Goal: Task Accomplishment & Management: Use online tool/utility

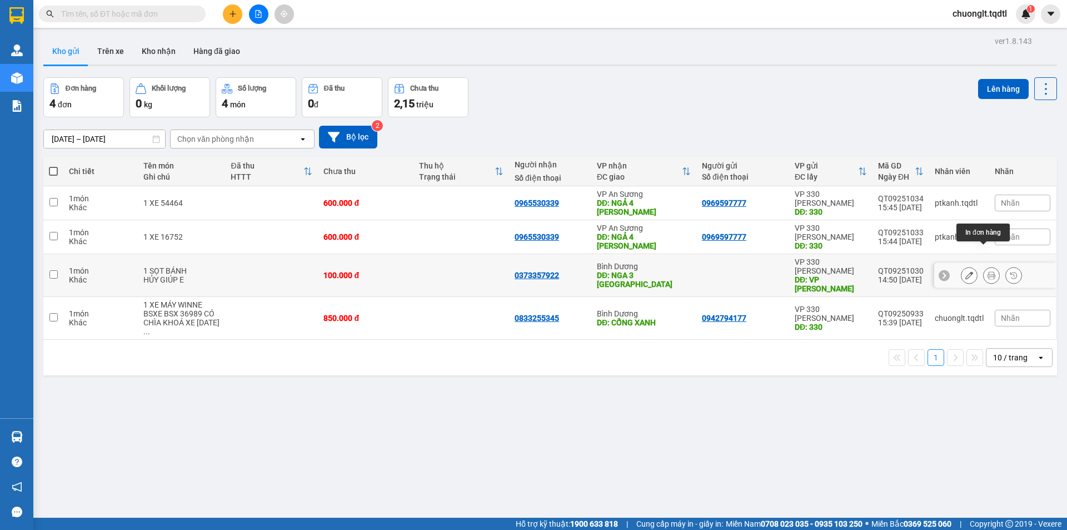
click at [987, 271] on icon at bounding box center [991, 275] width 8 height 8
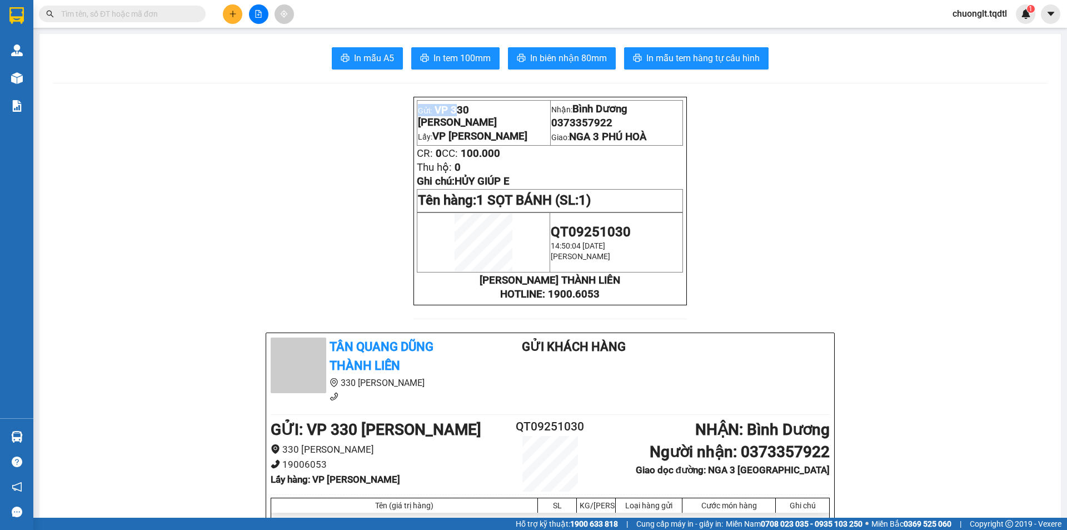
drag, startPoint x: 450, startPoint y: 114, endPoint x: 399, endPoint y: 116, distance: 50.6
click at [627, 286] on p "TÂN QUANG DŨNG THÀNH LIÊN" at bounding box center [550, 280] width 266 height 12
click at [120, 12] on input "text" at bounding box center [126, 14] width 131 height 12
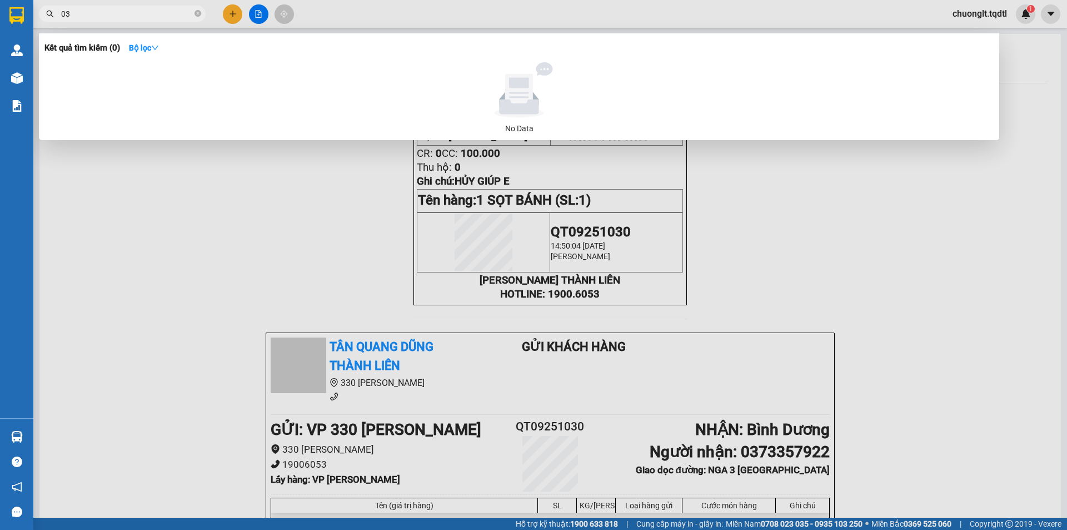
type input "0"
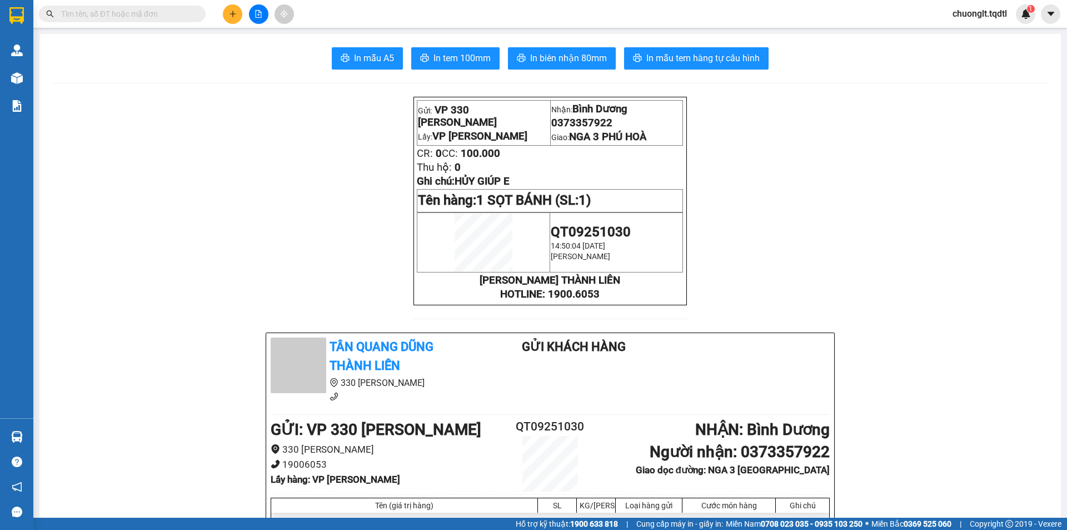
click at [258, 9] on button at bounding box center [258, 13] width 19 height 19
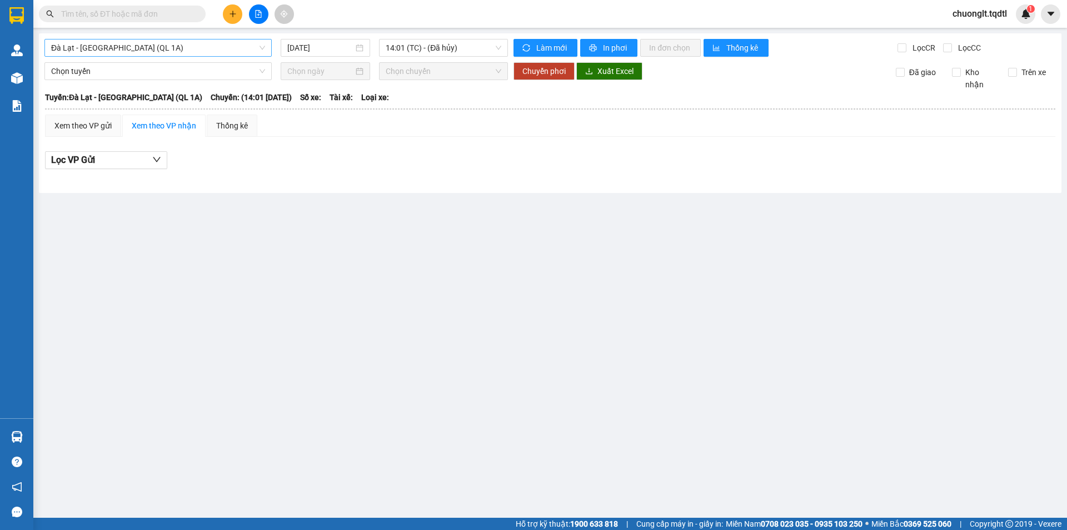
click at [214, 44] on span "Đà Lạt - Sài Gòn (QL 1A)" at bounding box center [158, 47] width 214 height 17
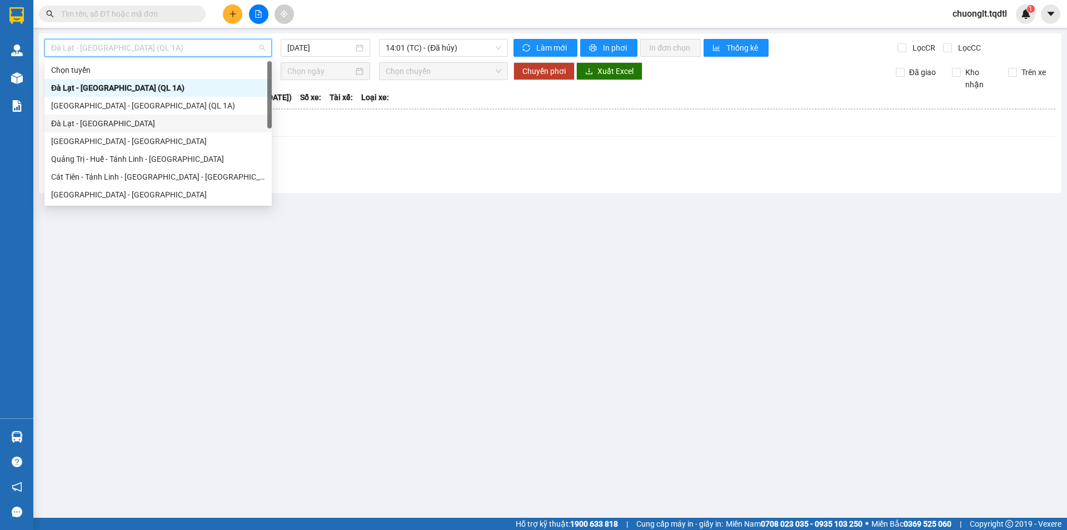
scroll to position [56, 0]
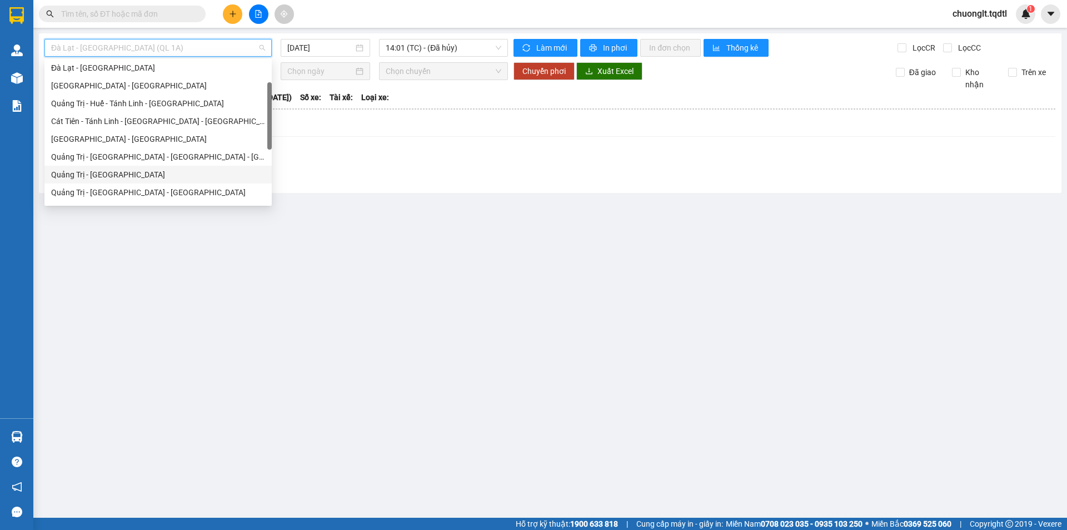
click at [159, 175] on div "Quảng Trị - Sài Gòn" at bounding box center [158, 174] width 214 height 12
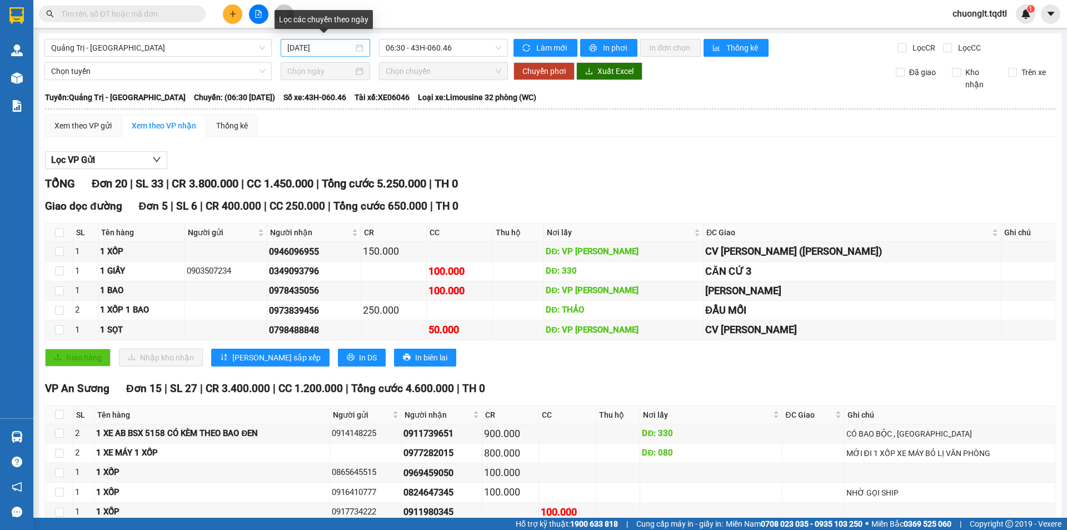
click at [355, 47] on div "11/09/2025" at bounding box center [325, 48] width 76 height 12
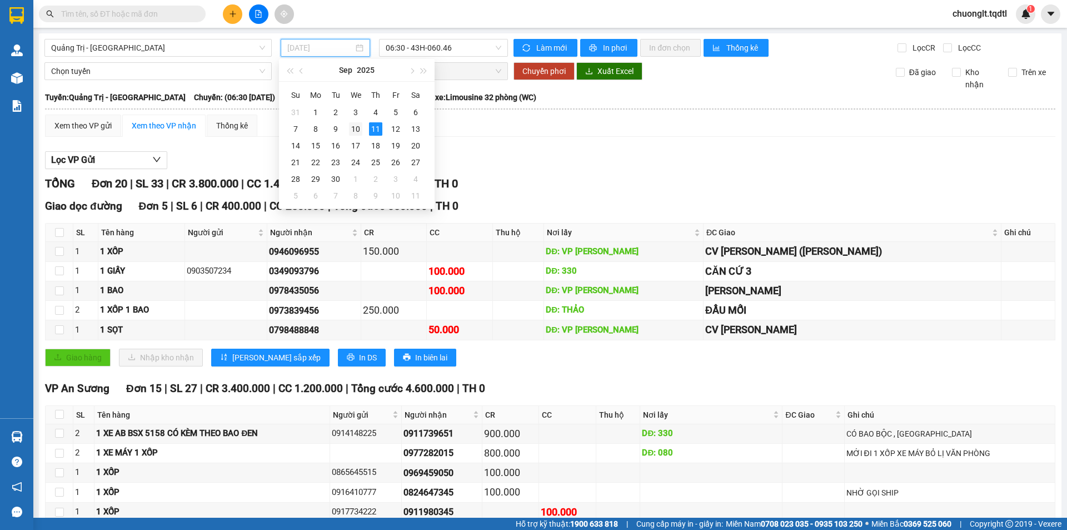
click at [354, 128] on div "10" at bounding box center [355, 128] width 13 height 13
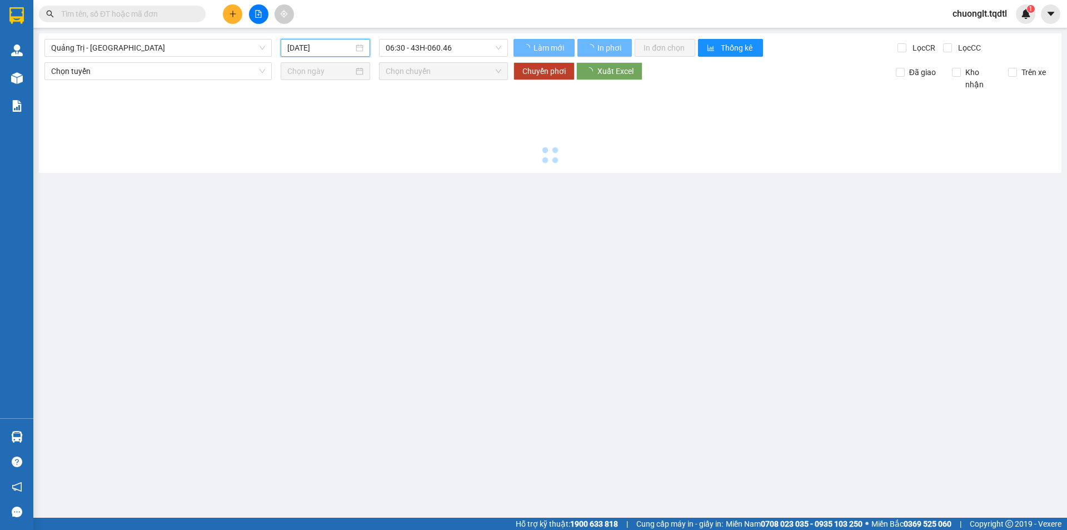
type input "10/09/2025"
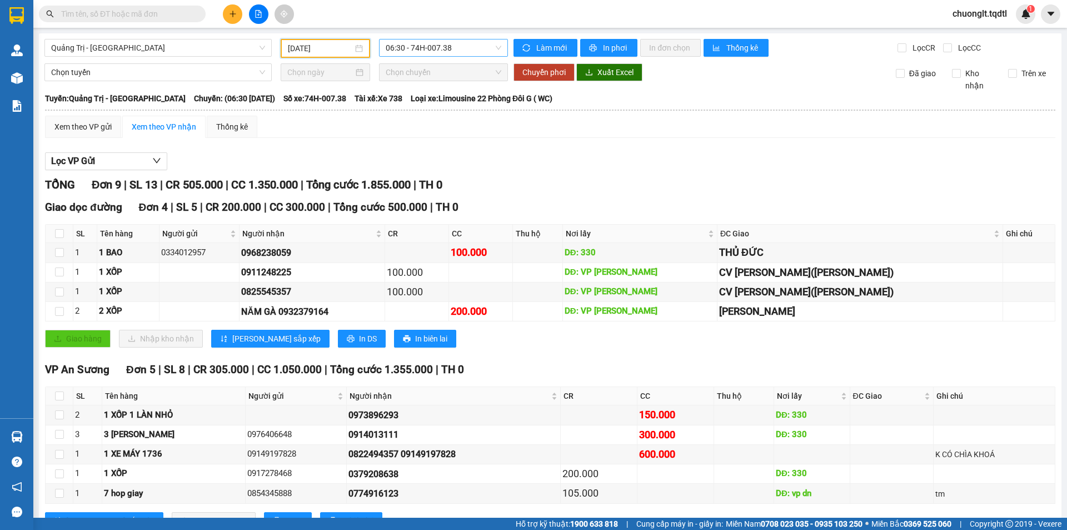
click at [462, 46] on span "06:30 - 74H-007.38" at bounding box center [444, 47] width 116 height 17
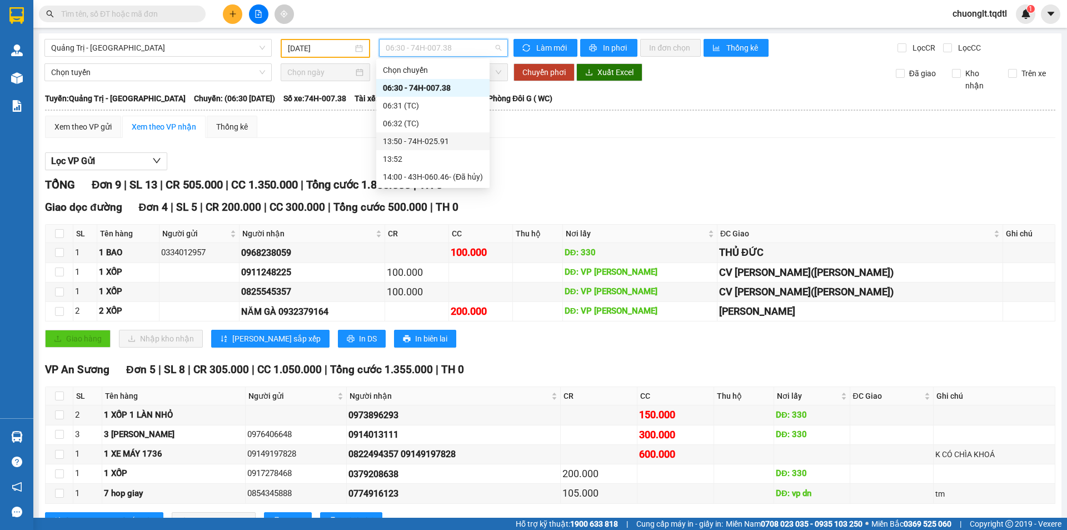
click at [440, 142] on div "13:50 - 74H-025.91" at bounding box center [433, 141] width 100 height 12
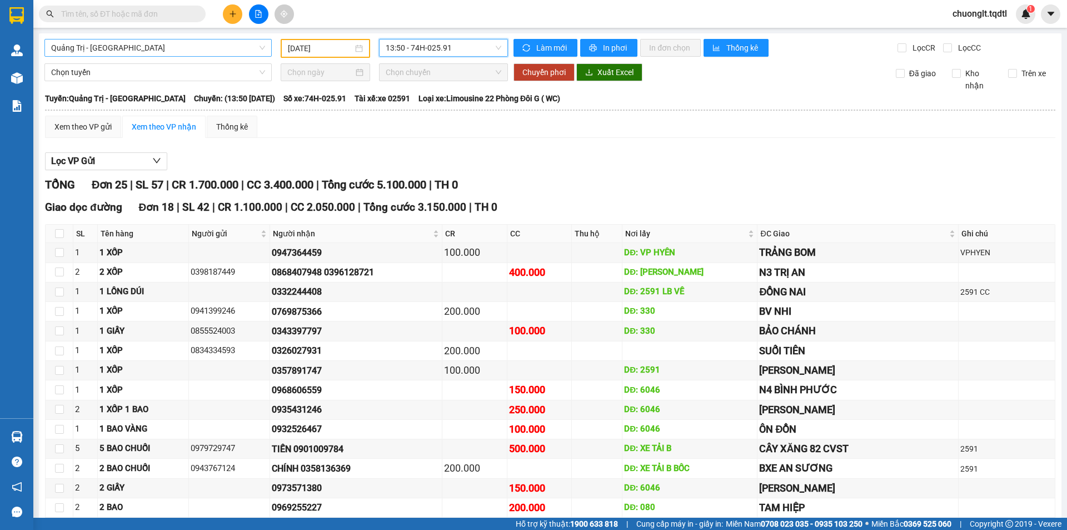
click at [256, 48] on span "Quảng Trị - Sài Gòn" at bounding box center [158, 47] width 214 height 17
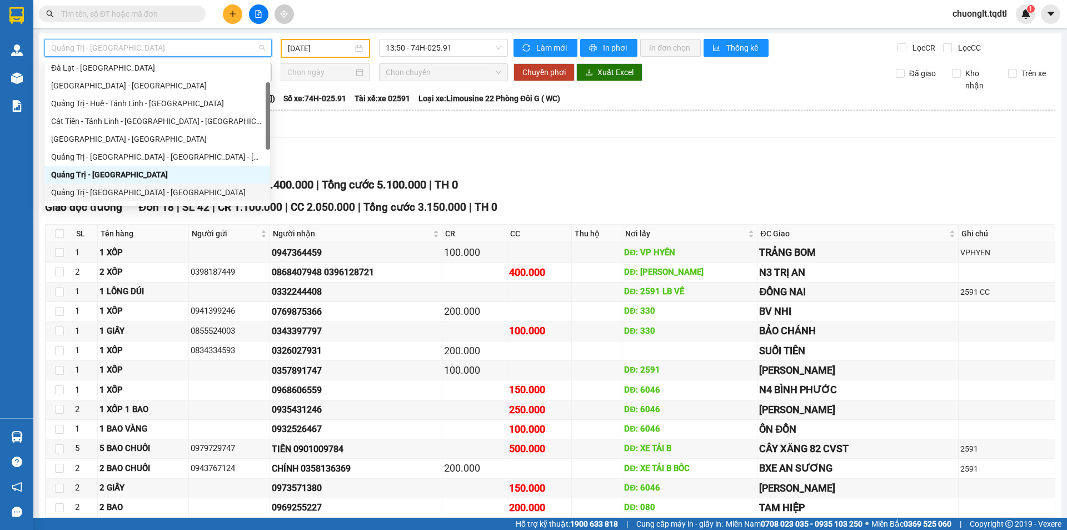
click at [151, 189] on div "Quảng Trị - Bình Dương - Bình Phước" at bounding box center [157, 192] width 212 height 12
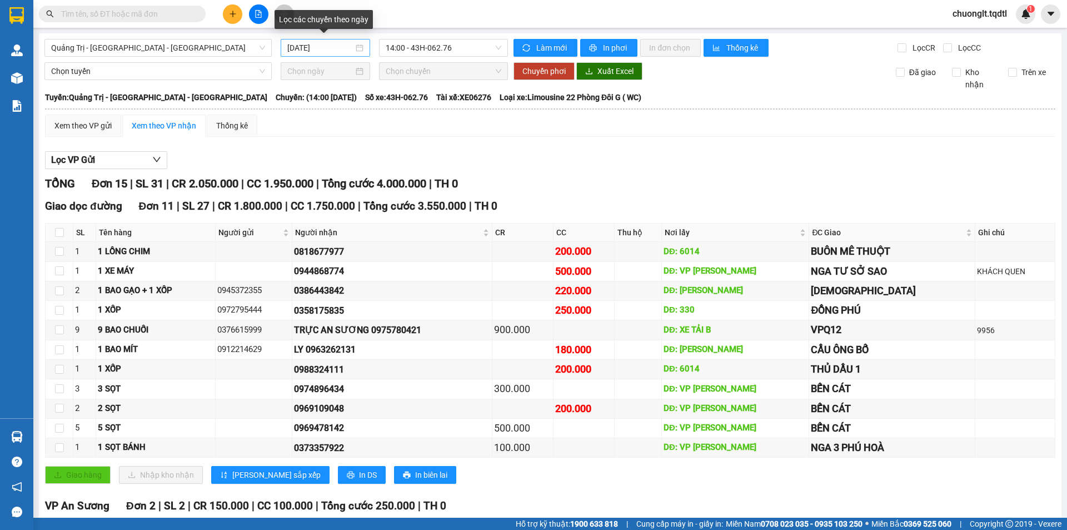
click at [356, 48] on div "[DATE]" at bounding box center [325, 48] width 76 height 12
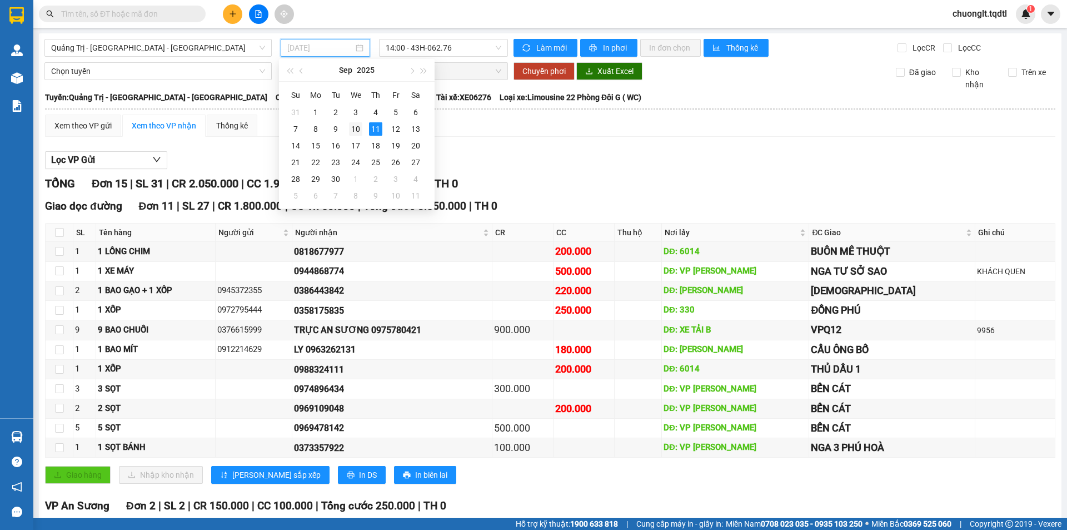
click at [356, 131] on div "10" at bounding box center [355, 128] width 13 height 13
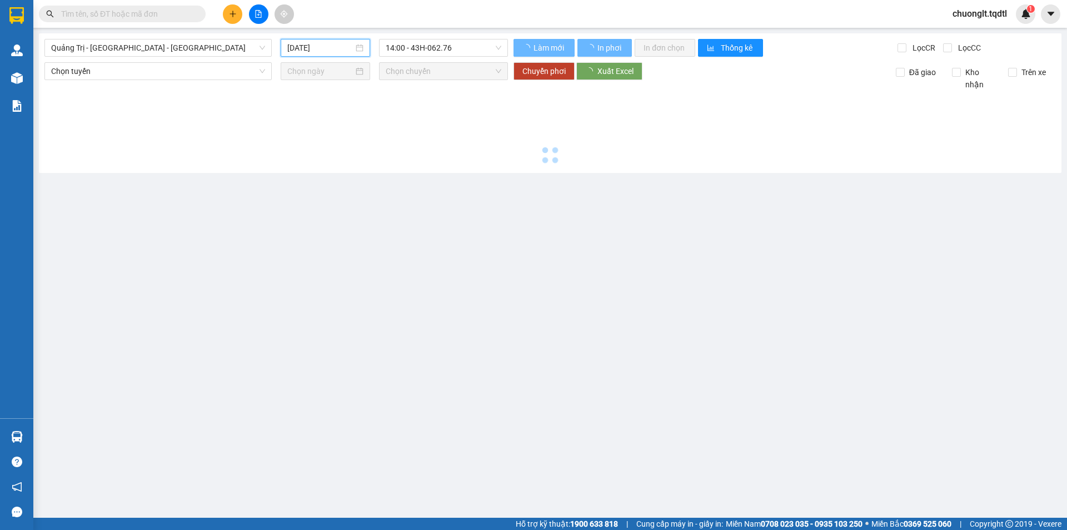
type input "10/09/2025"
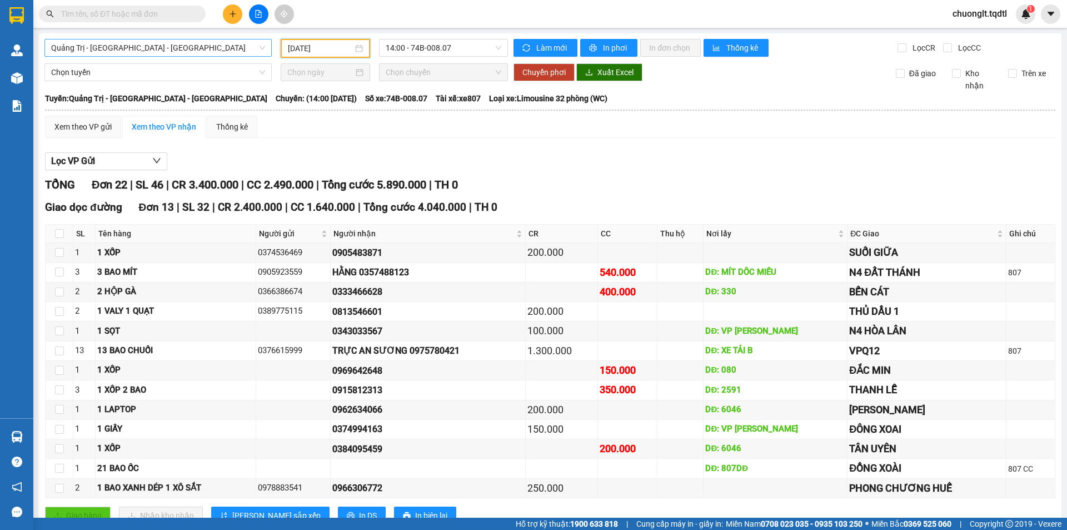
click at [239, 42] on span "Quảng Trị - Bình Dương - Bình Phước" at bounding box center [158, 47] width 214 height 17
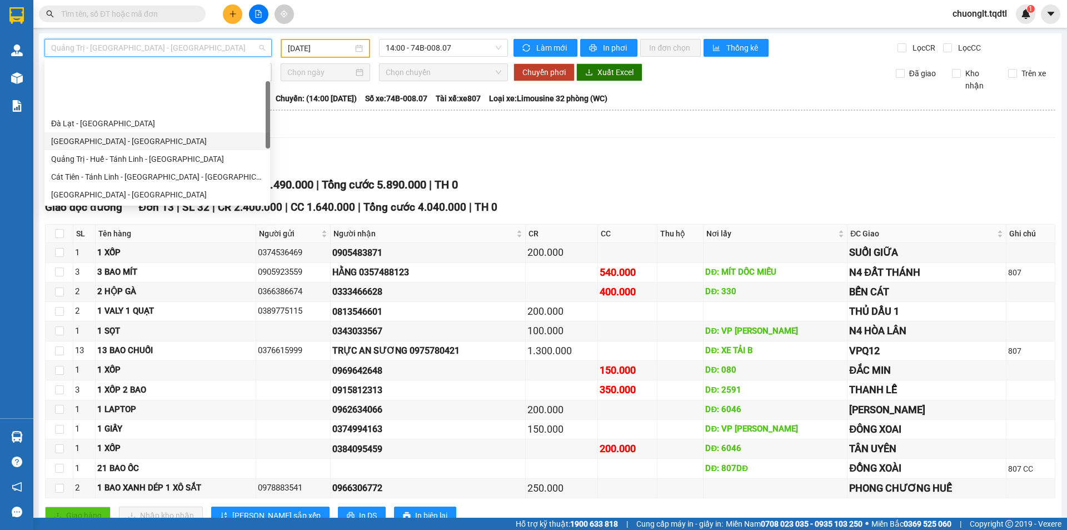
scroll to position [56, 0]
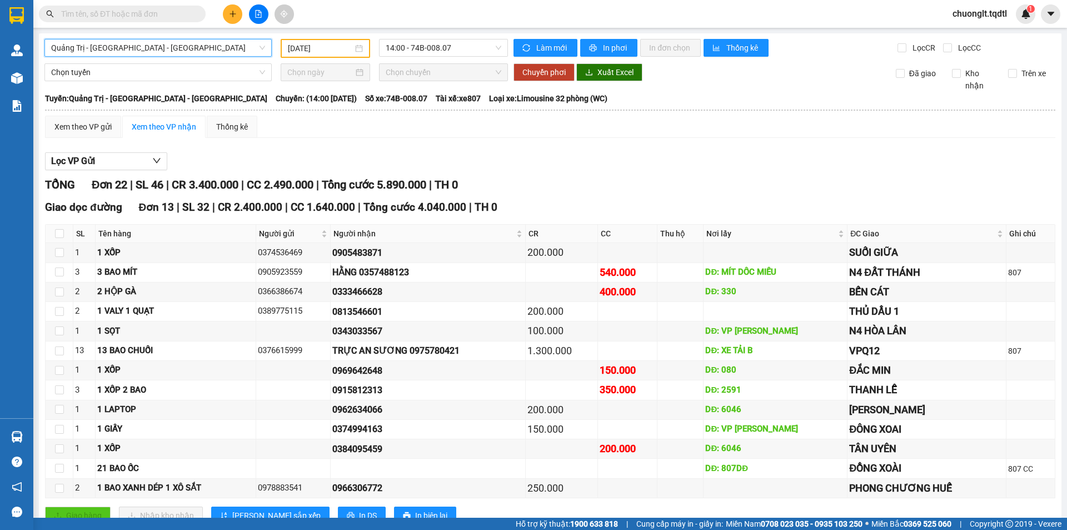
click at [405, 157] on div "Lọc VP Gửi" at bounding box center [550, 161] width 1010 height 18
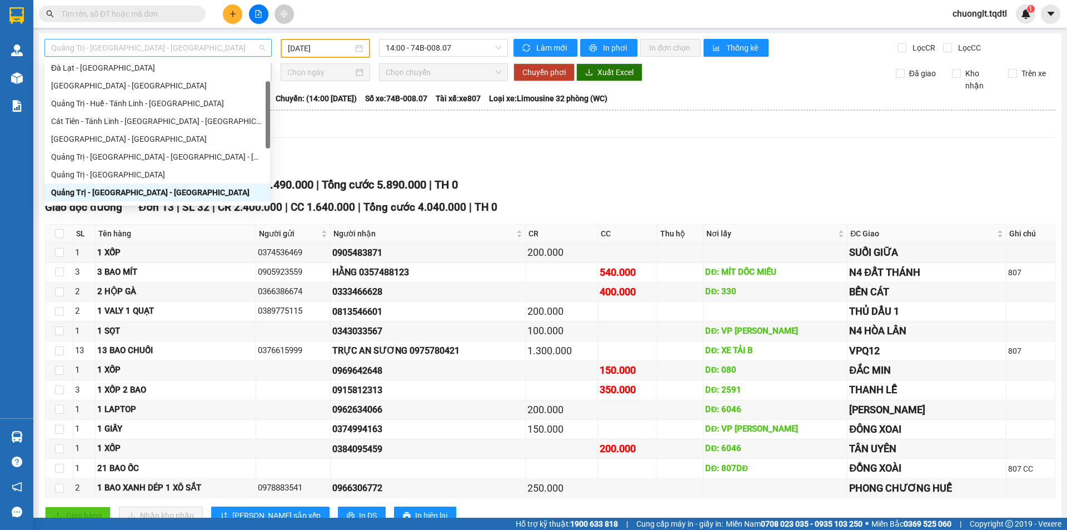
click at [235, 44] on span "Quảng Trị - Bình Dương - Bình Phước" at bounding box center [158, 47] width 214 height 17
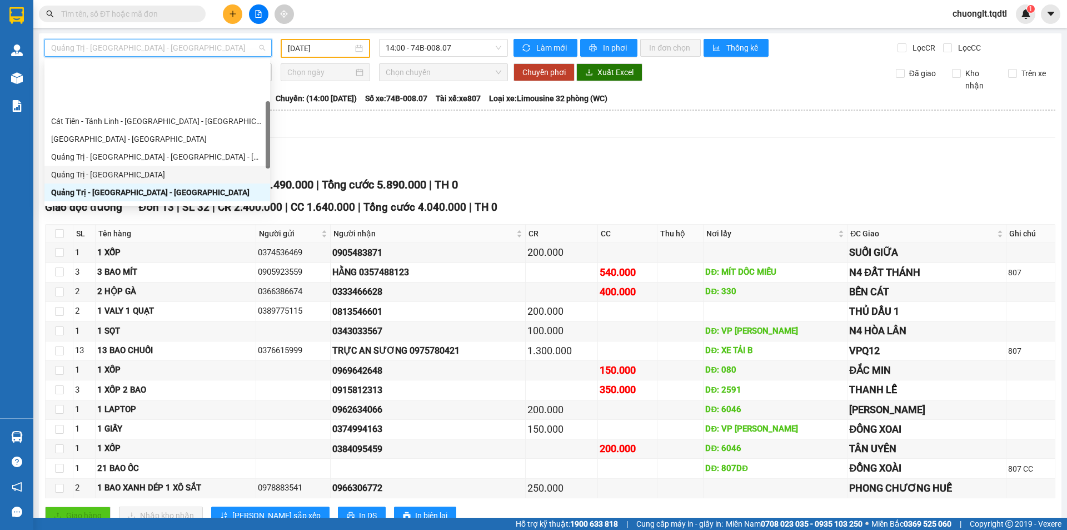
scroll to position [111, 0]
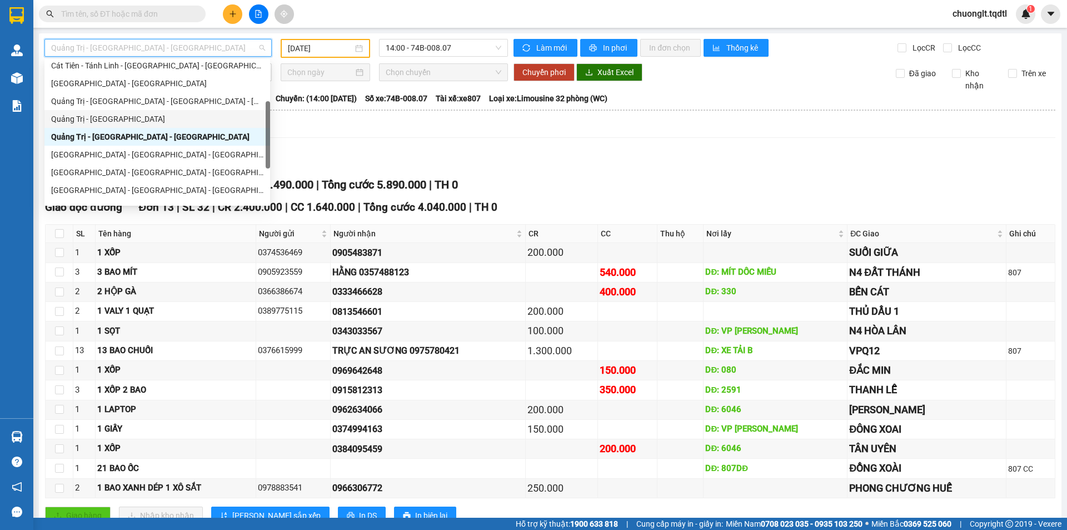
click at [165, 121] on div "Quảng Trị - Sài Gòn" at bounding box center [157, 119] width 212 height 12
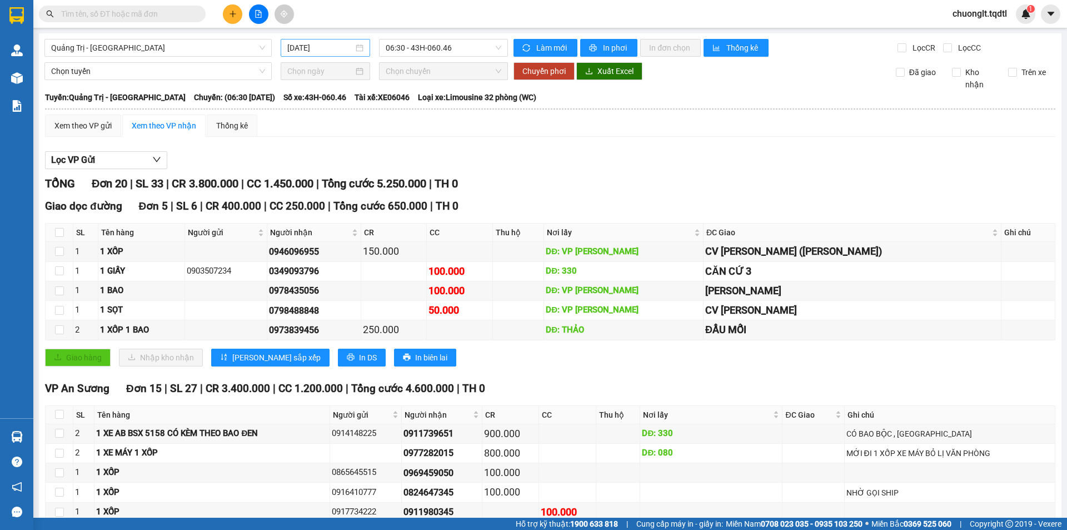
click at [354, 46] on div "[DATE]" at bounding box center [325, 48] width 76 height 12
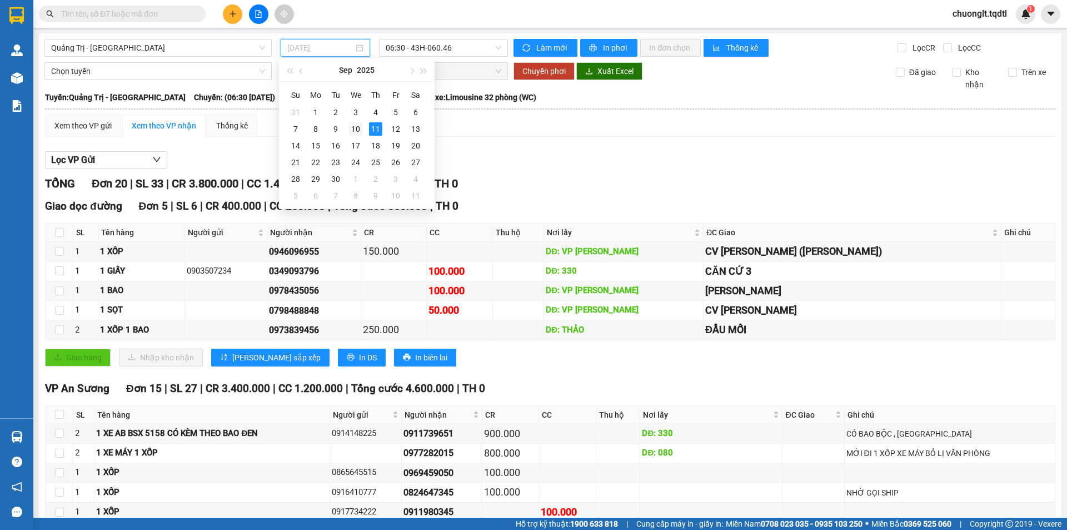
click at [357, 129] on div "10" at bounding box center [355, 128] width 13 height 13
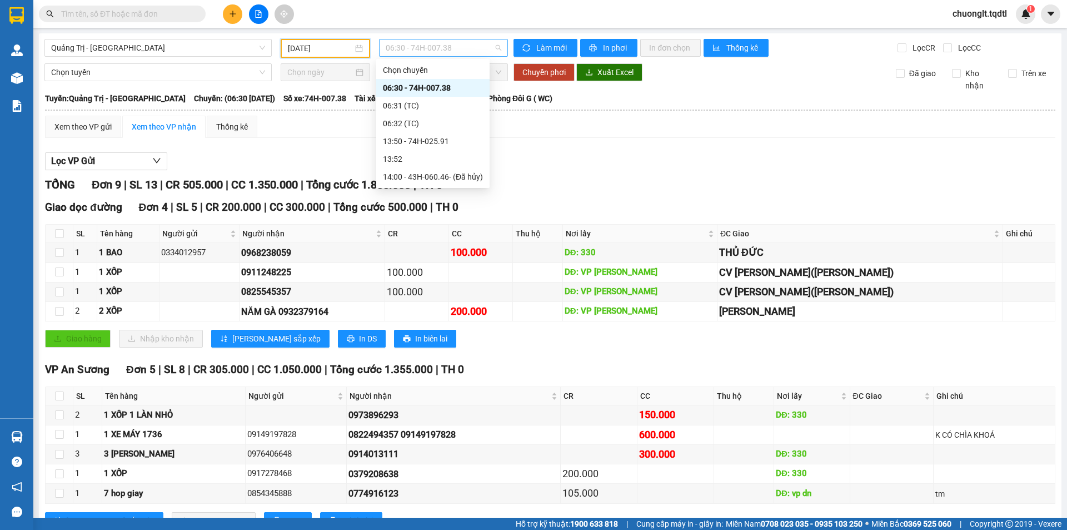
click at [476, 46] on span "06:30 - 74H-007.38" at bounding box center [444, 47] width 116 height 17
click at [353, 46] on div "10/09/2025" at bounding box center [325, 48] width 75 height 12
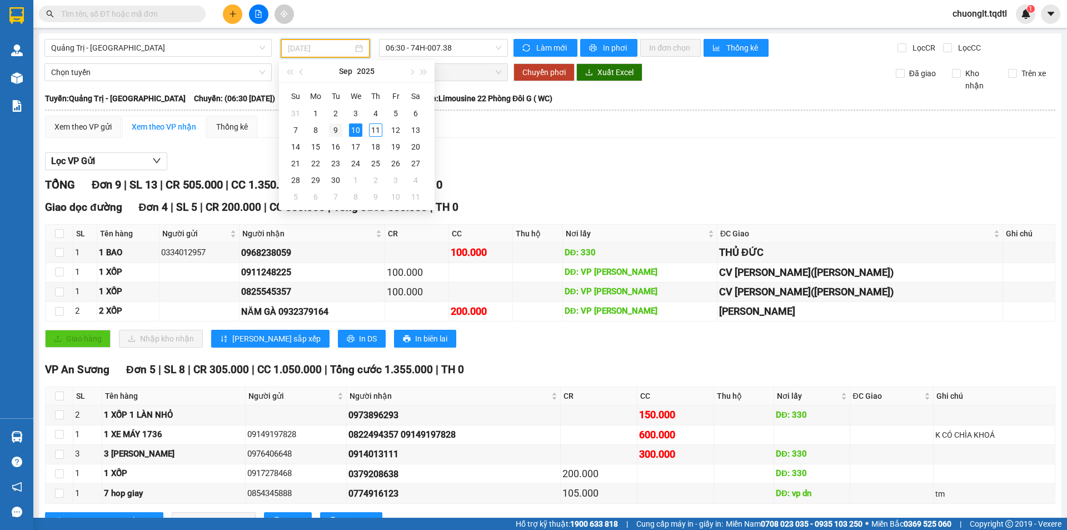
click at [338, 129] on div "9" at bounding box center [335, 129] width 13 height 13
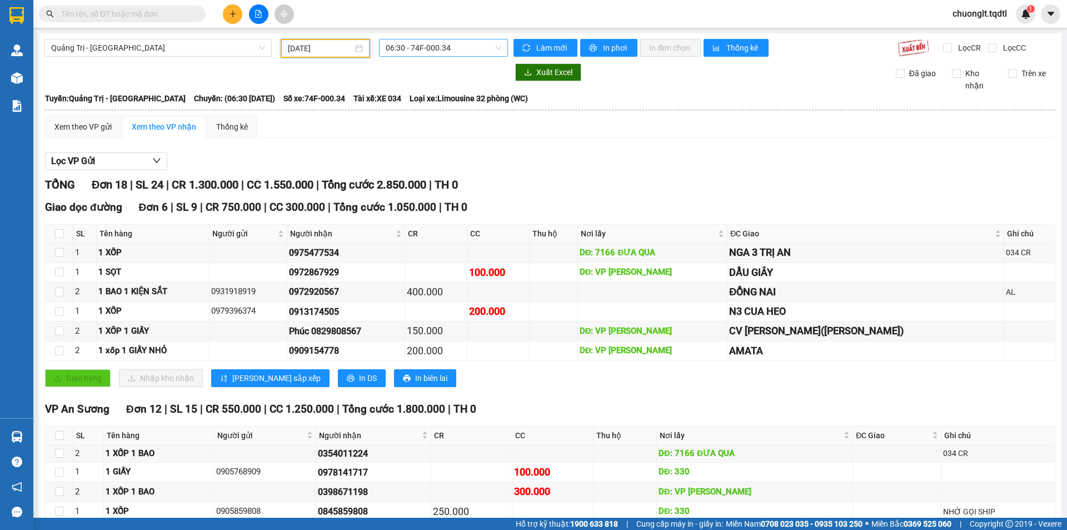
click at [468, 49] on span "06:30 - 74F-000.34" at bounding box center [444, 47] width 116 height 17
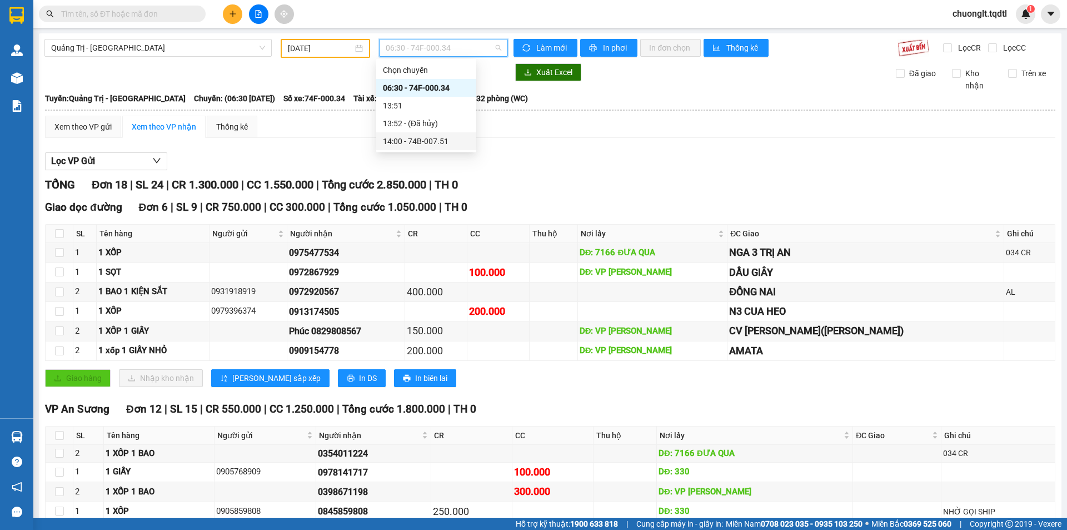
click at [430, 141] on div "14:00 - 74B-007.51" at bounding box center [426, 141] width 87 height 12
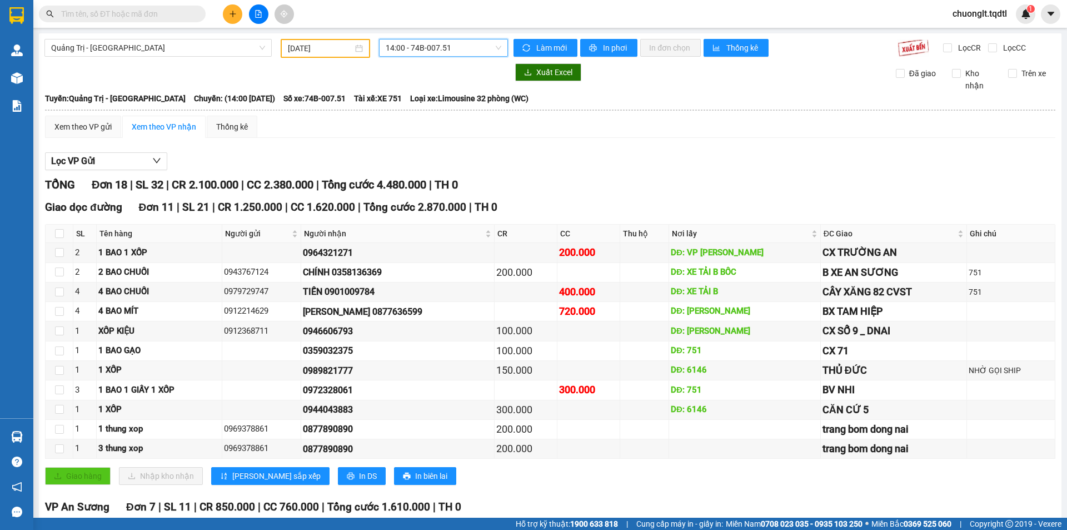
click at [478, 45] on span "14:00 - 74B-007.51" at bounding box center [444, 47] width 116 height 17
click at [353, 47] on div "09/09/2025" at bounding box center [325, 48] width 75 height 12
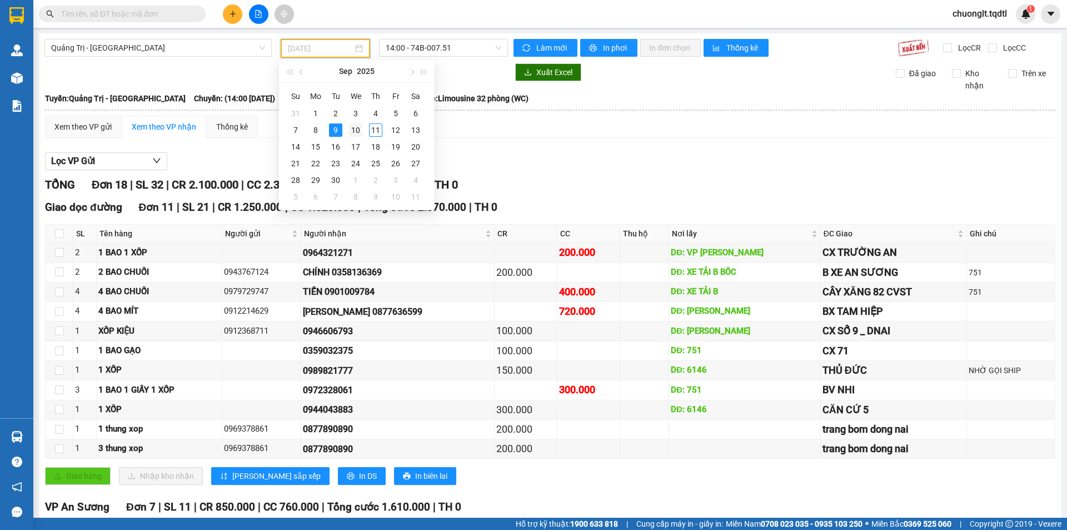
click at [358, 131] on div "10" at bounding box center [355, 129] width 13 height 13
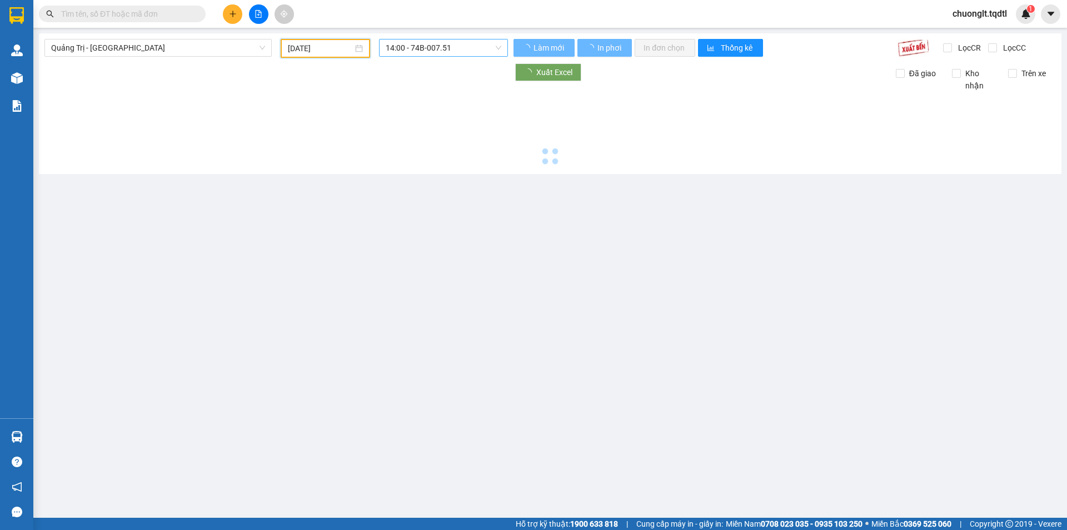
type input "10/09/2025"
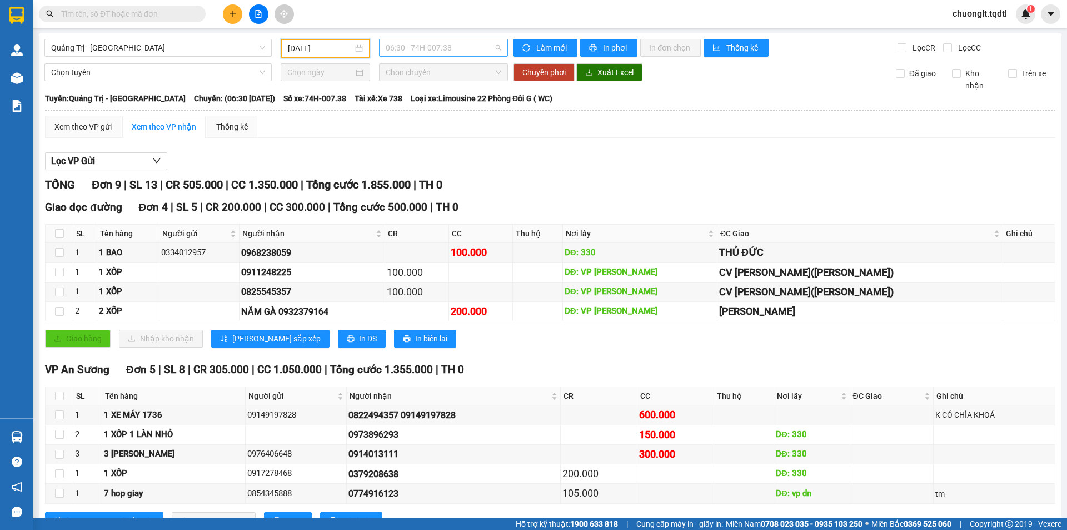
click at [486, 47] on span "06:30 - 74H-007.38" at bounding box center [444, 47] width 116 height 17
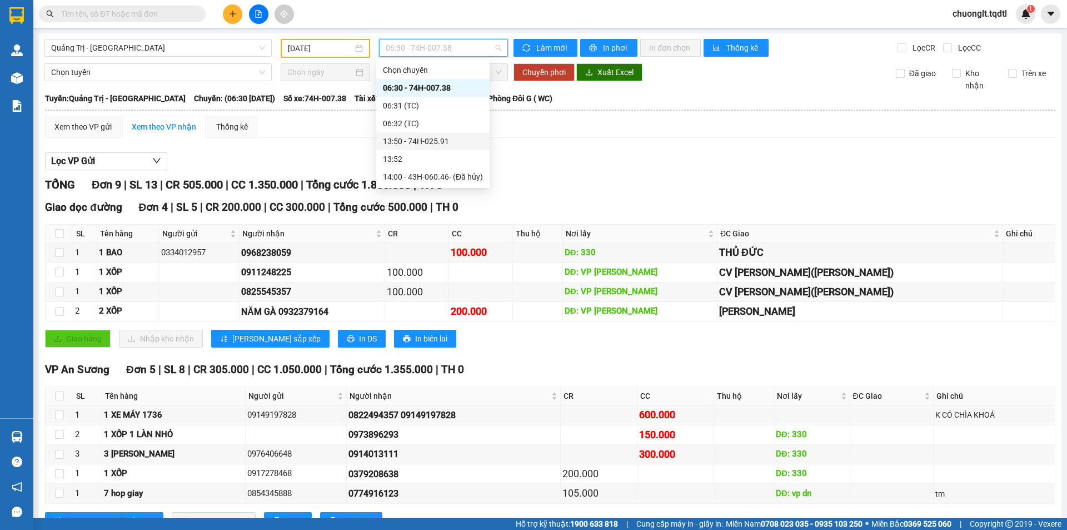
click at [437, 148] on div "13:50 - 74H-025.91" at bounding box center [432, 141] width 113 height 18
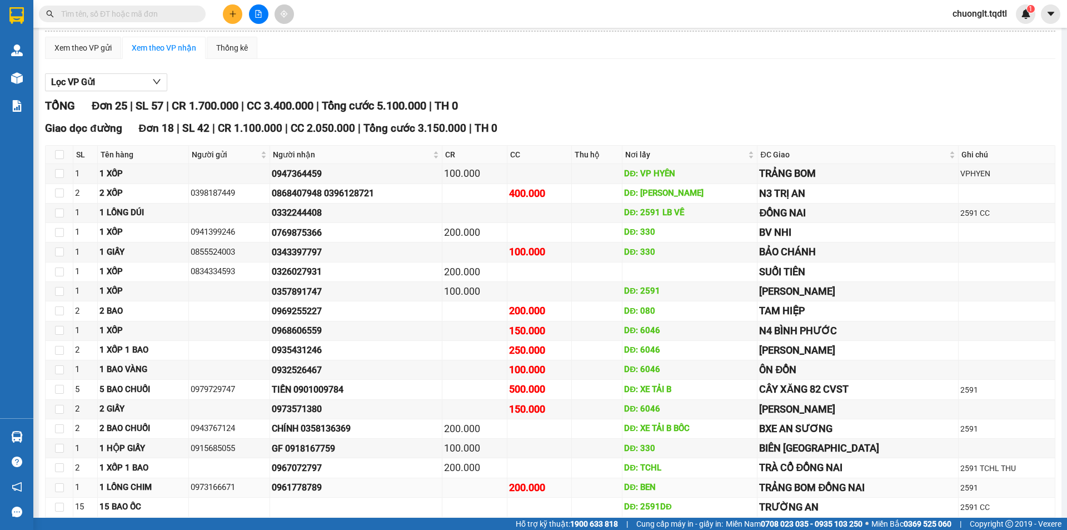
scroll to position [23, 0]
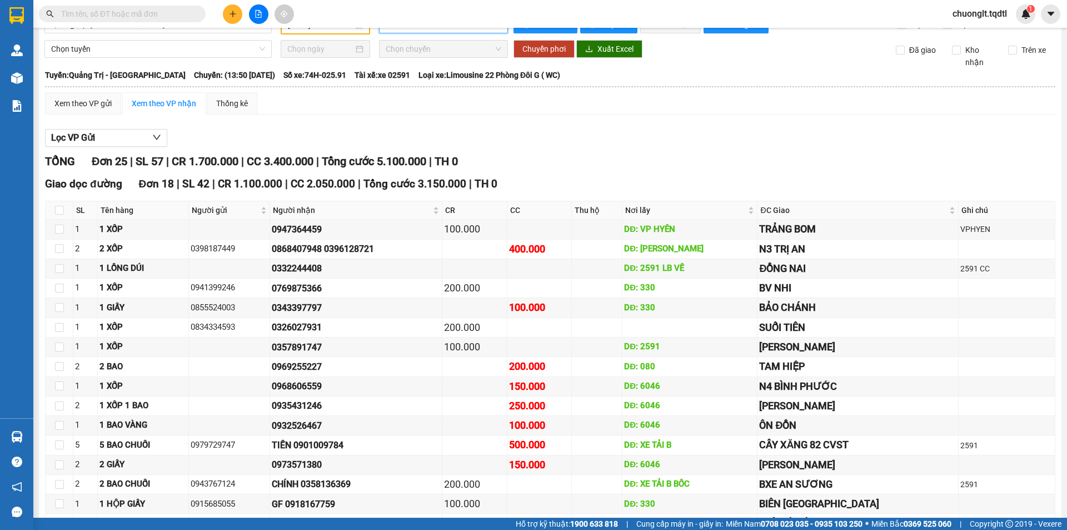
click at [124, 14] on input "text" at bounding box center [126, 14] width 131 height 12
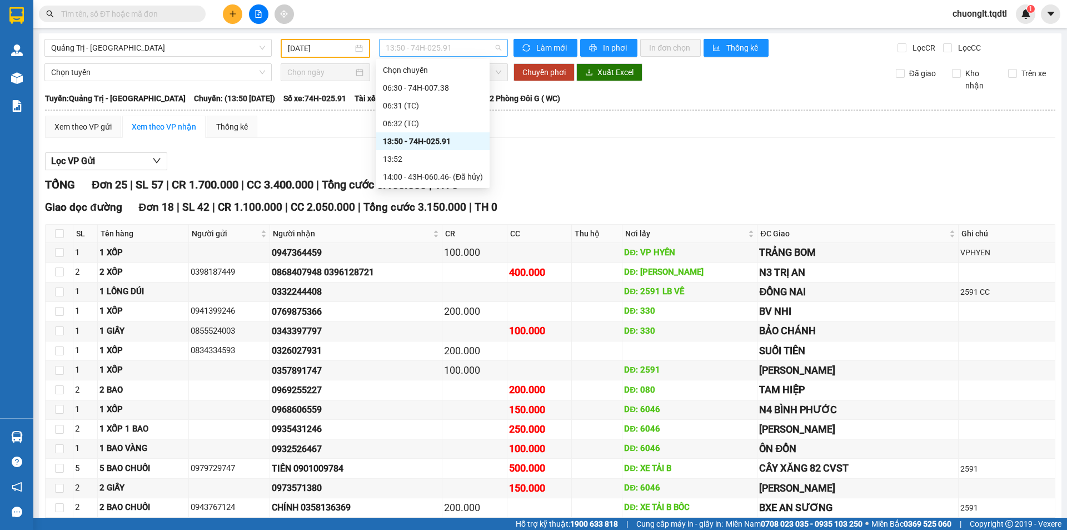
click at [468, 44] on span "13:50 - 74H-025.91" at bounding box center [444, 47] width 116 height 17
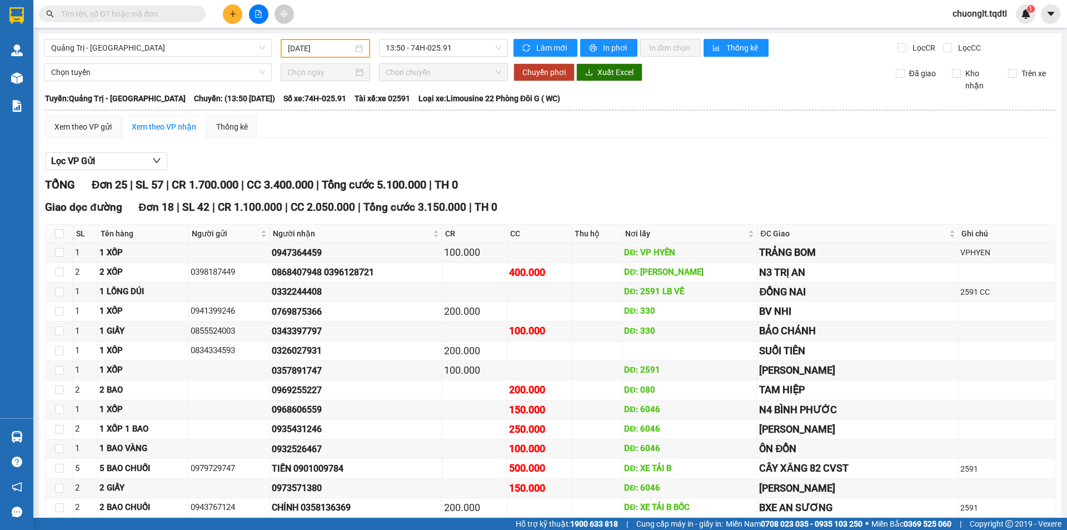
click at [91, 17] on input "text" at bounding box center [126, 14] width 131 height 12
drag, startPoint x: 483, startPoint y: 6, endPoint x: 641, endPoint y: 151, distance: 214.7
click at [641, 151] on div "Lọc VP Gửi TỔNG Đơn 25 | SL 57 | CR 1.700.000 | CC 3.400.000 | Tổng cước 5.100…" at bounding box center [550, 502] width 1010 height 710
click at [469, 48] on span "13:50 - 74H-025.91" at bounding box center [444, 47] width 116 height 17
click at [228, 47] on span "Quảng Trị - Sài Gòn" at bounding box center [158, 47] width 214 height 17
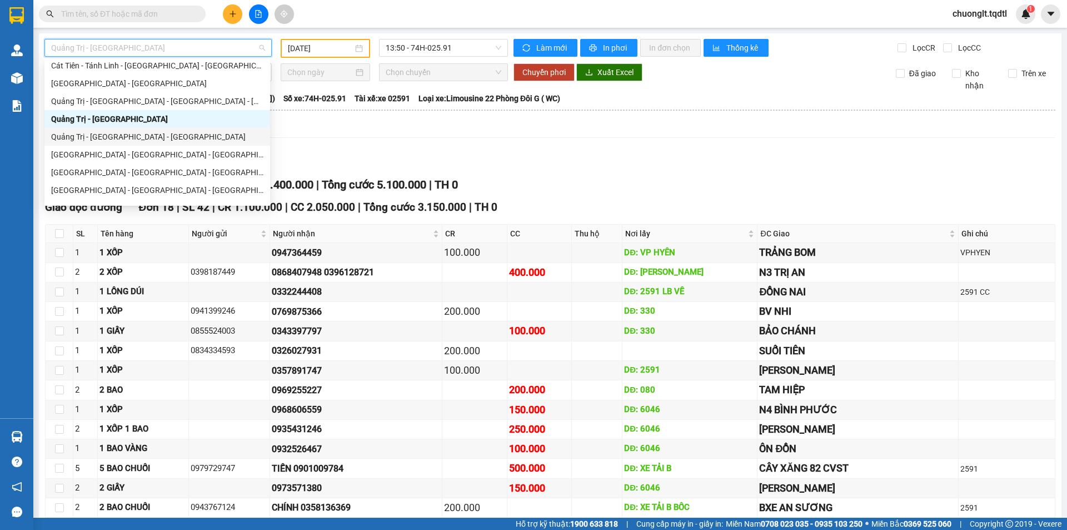
click at [177, 139] on div "Quảng Trị - Bình Dương - Bình Phước" at bounding box center [157, 137] width 212 height 12
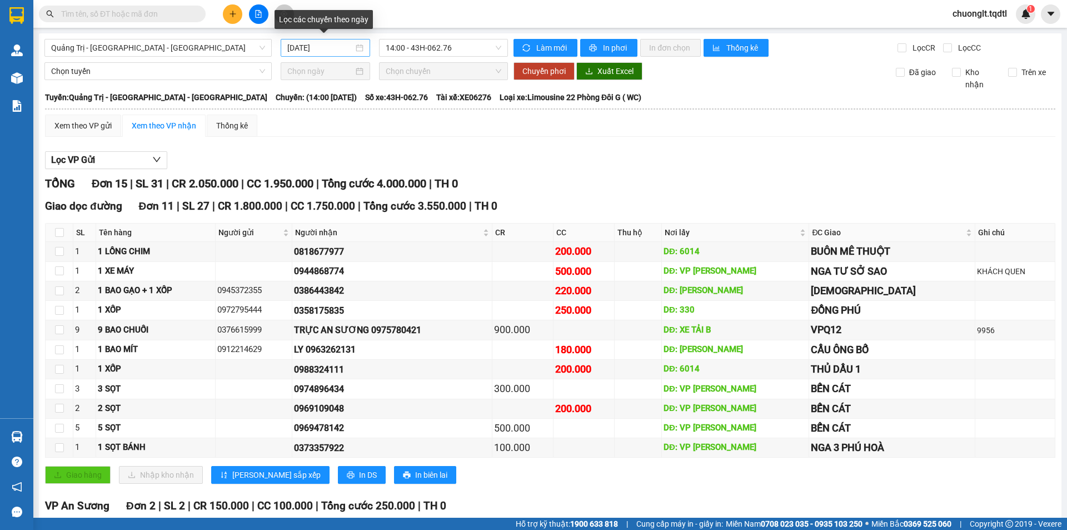
click at [355, 48] on div "[DATE]" at bounding box center [325, 48] width 76 height 12
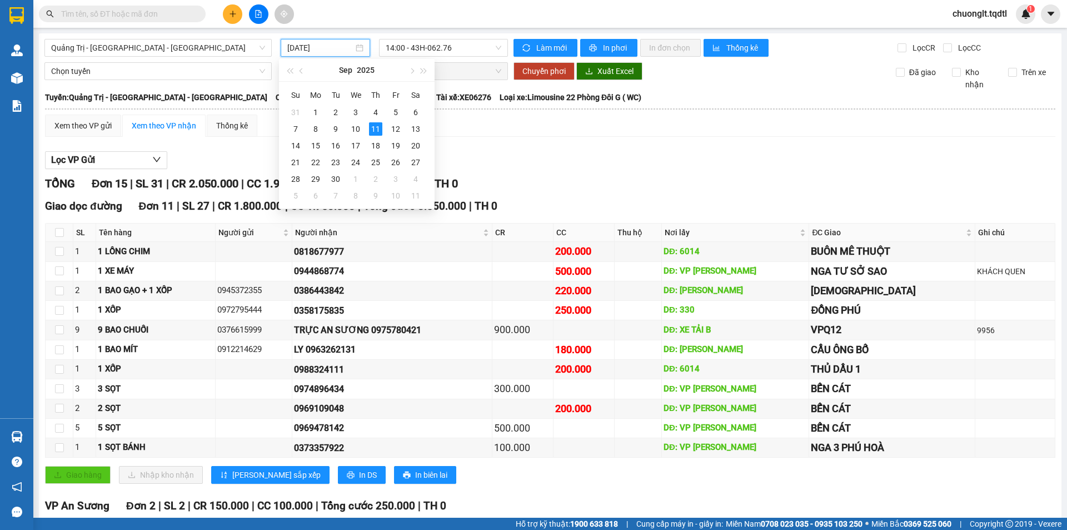
click at [569, 145] on div "Xem theo VP gửi Xem theo VP nhận Thống kê Lọc VP Gửi TỔNG Đơn 15 | SL 31 | CR …" at bounding box center [550, 428] width 1010 height 629
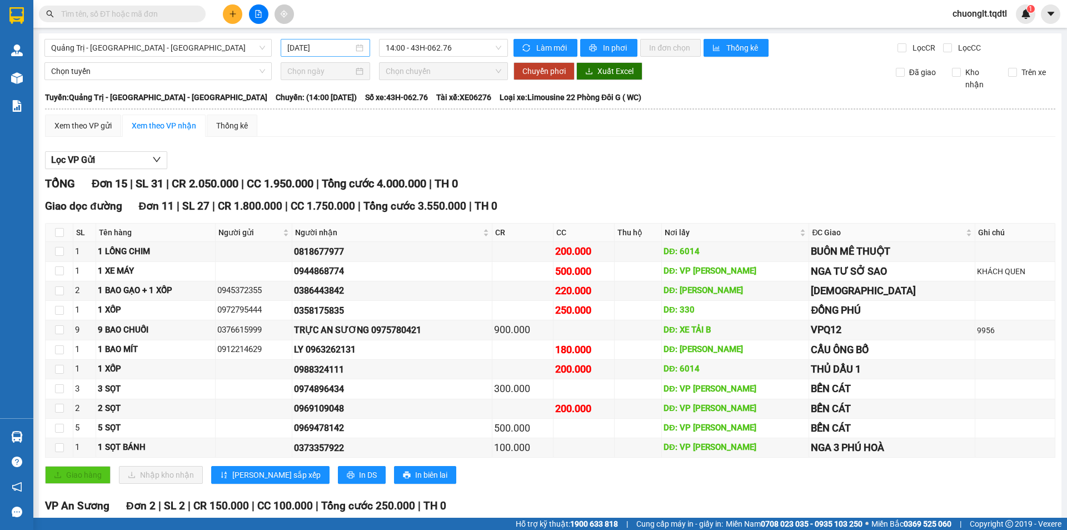
click at [352, 48] on div "[DATE]" at bounding box center [325, 48] width 76 height 12
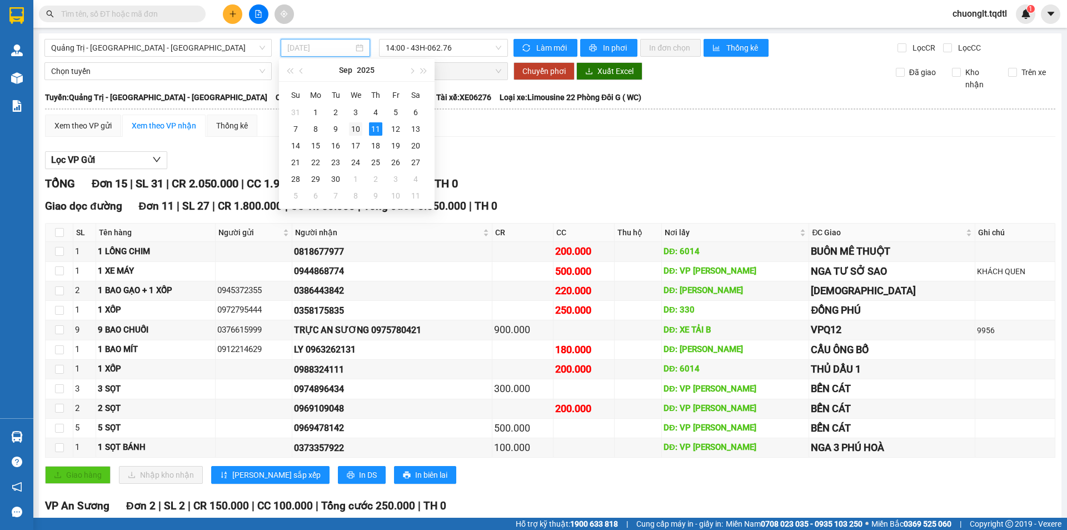
click at [352, 126] on div "10" at bounding box center [355, 128] width 13 height 13
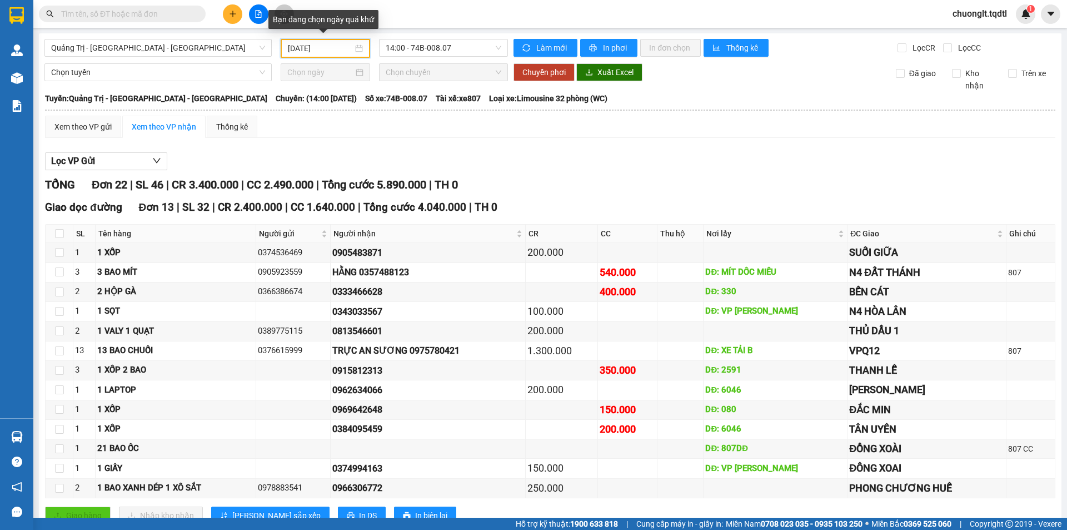
click at [355, 49] on div "10/09/2025" at bounding box center [325, 48] width 75 height 12
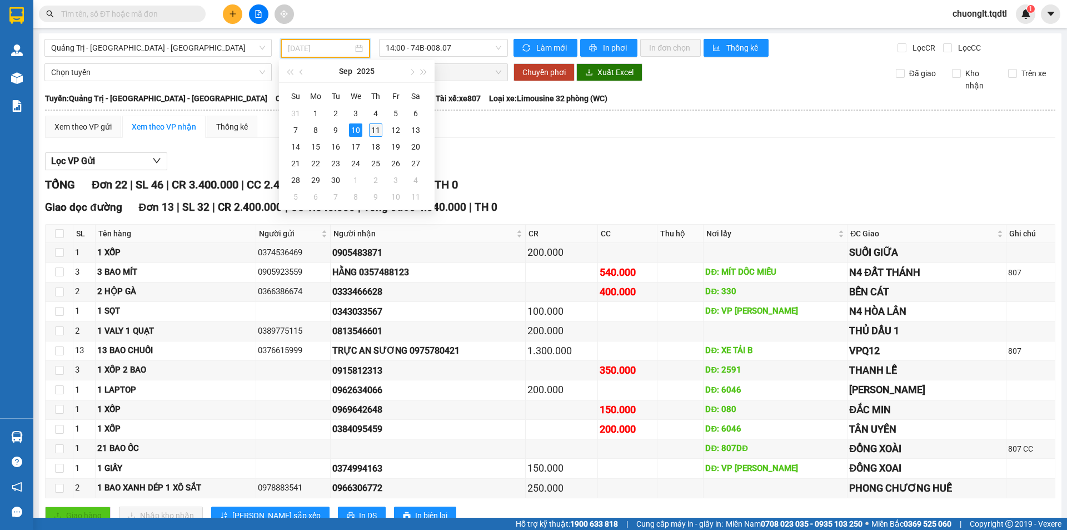
click at [375, 132] on div "11" at bounding box center [375, 129] width 13 height 13
type input "[DATE]"
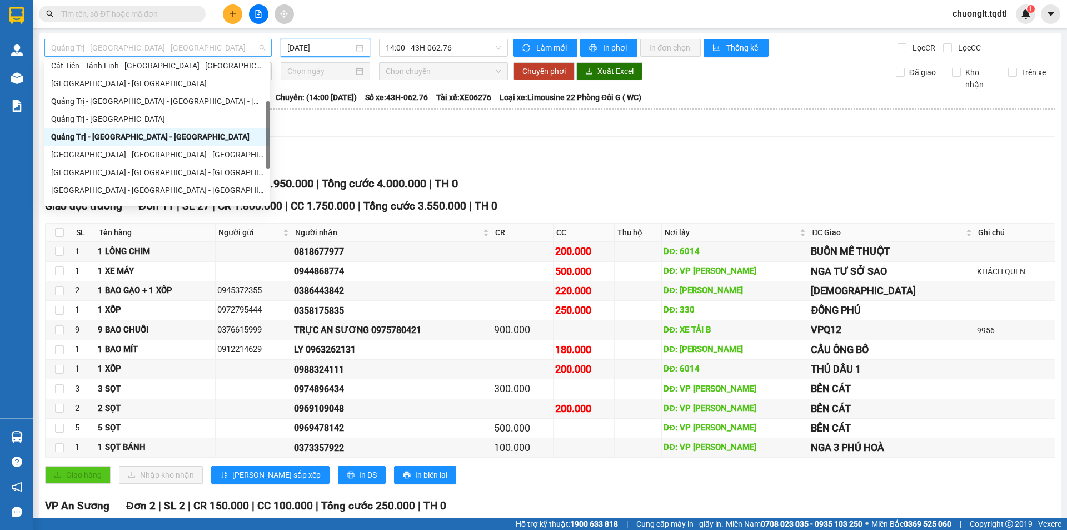
click at [242, 44] on span "Quảng Trị - Bình Dương - Bình Phước" at bounding box center [158, 47] width 214 height 17
click at [136, 115] on div "Quảng Trị - Sài Gòn" at bounding box center [157, 119] width 212 height 12
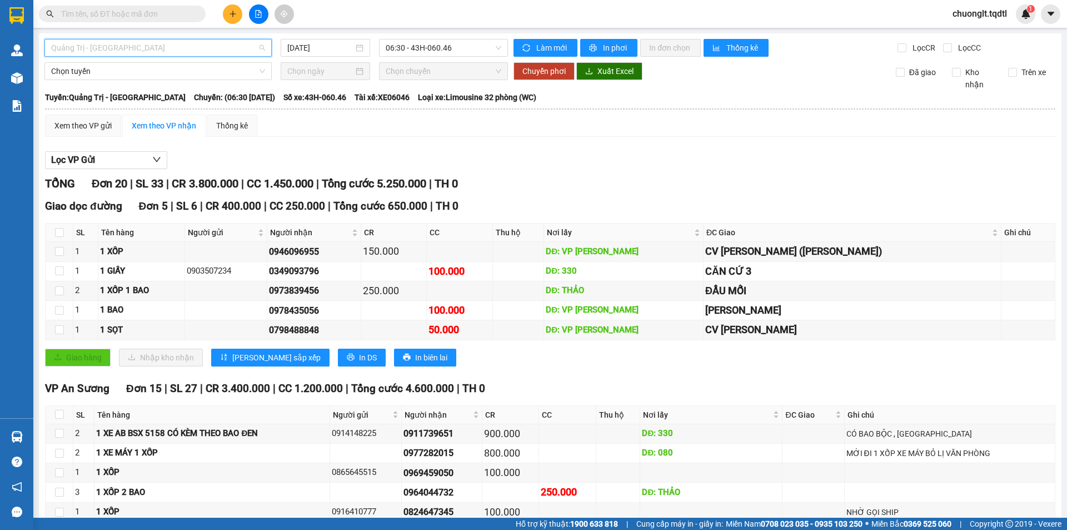
click at [209, 48] on span "Quảng Trị - Sài Gòn" at bounding box center [158, 47] width 214 height 17
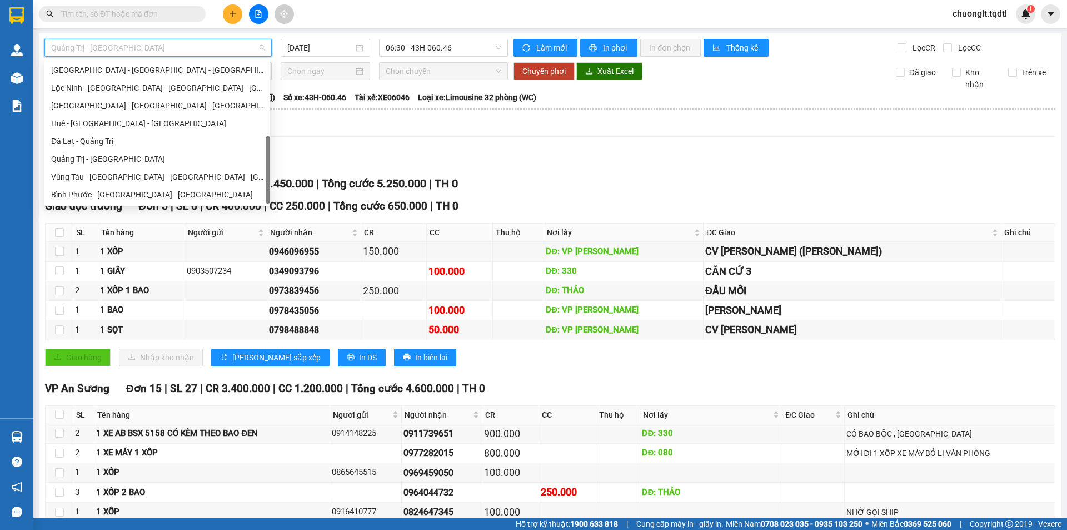
scroll to position [120, 0]
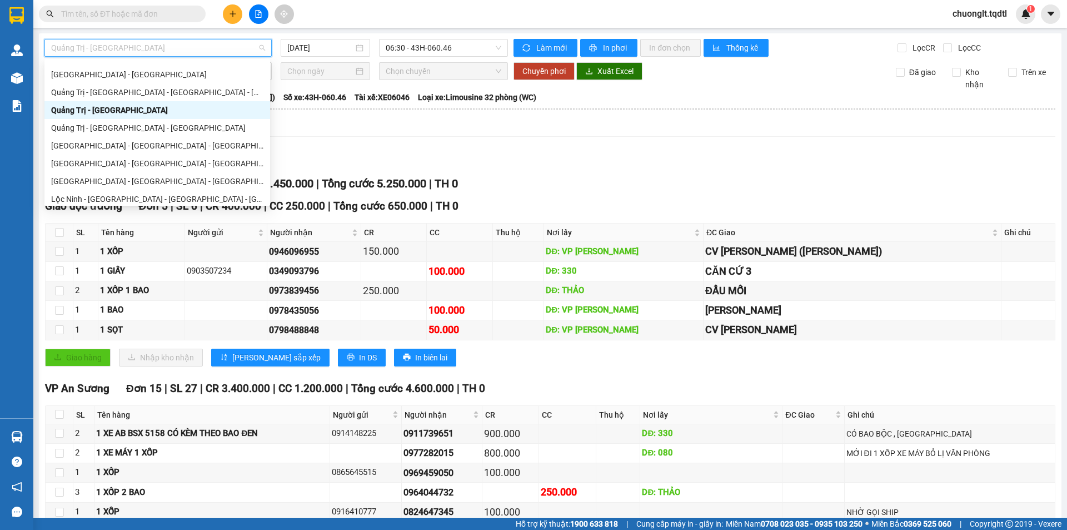
click at [191, 116] on div "Quảng Trị - Sài Gòn" at bounding box center [157, 110] width 212 height 12
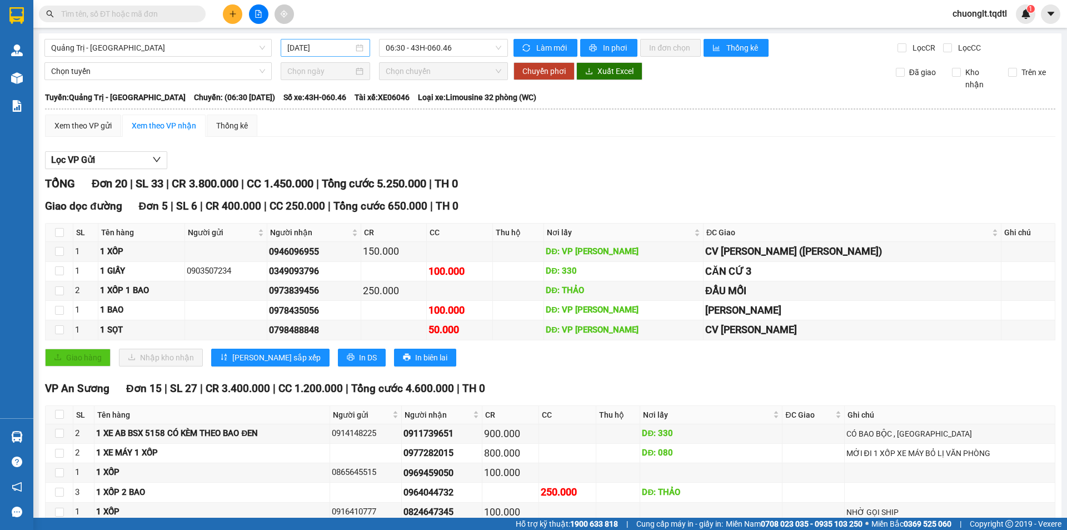
click at [361, 50] on div "[DATE]" at bounding box center [325, 48] width 76 height 12
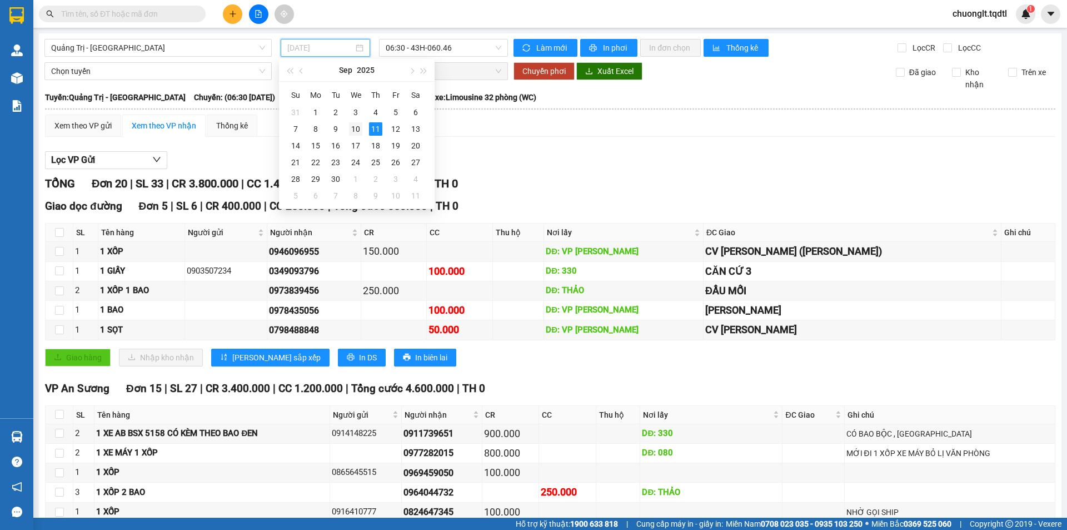
click at [356, 123] on div "10" at bounding box center [355, 128] width 13 height 13
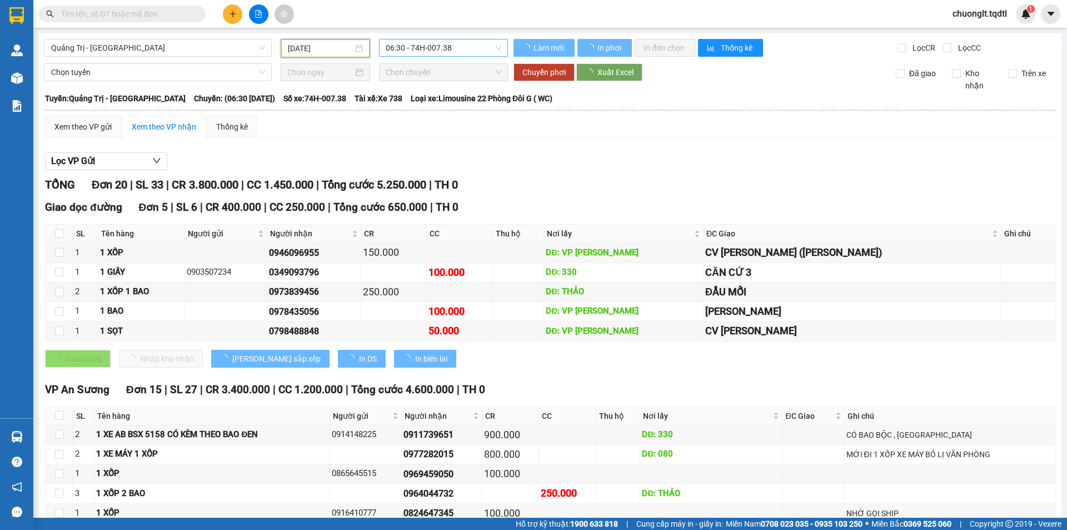
type input "10/09/2025"
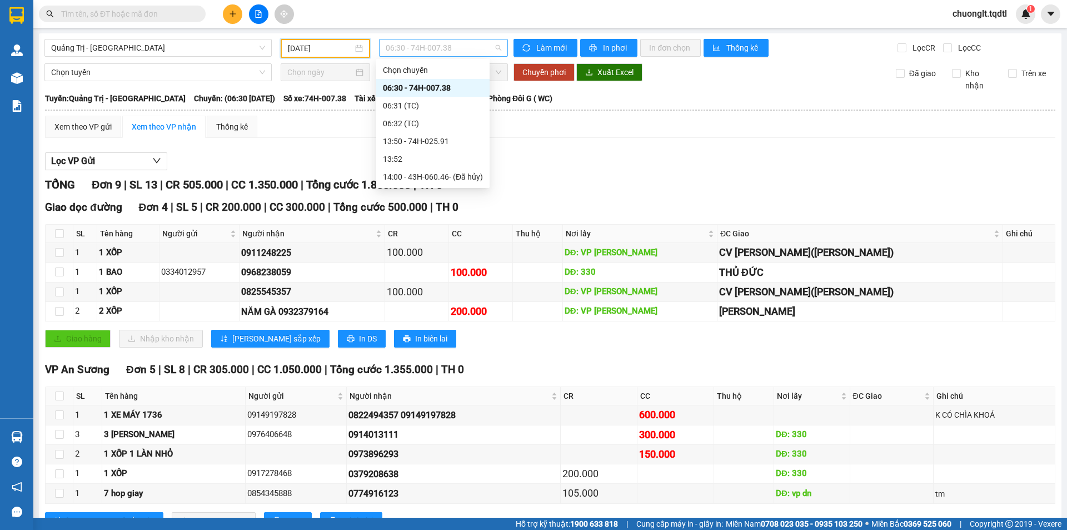
click at [486, 42] on span "06:30 - 74H-007.38" at bounding box center [444, 47] width 116 height 17
click at [435, 136] on div "13:50 - 74H-025.91" at bounding box center [433, 141] width 100 height 12
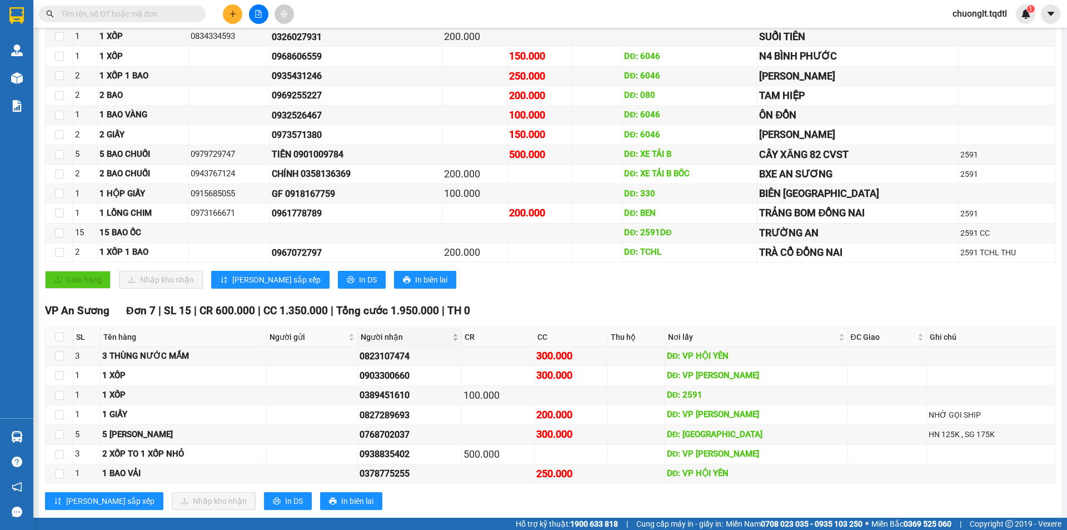
scroll to position [357, 0]
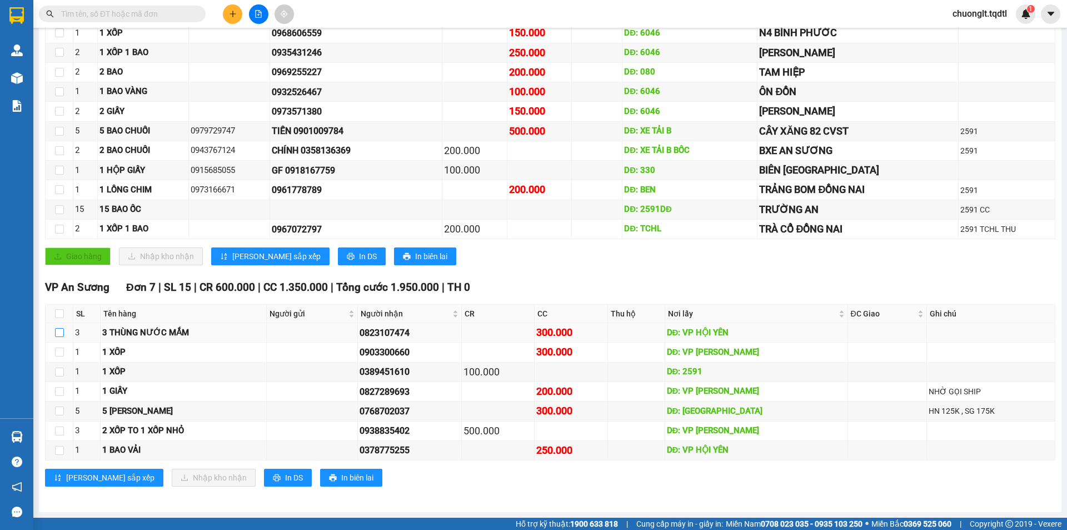
click at [61, 332] on input "checkbox" at bounding box center [59, 332] width 9 height 9
checkbox input "true"
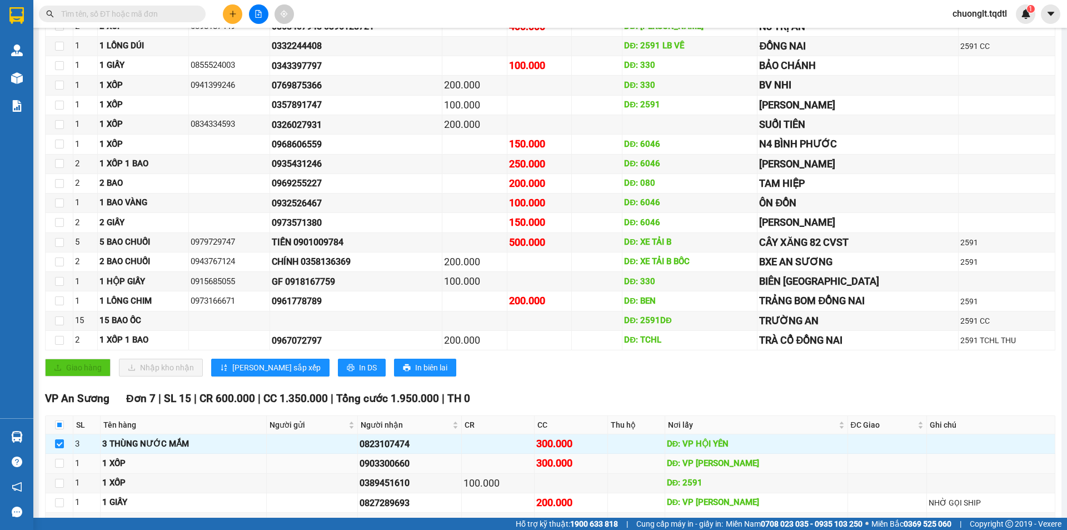
scroll to position [134, 0]
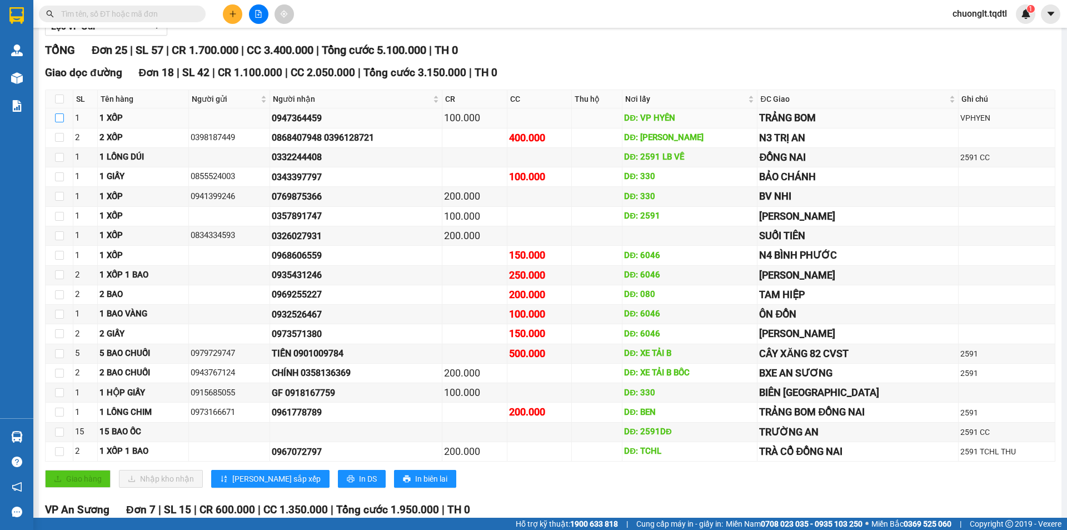
click at [63, 117] on input "checkbox" at bounding box center [59, 117] width 9 height 9
checkbox input "true"
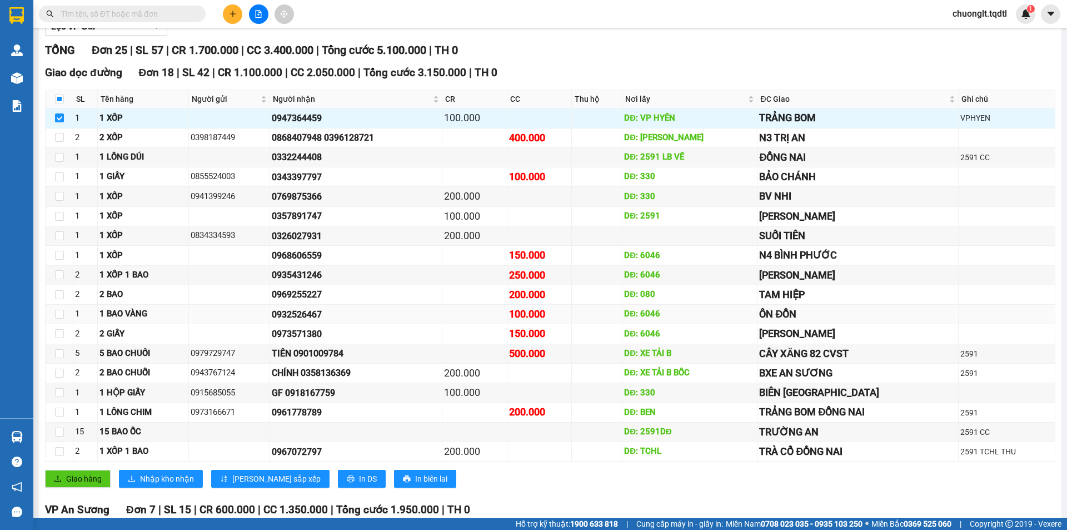
scroll to position [0, 0]
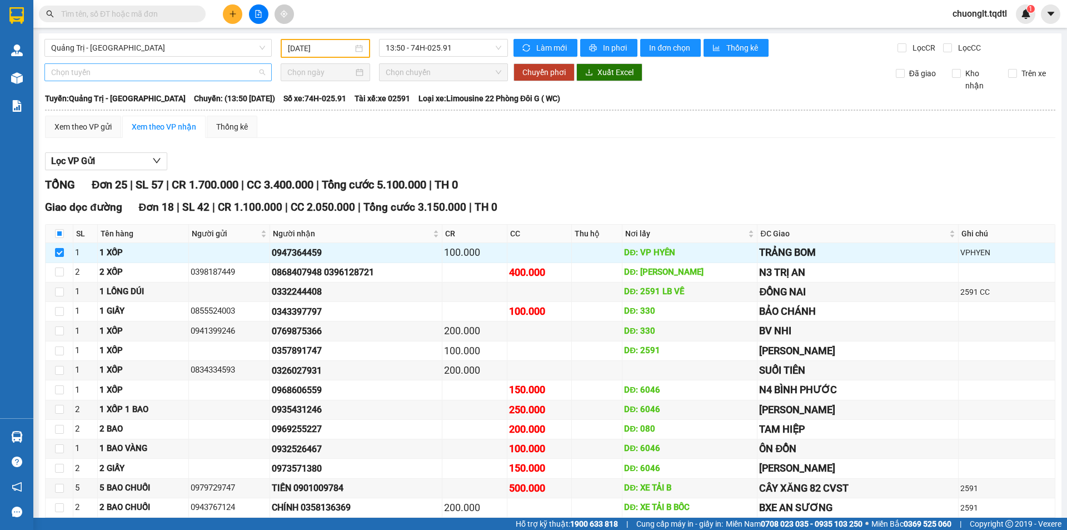
click at [151, 72] on span "Chọn tuyến" at bounding box center [158, 72] width 214 height 17
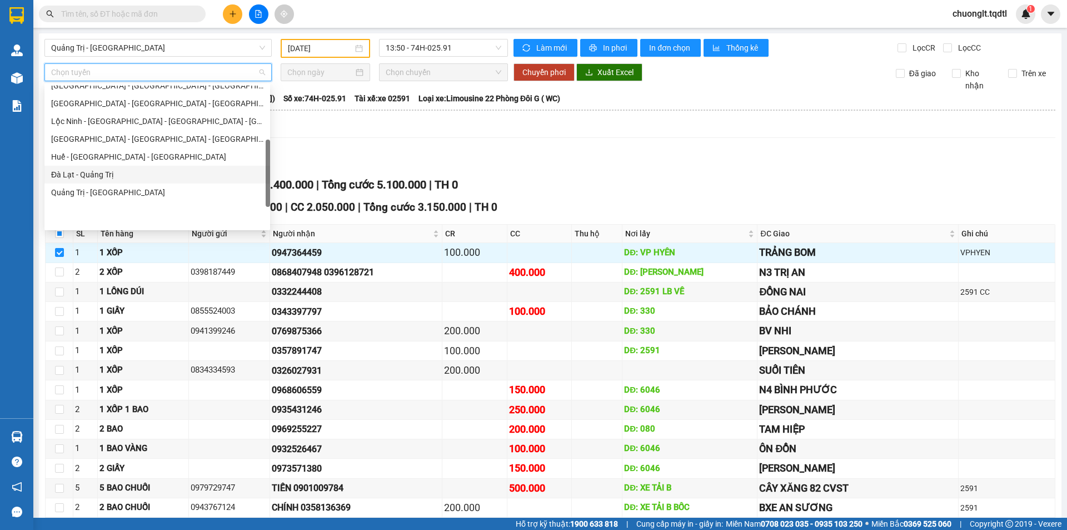
scroll to position [111, 0]
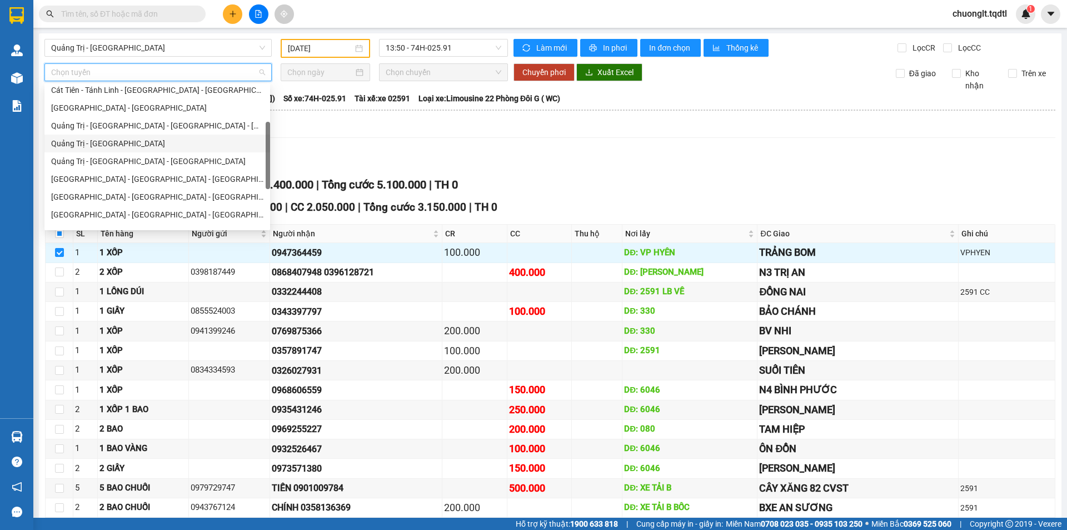
click at [132, 143] on div "Quảng Trị - Sài Gòn" at bounding box center [157, 143] width 212 height 12
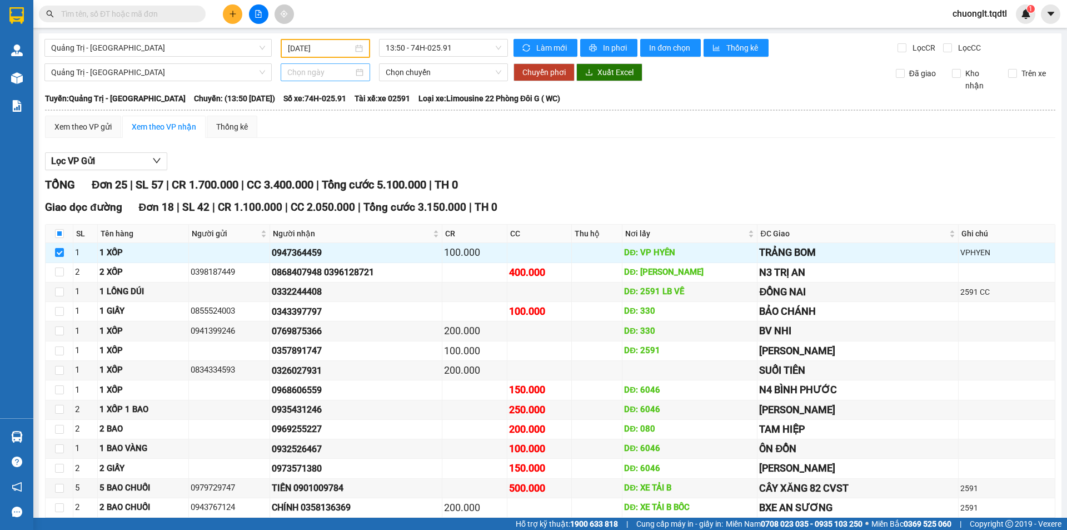
click at [355, 72] on div at bounding box center [325, 72] width 76 height 12
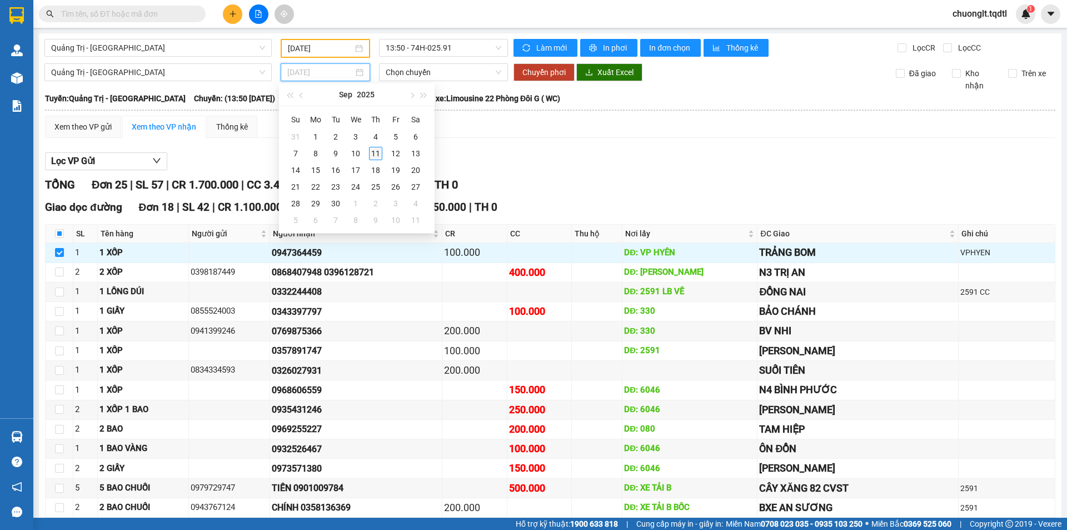
type input "[DATE]"
click at [373, 152] on div "11" at bounding box center [375, 153] width 13 height 13
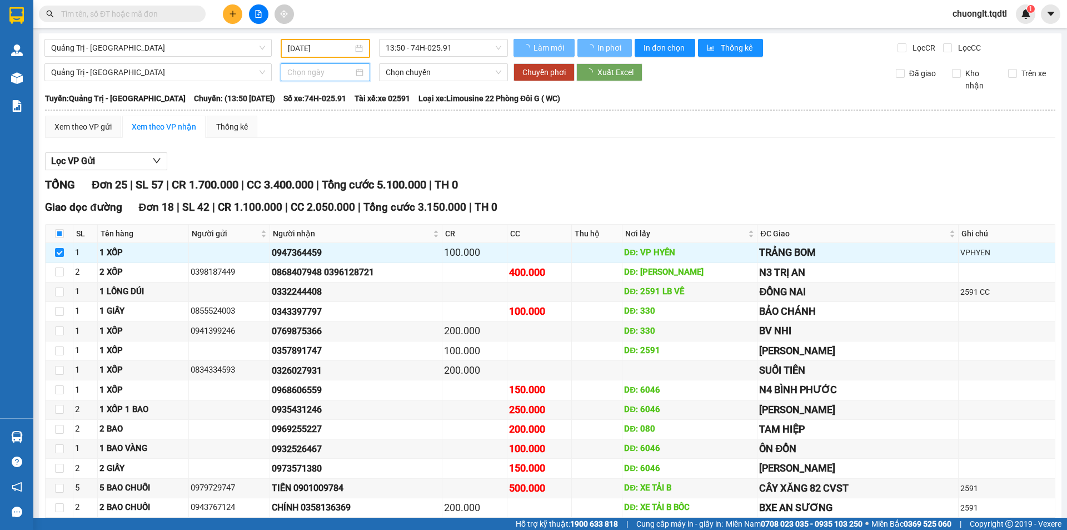
type input "[DATE]"
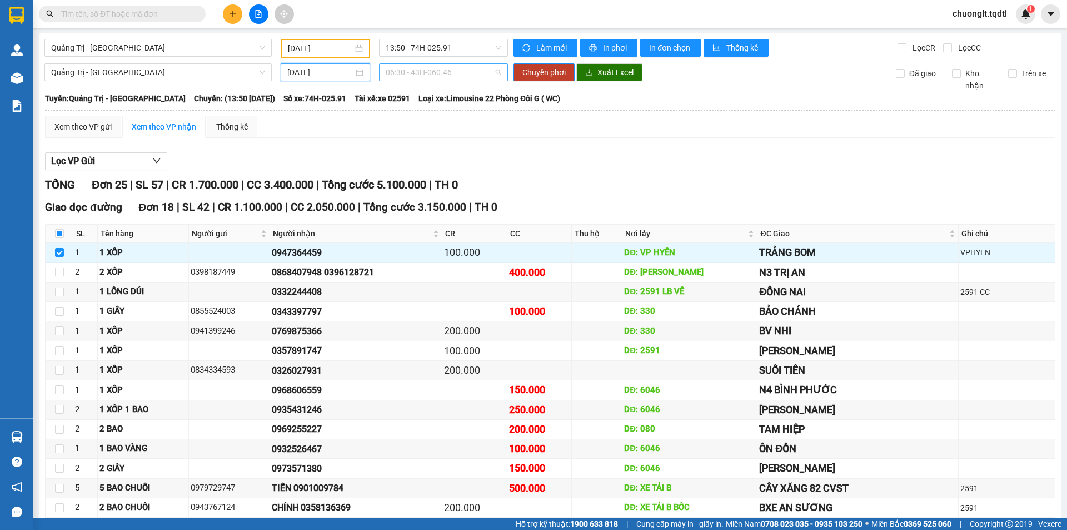
click at [478, 70] on span "06:30 - 43H-060.46" at bounding box center [444, 72] width 116 height 17
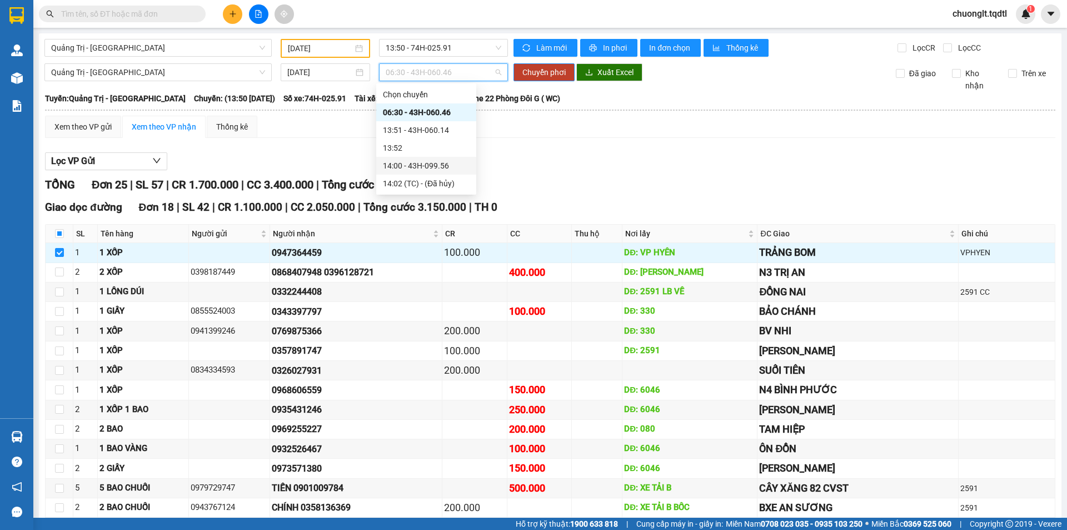
click at [441, 165] on div "14:00 - 43H-099.56" at bounding box center [426, 165] width 87 height 12
click at [551, 73] on span "Chuyển phơi" at bounding box center [543, 72] width 43 height 12
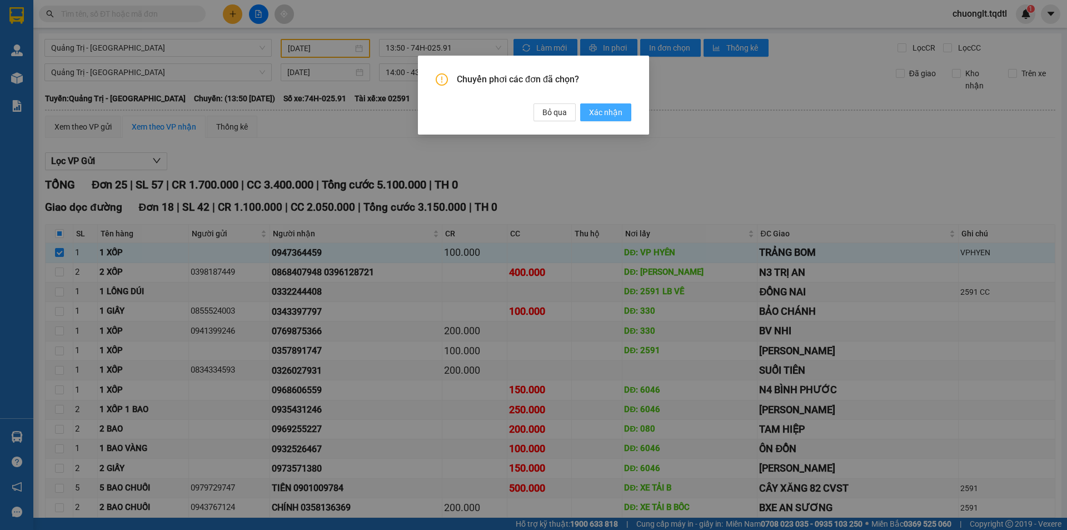
click at [598, 114] on span "Xác nhận" at bounding box center [605, 112] width 33 height 12
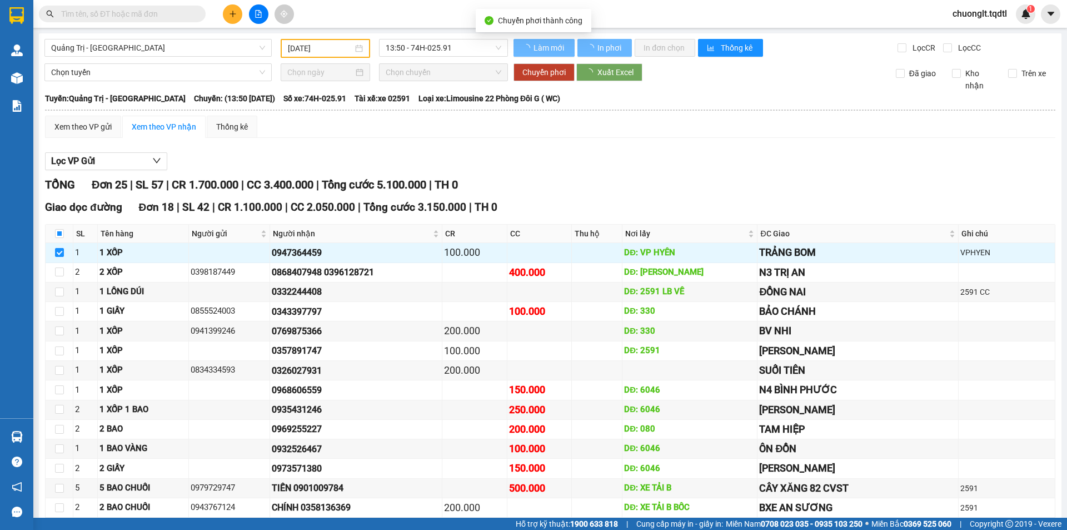
type input "[DATE]"
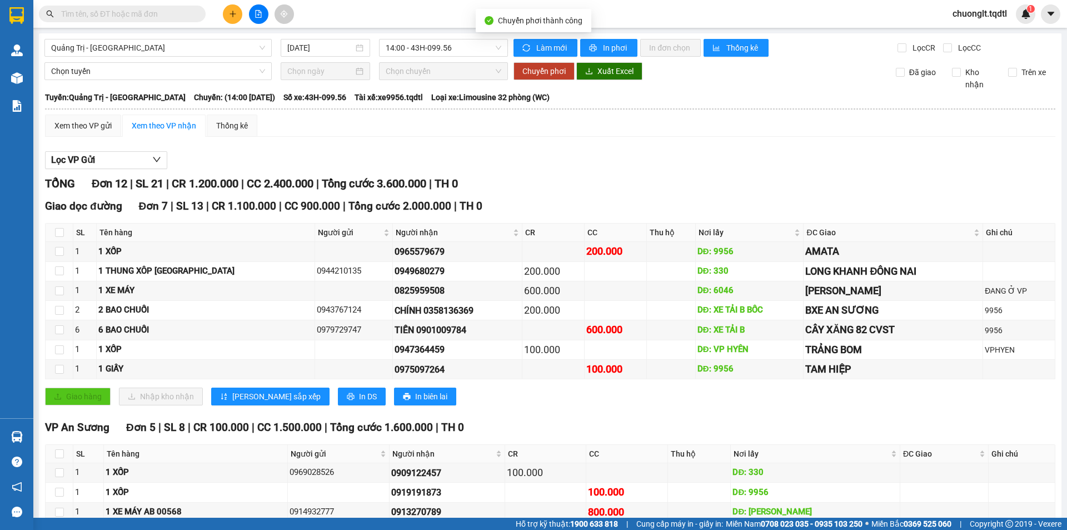
checkbox input "false"
click at [231, 10] on icon "plus" at bounding box center [233, 14] width 8 height 8
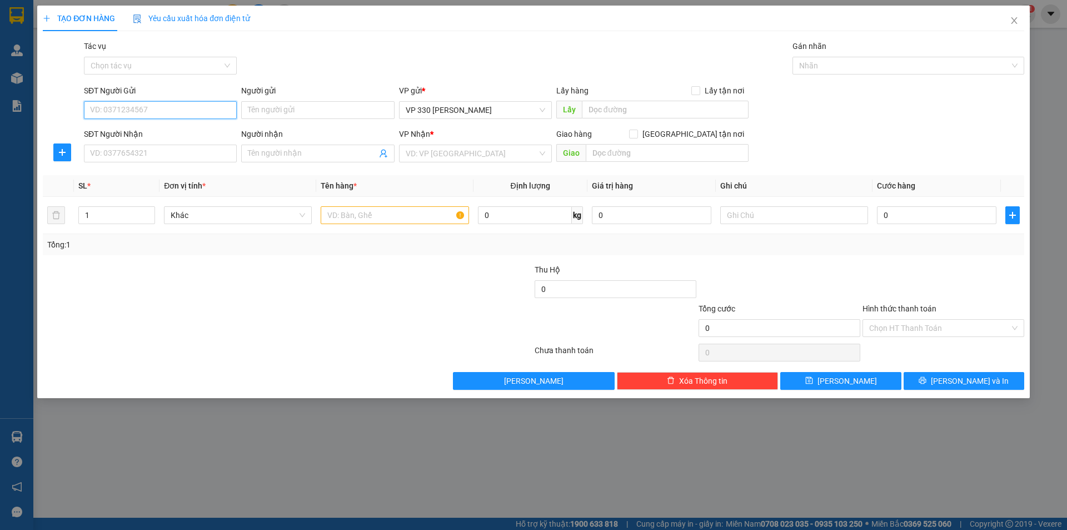
click at [156, 104] on input "SĐT Người Gửi" at bounding box center [160, 110] width 153 height 18
click at [151, 158] on input "SĐT Người Nhận" at bounding box center [160, 153] width 153 height 18
click at [411, 208] on input "text" at bounding box center [395, 215] width 148 height 18
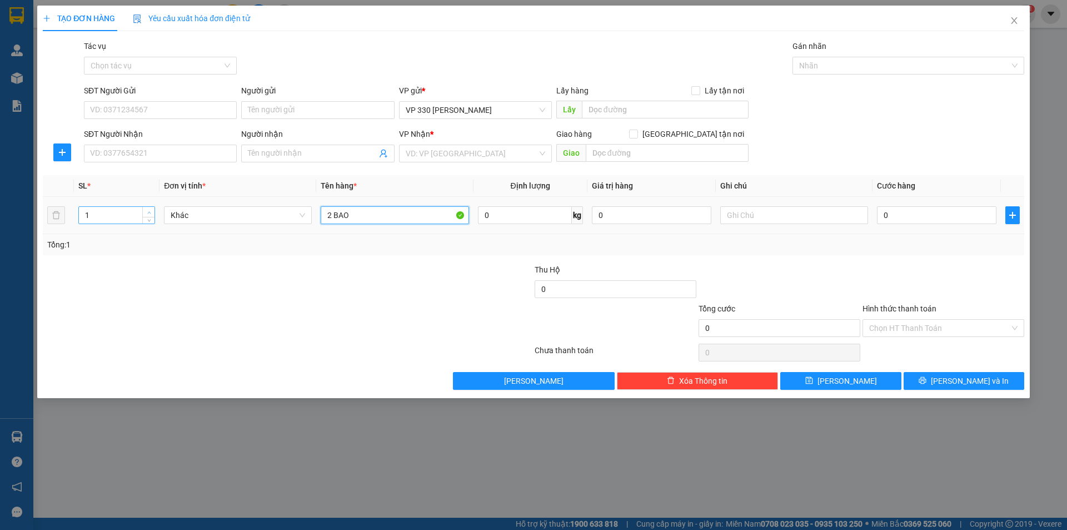
type input "2 BAO"
type input "2"
click at [149, 209] on span "up" at bounding box center [149, 212] width 7 height 7
click at [501, 155] on input "search" at bounding box center [472, 153] width 132 height 17
click at [374, 213] on input "2 BAO" at bounding box center [395, 215] width 148 height 18
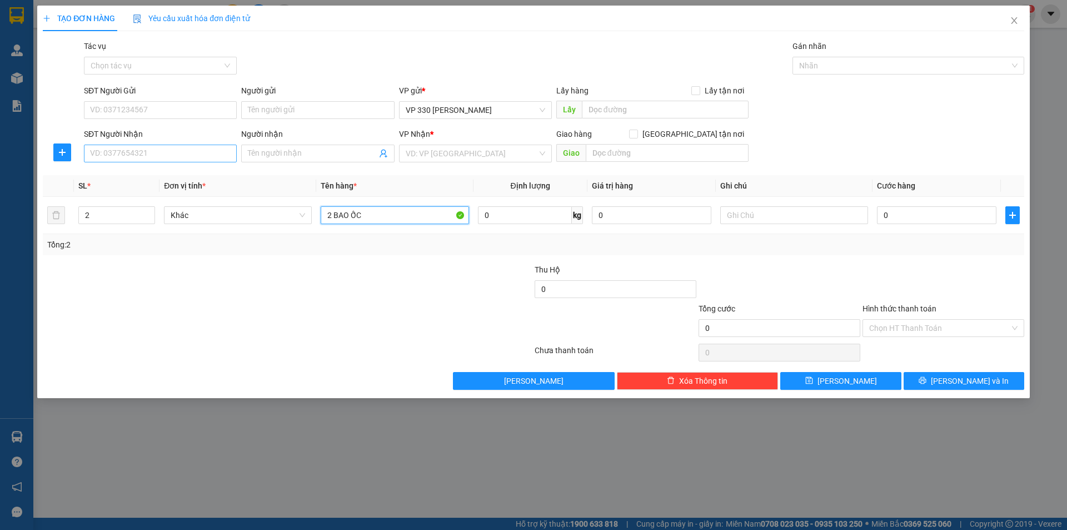
type input "2 BAO ỐC"
click at [207, 144] on input "SĐT Người Nhận" at bounding box center [160, 153] width 153 height 18
click at [636, 108] on input "text" at bounding box center [665, 110] width 167 height 18
type input "9956"
click at [380, 218] on input "2 BAO ỐC" at bounding box center [395, 215] width 148 height 18
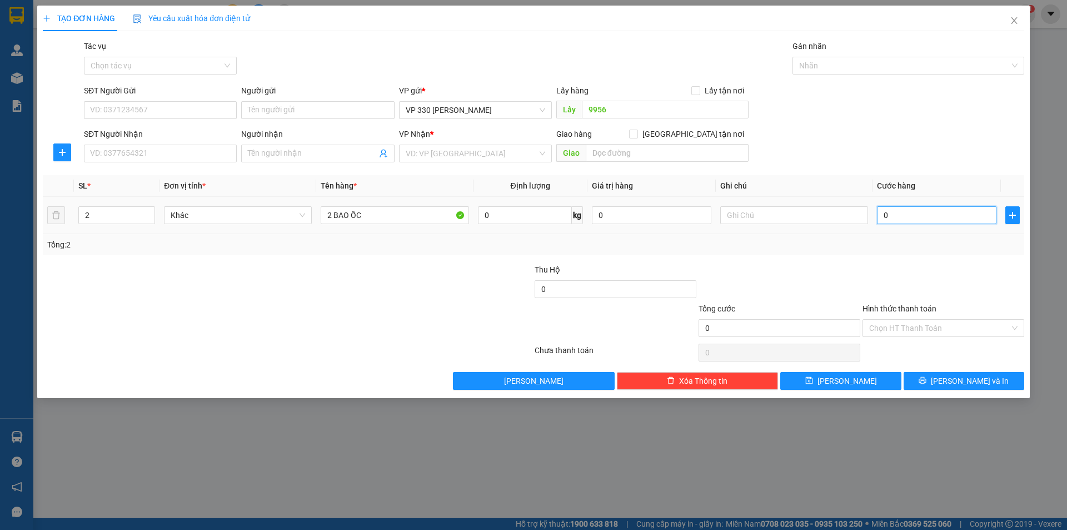
click at [909, 212] on input "0" at bounding box center [936, 215] width 119 height 18
type input "2"
type input "24"
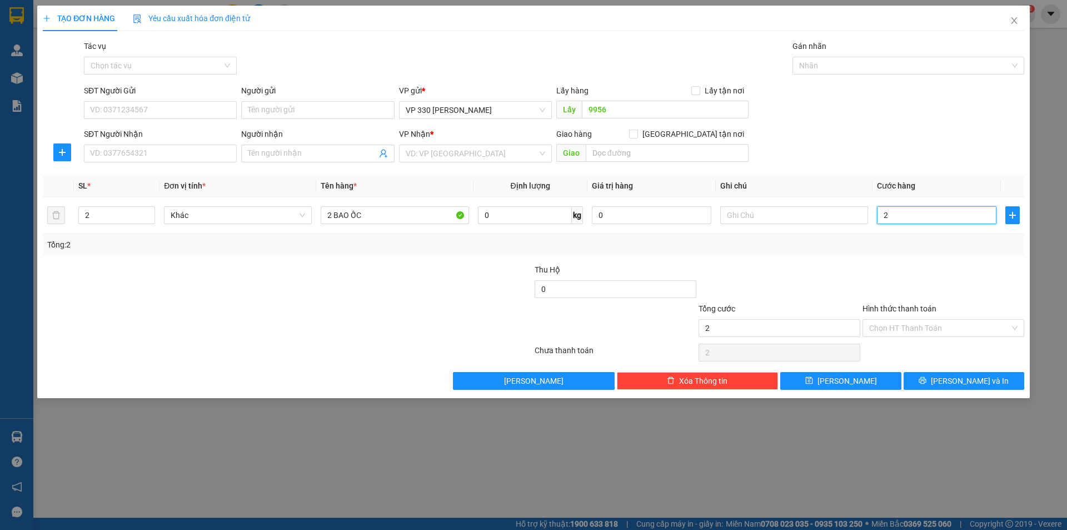
type input "24"
type input "240"
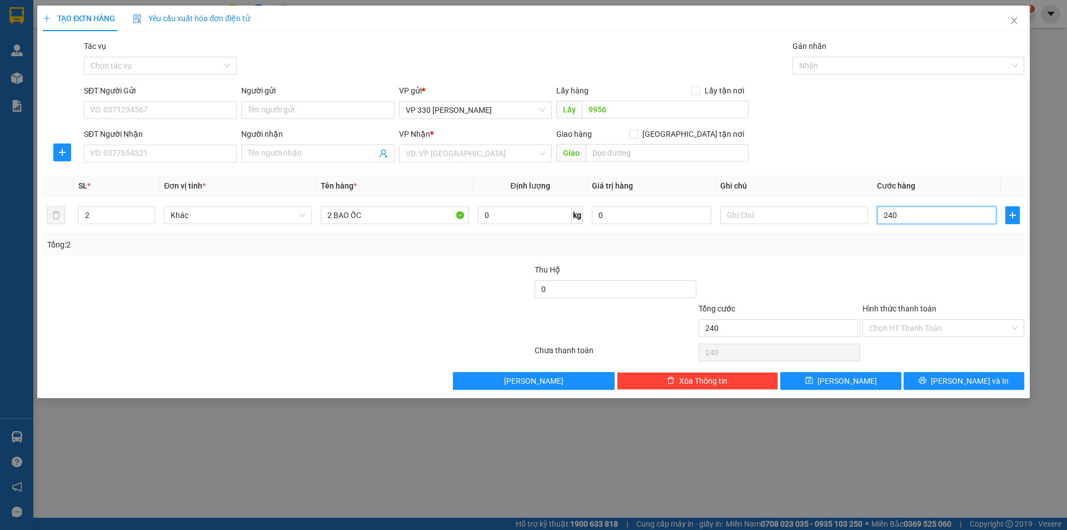
type input "2.400"
type input "24.000"
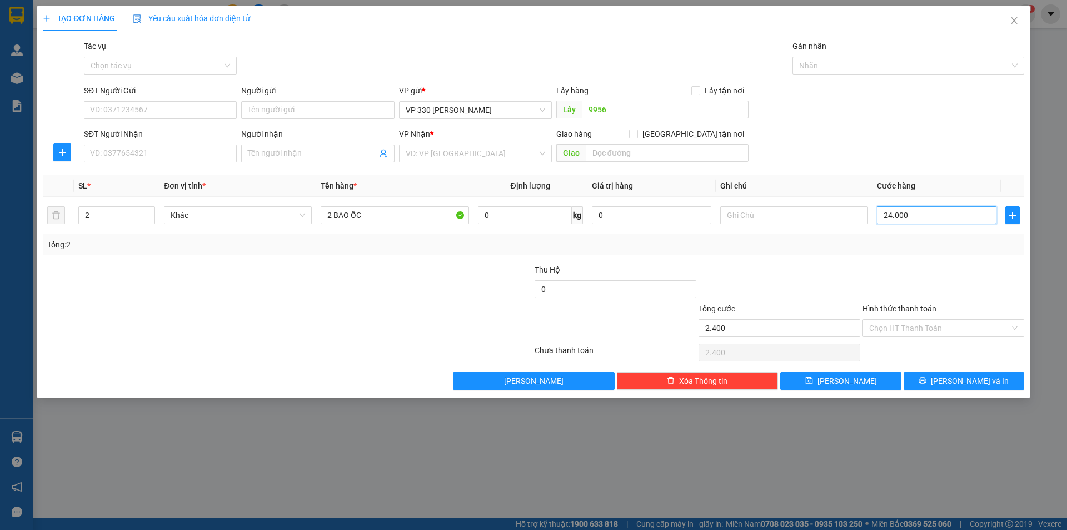
type input "24.000"
type input "240.000"
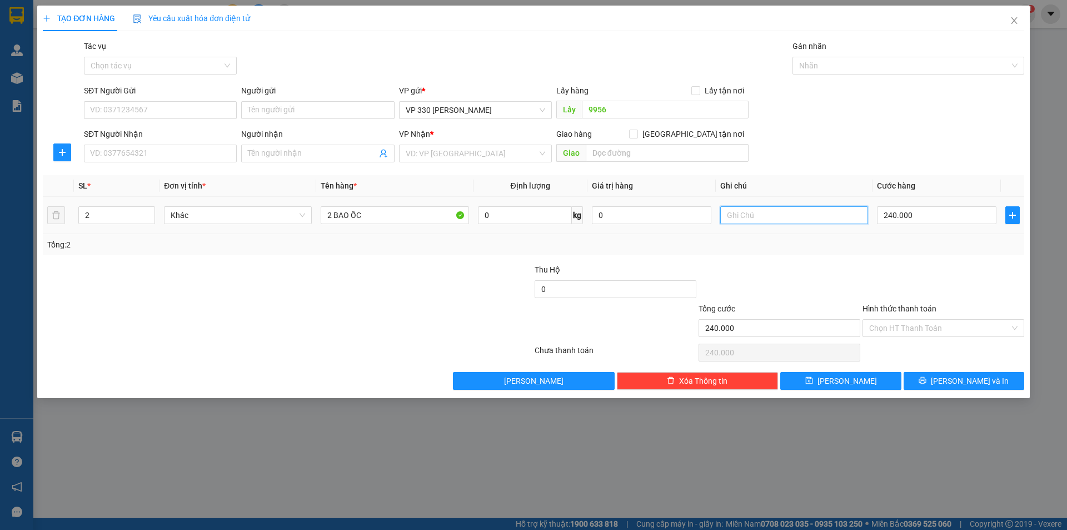
click at [783, 212] on input "text" at bounding box center [794, 215] width 148 height 18
type input "9956"
click at [465, 155] on input "search" at bounding box center [472, 153] width 132 height 17
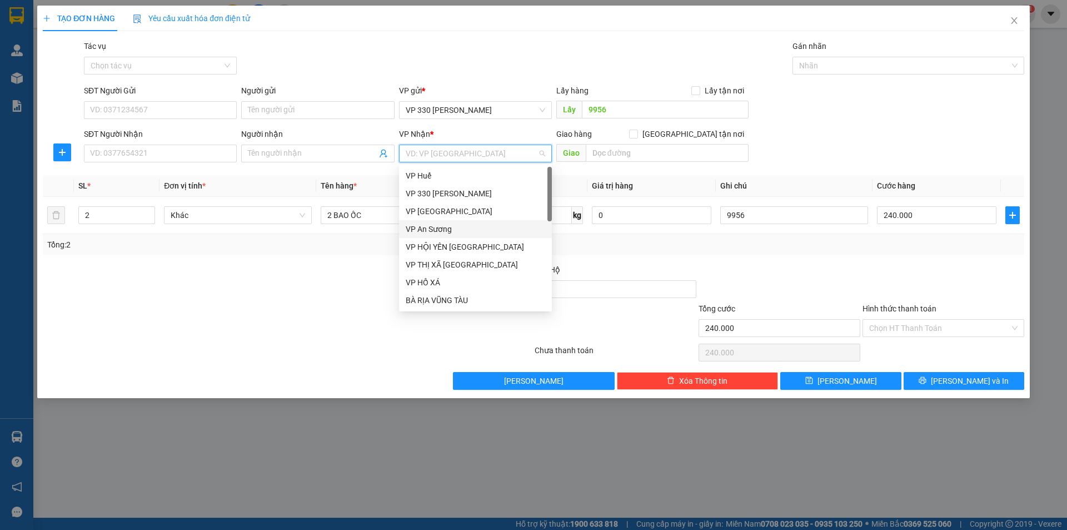
click at [445, 231] on div "VP An Sương" at bounding box center [475, 229] width 139 height 12
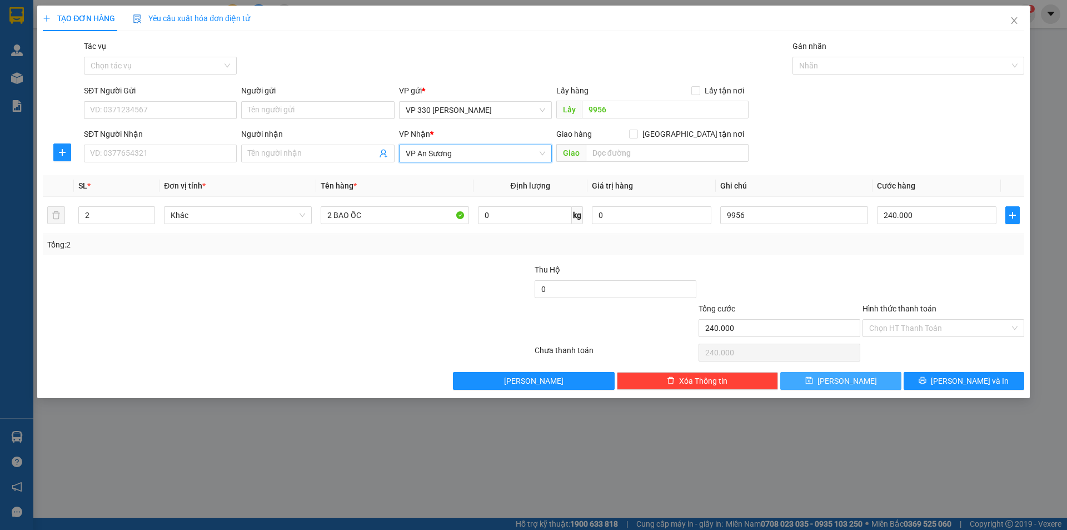
click at [863, 385] on button "Lưu" at bounding box center [840, 381] width 121 height 18
type input "1"
type input "0"
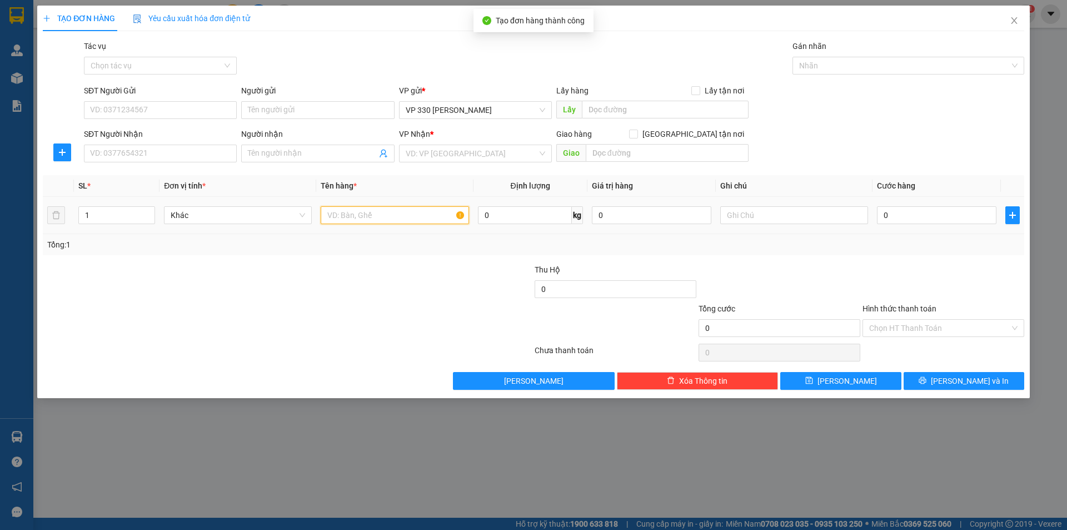
click at [418, 212] on input "text" at bounding box center [395, 215] width 148 height 18
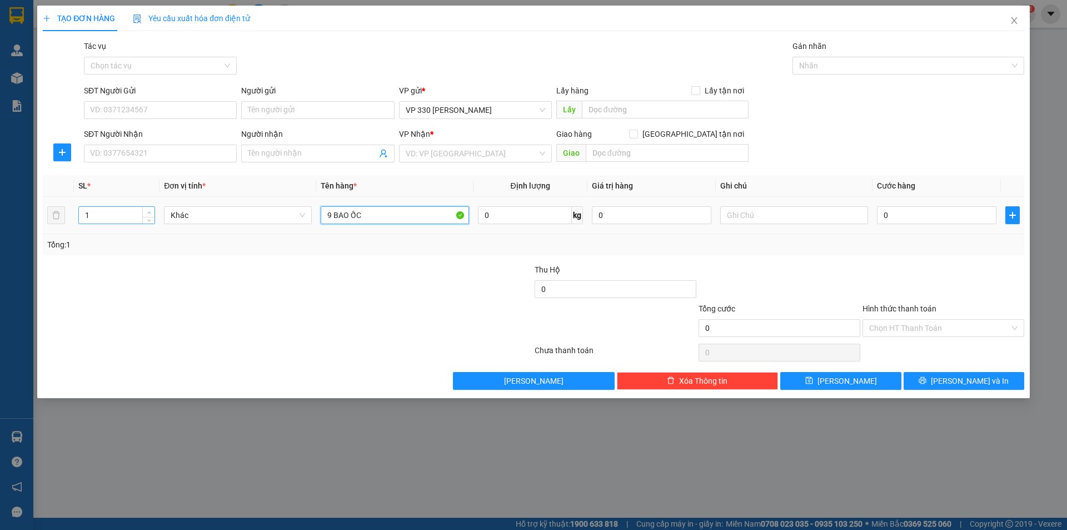
type input "9 BAO ỐC"
click at [148, 209] on span "up" at bounding box center [149, 212] width 7 height 7
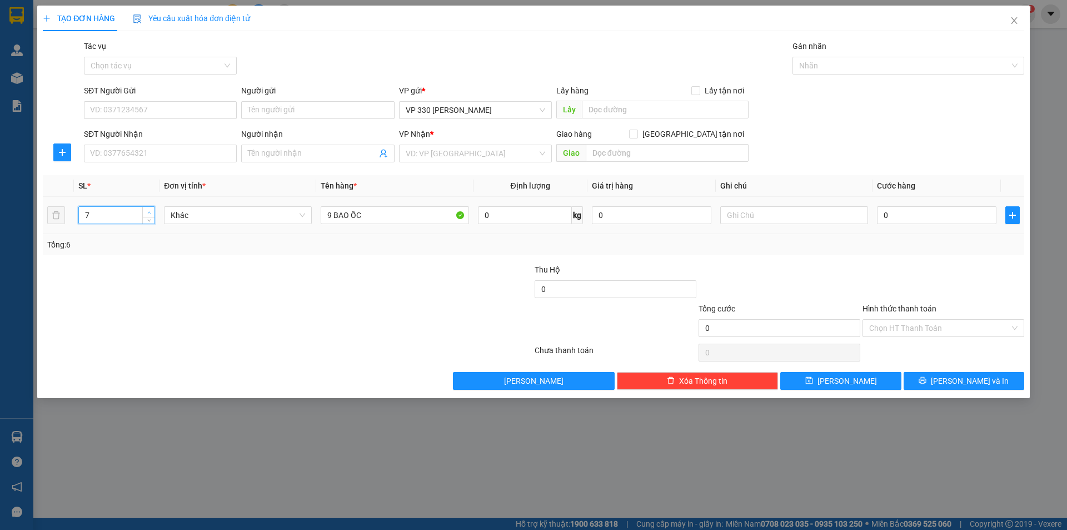
click at [148, 209] on span "up" at bounding box center [149, 212] width 7 height 7
type input "9"
click at [148, 209] on span "up" at bounding box center [149, 212] width 7 height 7
click at [515, 156] on input "search" at bounding box center [472, 153] width 132 height 17
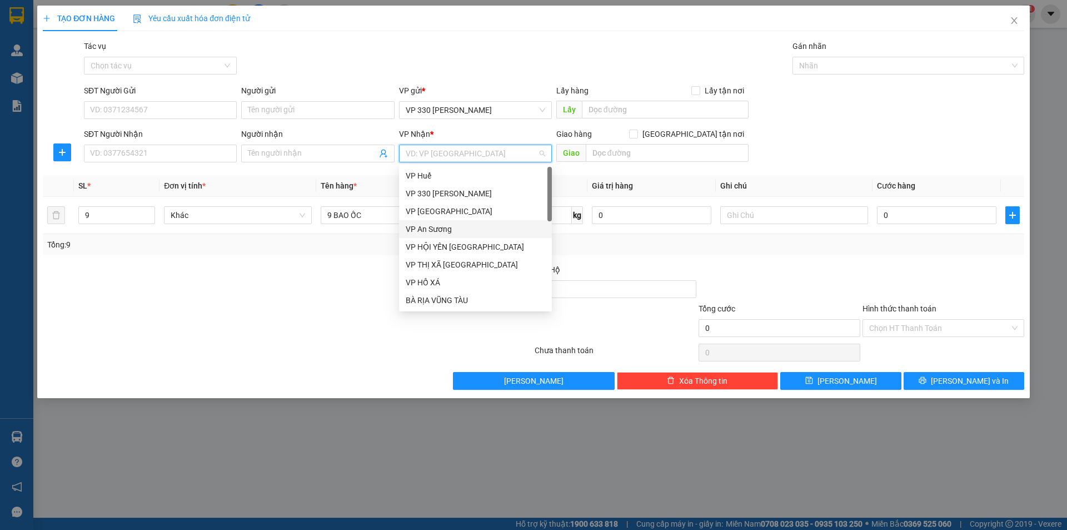
click at [450, 234] on div "VP An Sương" at bounding box center [475, 229] width 139 height 12
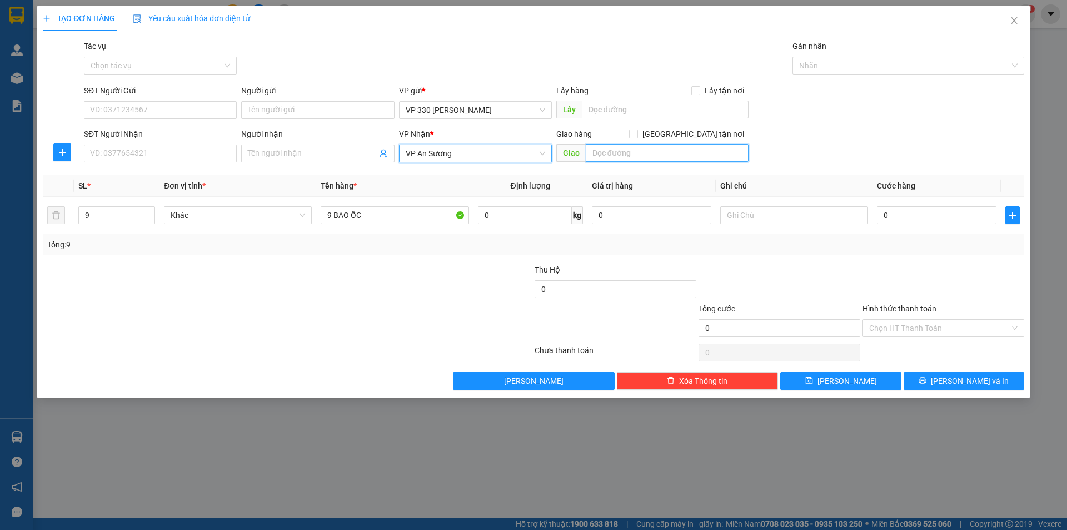
click at [664, 153] on input "text" at bounding box center [667, 153] width 163 height 18
type input "NGA TƯ GA"
click at [663, 111] on input "text" at bounding box center [665, 110] width 167 height 18
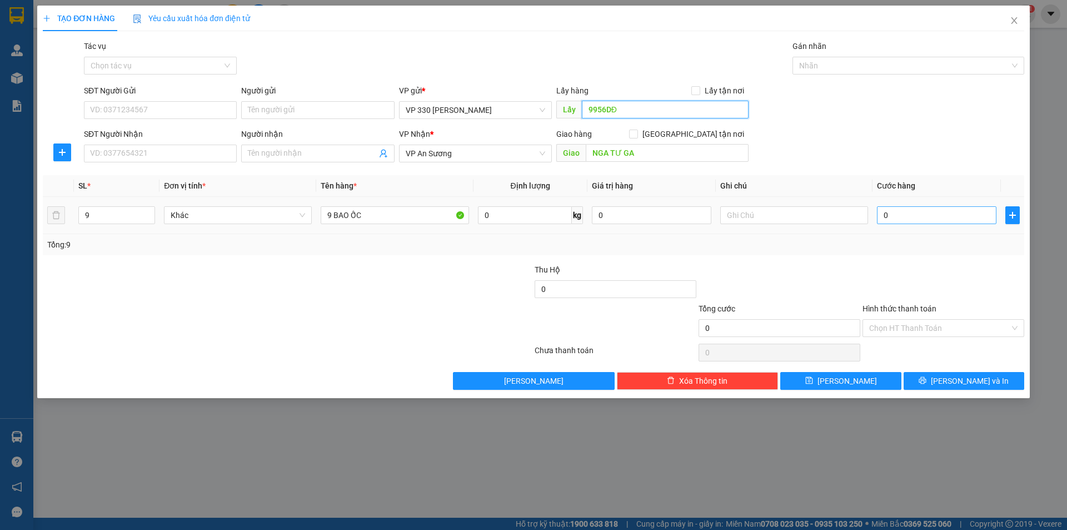
type input "9956DĐ"
click at [977, 219] on input "0" at bounding box center [936, 215] width 119 height 18
type input "1"
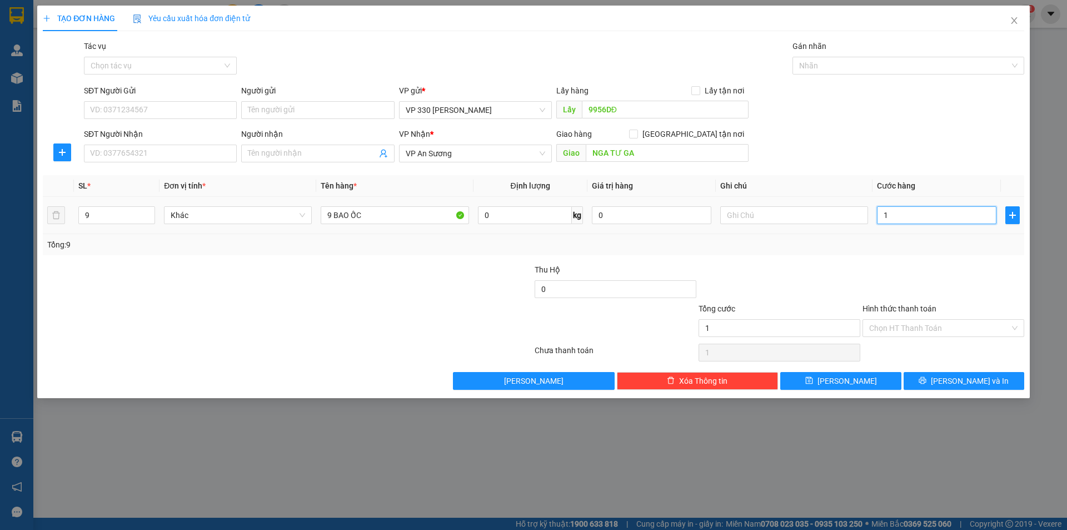
type input "10"
type input "108"
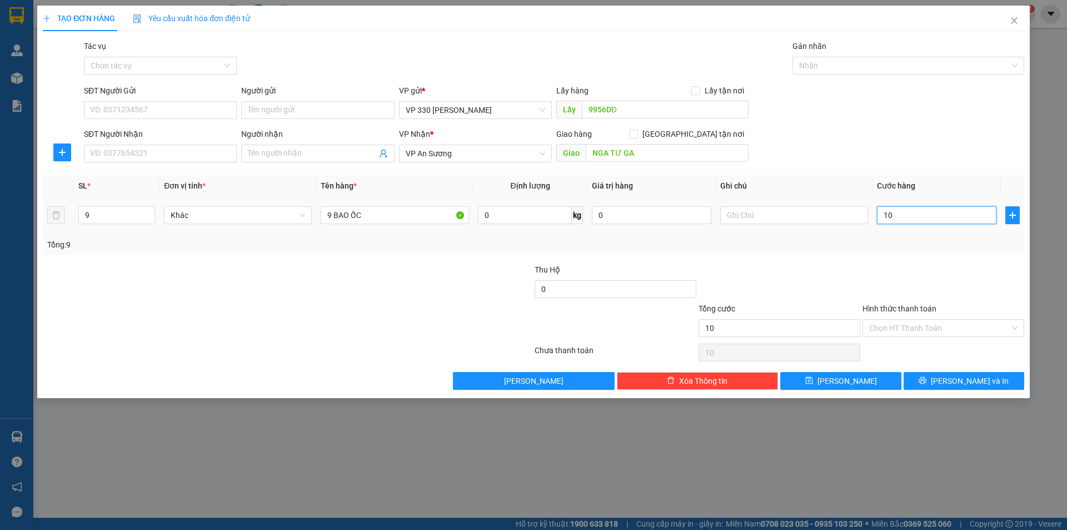
type input "108"
type input "1.080"
type input "10.800"
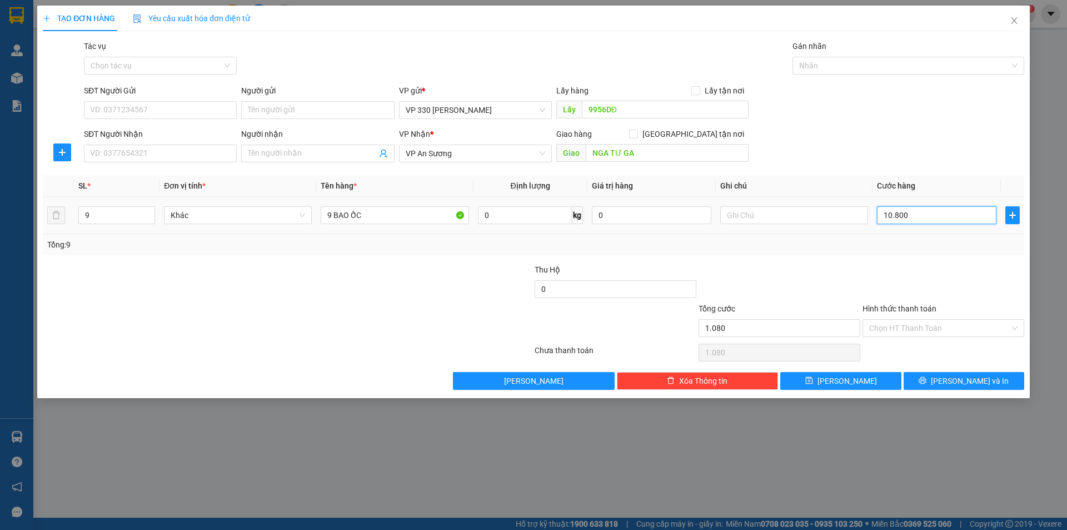
type input "10.800"
type input "108.000"
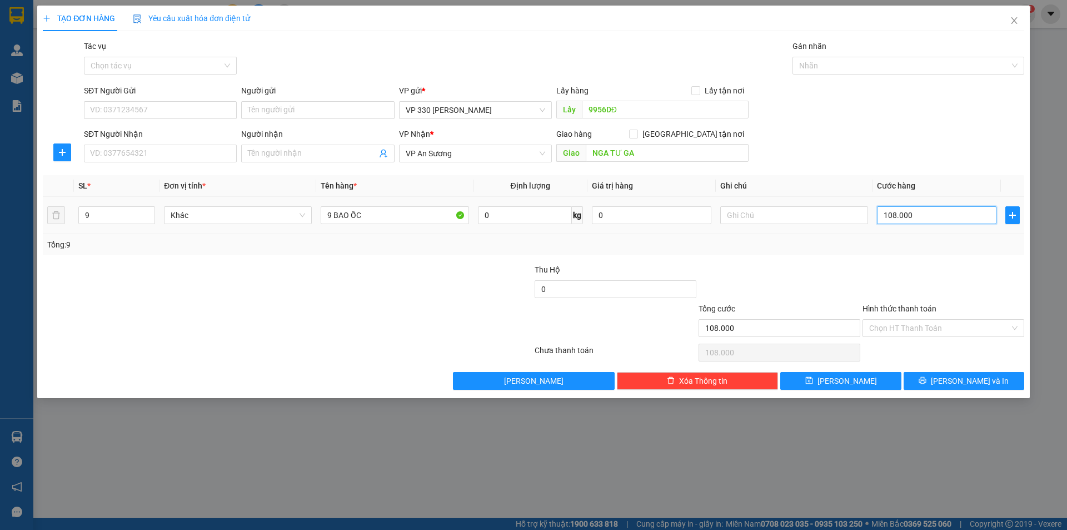
type input "1.080.000"
click at [788, 218] on input "text" at bounding box center [794, 215] width 148 height 18
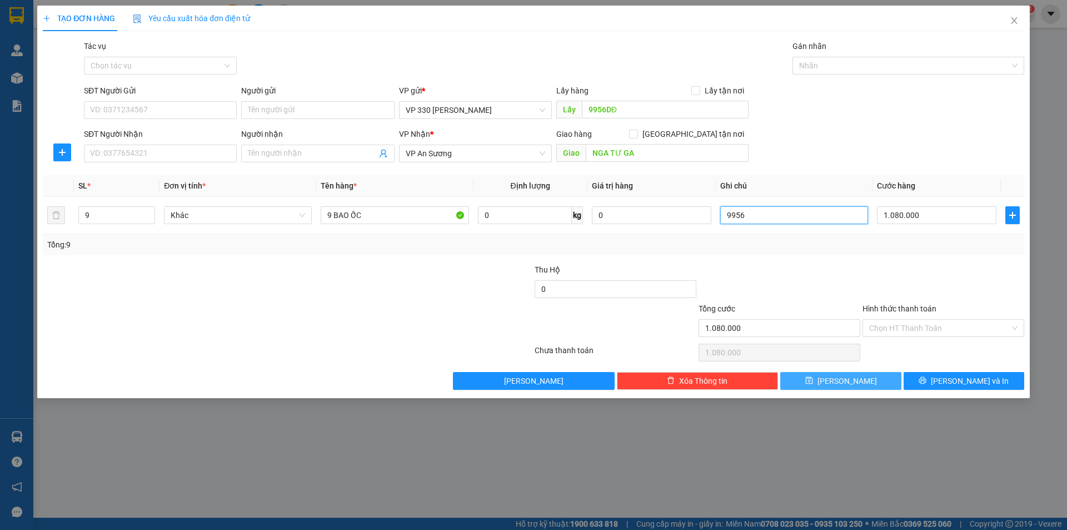
type input "9956"
click at [814, 376] on button "Lưu" at bounding box center [840, 381] width 121 height 18
type input "1"
type input "0"
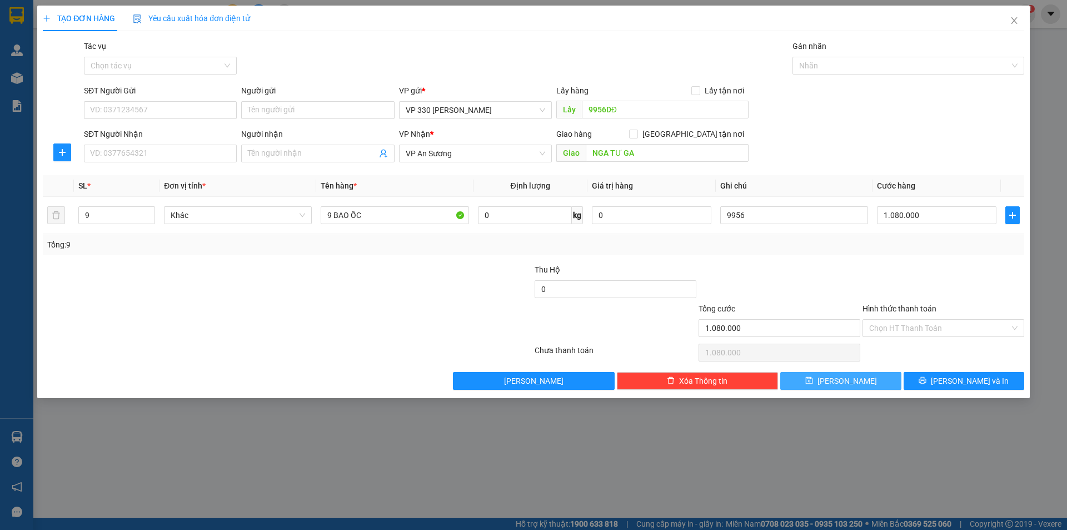
type input "0"
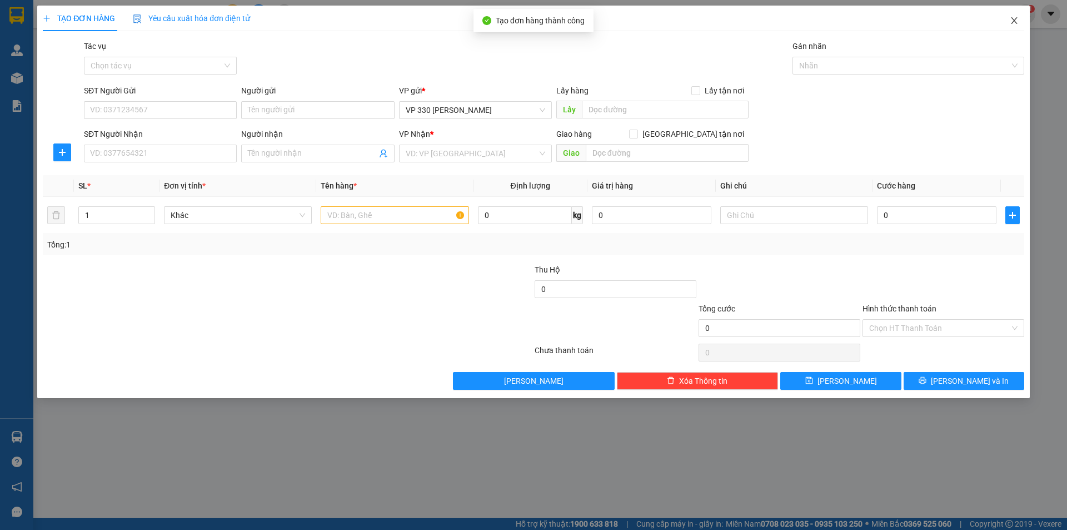
click at [1012, 19] on icon "close" at bounding box center [1014, 20] width 9 height 9
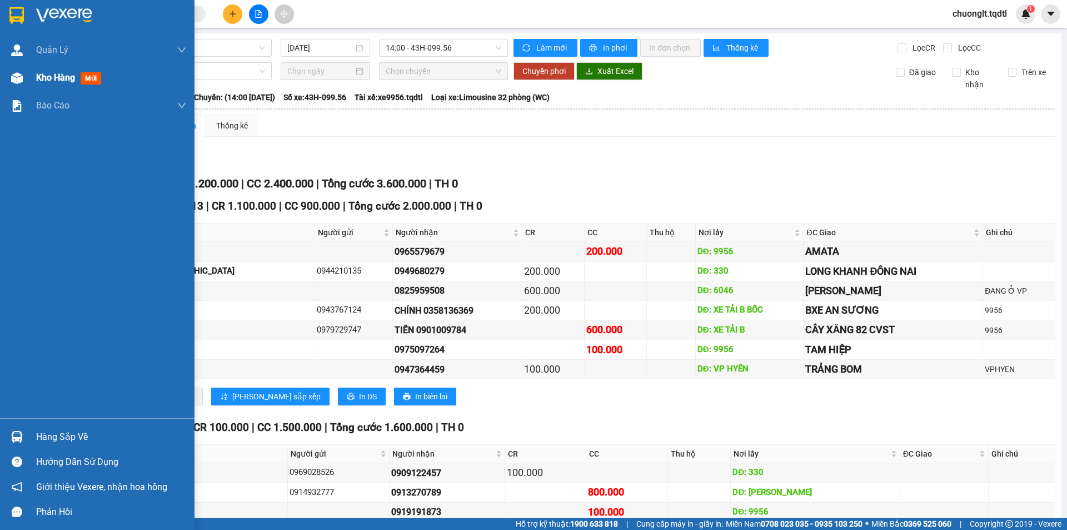
click at [40, 71] on div "Kho hàng mới" at bounding box center [70, 78] width 69 height 14
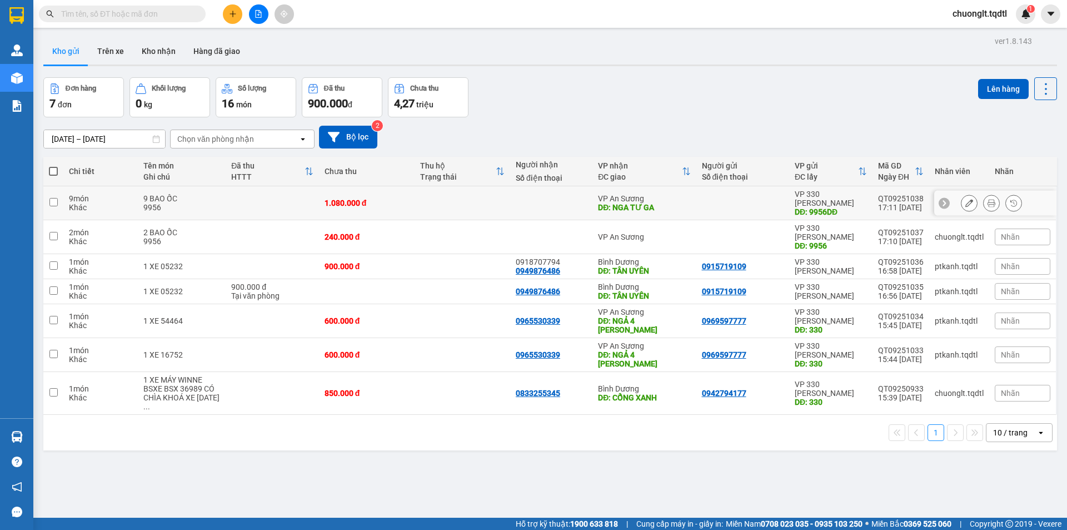
click at [52, 199] on input "checkbox" at bounding box center [53, 202] width 8 height 8
checkbox input "true"
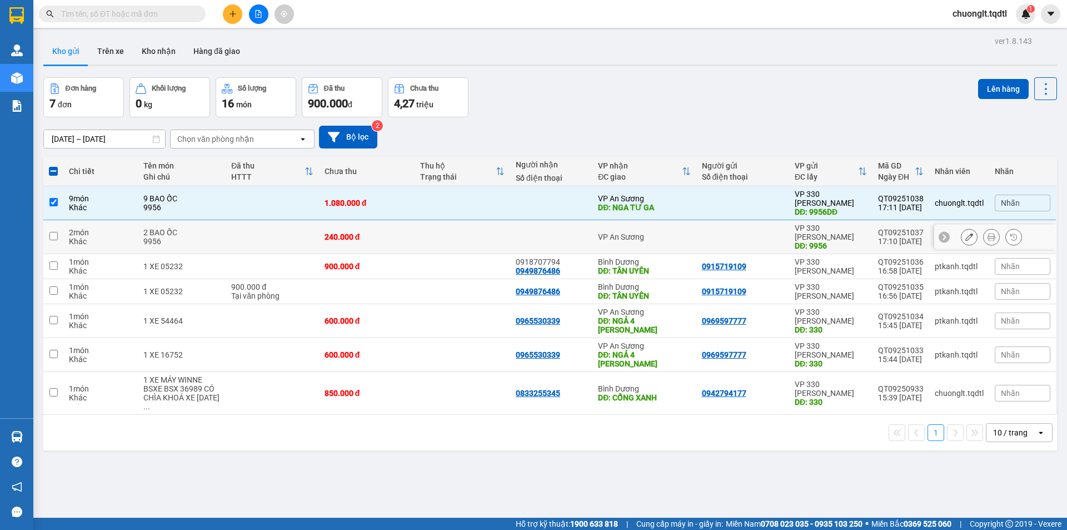
click at [54, 220] on td at bounding box center [53, 237] width 20 height 34
checkbox input "true"
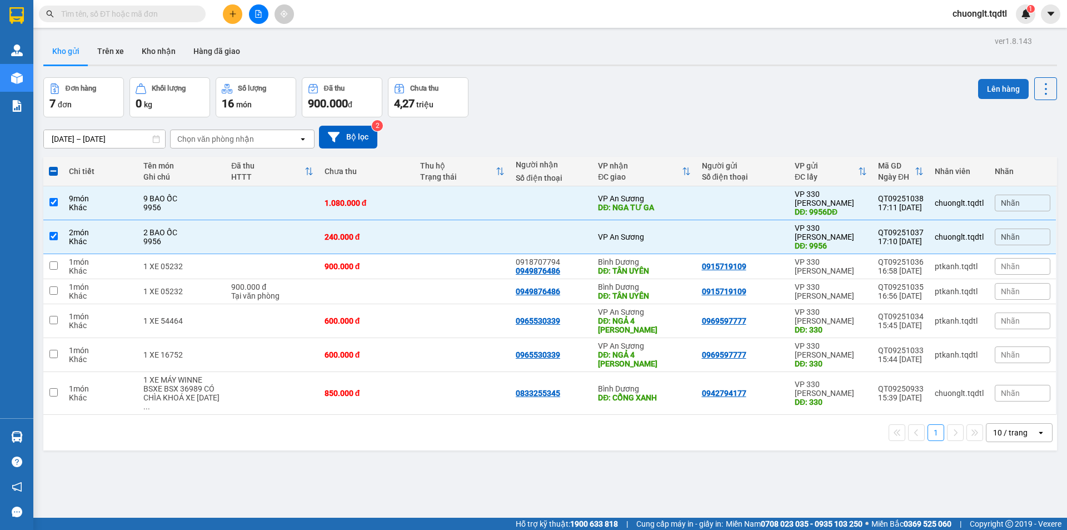
click at [982, 88] on button "Lên hàng" at bounding box center [1003, 89] width 51 height 20
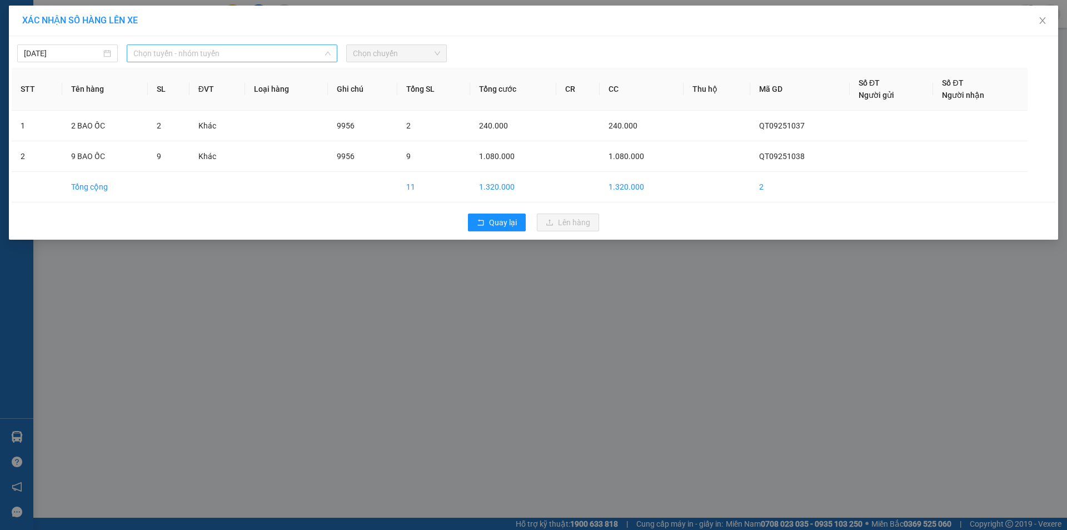
click at [302, 51] on span "Chọn tuyến - nhóm tuyến" at bounding box center [231, 53] width 197 height 17
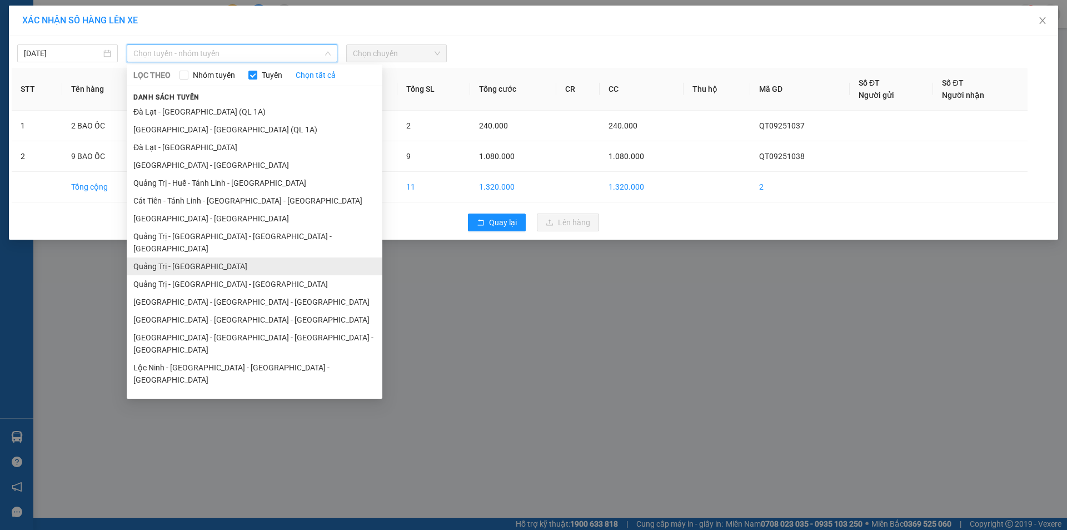
click at [216, 257] on li "Quảng Trị - Sài Gòn" at bounding box center [255, 266] width 256 height 18
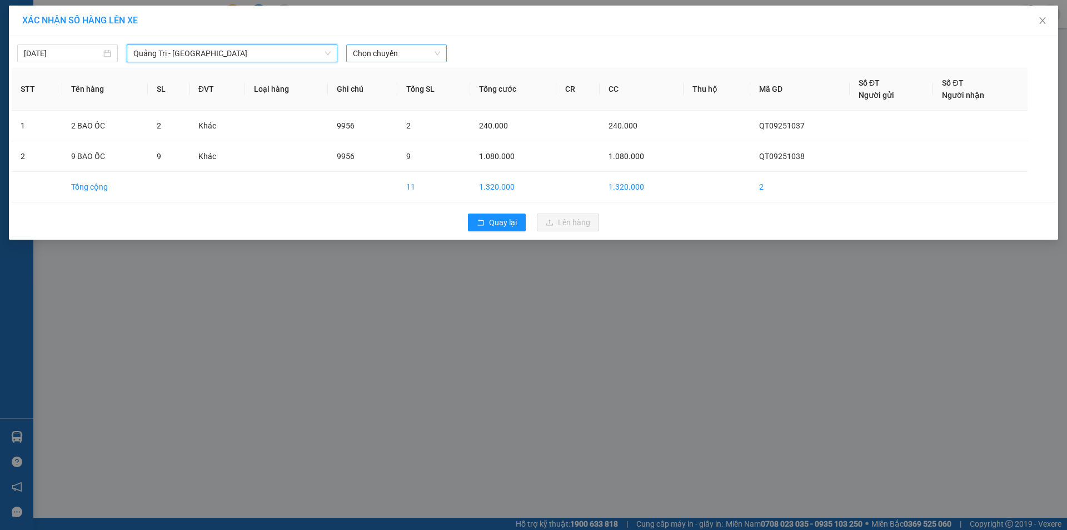
click at [424, 55] on span "Chọn chuyến" at bounding box center [396, 53] width 87 height 17
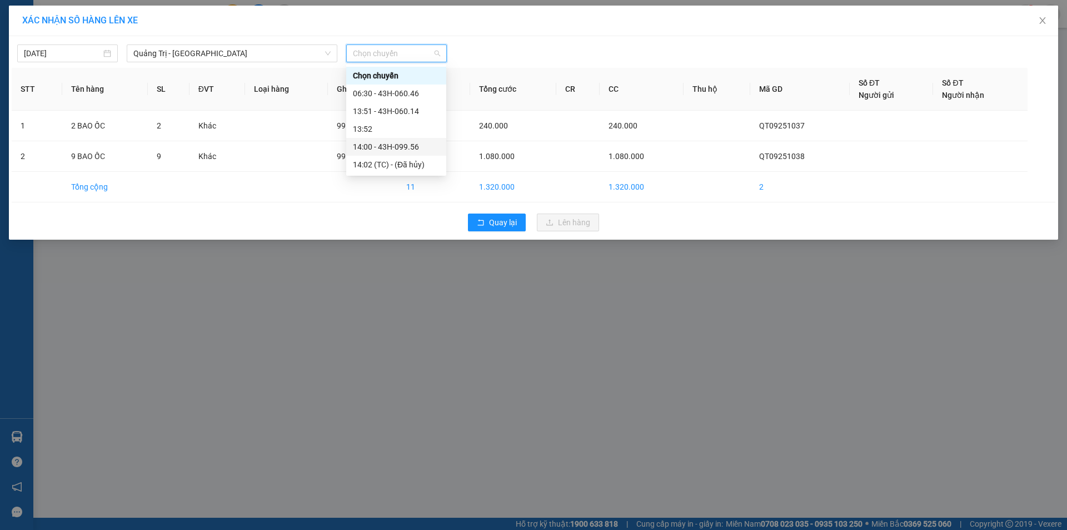
click at [408, 151] on div "14:00 - 43H-099.56" at bounding box center [396, 147] width 87 height 12
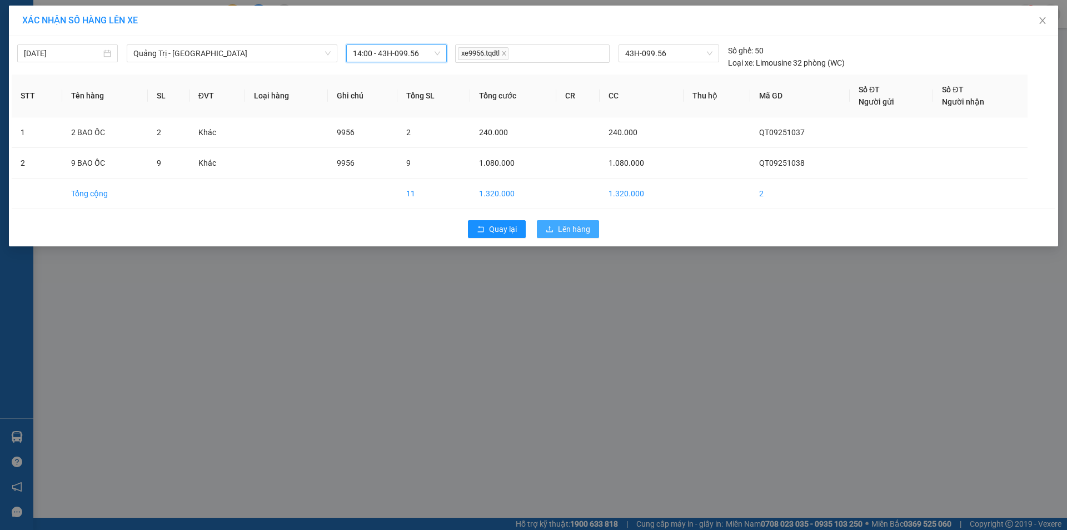
click at [564, 231] on span "Lên hàng" at bounding box center [574, 229] width 32 height 12
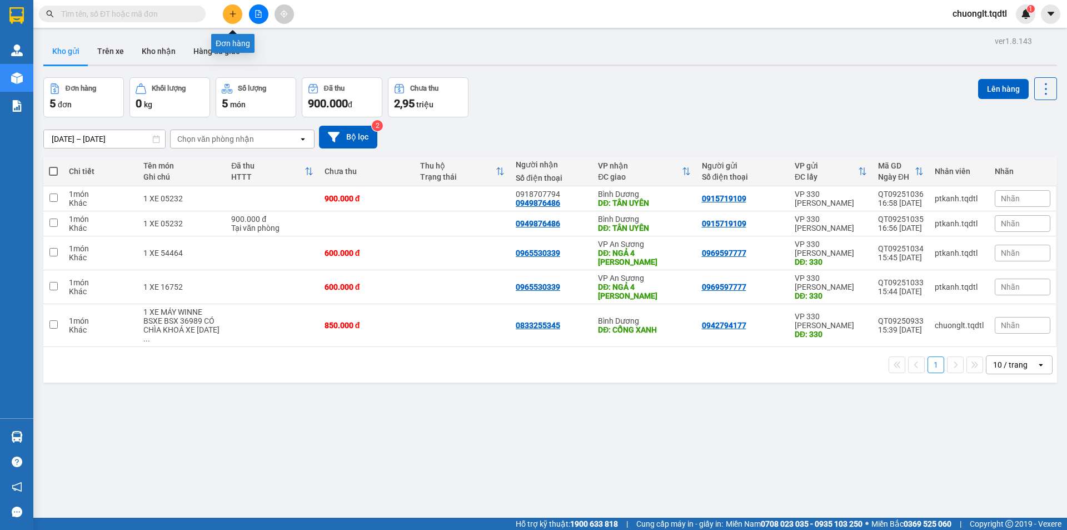
click at [231, 17] on icon "plus" at bounding box center [233, 14] width 8 height 8
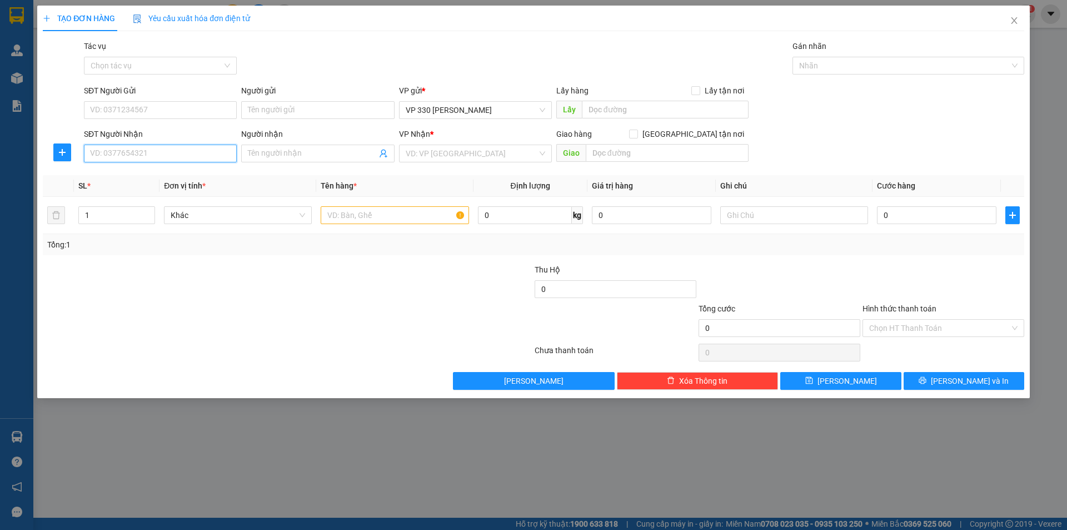
click at [146, 147] on input "SĐT Người Nhận" at bounding box center [160, 153] width 153 height 18
type input "0965410428"
click at [133, 177] on div "0965410428" at bounding box center [160, 175] width 139 height 12
type input "BẾN CÁT"
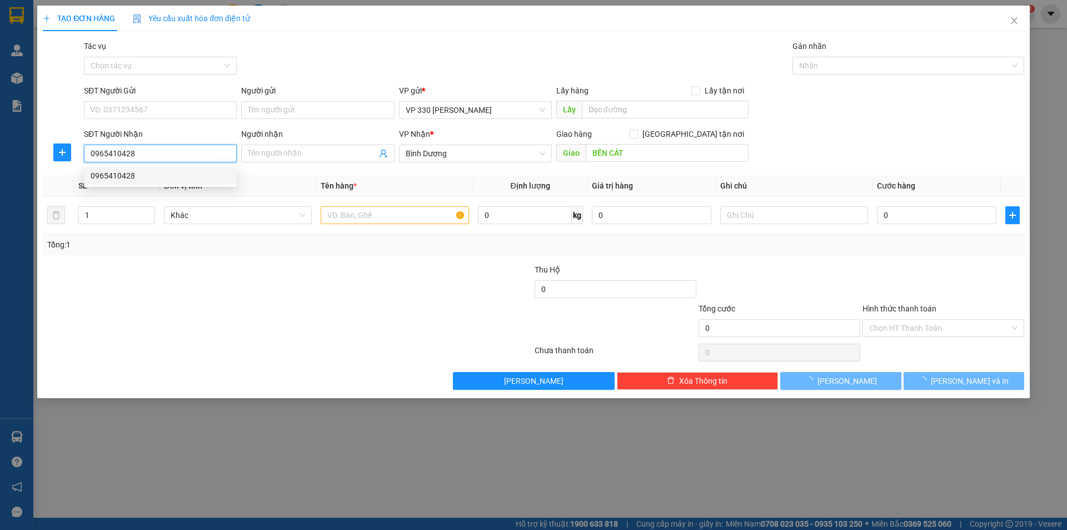
type input "100.000"
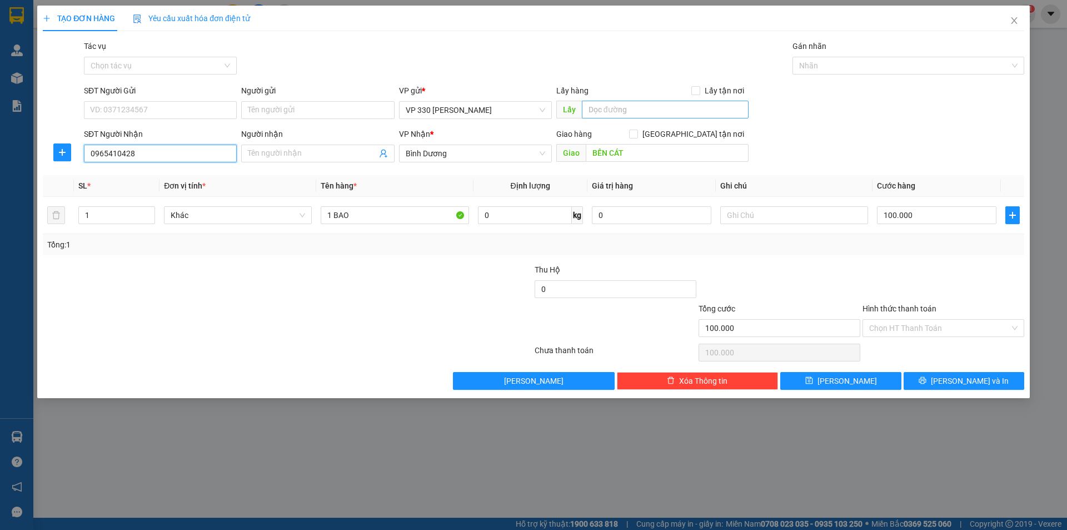
type input "0965410428"
drag, startPoint x: 618, startPoint y: 114, endPoint x: 625, endPoint y: 113, distance: 6.1
click at [620, 114] on input "text" at bounding box center [665, 110] width 167 height 18
type input "VP HỘI YÊN"
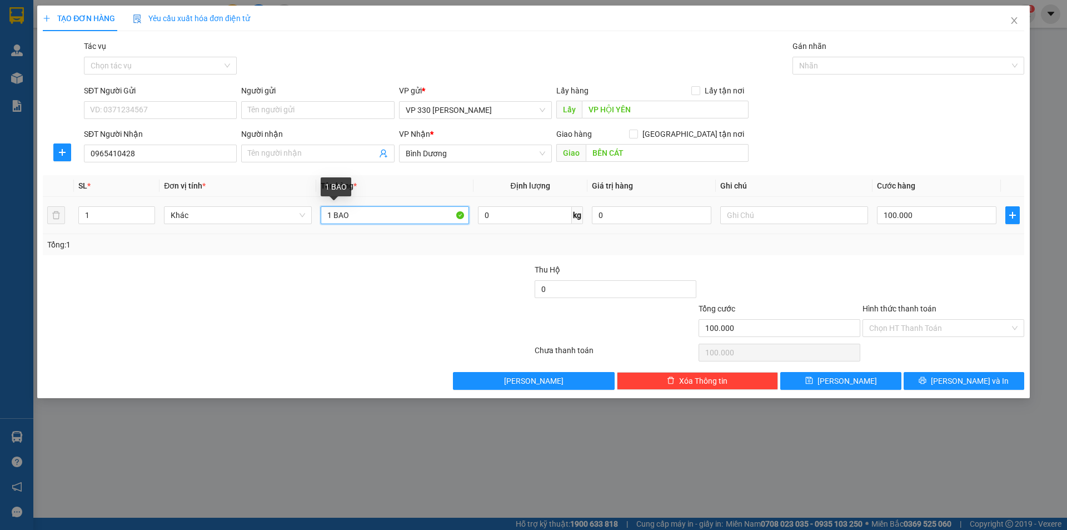
click at [390, 220] on input "1 BAO" at bounding box center [395, 215] width 148 height 18
type input "1 BAO GẠO"
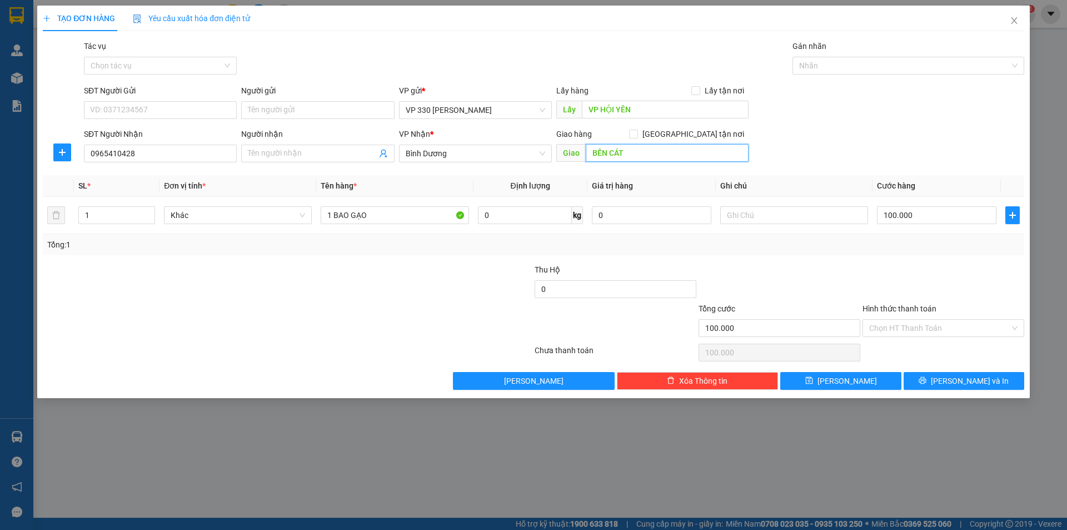
click at [654, 161] on input "BẾN CÁT" at bounding box center [667, 153] width 163 height 18
type input "B"
type input "TD1"
click at [767, 216] on input "text" at bounding box center [794, 215] width 148 height 18
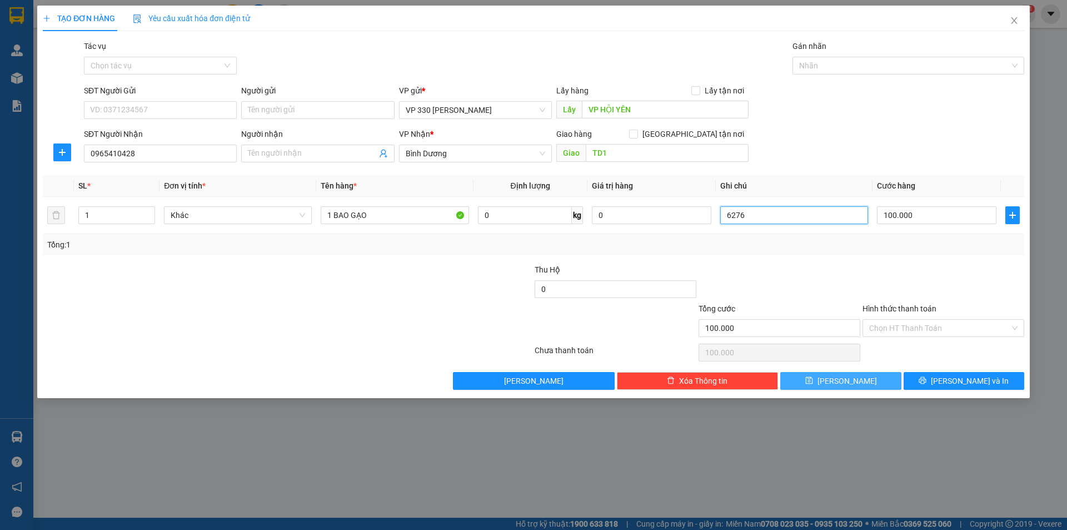
type input "6276"
click at [813, 378] on icon "save" at bounding box center [809, 380] width 8 height 8
type input "0"
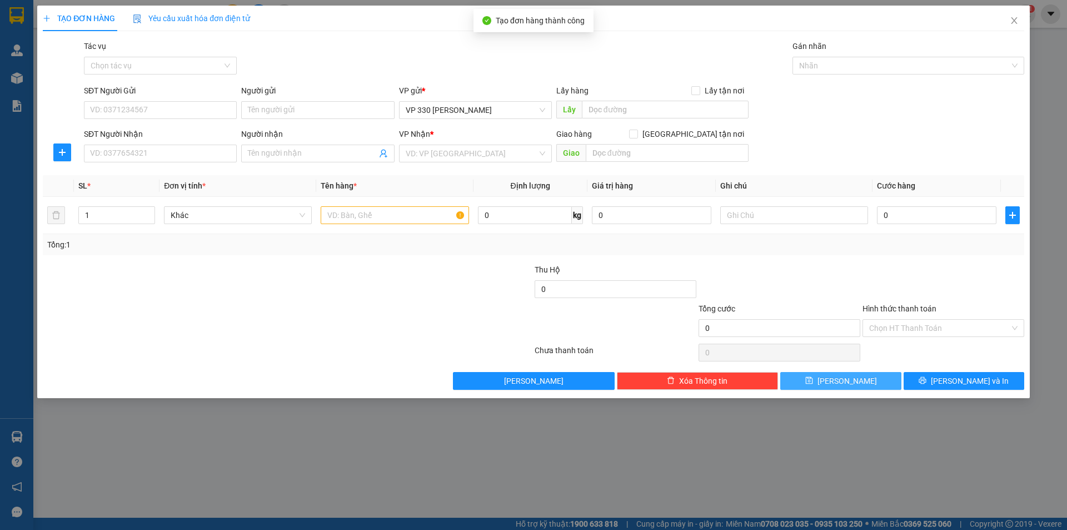
click at [198, 142] on div "SĐT Người Nhận" at bounding box center [160, 136] width 153 height 17
click at [172, 157] on input "SĐT Người Nhận" at bounding box center [160, 153] width 153 height 18
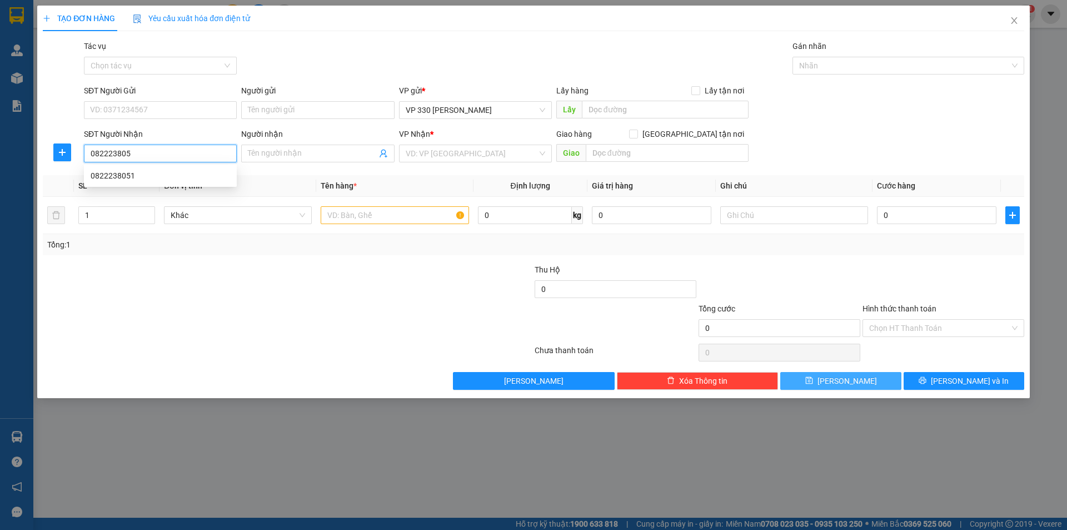
type input "0822238051"
click at [156, 181] on div "0822238051" at bounding box center [160, 175] width 139 height 12
type input "DẦU GIÂY ĐỒNG NAI"
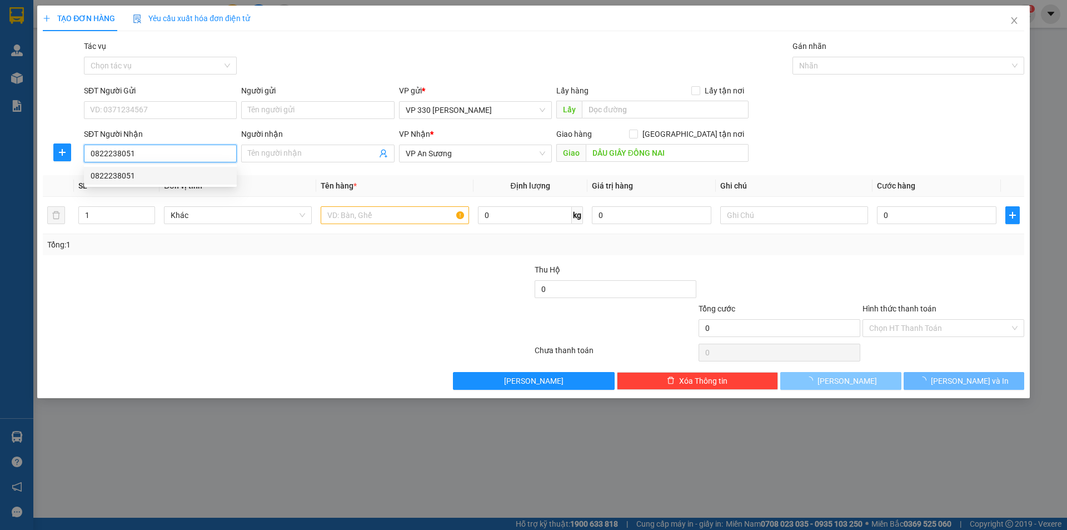
type input "300.000"
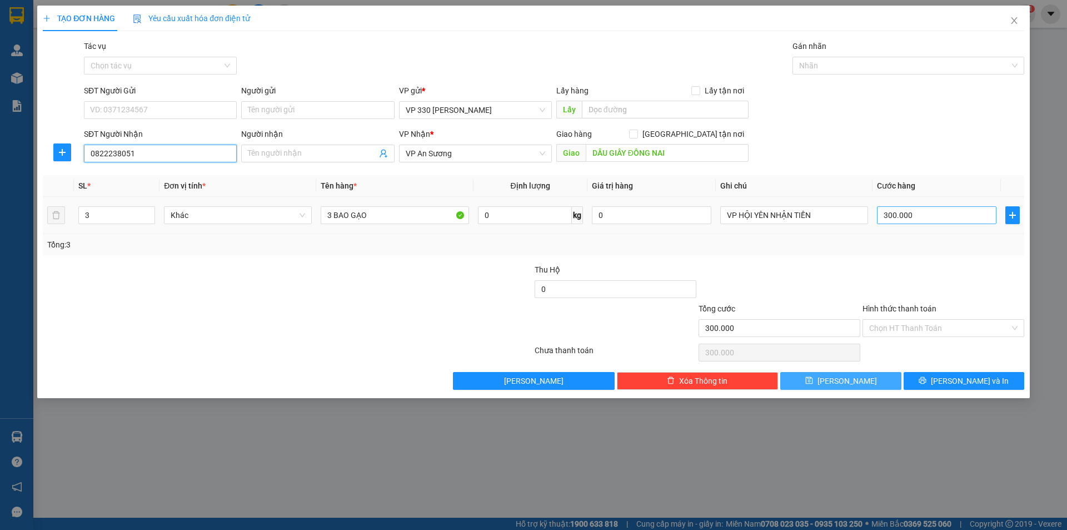
type input "0822238051"
click at [937, 216] on input "300.000" at bounding box center [936, 215] width 119 height 18
type input "1"
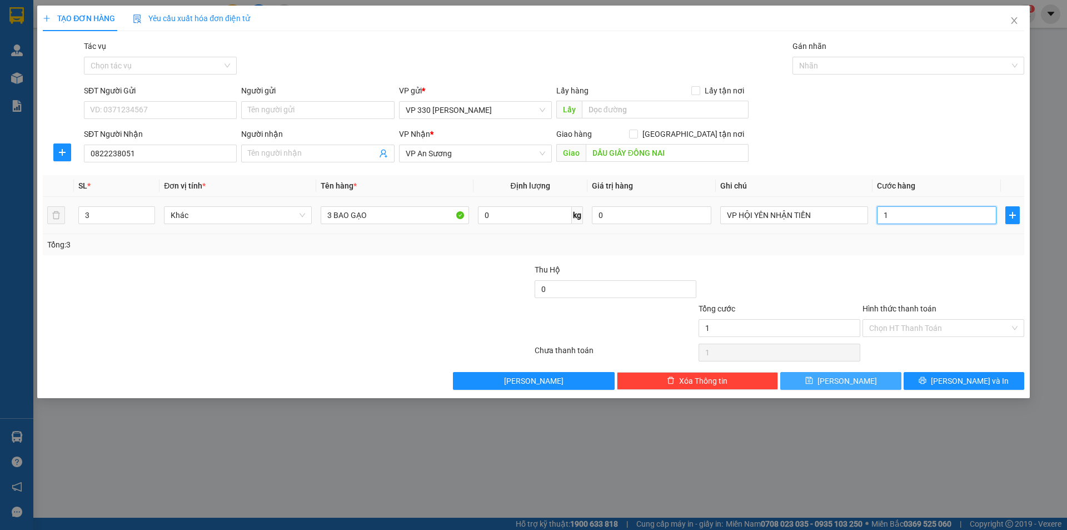
type input "10"
type input "100"
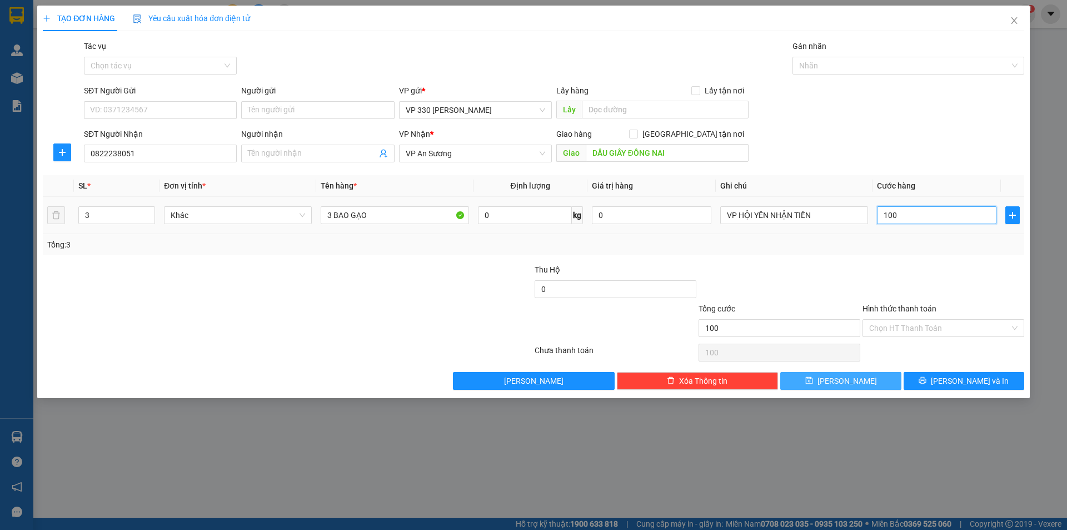
type input "1.000"
type input "10.000"
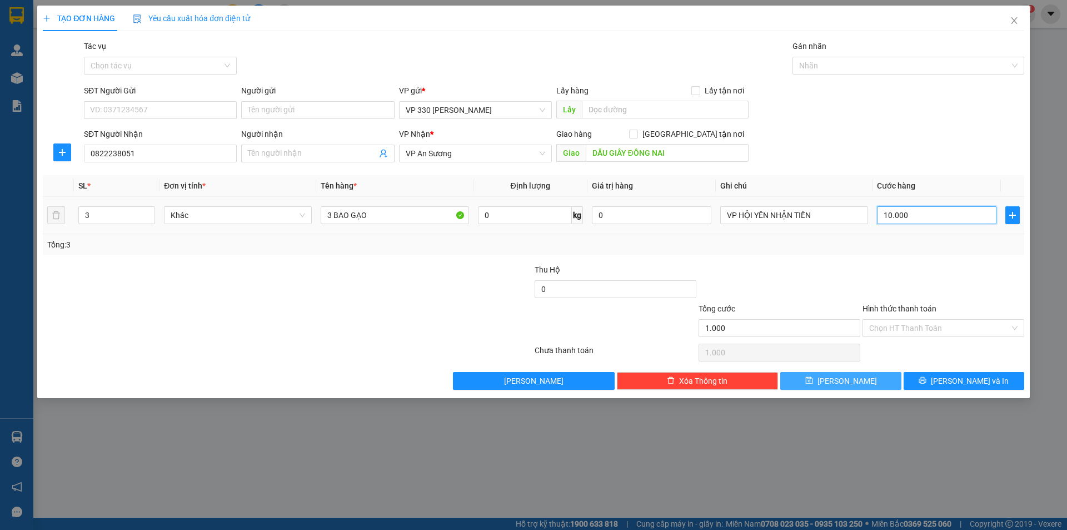
type input "10.000"
type input "100.000"
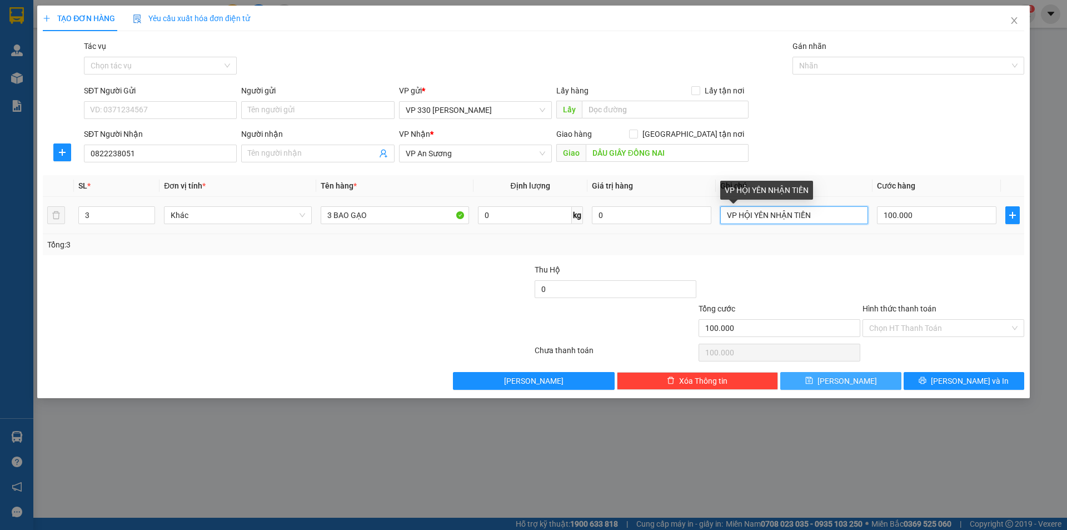
click at [812, 208] on input "VP HỘI YÊN NHẬN TIỀN" at bounding box center [794, 215] width 148 height 18
type input "VP HỘI YÊN NHẬN TIỀN 6014"
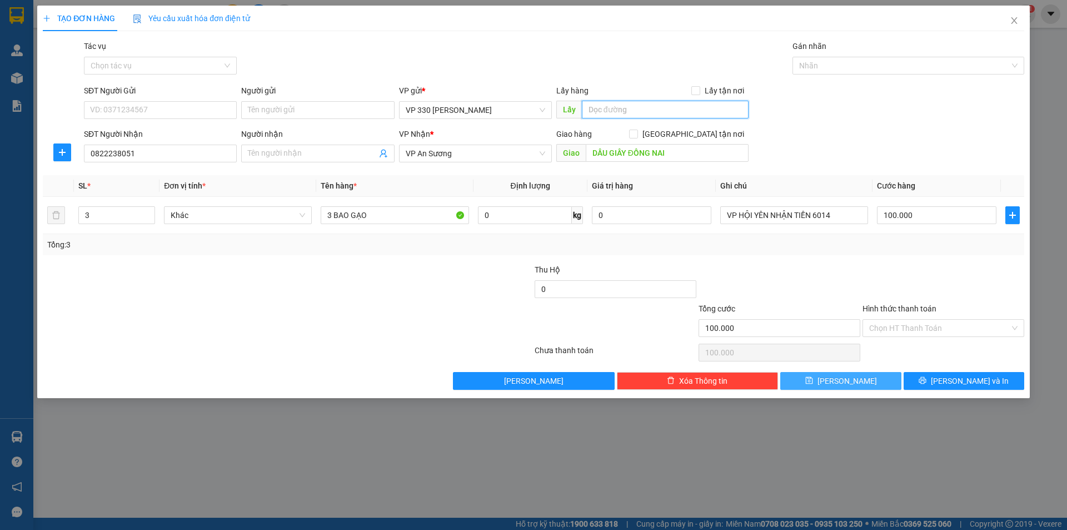
click at [632, 106] on input "text" at bounding box center [665, 110] width 167 height 18
type input "VP HỘI YÊN"
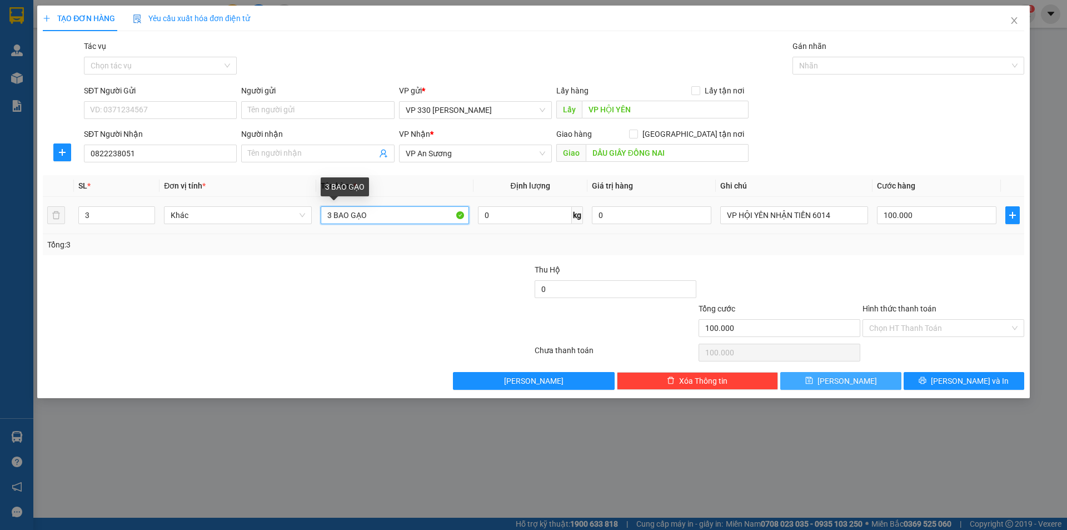
click at [331, 213] on input "3 BAO GẠO" at bounding box center [395, 215] width 148 height 18
type input "1 BAO GẠO"
click at [147, 220] on icon "down" at bounding box center [149, 219] width 4 height 4
type input "1"
click at [147, 220] on icon "down" at bounding box center [149, 219] width 4 height 4
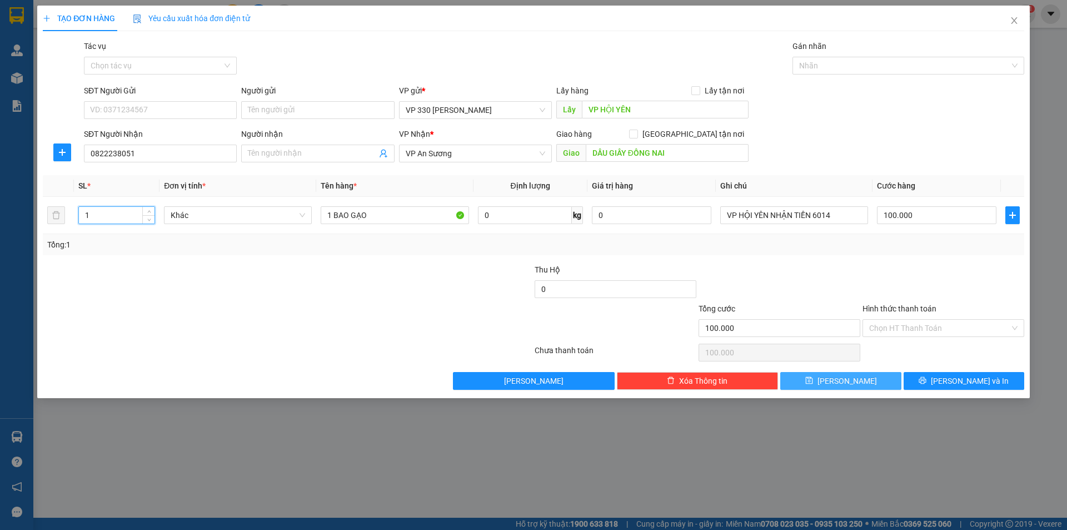
click at [917, 315] on div "Hình thức thanh toán" at bounding box center [943, 310] width 162 height 17
click at [911, 326] on input "Hình thức thanh toán" at bounding box center [939, 328] width 141 height 17
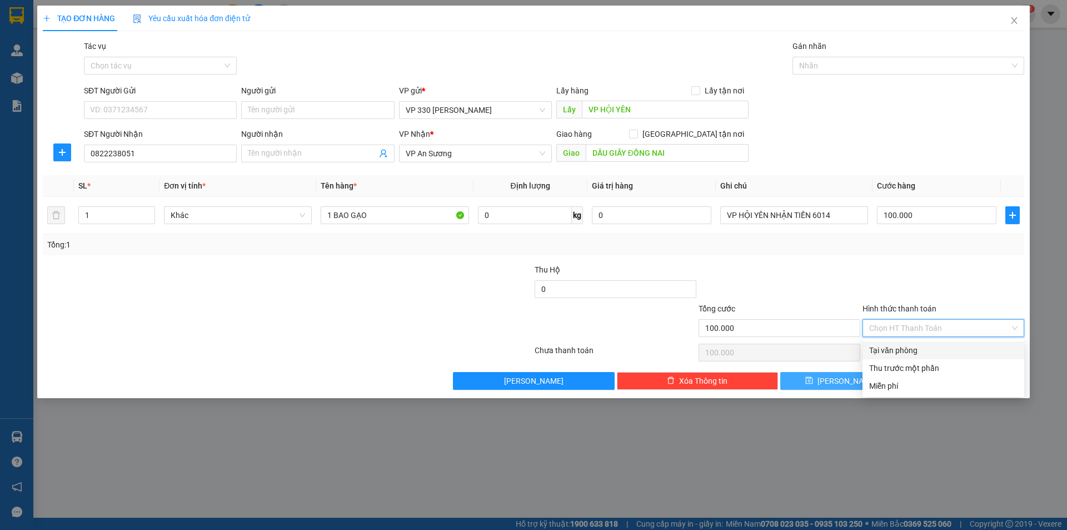
click at [899, 346] on div "Tại văn phòng" at bounding box center [943, 350] width 148 height 12
type input "0"
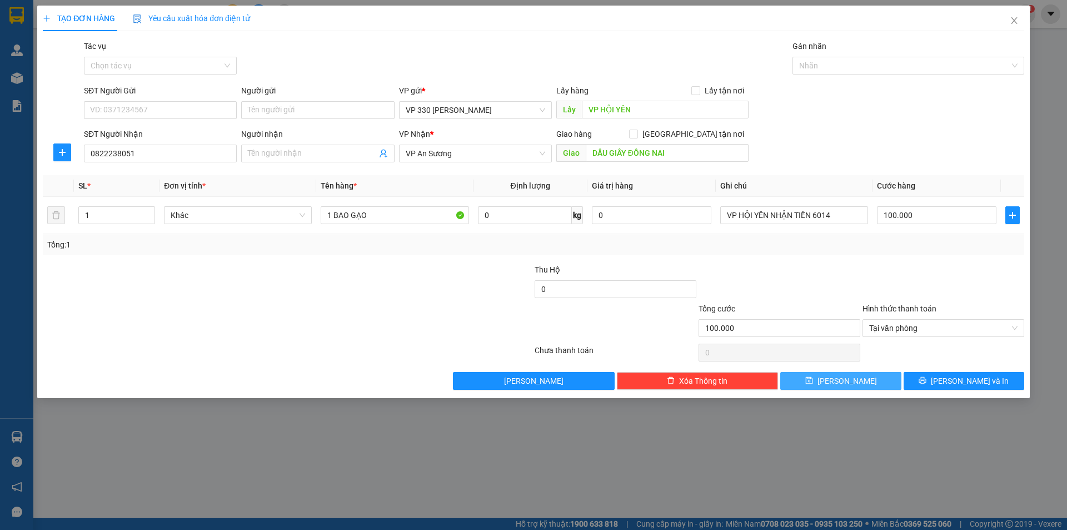
click at [868, 378] on button "Lưu" at bounding box center [840, 381] width 121 height 18
type input "0"
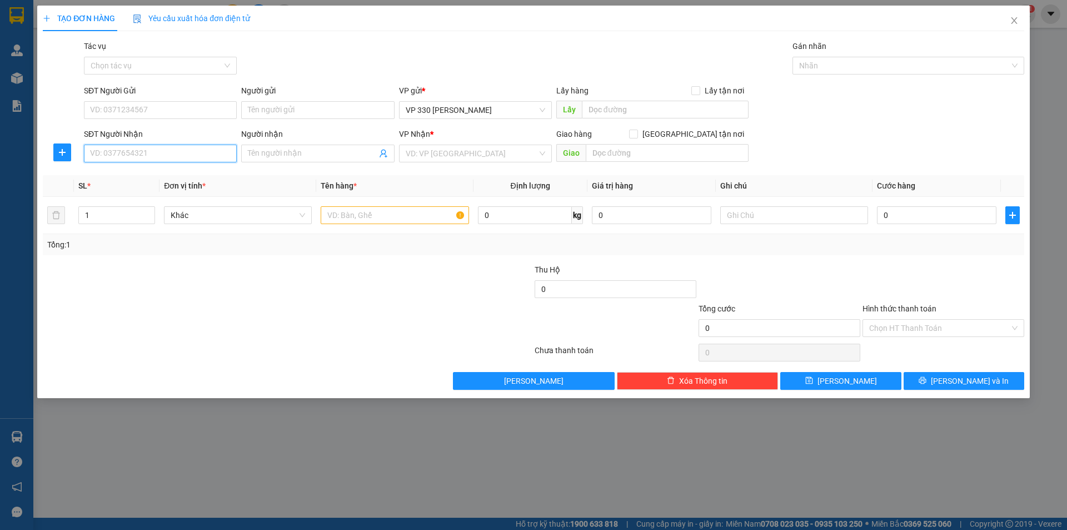
click at [135, 149] on input "SĐT Người Nhận" at bounding box center [160, 153] width 153 height 18
click at [134, 173] on div "0373053151" at bounding box center [160, 175] width 139 height 12
type input "0373053151"
type input "ĐÔNG XOÀI"
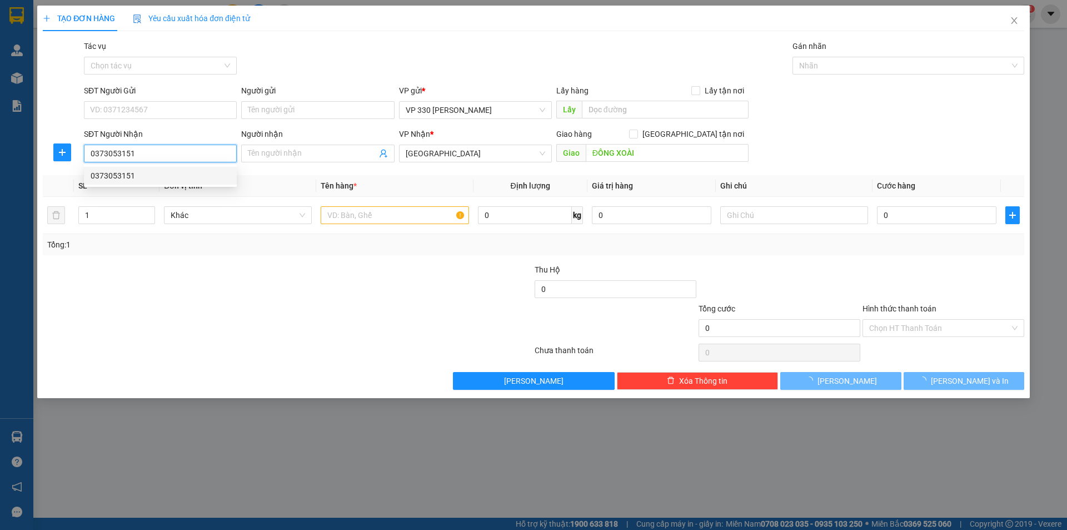
type input "150.000"
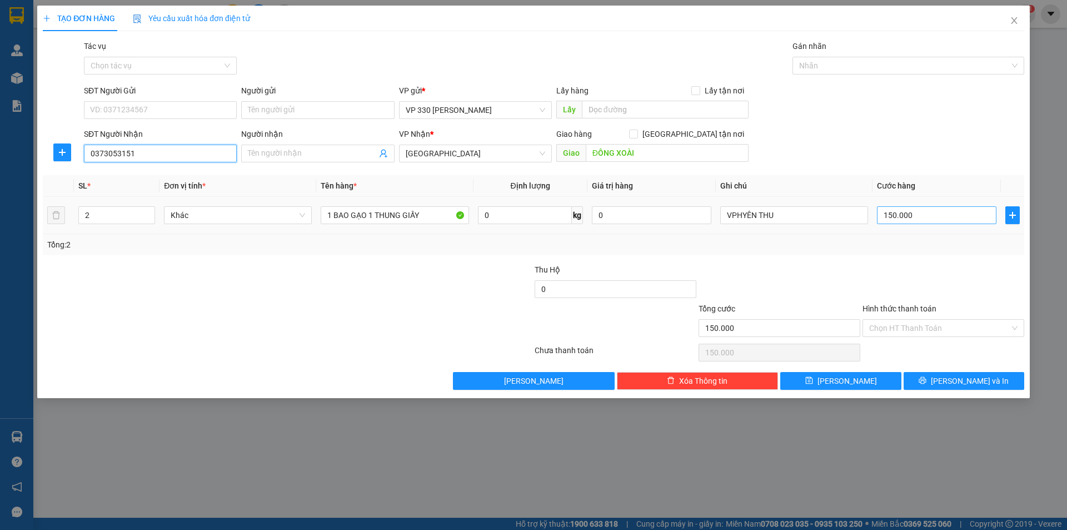
type input "0373053151"
click at [926, 218] on input "150.000" at bounding box center [936, 215] width 119 height 18
type input "1"
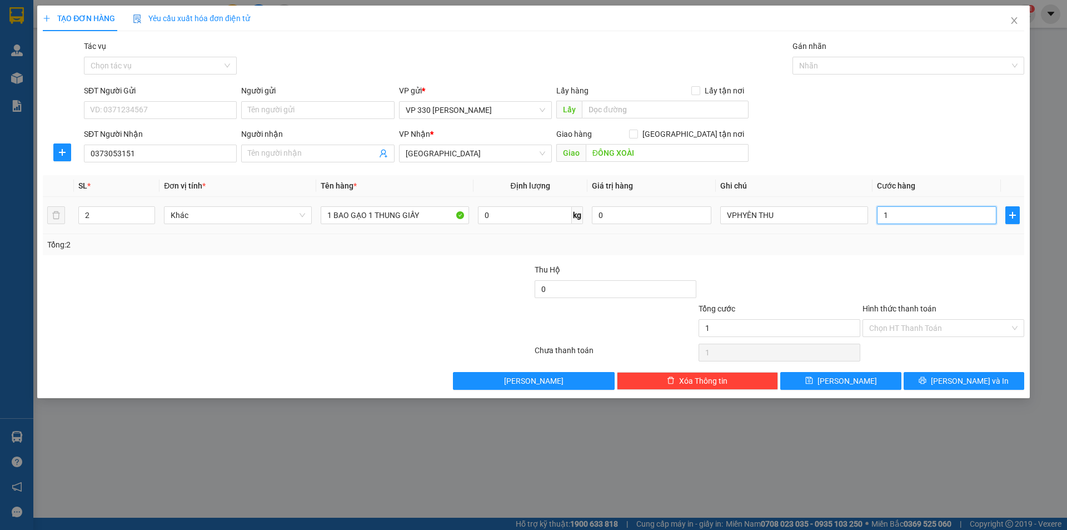
type input "10"
type input "100"
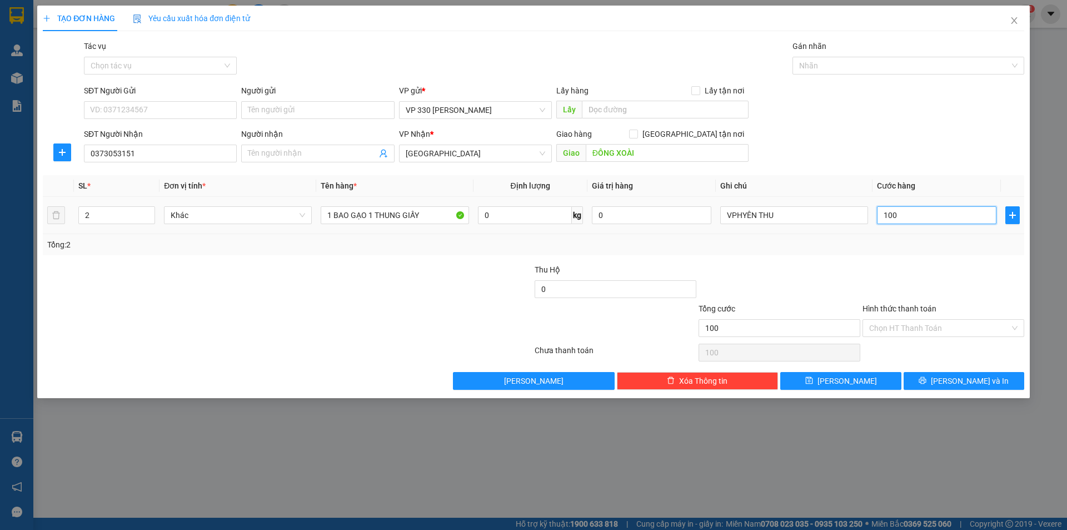
type input "1.000"
type input "10.000"
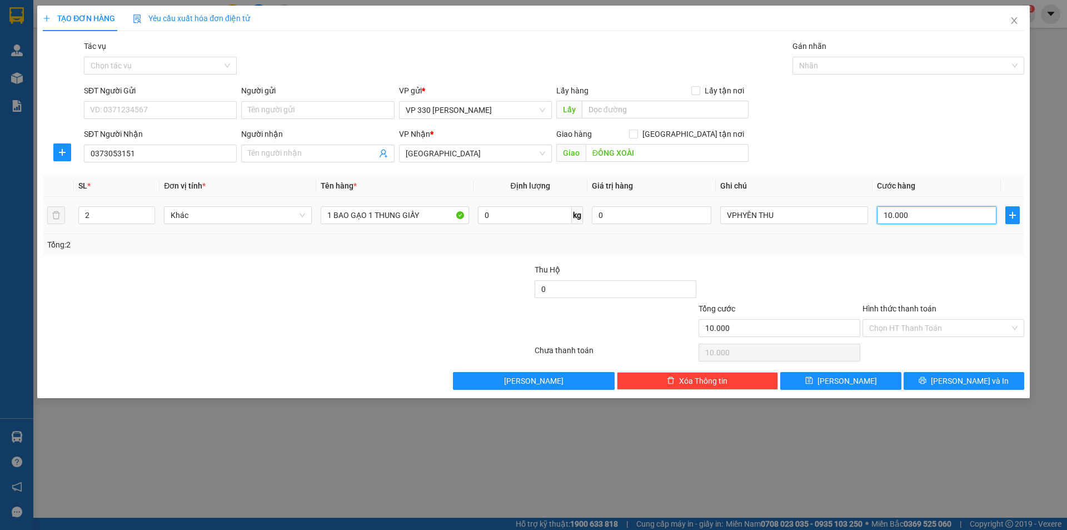
type input "100.000"
click at [641, 110] on input "text" at bounding box center [665, 110] width 167 height 18
type input "VP HYÊN"
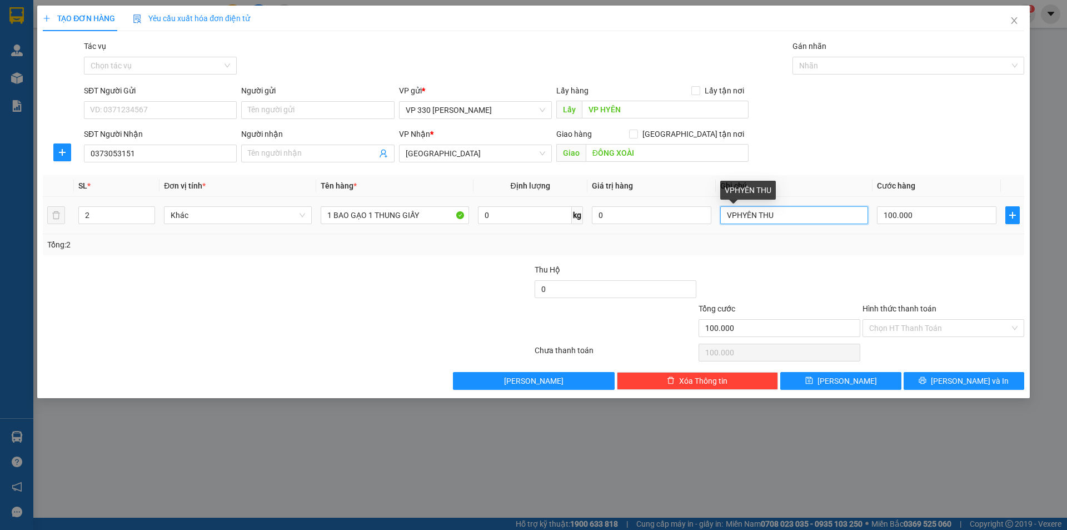
click at [804, 213] on input "VPHYÊN THU" at bounding box center [794, 215] width 148 height 18
type input "VPHYÊN THU 6276"
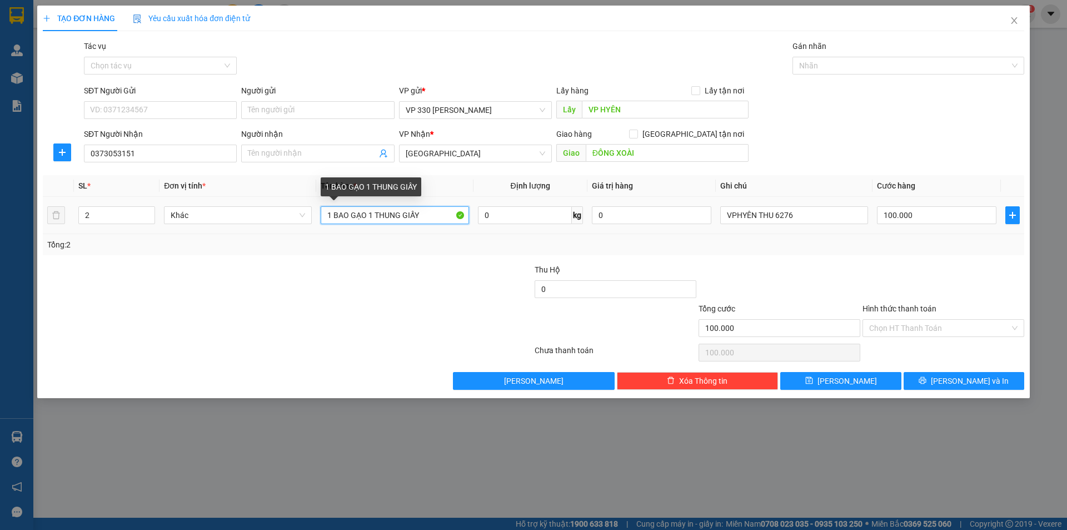
drag, startPoint x: 426, startPoint y: 217, endPoint x: 368, endPoint y: 218, distance: 57.2
click at [368, 218] on input "1 BAO GẠO 1 THUNG GIẤY" at bounding box center [395, 215] width 148 height 18
type input "1 BAO GẠO"
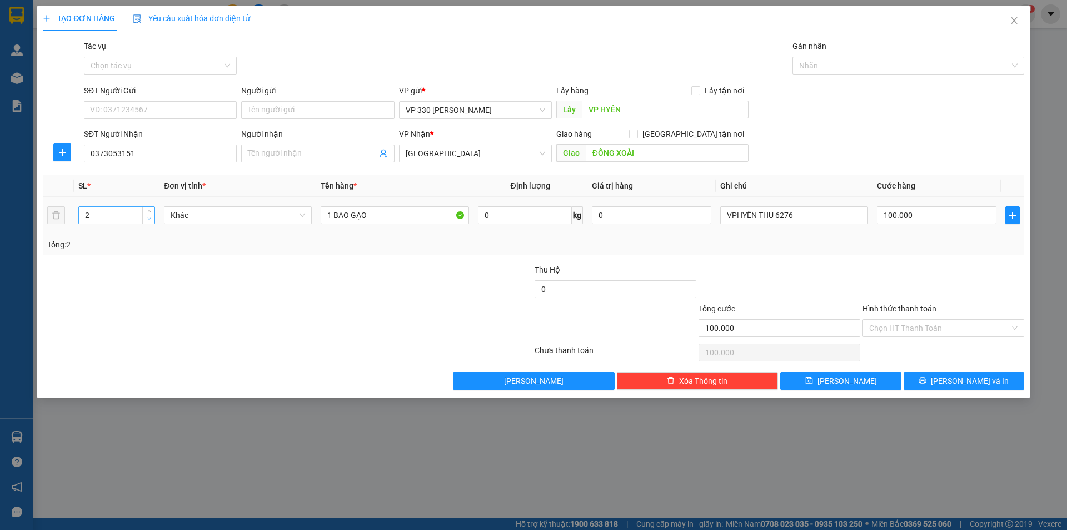
type input "1"
click at [152, 219] on span "down" at bounding box center [149, 219] width 7 height 7
click at [892, 322] on input "Hình thức thanh toán" at bounding box center [939, 328] width 141 height 17
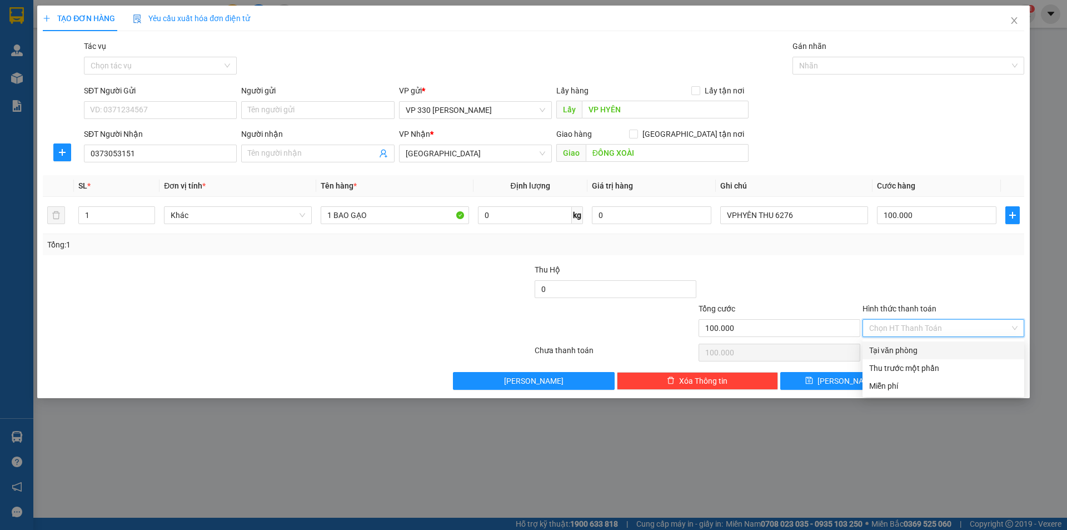
click at [886, 346] on div "Tại văn phòng" at bounding box center [943, 350] width 148 height 12
type input "0"
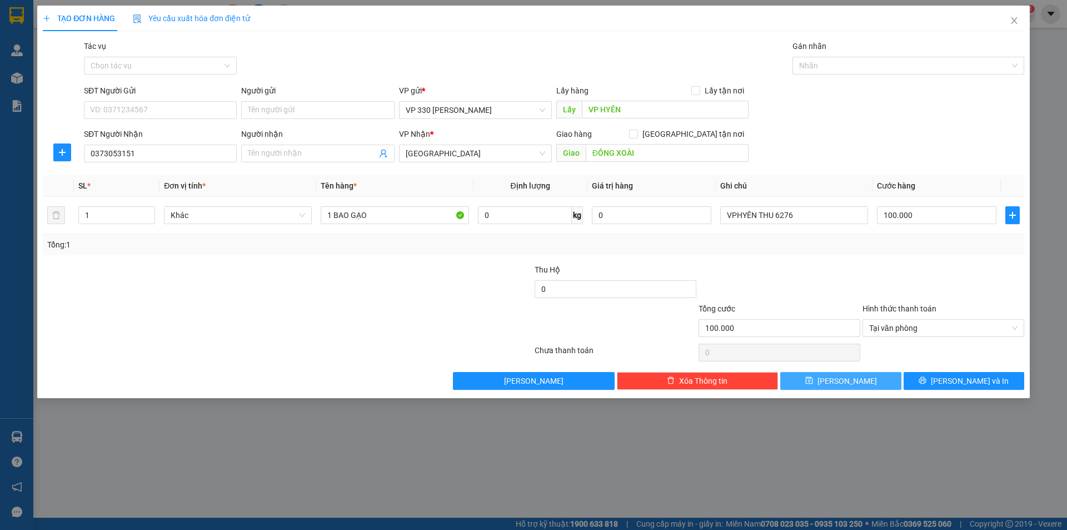
click at [845, 383] on span "Lưu" at bounding box center [846, 381] width 59 height 12
type input "0"
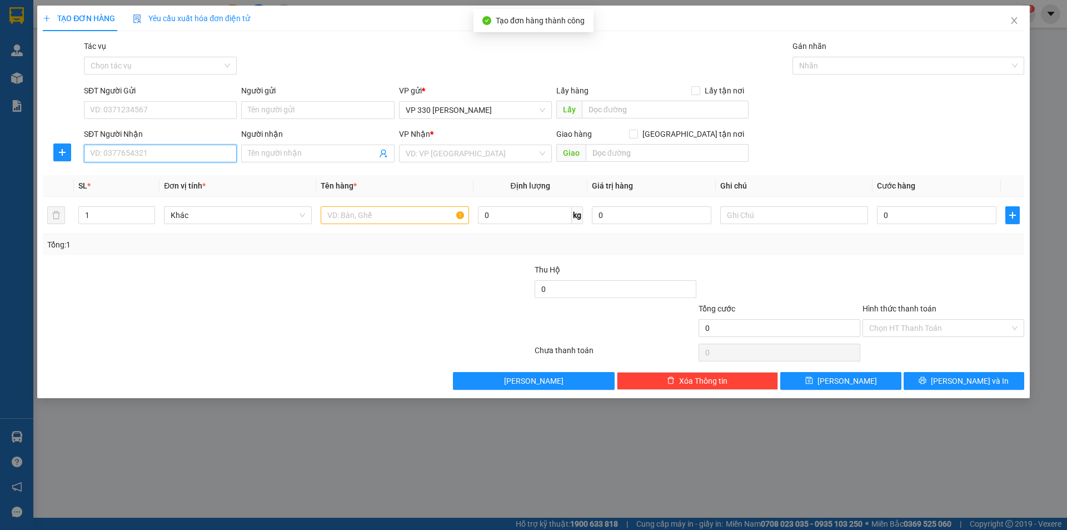
click at [151, 156] on input "SĐT Người Nhận" at bounding box center [160, 153] width 153 height 18
click at [135, 177] on div "0978883541" at bounding box center [160, 175] width 139 height 12
type input "0978883541"
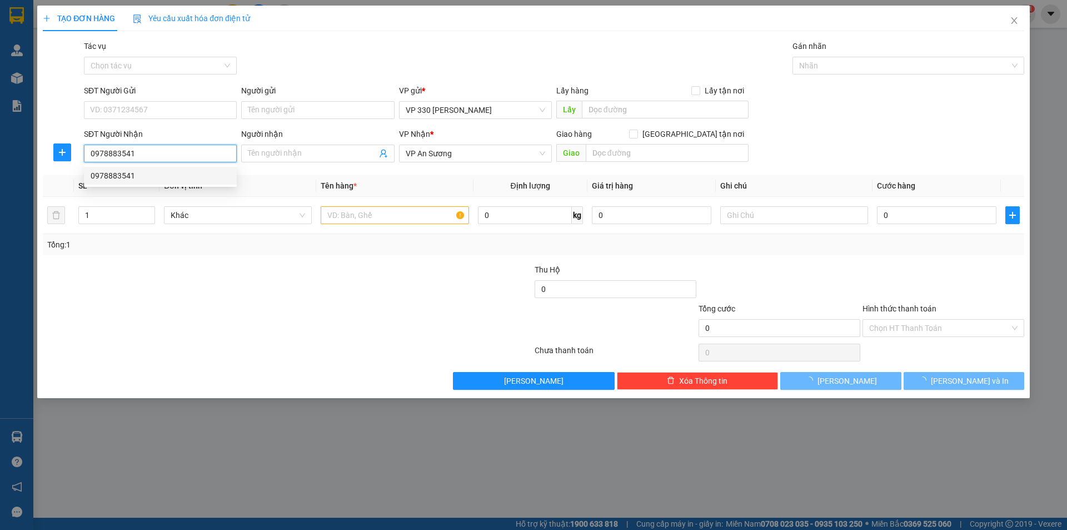
type input "200.000"
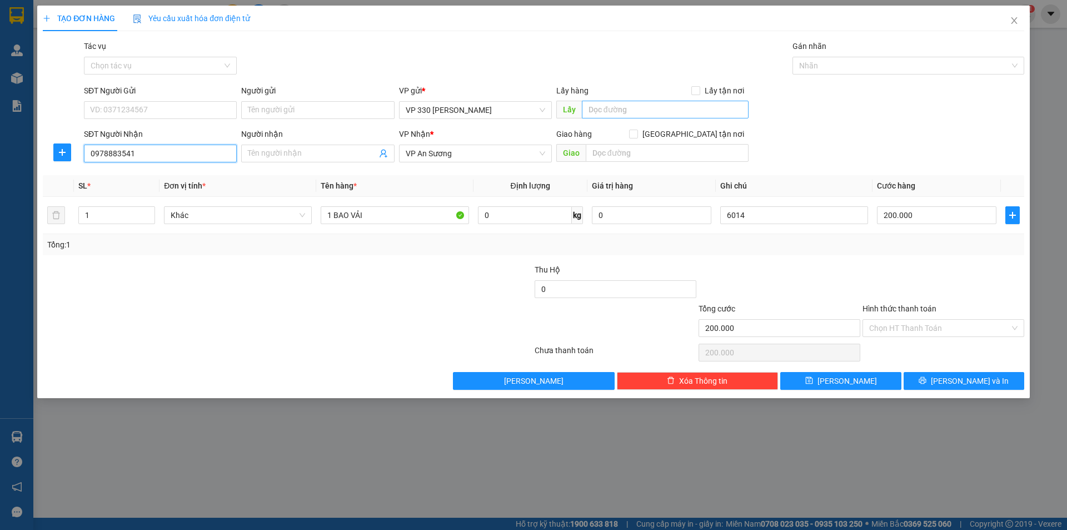
type input "0978883541"
click at [633, 113] on input "text" at bounding box center [665, 110] width 167 height 18
type input "VP HYÊN"
click at [951, 220] on input "200.000" at bounding box center [936, 215] width 119 height 18
type input "2"
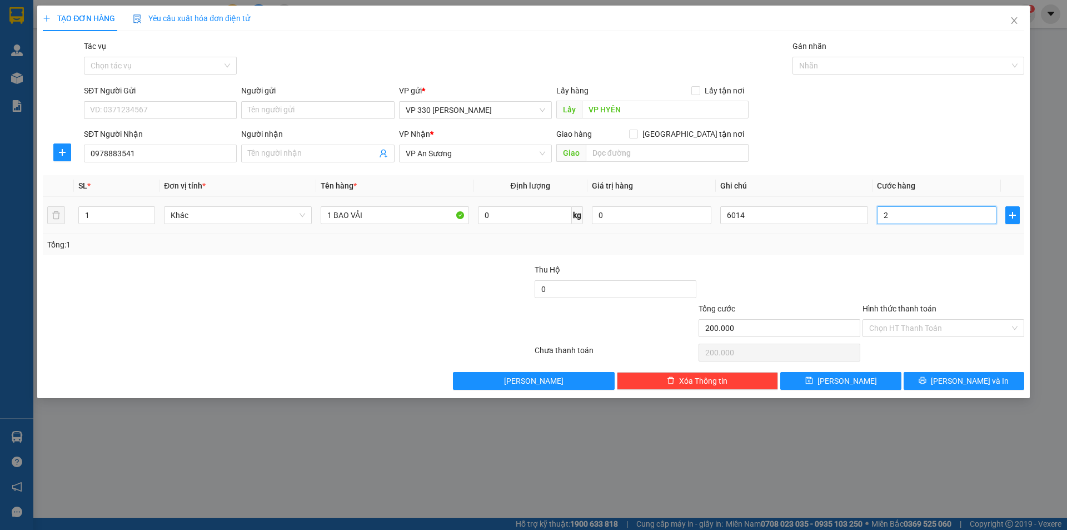
type input "2"
type input "25"
type input "250"
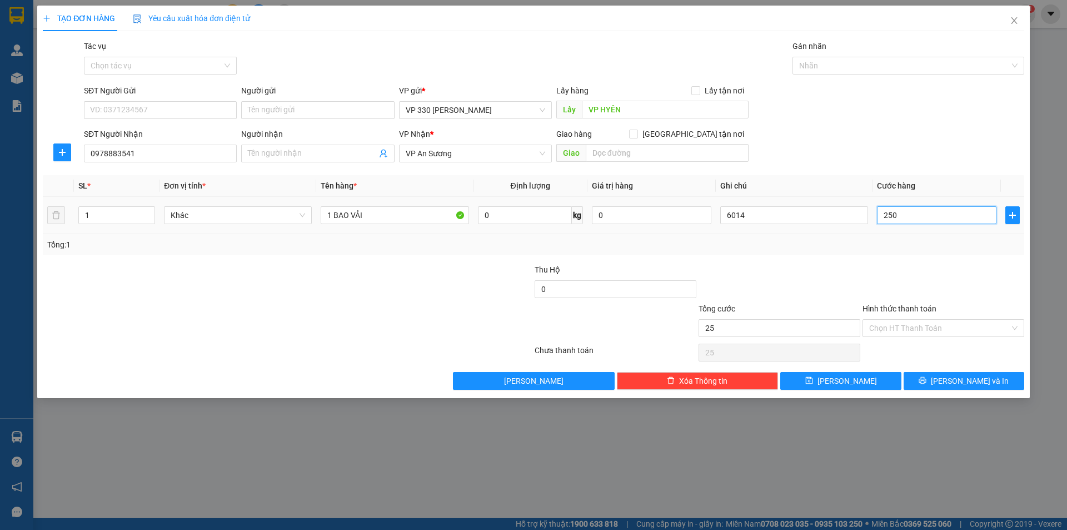
type input "250"
type input "2.500"
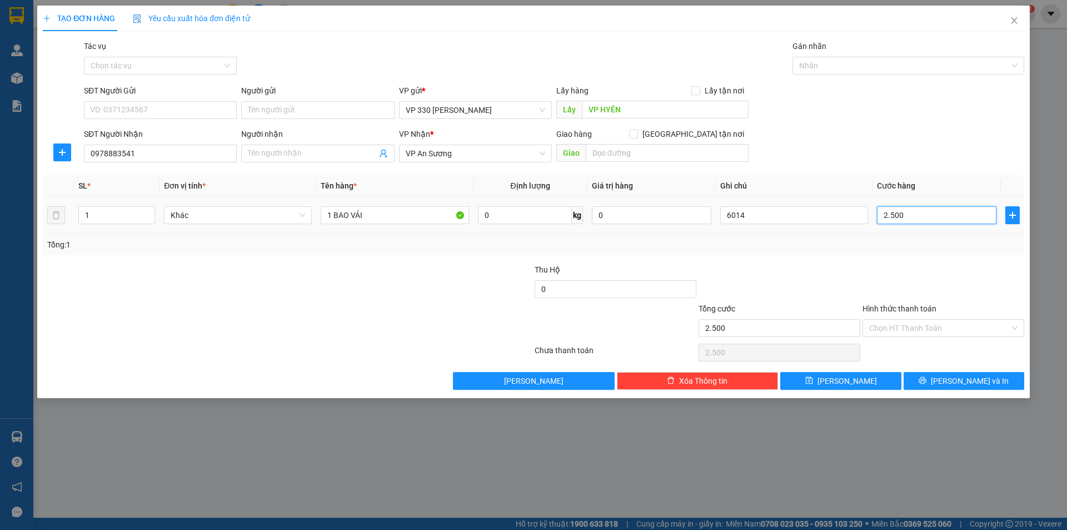
type input "25.000"
type input "250.000"
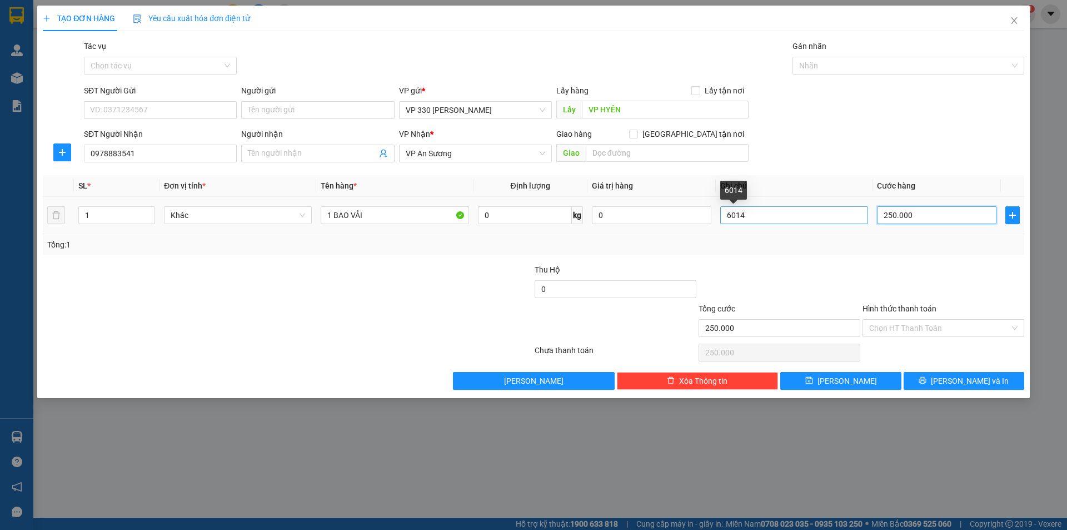
type input "250.000"
click at [756, 213] on input "6014" at bounding box center [794, 215] width 148 height 18
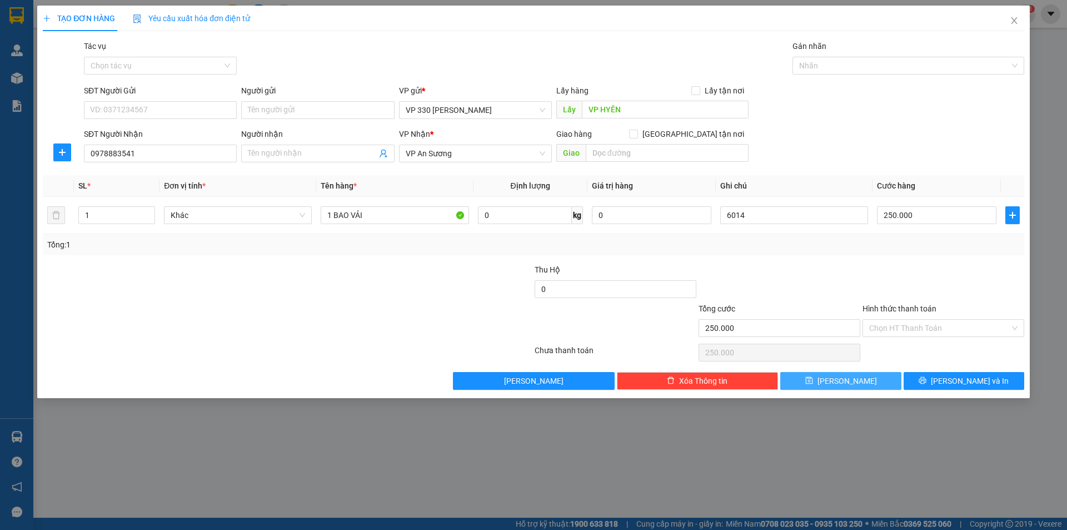
click at [813, 377] on icon "save" at bounding box center [809, 380] width 8 height 8
type input "0"
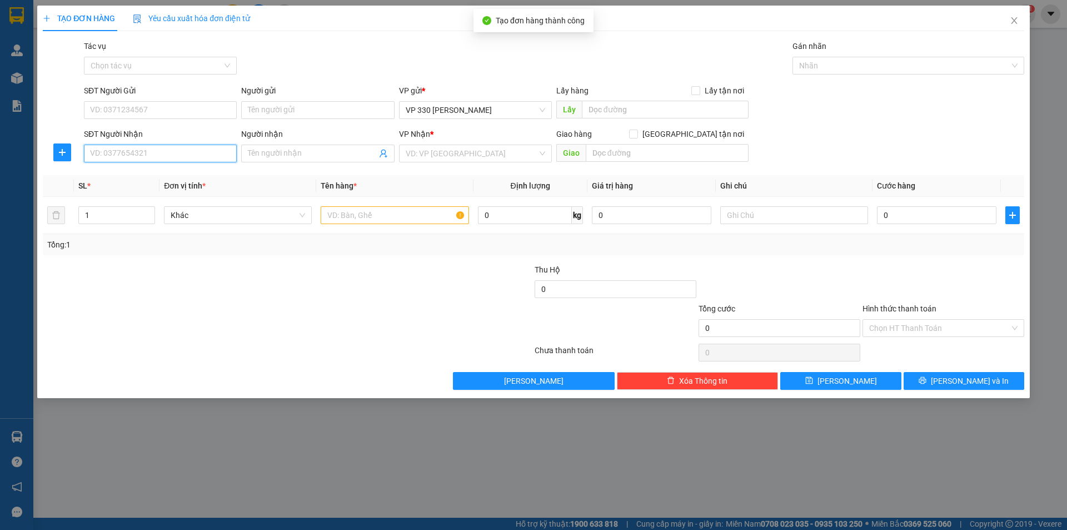
click at [126, 147] on input "SĐT Người Nhận" at bounding box center [160, 153] width 153 height 18
type input "0962052400"
click at [340, 207] on input "text" at bounding box center [395, 215] width 148 height 18
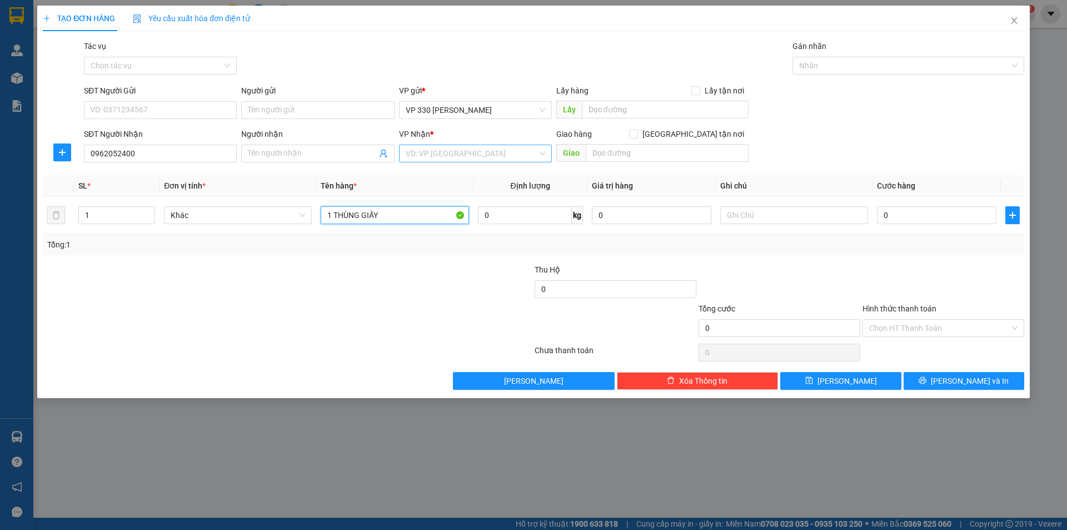
type input "1 THÙNG GIẤY"
click at [529, 148] on input "search" at bounding box center [472, 153] width 132 height 17
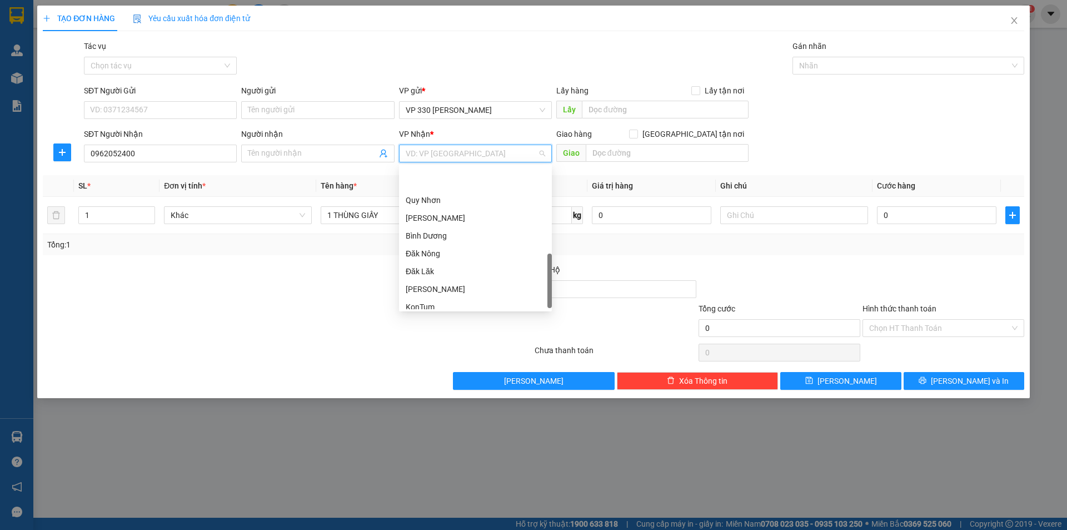
scroll to position [316, 0]
click at [452, 305] on div "Bình Phước" at bounding box center [475, 304] width 139 height 12
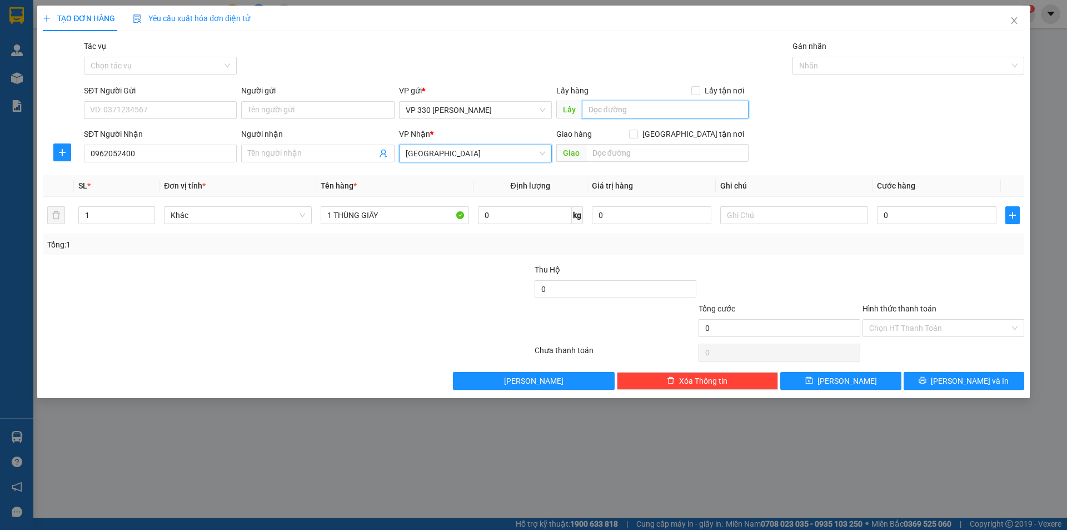
click at [609, 113] on input "text" at bounding box center [665, 110] width 167 height 18
type input "VP HYÊN"
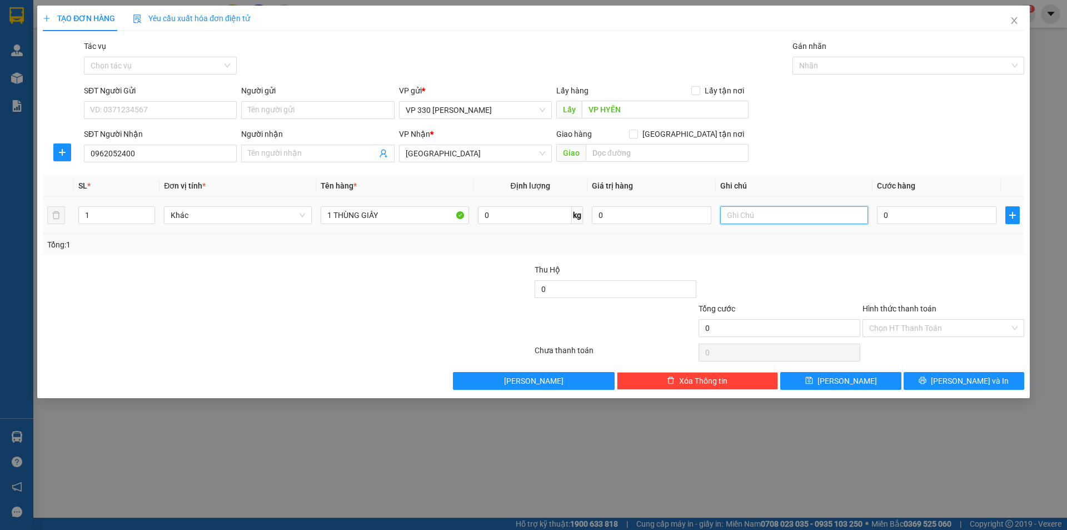
click at [816, 217] on input "text" at bounding box center [794, 215] width 148 height 18
type input "6276"
click at [908, 216] on input "0" at bounding box center [936, 215] width 119 height 18
type input "1"
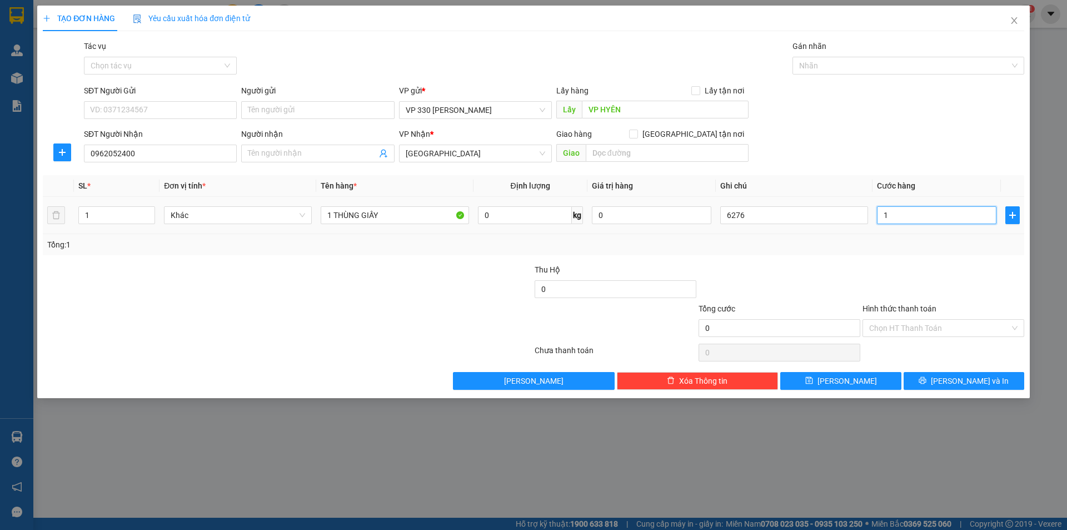
type input "1"
type input "10"
type input "100"
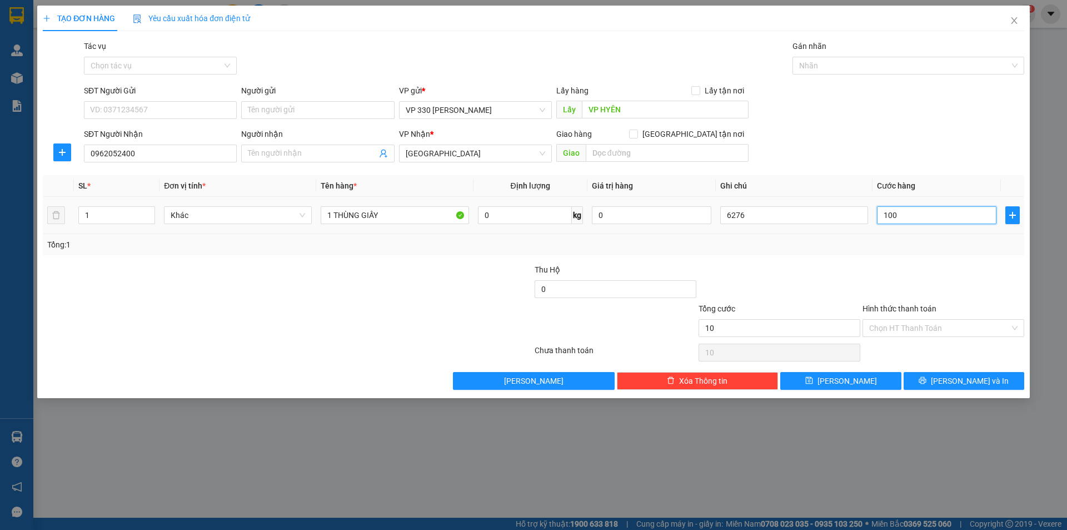
type input "100"
type input "1.000"
click at [846, 383] on span "Lưu" at bounding box center [846, 381] width 59 height 12
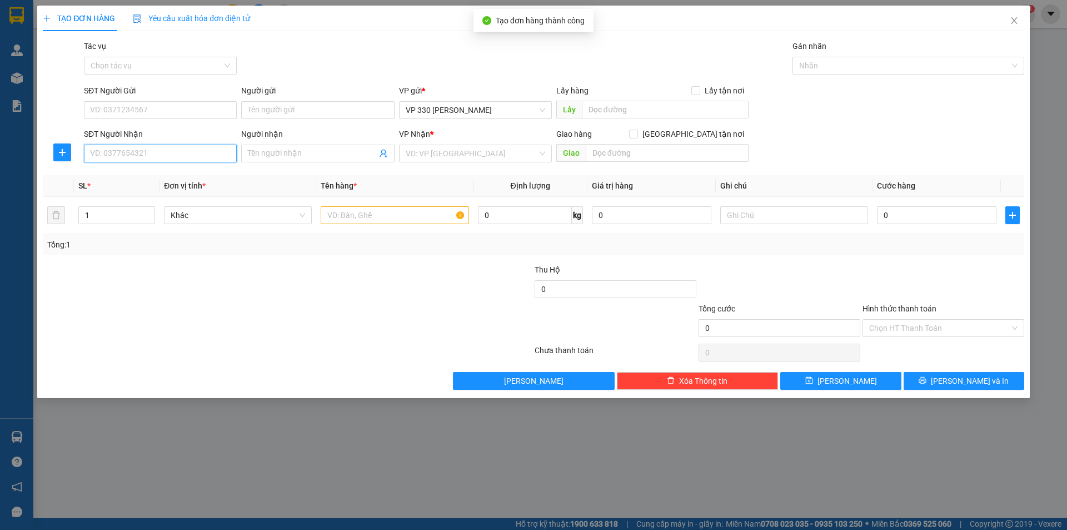
click at [152, 153] on input "SĐT Người Nhận" at bounding box center [160, 153] width 153 height 18
click at [398, 220] on input "text" at bounding box center [395, 215] width 148 height 18
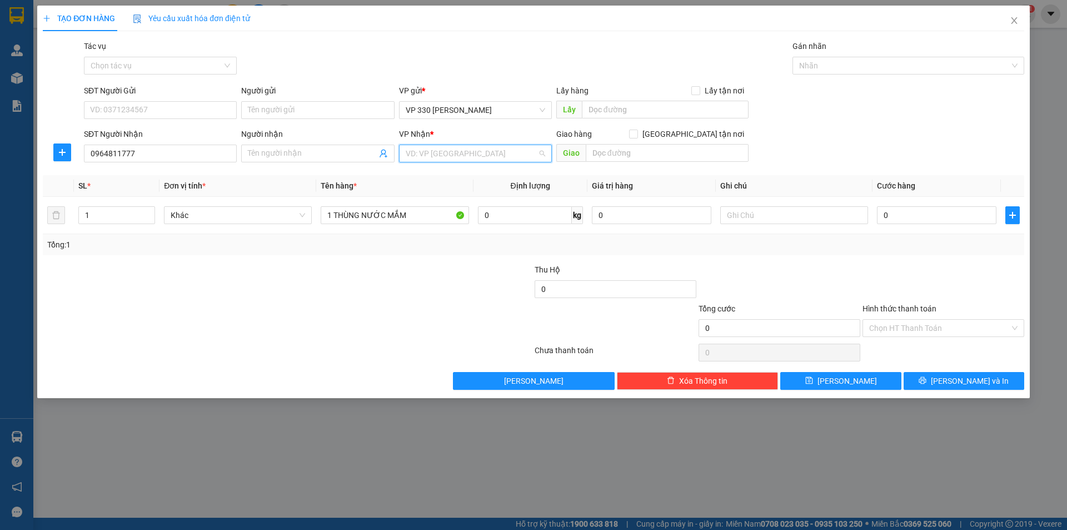
click at [477, 146] on input "search" at bounding box center [472, 153] width 132 height 17
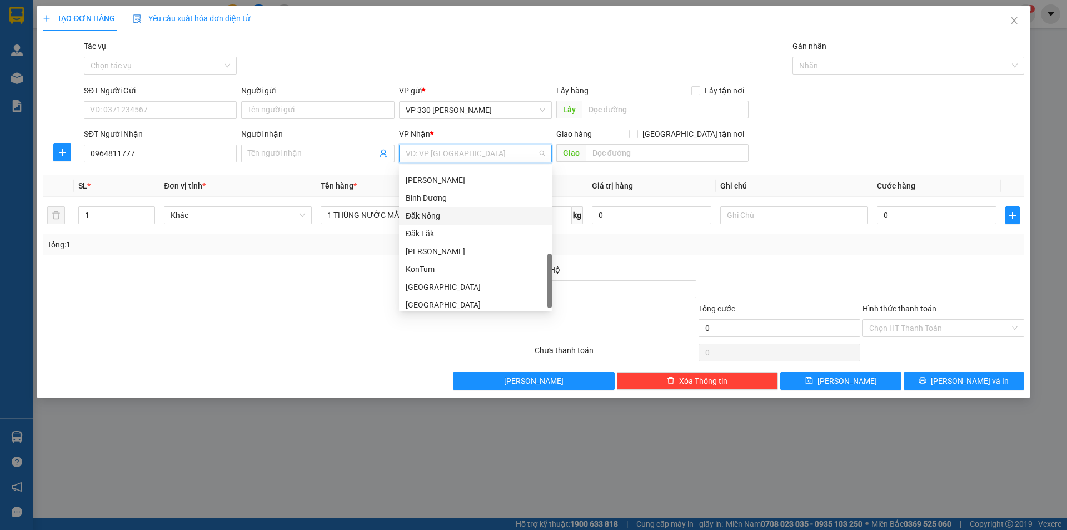
click at [462, 218] on div "Đăk Nông" at bounding box center [475, 215] width 139 height 12
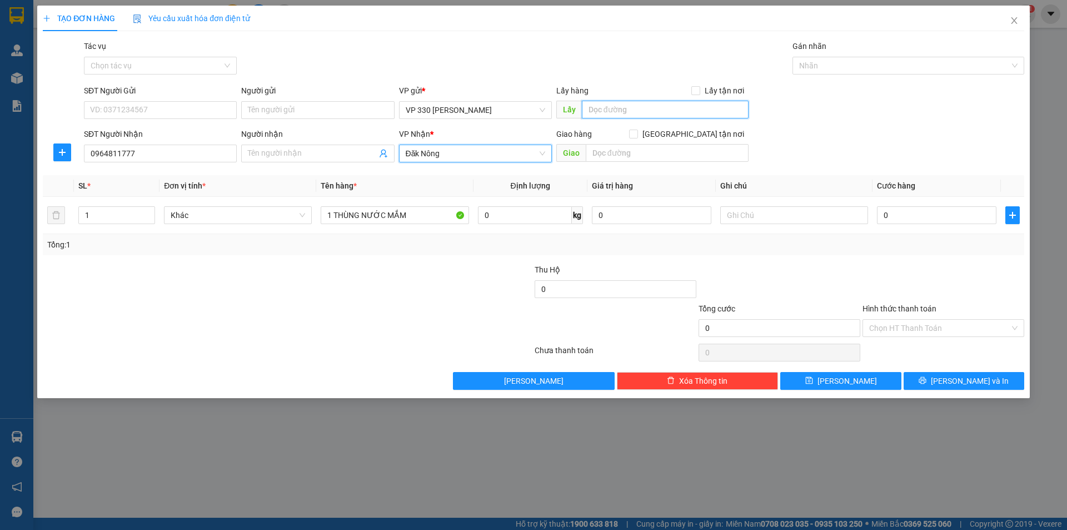
click at [608, 108] on input "text" at bounding box center [665, 110] width 167 height 18
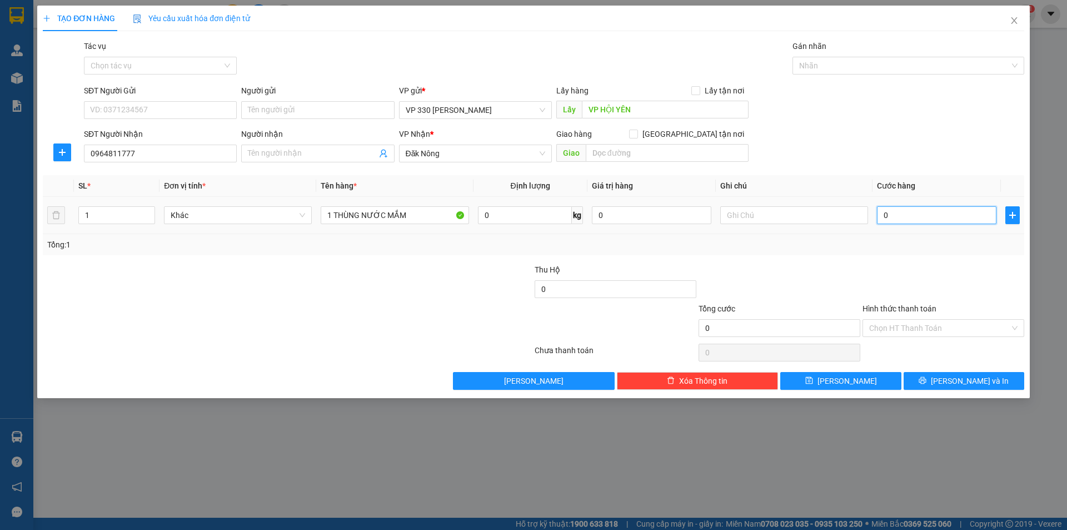
click at [916, 220] on input "0" at bounding box center [936, 215] width 119 height 18
click at [741, 218] on input "text" at bounding box center [794, 215] width 148 height 18
click at [916, 330] on input "Hình thức thanh toán" at bounding box center [939, 328] width 141 height 17
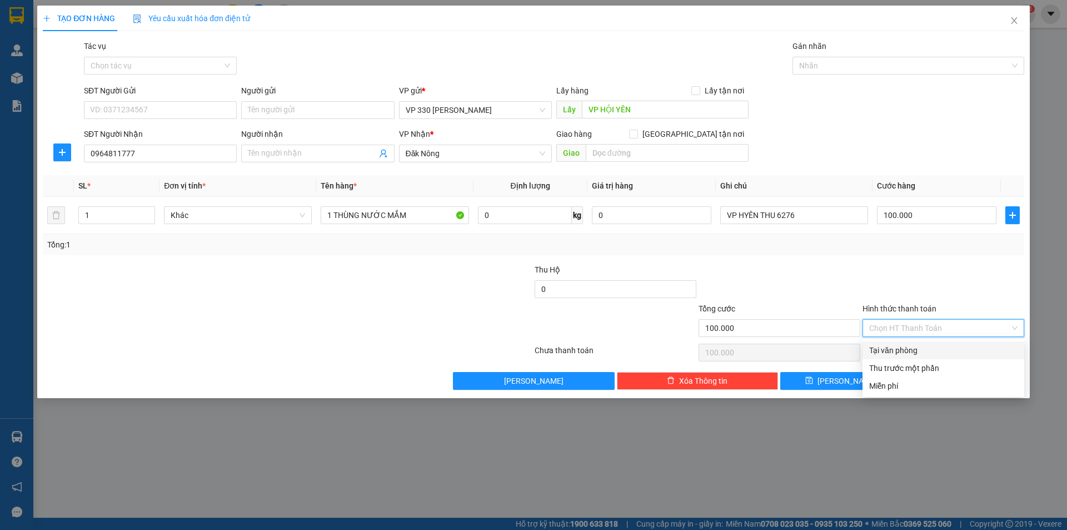
click at [900, 350] on div "Tại văn phòng" at bounding box center [943, 350] width 148 height 12
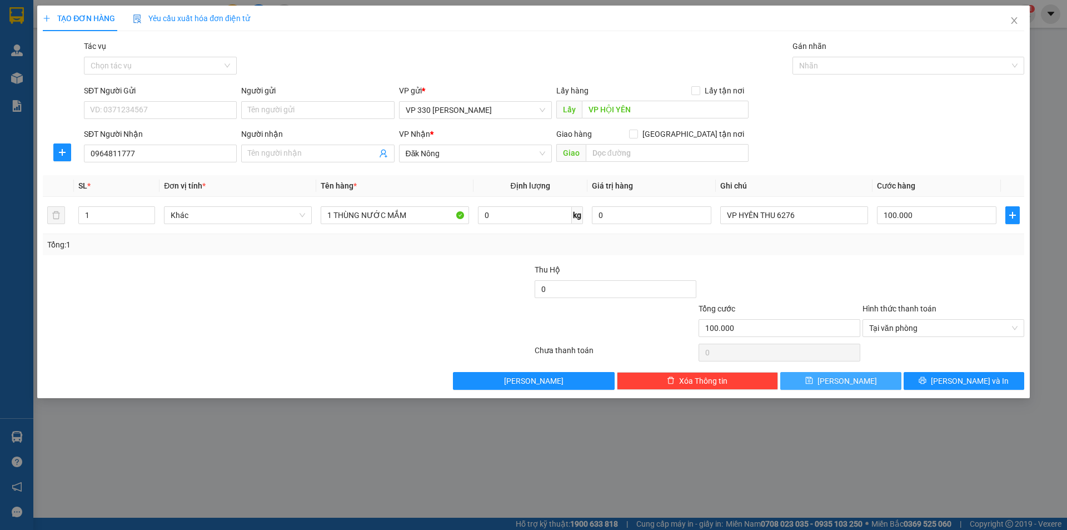
click at [859, 381] on button "Lưu" at bounding box center [840, 381] width 121 height 18
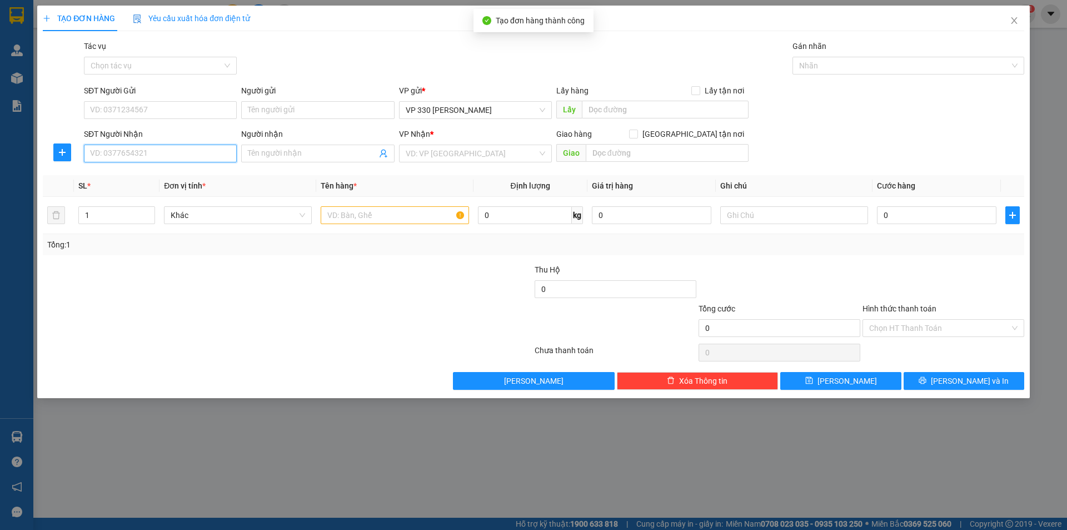
click at [158, 159] on input "SĐT Người Nhận" at bounding box center [160, 153] width 153 height 18
drag, startPoint x: 374, startPoint y: 200, endPoint x: 371, endPoint y: 207, distance: 7.2
click at [373, 204] on td at bounding box center [394, 215] width 157 height 37
click at [371, 207] on input "text" at bounding box center [395, 215] width 148 height 18
click at [518, 151] on input "search" at bounding box center [472, 153] width 132 height 17
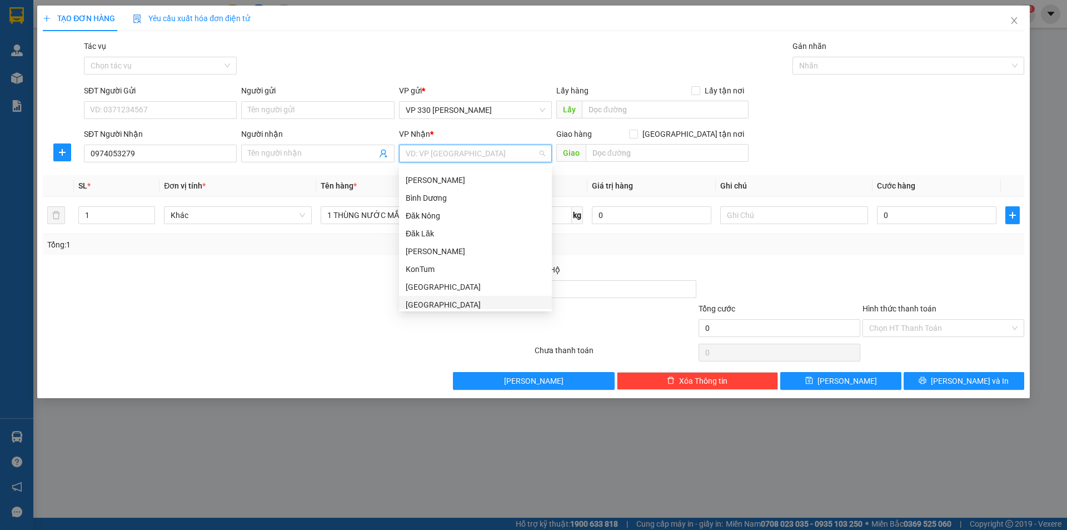
click at [464, 303] on div "Bình Phước" at bounding box center [475, 304] width 139 height 12
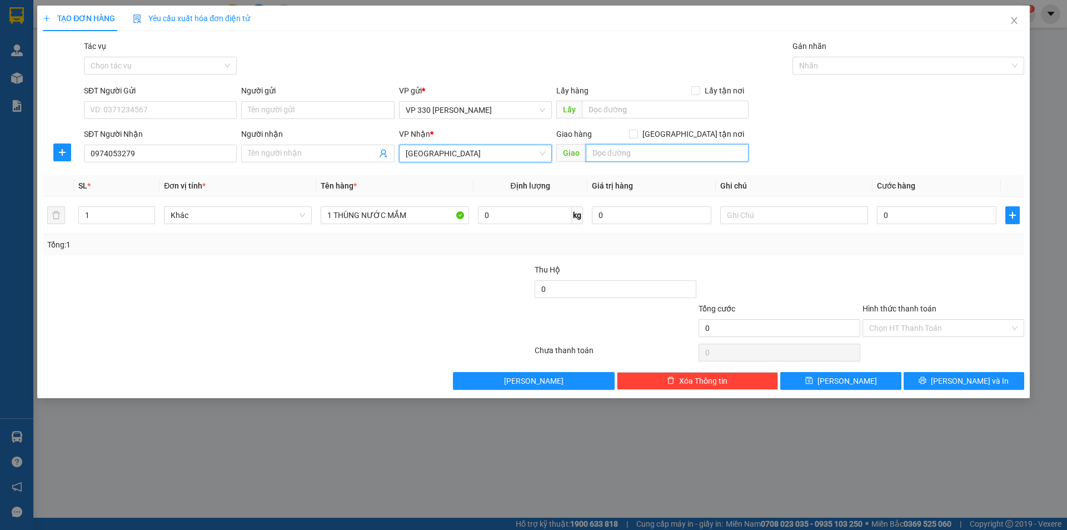
click at [631, 150] on input "text" at bounding box center [667, 153] width 163 height 18
click at [644, 109] on input "text" at bounding box center [665, 110] width 167 height 18
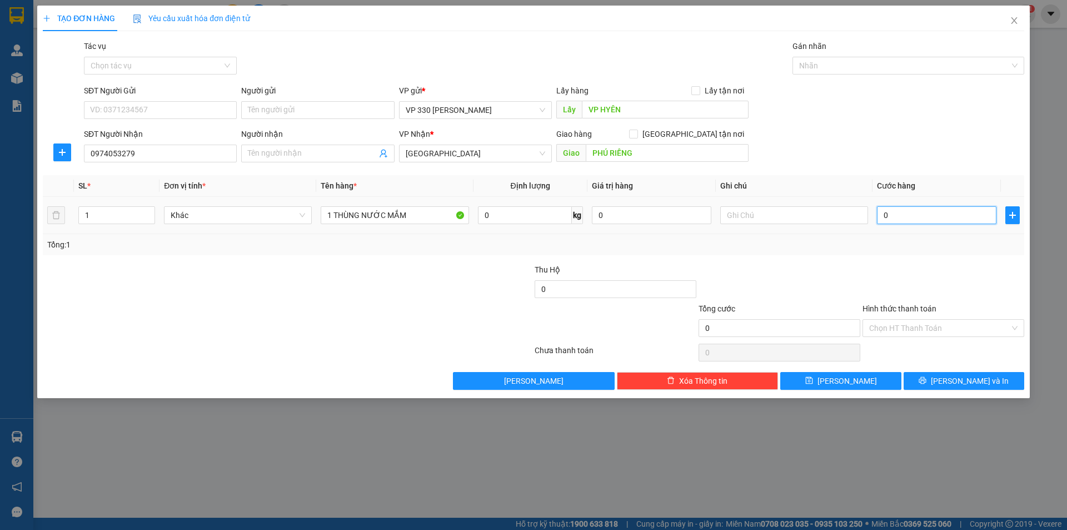
click at [906, 211] on input "0" at bounding box center [936, 215] width 119 height 18
click at [782, 217] on input "text" at bounding box center [794, 215] width 148 height 18
click at [896, 331] on input "Hình thức thanh toán" at bounding box center [939, 328] width 141 height 17
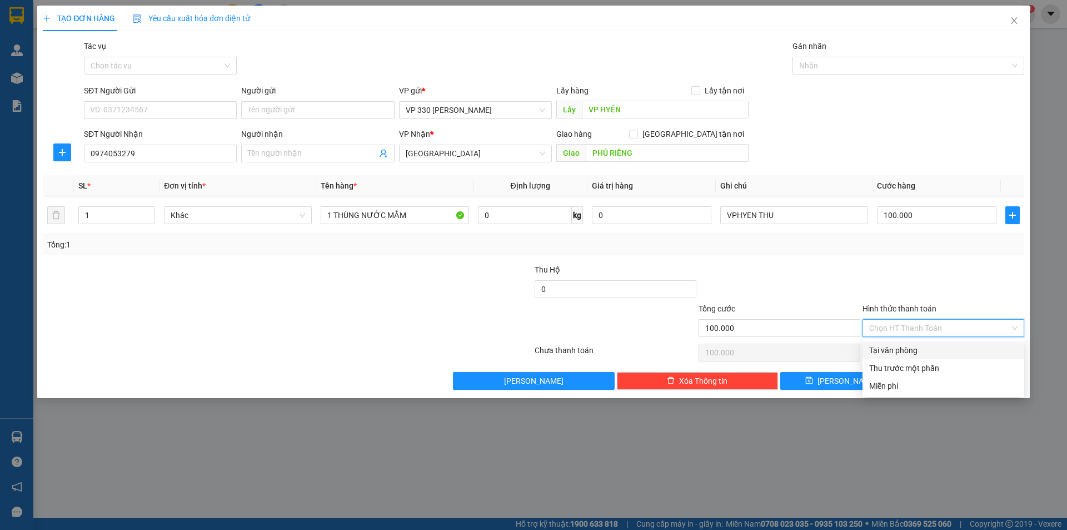
click at [882, 348] on div "Tại văn phòng" at bounding box center [943, 350] width 148 height 12
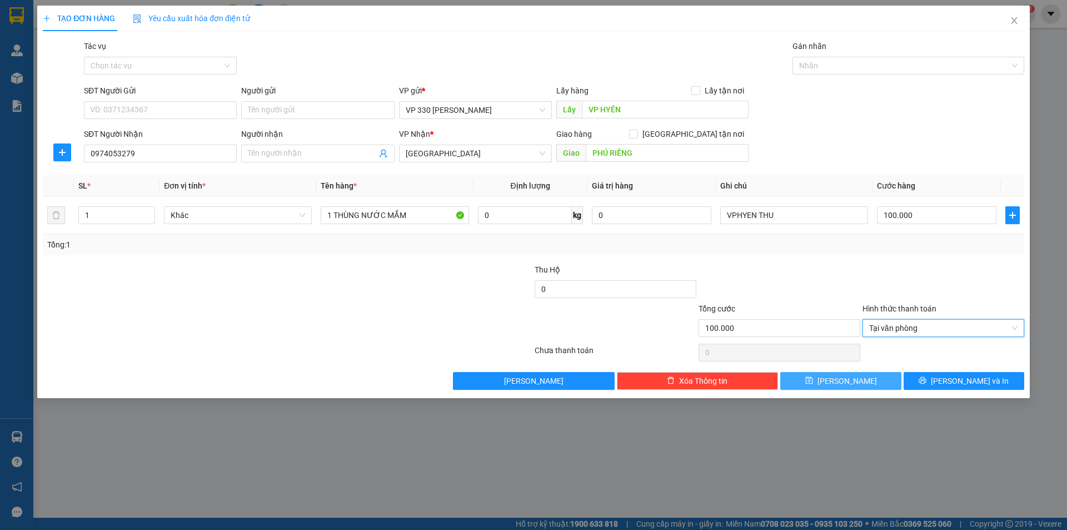
click at [841, 378] on span "Lưu" at bounding box center [846, 381] width 59 height 12
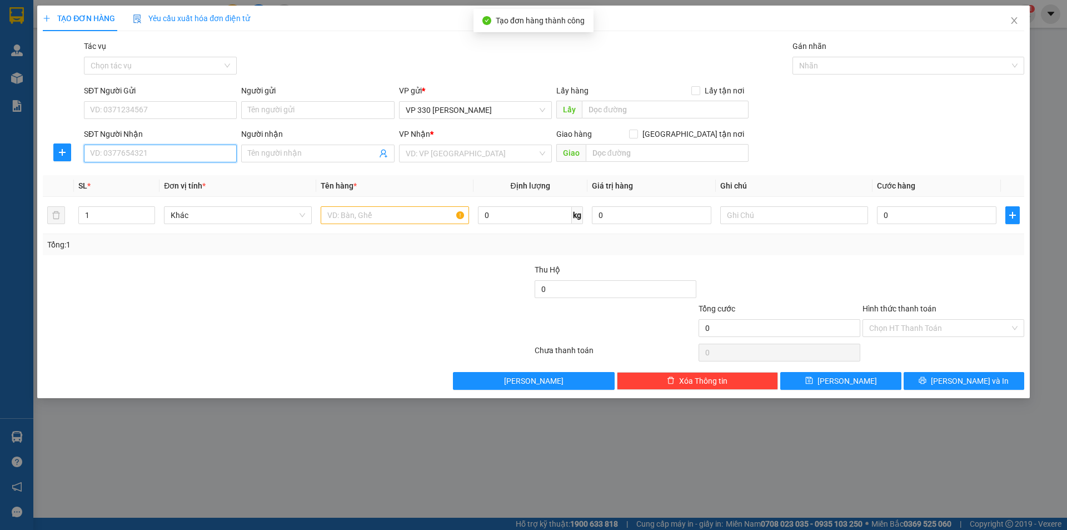
click at [152, 154] on input "SĐT Người Nhận" at bounding box center [160, 153] width 153 height 18
click at [134, 174] on div "0702012203" at bounding box center [160, 175] width 139 height 12
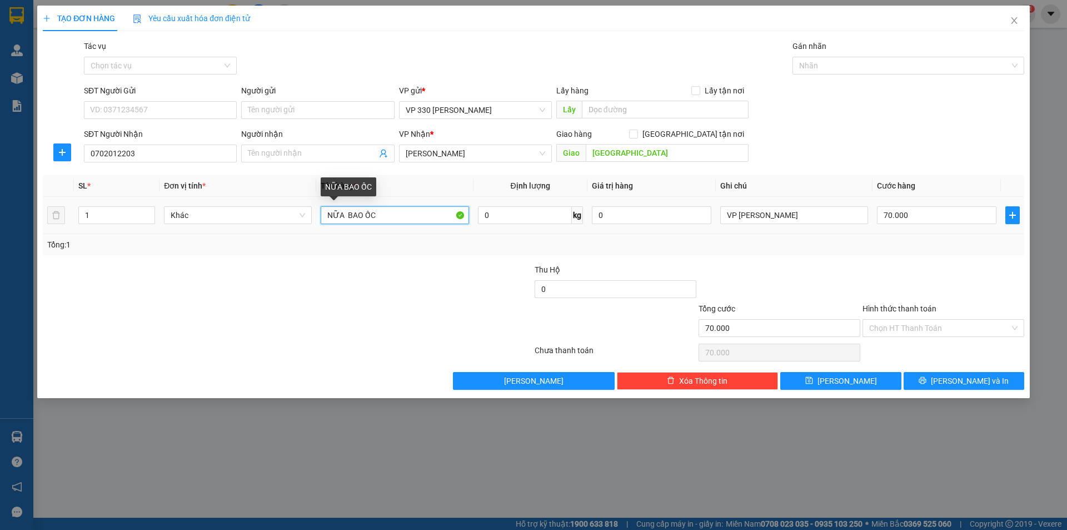
click at [350, 213] on input "NỮA BAO ỐC" at bounding box center [395, 215] width 148 height 18
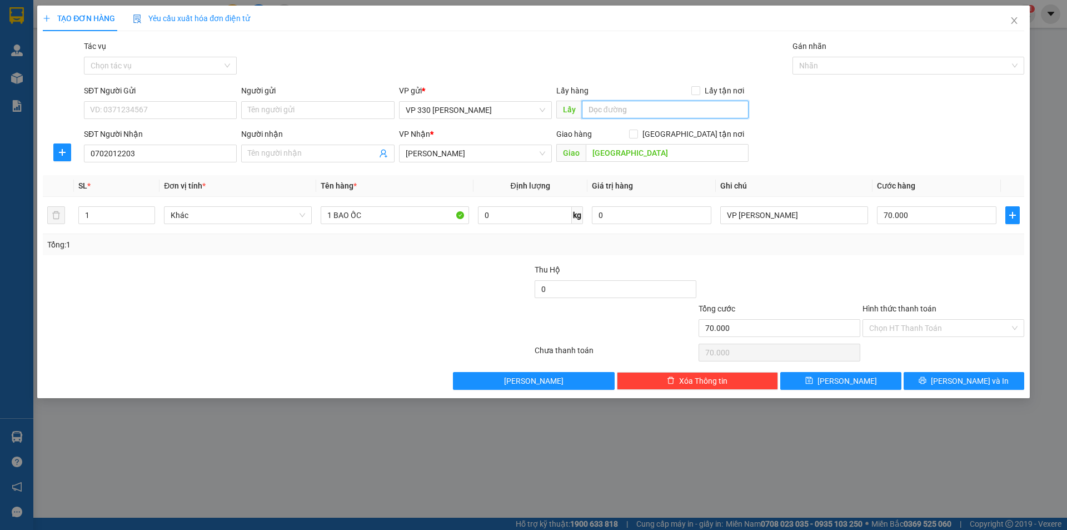
click at [611, 106] on input "text" at bounding box center [665, 110] width 167 height 18
click at [927, 216] on input "70.000" at bounding box center [936, 215] width 119 height 18
click at [653, 107] on input "text" at bounding box center [665, 110] width 167 height 18
click at [912, 328] on input "Hình thức thanh toán" at bounding box center [939, 328] width 141 height 17
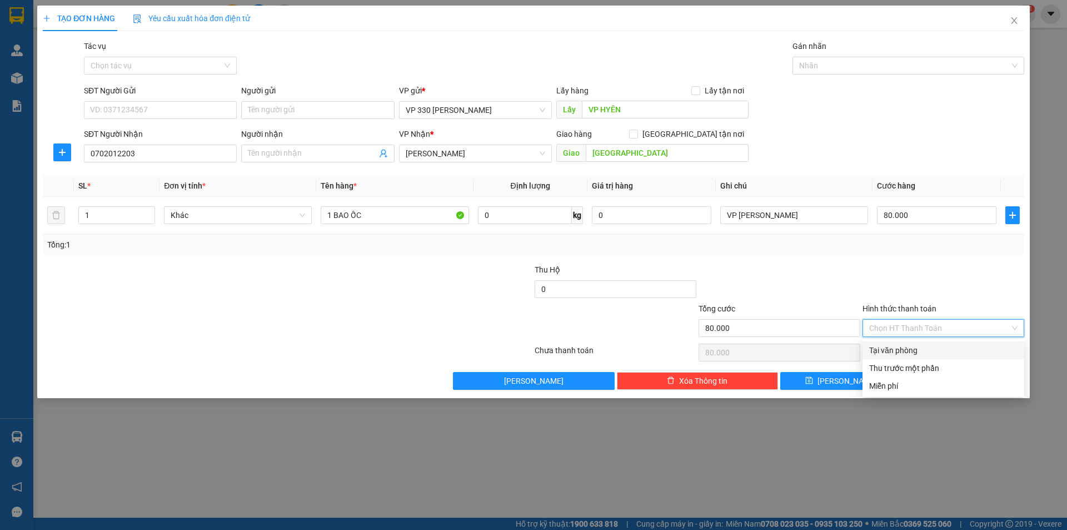
click at [897, 345] on div "Tại văn phòng" at bounding box center [943, 350] width 148 height 12
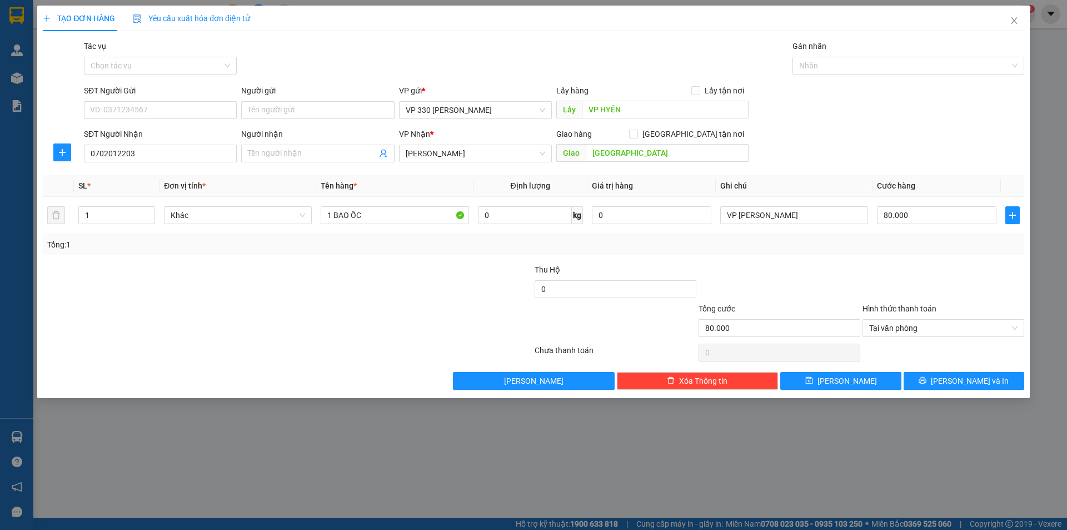
click at [854, 370] on div "Transit Pickup Surcharge Ids Transit Deliver Surcharge Ids Transit Deliver Surc…" at bounding box center [533, 215] width 981 height 350
click at [854, 377] on button "Lưu" at bounding box center [840, 381] width 121 height 18
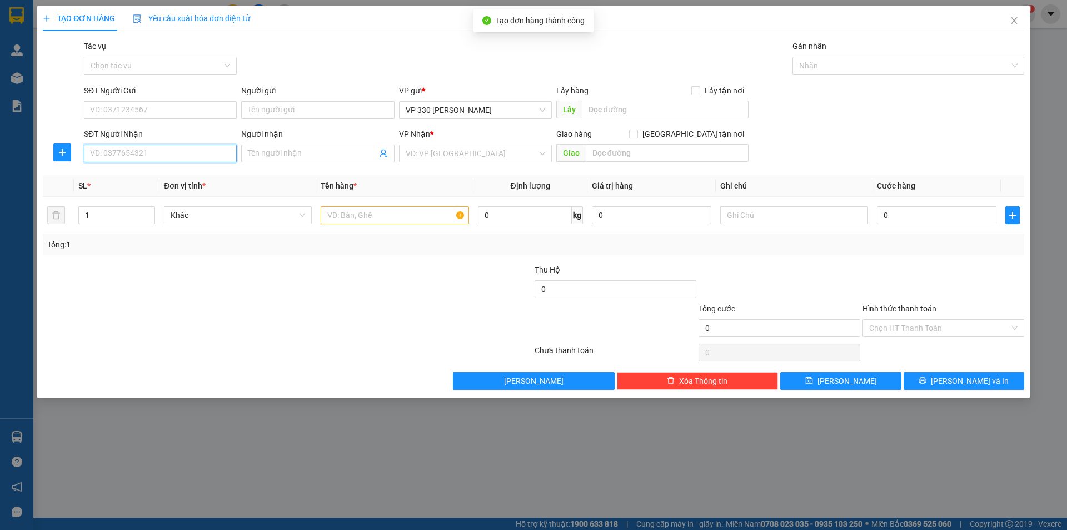
click at [118, 152] on input "SĐT Người Nhận" at bounding box center [160, 153] width 153 height 18
click at [141, 172] on div "0847437772" at bounding box center [160, 175] width 139 height 12
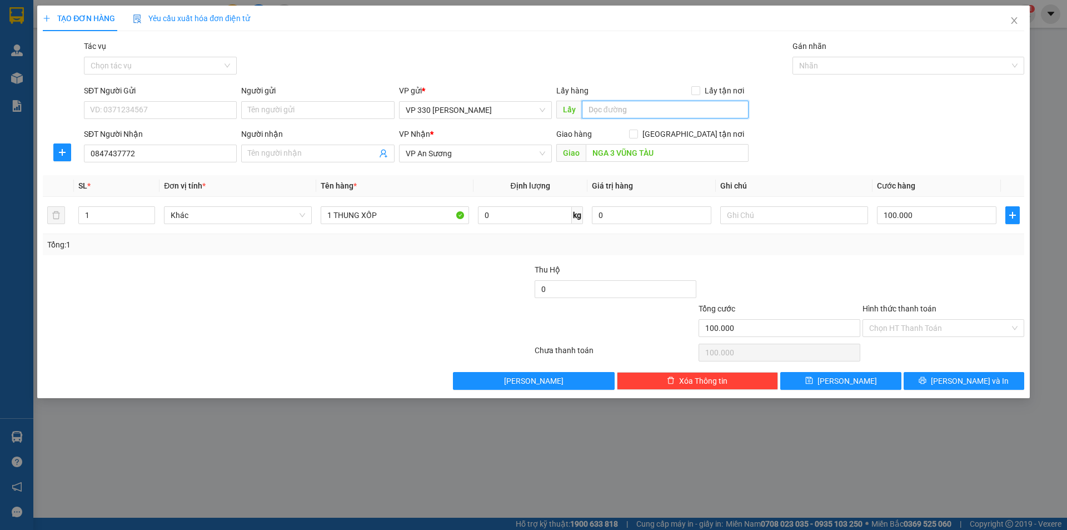
click at [600, 113] on input "text" at bounding box center [665, 110] width 167 height 18
click at [612, 154] on input "NGA 3 VŨNG TÀU" at bounding box center [667, 153] width 163 height 18
click at [621, 151] on input "NGA 3 VŨNG TÀU" at bounding box center [667, 153] width 163 height 18
click at [614, 153] on input "NGA 3 VŨNG TÀU" at bounding box center [667, 153] width 163 height 18
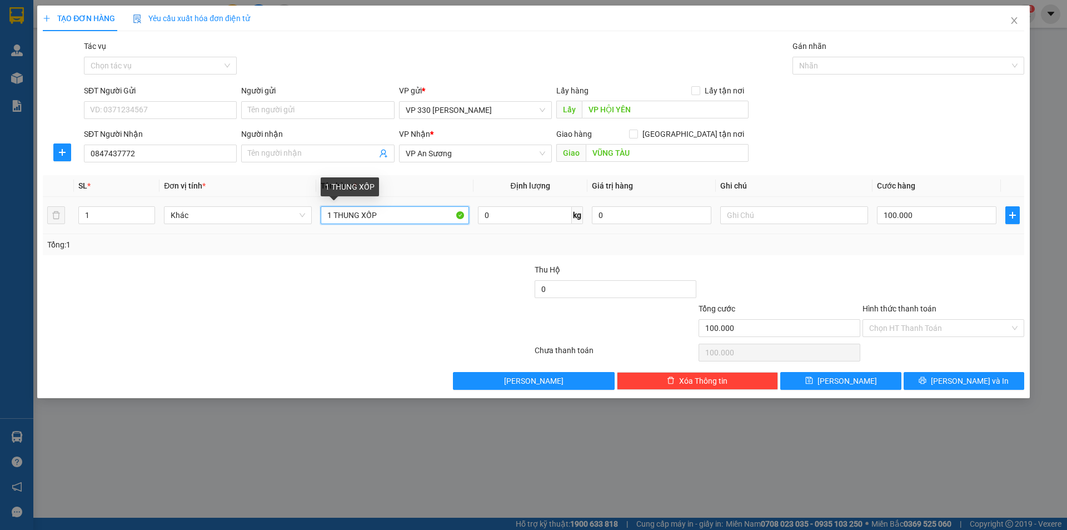
click at [411, 216] on input "1 THUNG XỐP" at bounding box center [395, 215] width 148 height 18
click at [150, 211] on icon "up" at bounding box center [149, 213] width 4 height 4
click at [770, 216] on input "text" at bounding box center [794, 215] width 148 height 18
click at [903, 328] on input "Hình thức thanh toán" at bounding box center [939, 328] width 141 height 17
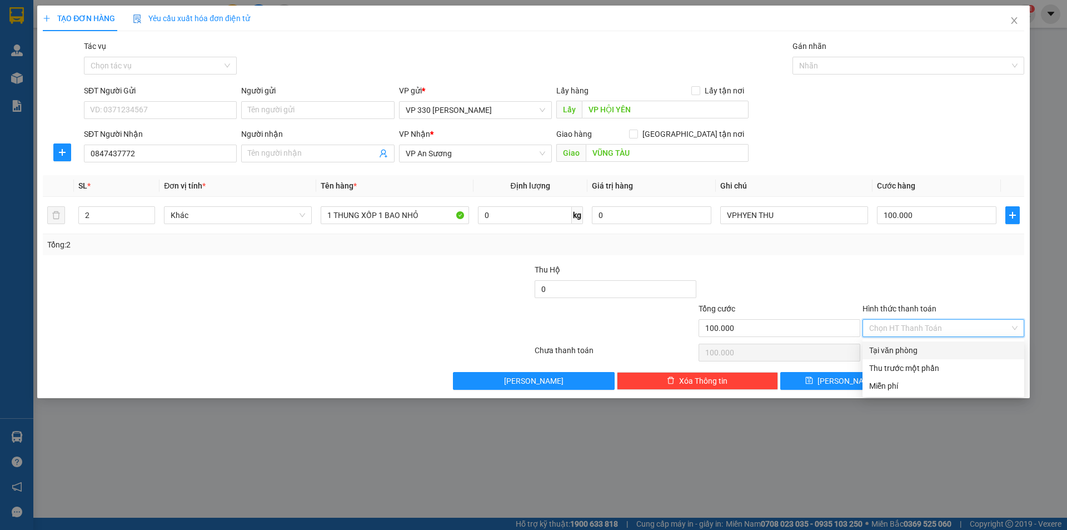
click at [892, 348] on div "Tại văn phòng" at bounding box center [943, 350] width 148 height 12
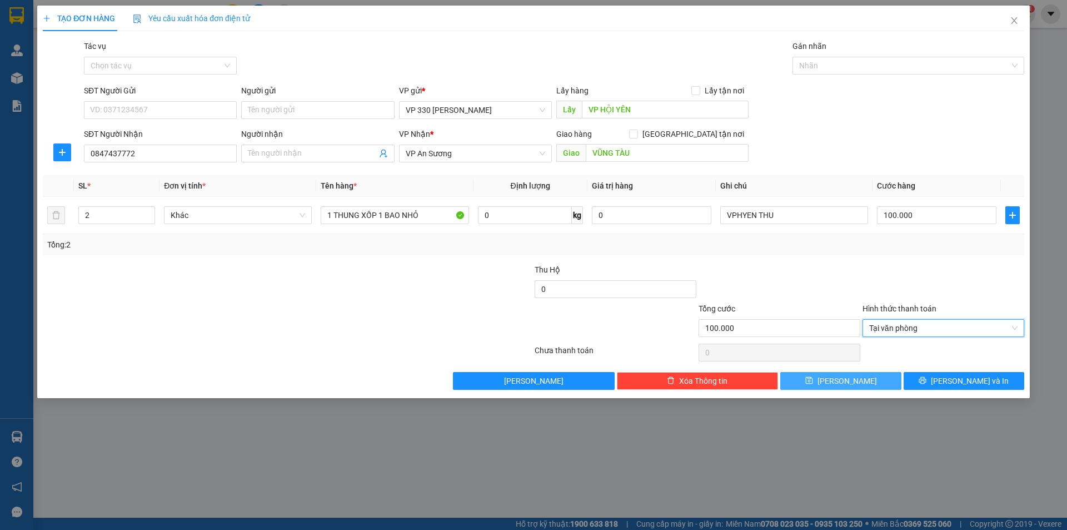
click at [854, 382] on button "Lưu" at bounding box center [840, 381] width 121 height 18
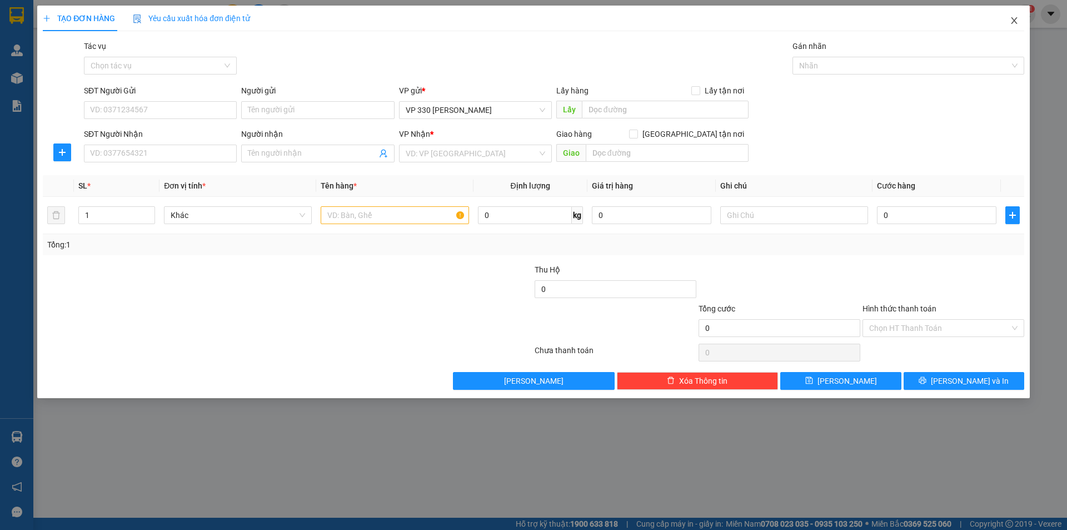
click at [1014, 17] on icon "close" at bounding box center [1014, 20] width 9 height 9
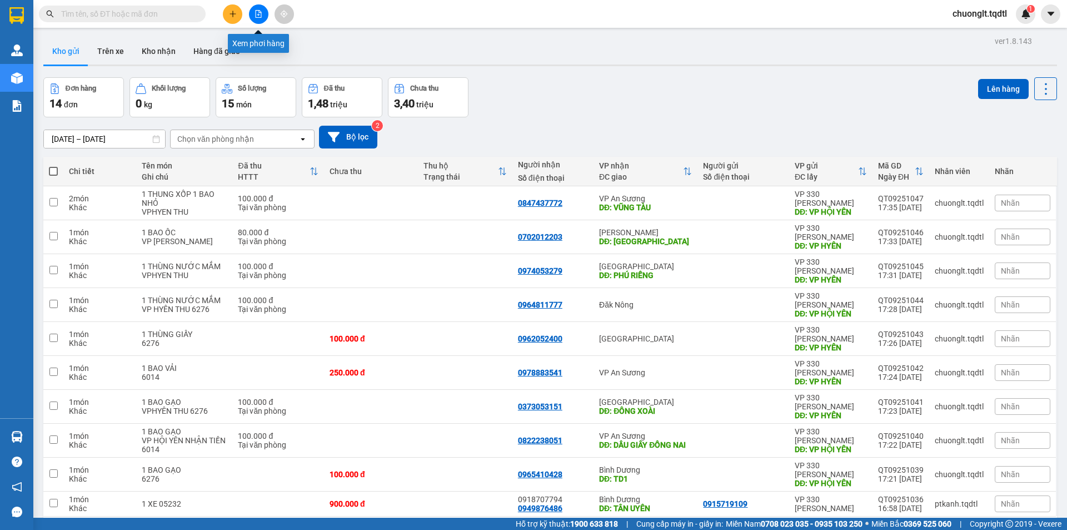
click at [256, 12] on icon "file-add" at bounding box center [259, 14] width 8 height 8
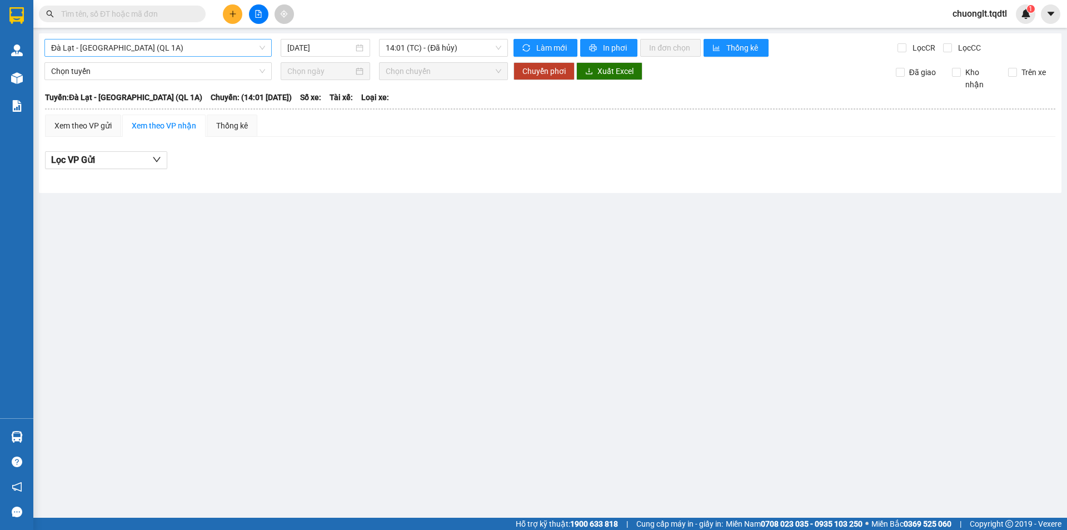
click at [215, 43] on span "Đà Lạt - Sài Gòn (QL 1A)" at bounding box center [158, 47] width 214 height 17
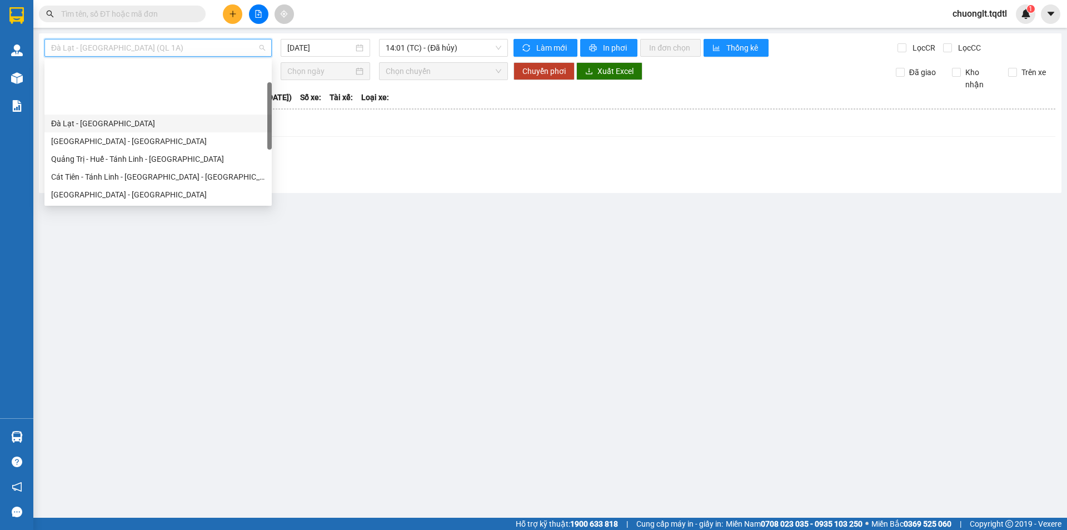
scroll to position [56, 0]
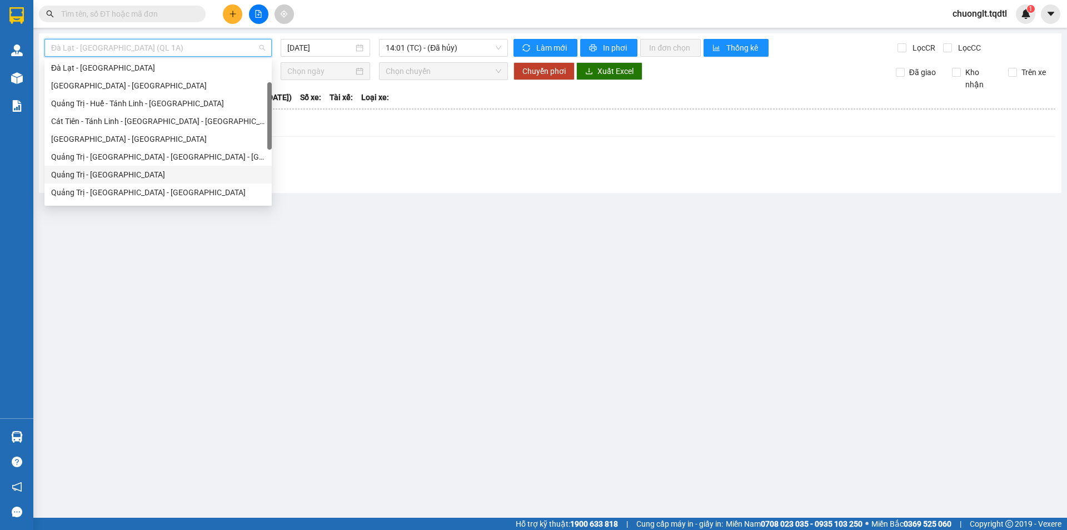
click at [117, 176] on div "Quảng Trị - Sài Gòn" at bounding box center [158, 174] width 214 height 12
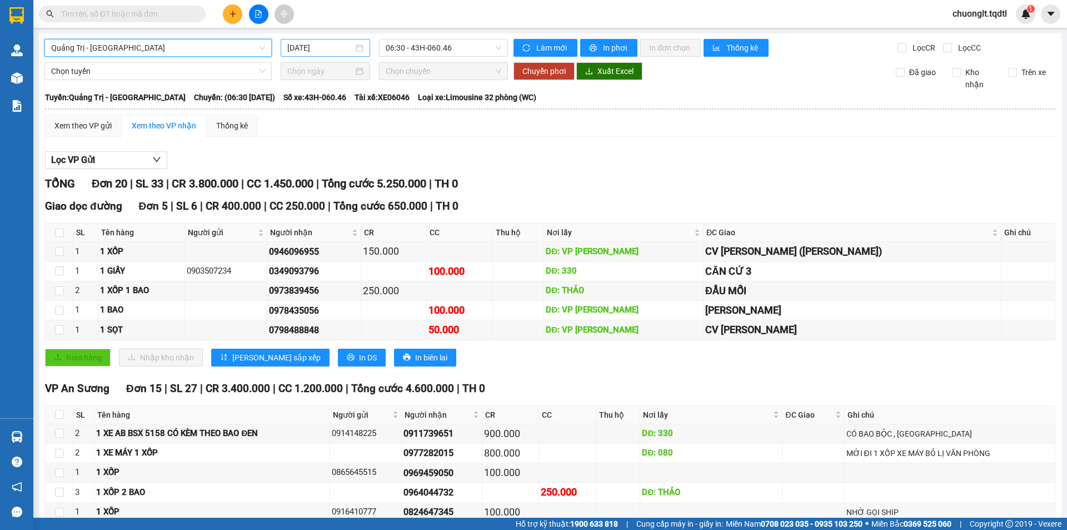
click at [358, 46] on div "[DATE]" at bounding box center [325, 48] width 76 height 12
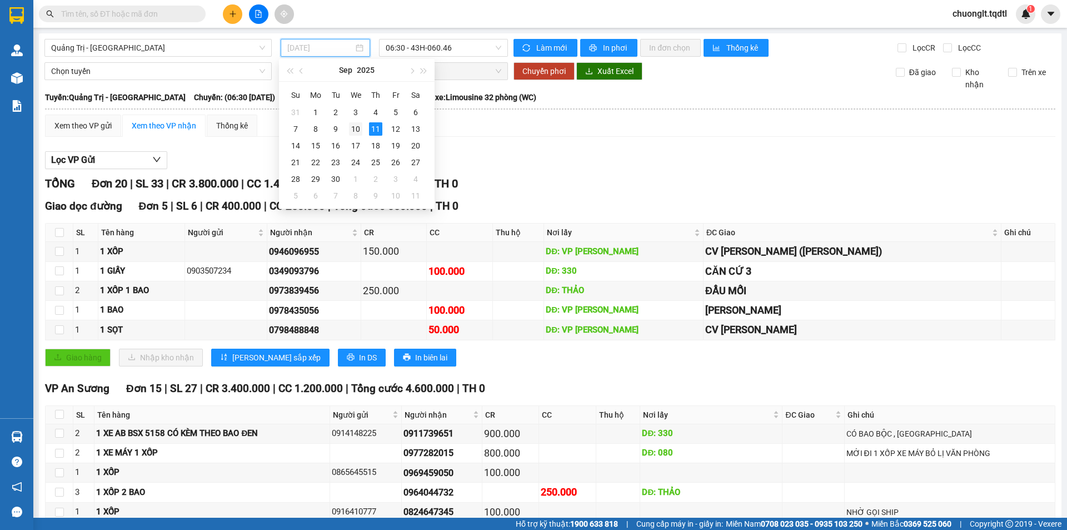
click at [355, 130] on div "10" at bounding box center [355, 128] width 13 height 13
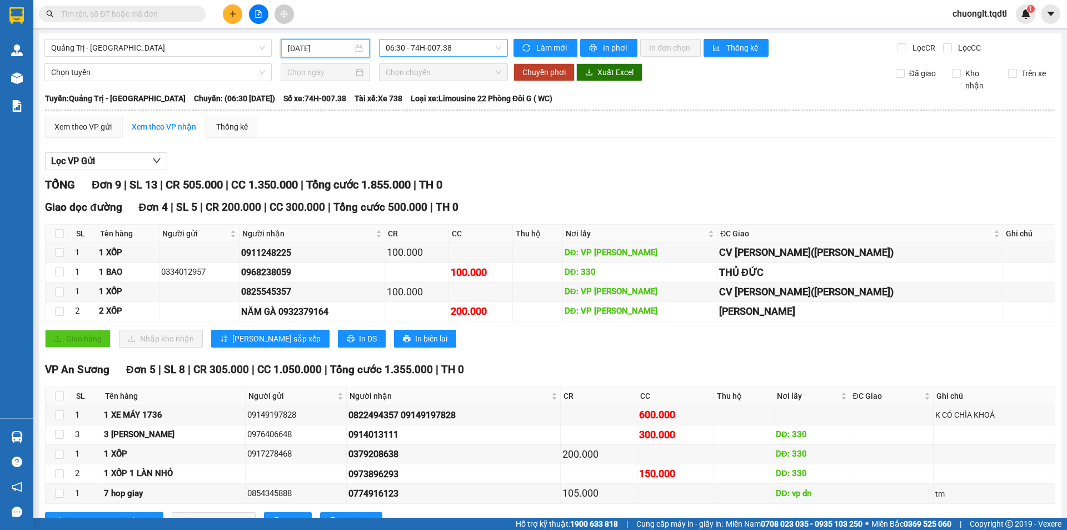
click at [466, 48] on span "06:30 - 74H-007.38" at bounding box center [444, 47] width 116 height 17
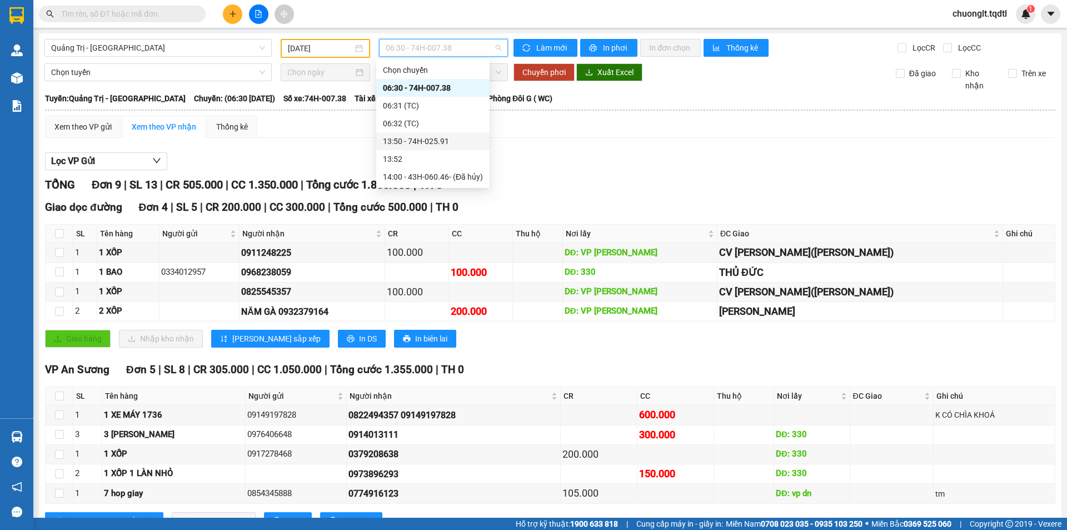
click at [450, 143] on div "13:50 - 74H-025.91" at bounding box center [433, 141] width 100 height 12
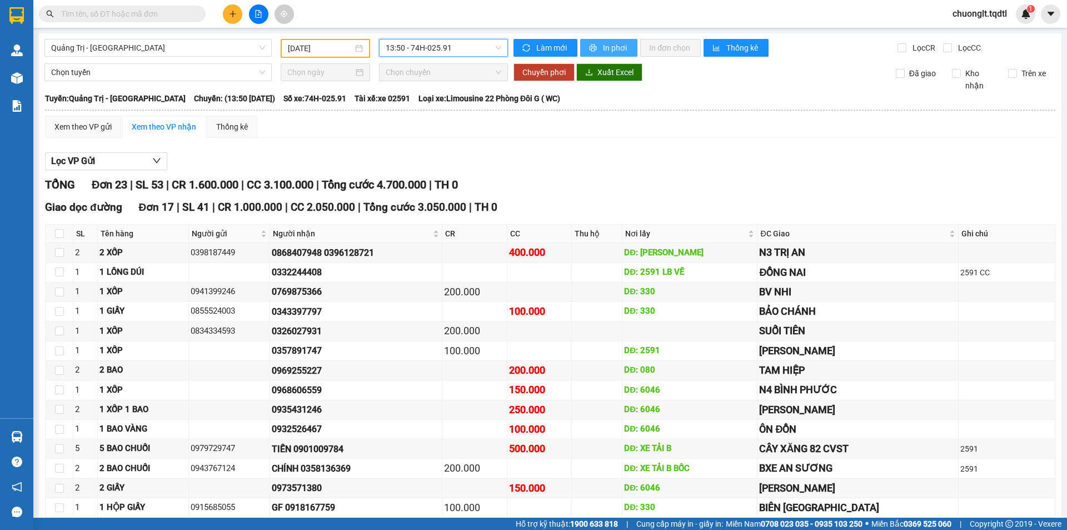
click at [595, 46] on button "In phơi" at bounding box center [608, 48] width 57 height 18
click at [357, 48] on div "10/09/2025" at bounding box center [325, 48] width 75 height 12
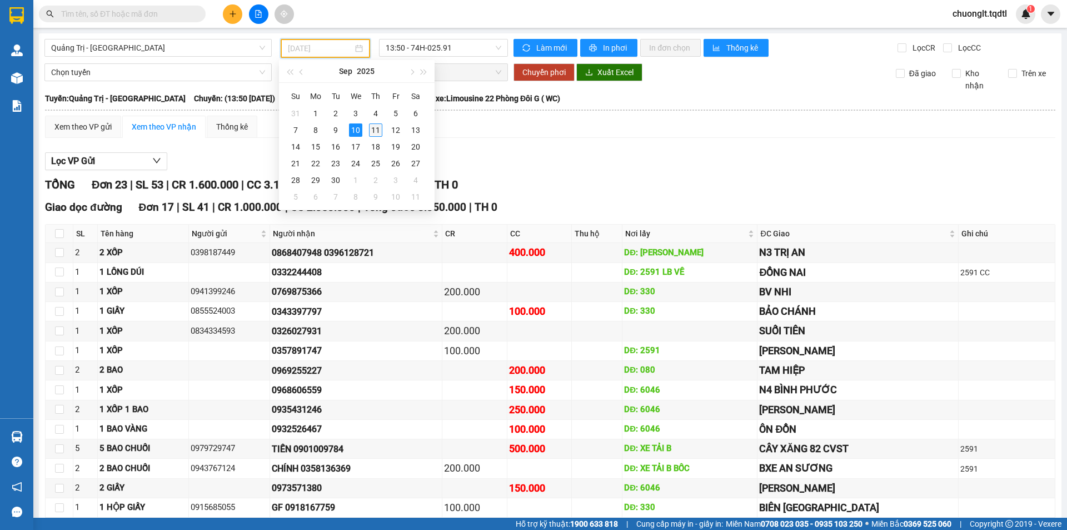
click at [376, 128] on div "11" at bounding box center [375, 129] width 13 height 13
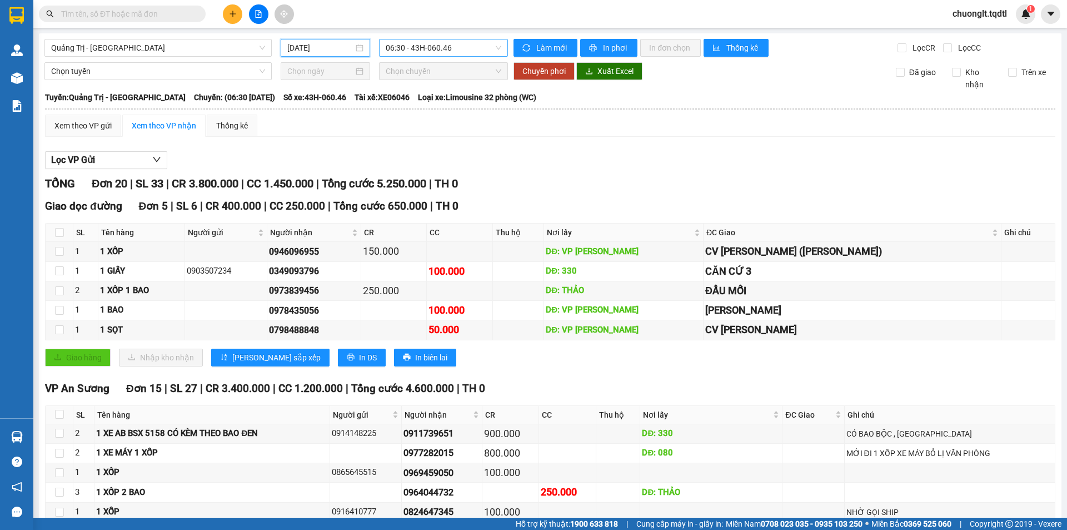
click at [489, 46] on span "06:30 - 43H-060.46" at bounding box center [444, 47] width 116 height 17
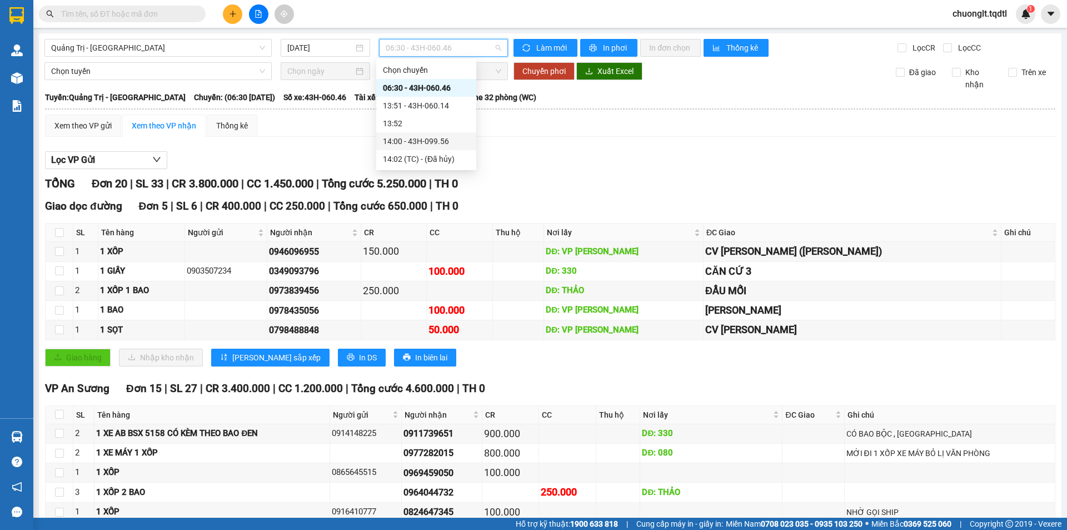
click at [440, 144] on div "14:00 - 43H-099.56" at bounding box center [426, 141] width 87 height 12
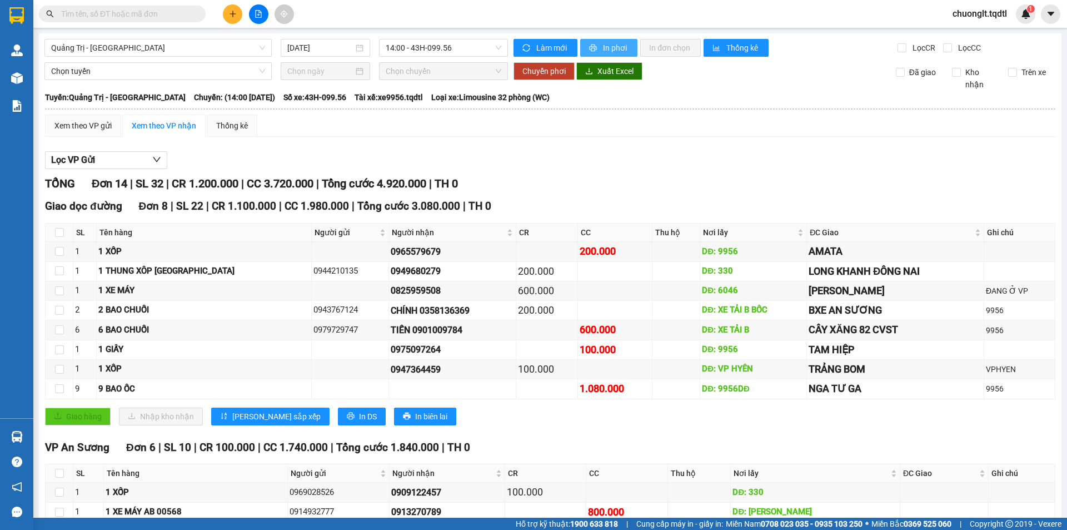
click at [603, 47] on span "In phơi" at bounding box center [616, 48] width 26 height 12
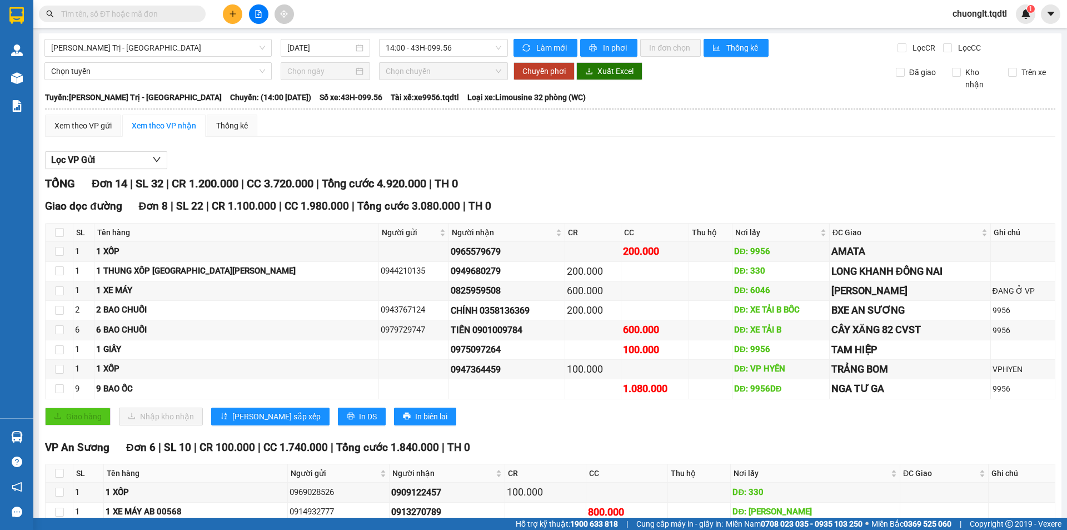
click at [151, 19] on input "text" at bounding box center [126, 14] width 131 height 12
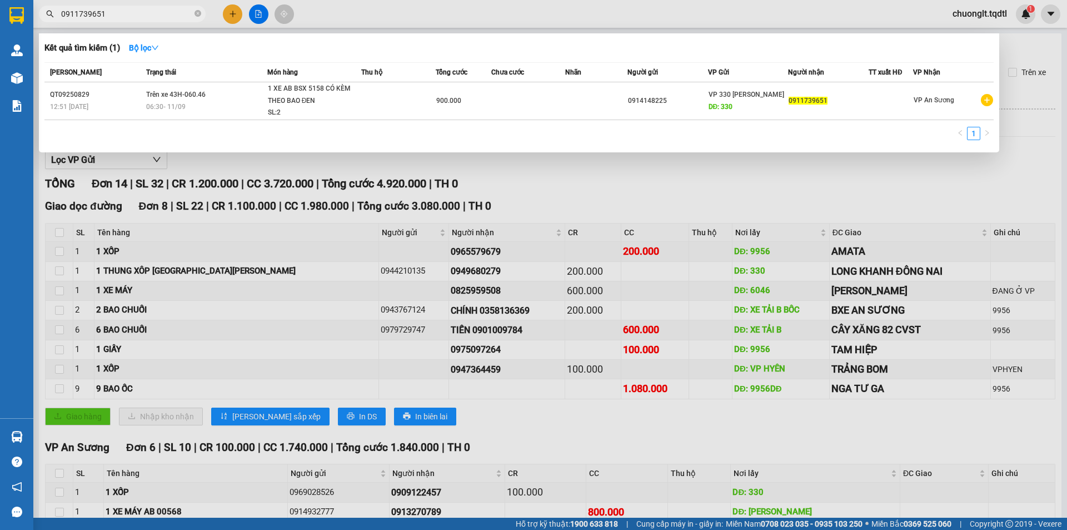
type input "0911739651"
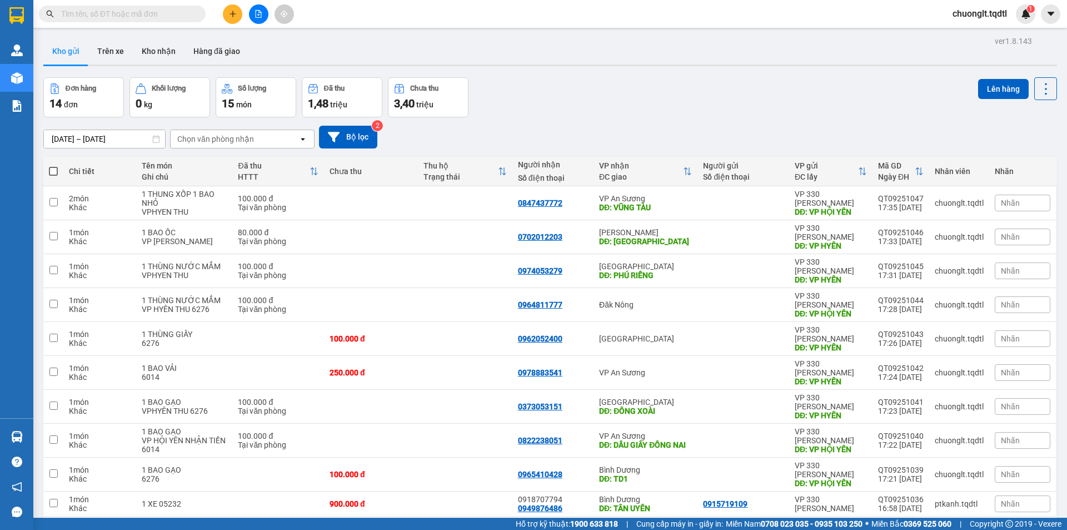
click at [929, 526] on button "2" at bounding box center [935, 534] width 17 height 17
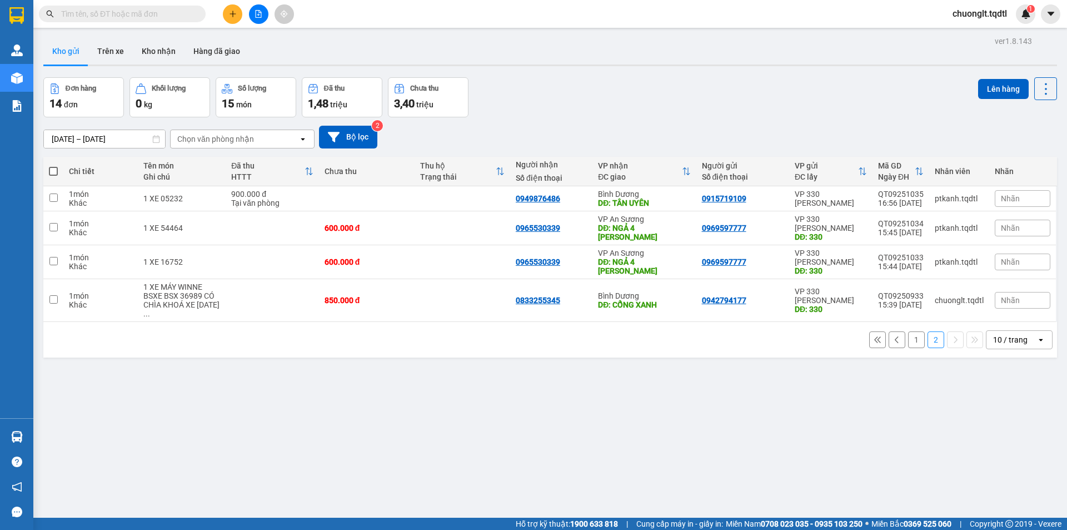
click at [909, 331] on button "1" at bounding box center [916, 339] width 17 height 17
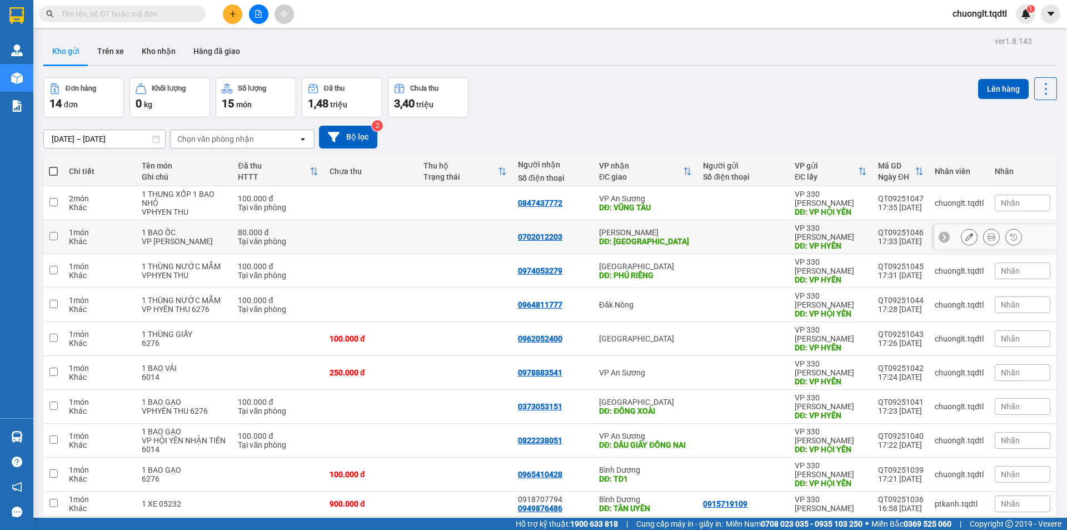
click at [53, 234] on input "checkbox" at bounding box center [53, 236] width 8 height 8
checkbox input "true"
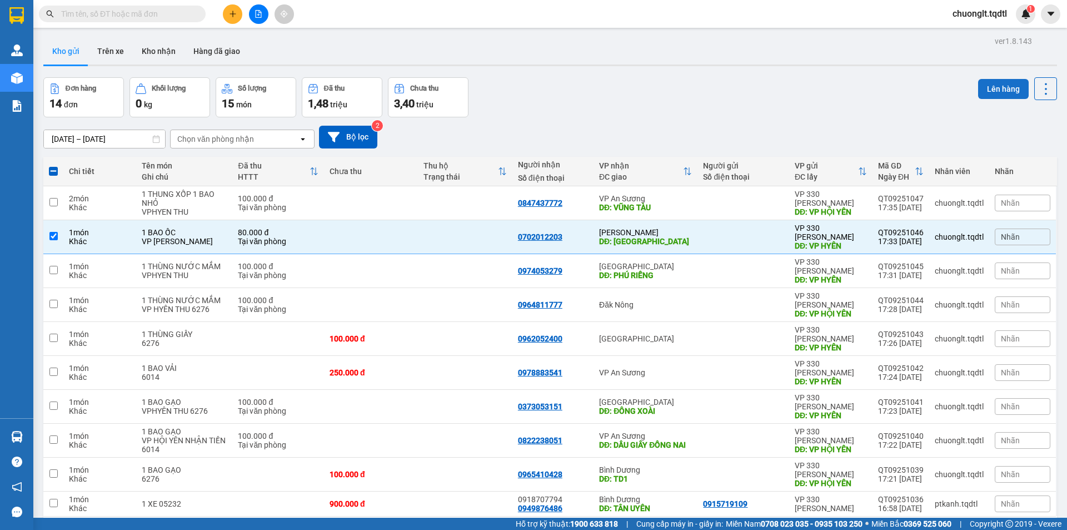
click at [991, 87] on button "Lên hàng" at bounding box center [1003, 89] width 51 height 20
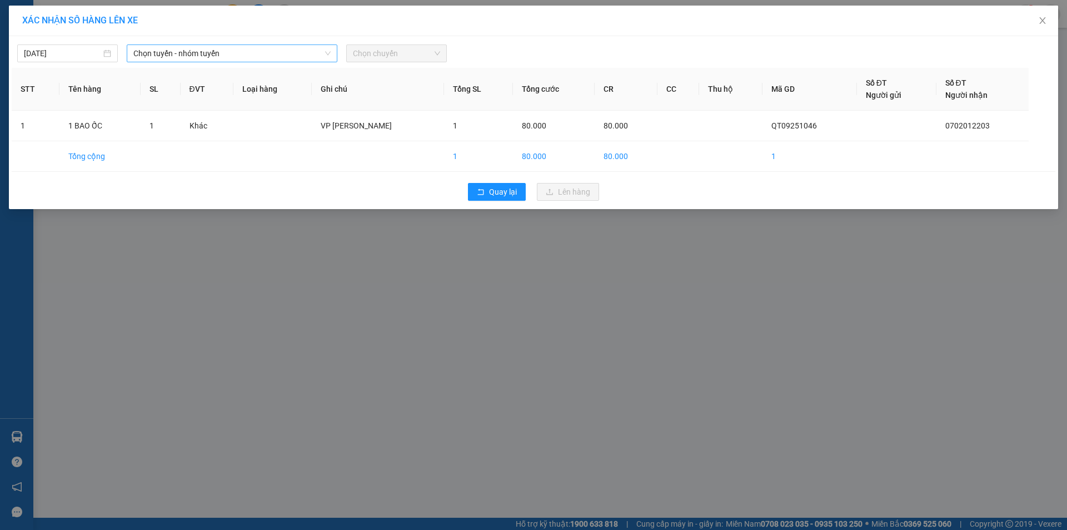
click at [290, 51] on span "Chọn tuyến - nhóm tuyến" at bounding box center [231, 53] width 197 height 17
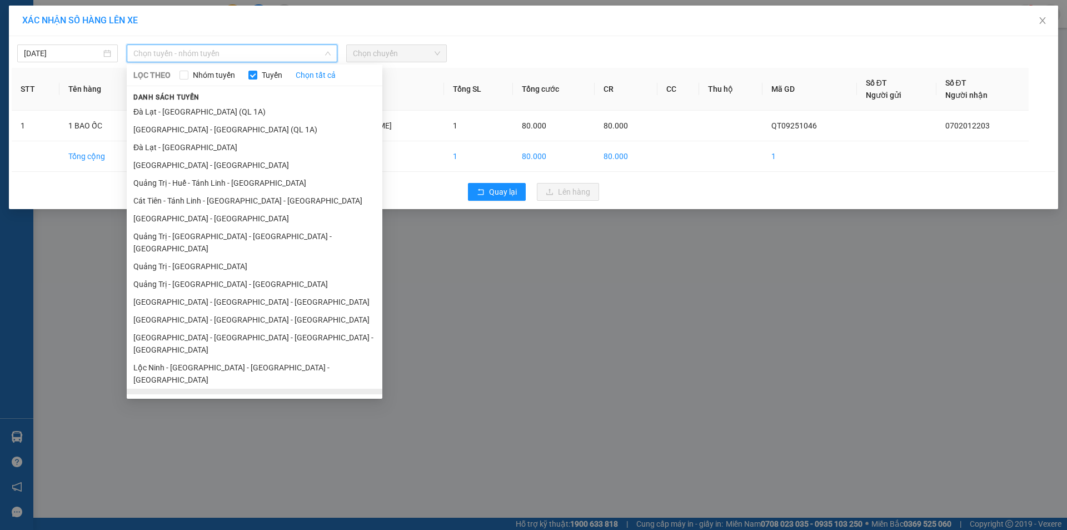
scroll to position [64, 0]
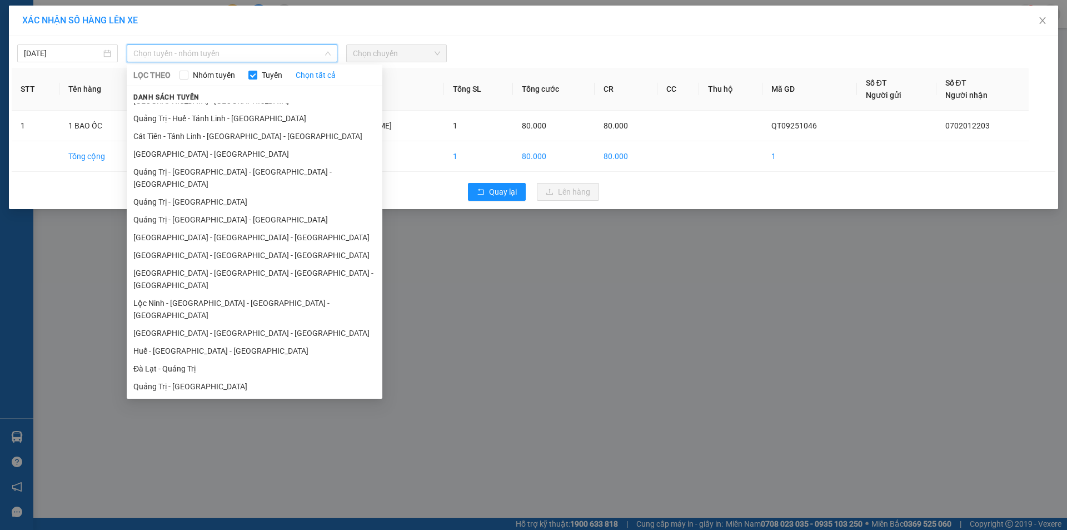
click at [194, 377] on li "Quảng Trị - Đà Lạt" at bounding box center [255, 386] width 256 height 18
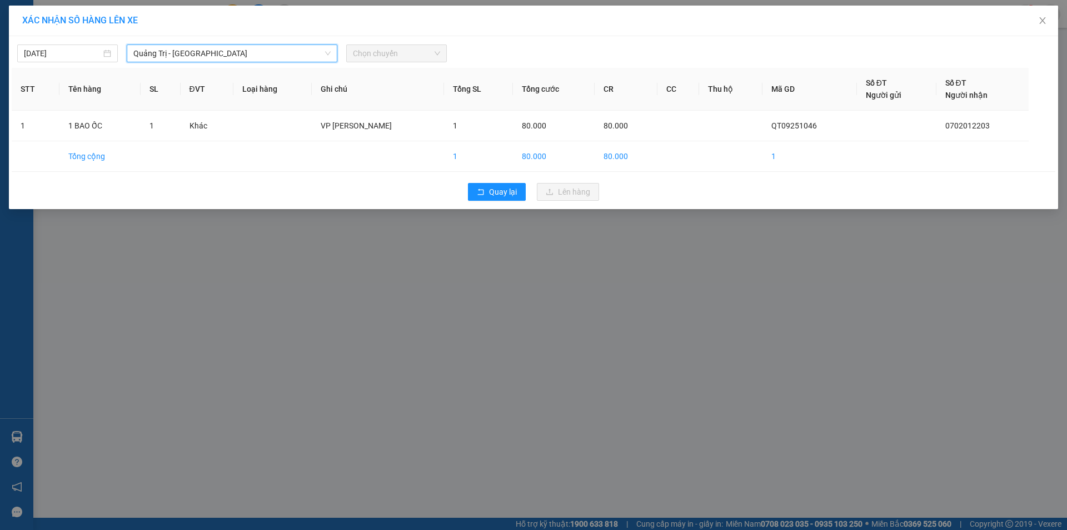
click at [419, 52] on span "Chọn chuyến" at bounding box center [396, 53] width 87 height 17
click at [402, 53] on span "Chọn chuyến" at bounding box center [396, 53] width 87 height 17
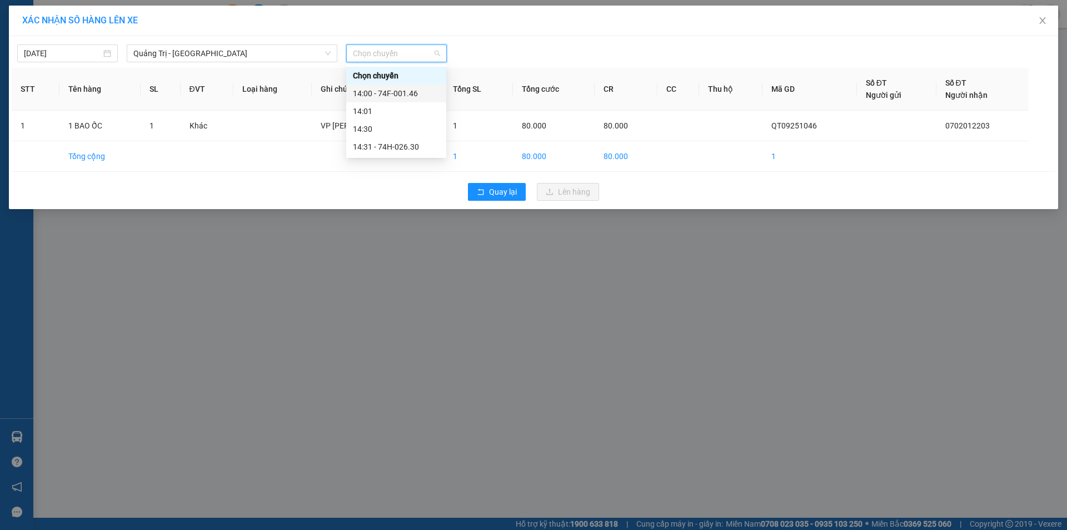
click at [406, 89] on div "14:00 - 74F-001.46" at bounding box center [396, 93] width 87 height 12
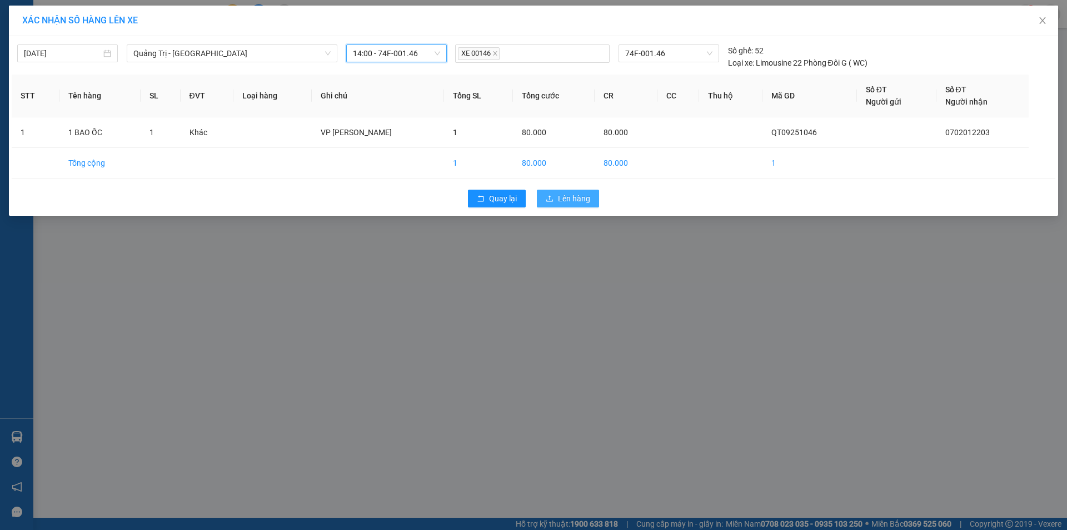
click at [576, 198] on span "Lên hàng" at bounding box center [574, 198] width 32 height 12
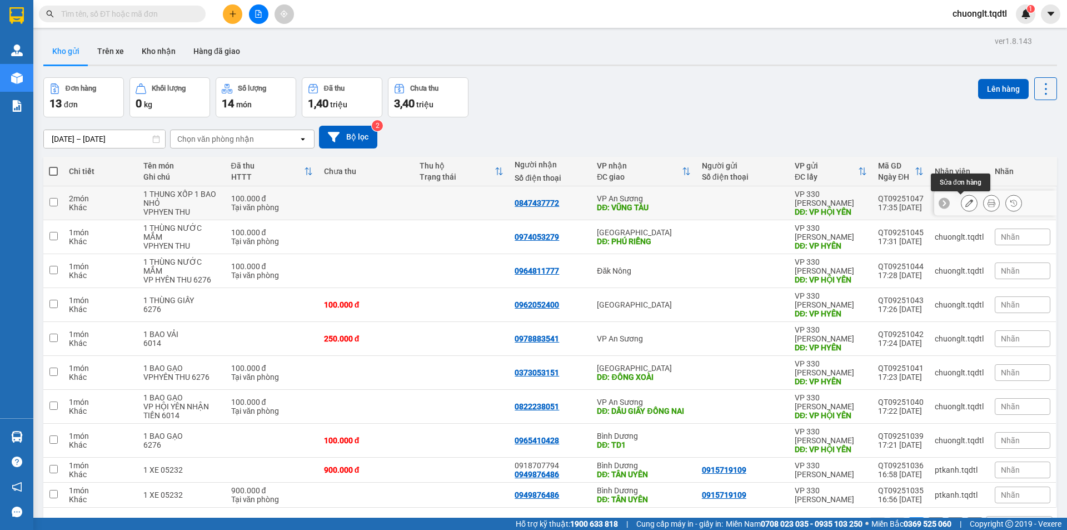
click at [965, 201] on icon at bounding box center [969, 203] width 8 height 8
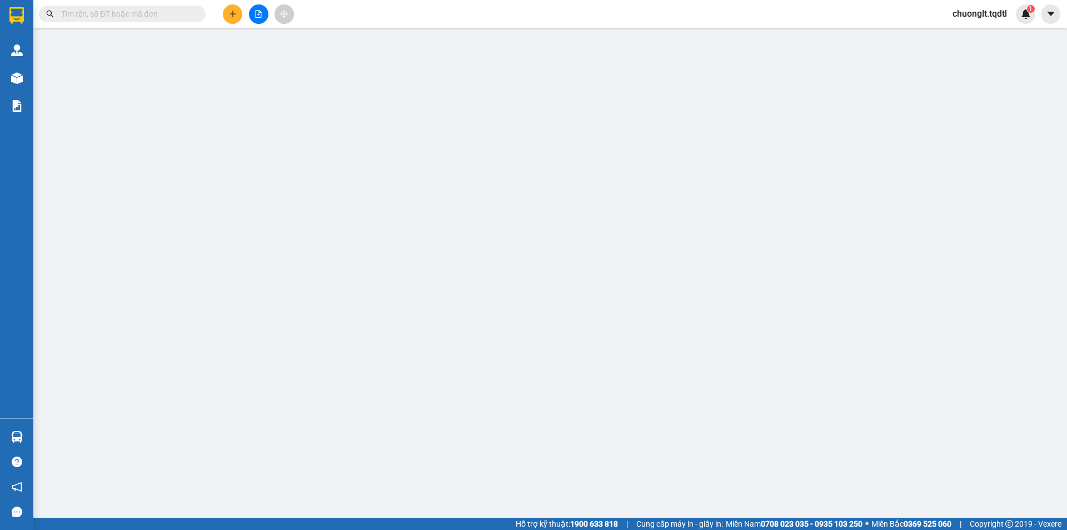
type input "VP HỘI YÊN"
type input "0847437772"
type input "VŨNG TÀU"
type input "100.000"
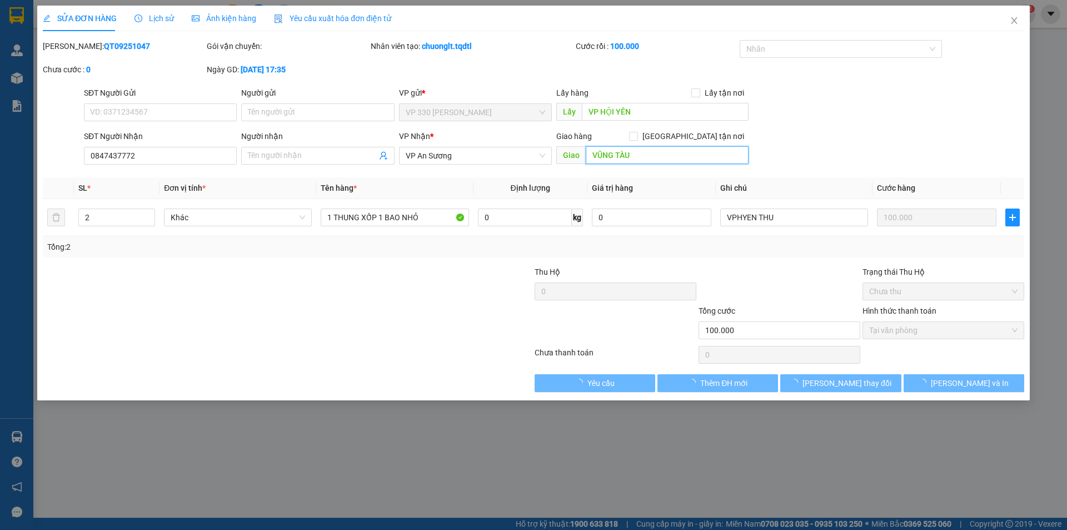
click at [589, 154] on input "VŨNG TÀU" at bounding box center [667, 155] width 163 height 18
click at [593, 151] on input "VŨNG TÀU" at bounding box center [667, 155] width 163 height 18
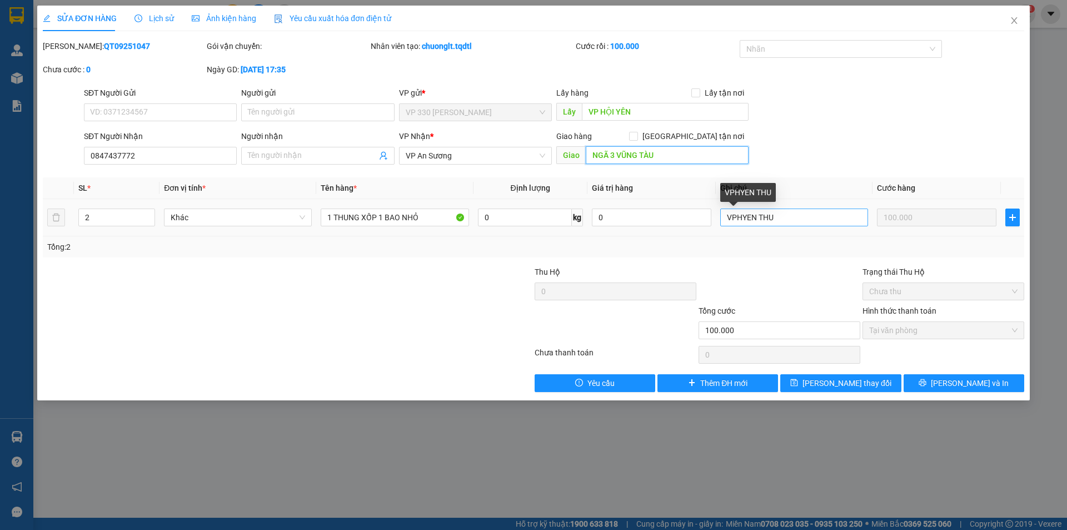
type input "NGÃ 3 VŨNG TÀU"
click at [725, 211] on input "VPHYEN THU" at bounding box center [794, 217] width 148 height 18
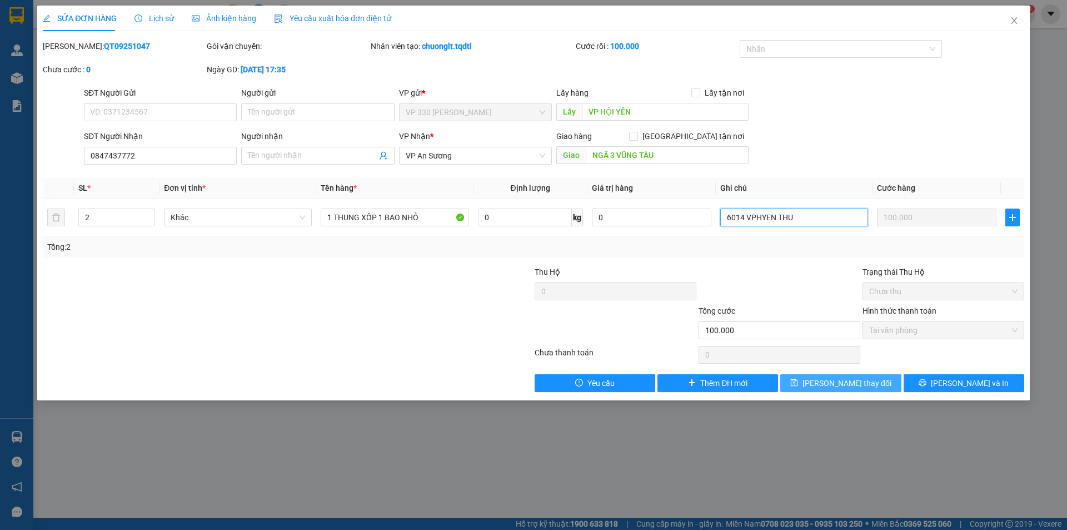
type input "6014 VPHYEN THU"
click at [798, 380] on icon "save" at bounding box center [794, 382] width 8 height 8
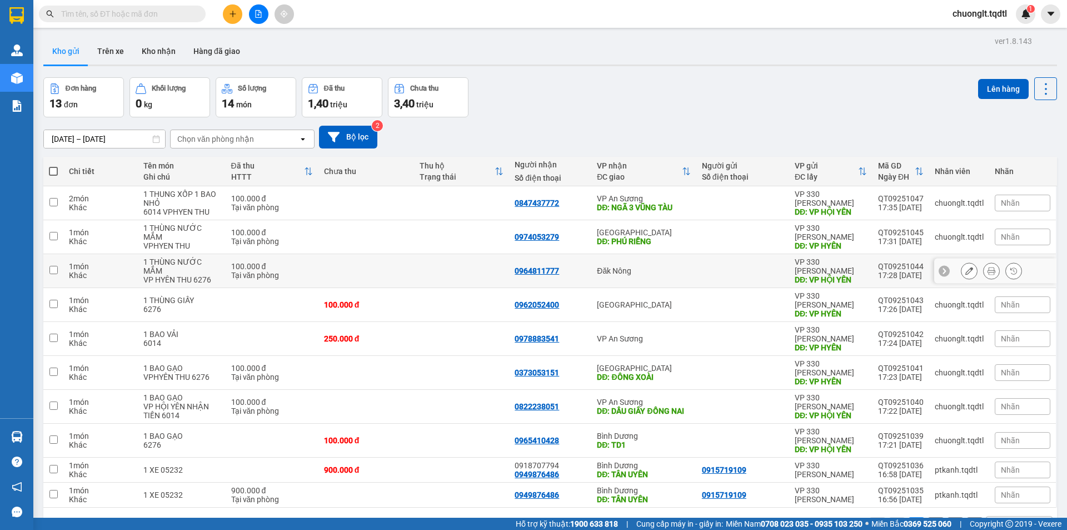
click at [52, 270] on input "checkbox" at bounding box center [53, 270] width 8 height 8
checkbox input "true"
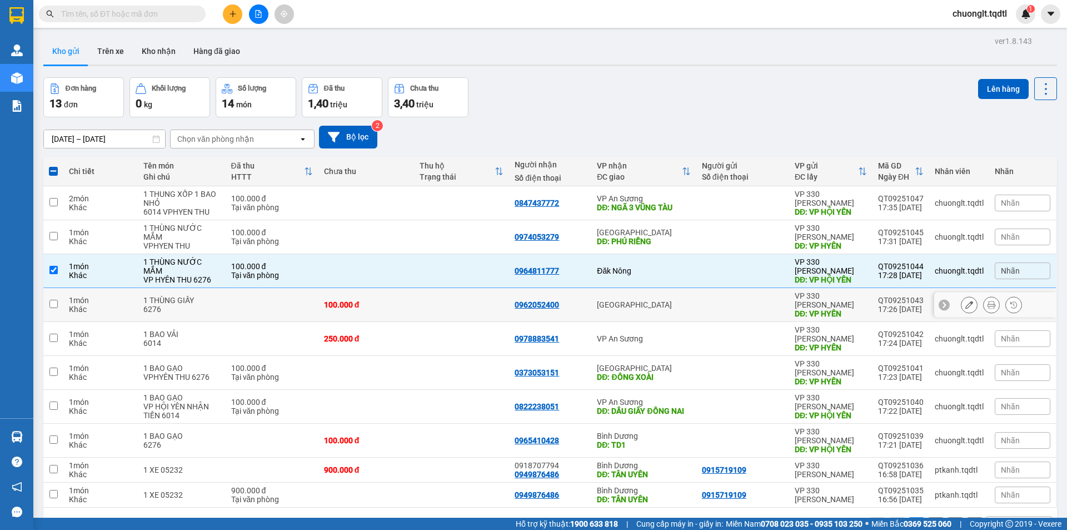
click at [51, 302] on input "checkbox" at bounding box center [53, 304] width 8 height 8
checkbox input "true"
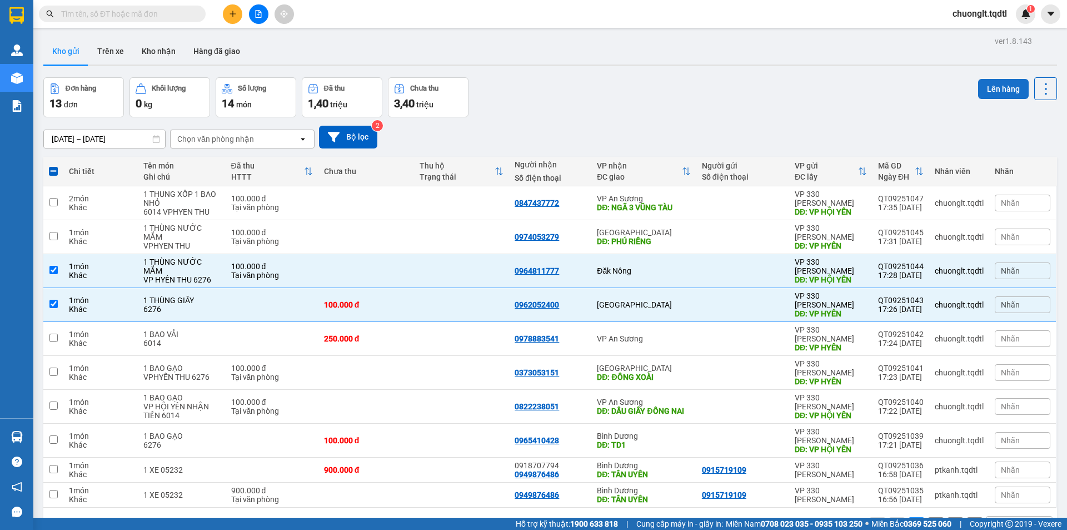
click at [986, 82] on button "Lên hàng" at bounding box center [1003, 89] width 51 height 20
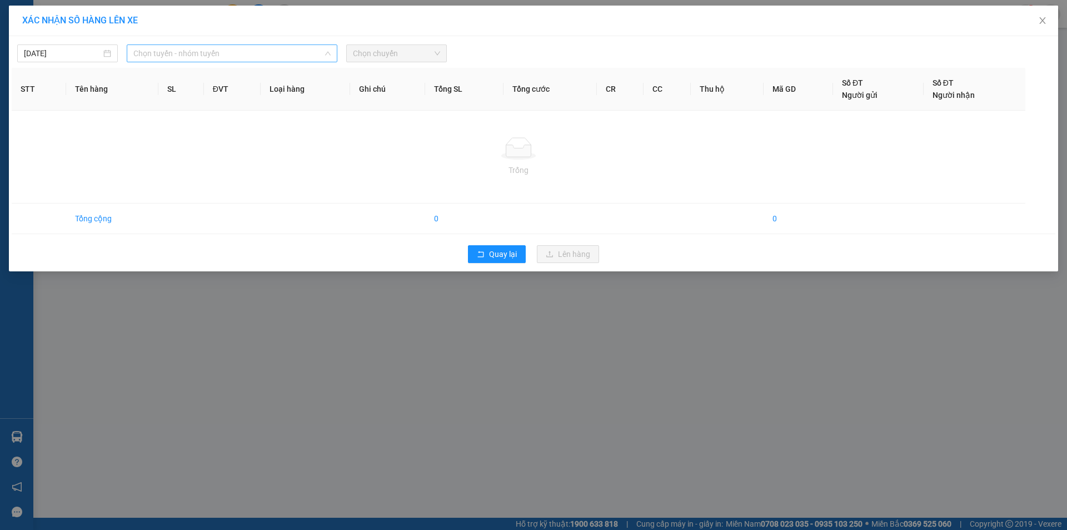
click at [295, 52] on span "Chọn tuyến - nhóm tuyến" at bounding box center [231, 53] width 197 height 17
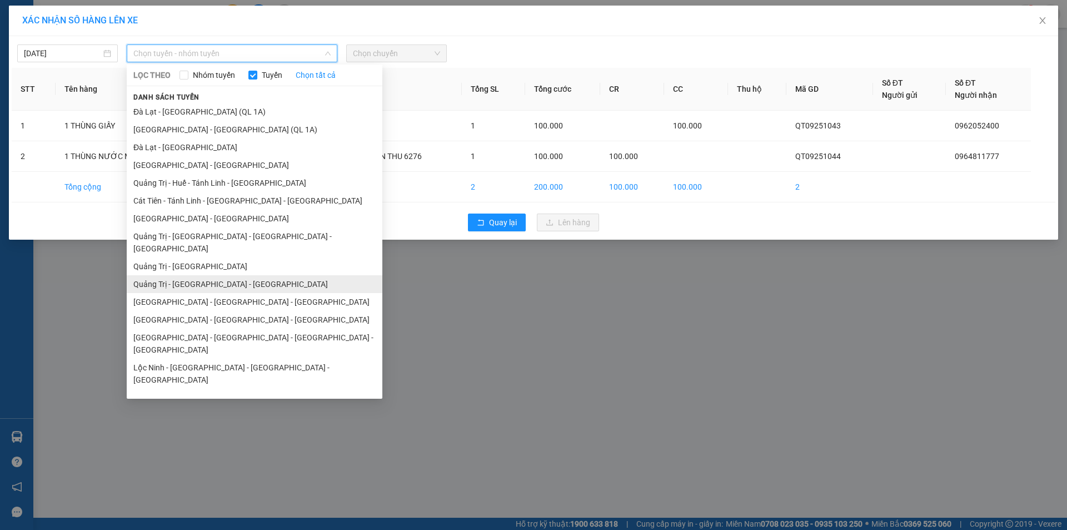
click at [238, 275] on li "Quảng Trị - Bình Dương - Bình Phước" at bounding box center [255, 284] width 256 height 18
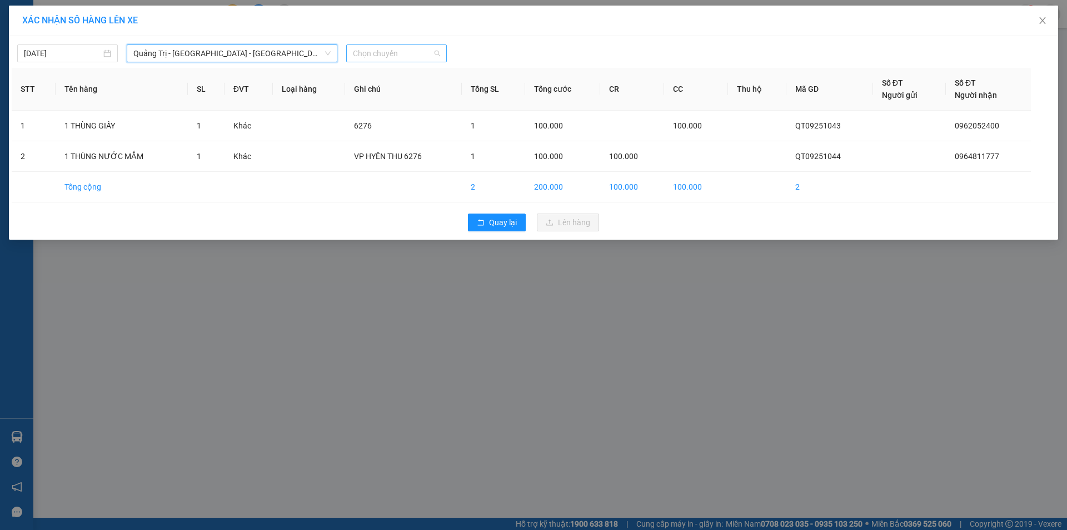
click at [421, 51] on span "Chọn chuyến" at bounding box center [396, 53] width 87 height 17
click at [399, 89] on div "14:00 - 43H-062.76" at bounding box center [396, 93] width 87 height 12
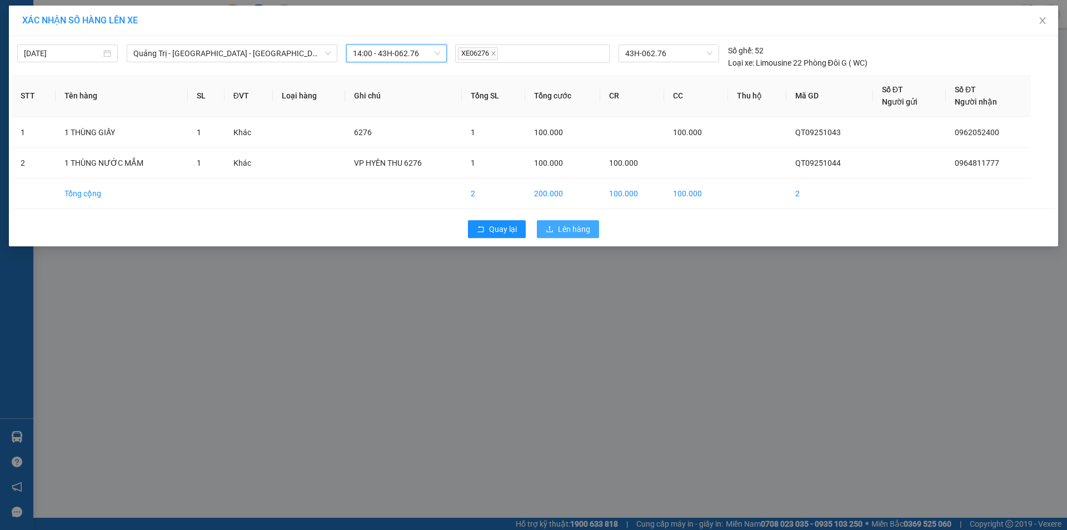
click at [581, 229] on span "Lên hàng" at bounding box center [574, 229] width 32 height 12
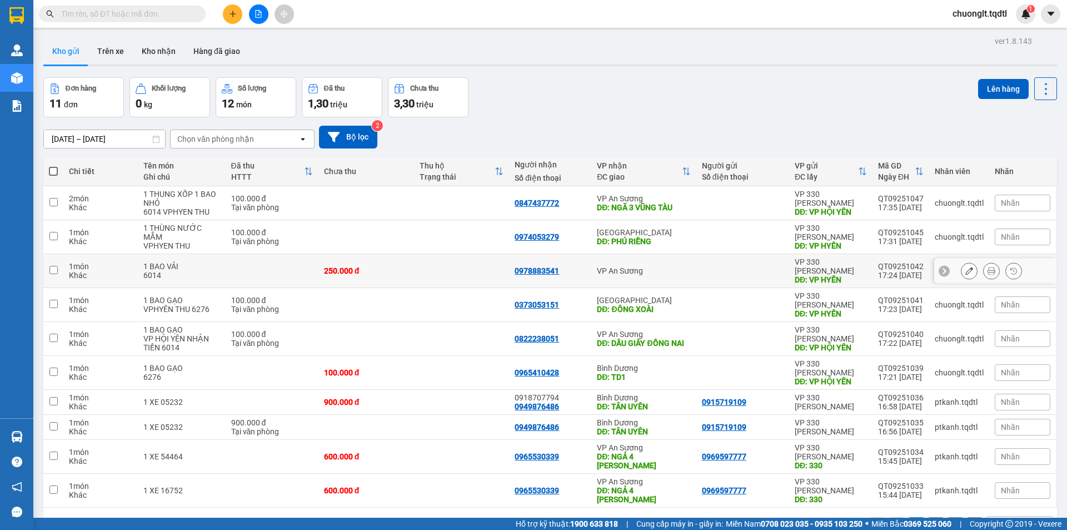
click at [52, 266] on input "checkbox" at bounding box center [53, 270] width 8 height 8
checkbox input "true"
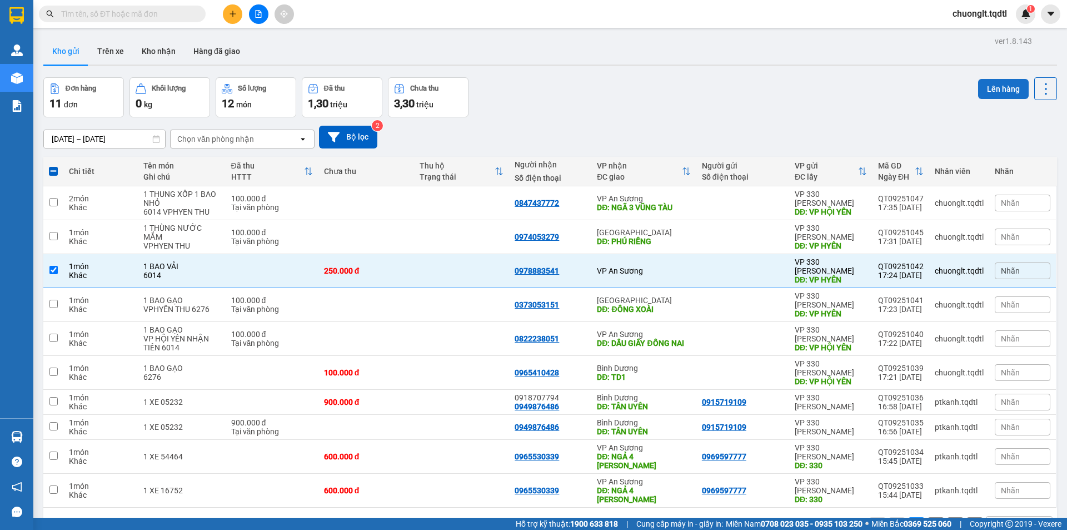
click at [995, 86] on button "Lên hàng" at bounding box center [1003, 89] width 51 height 20
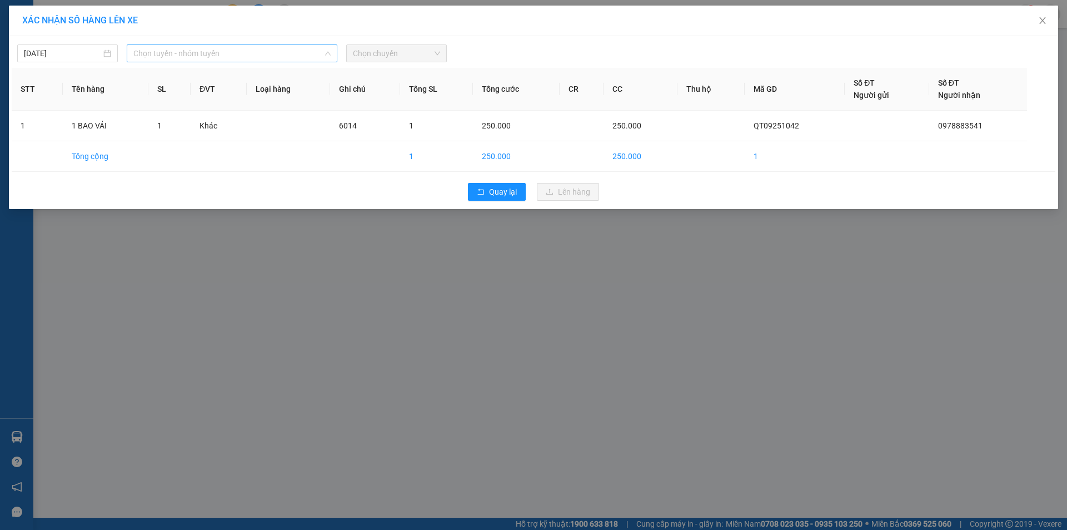
click at [257, 49] on span "Chọn tuyến - nhóm tuyến" at bounding box center [231, 53] width 197 height 17
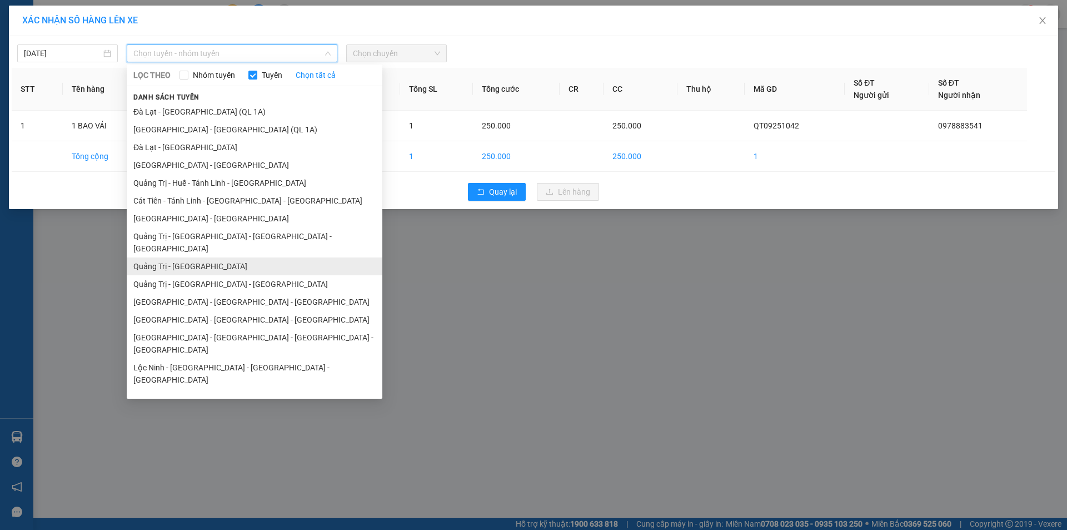
click at [200, 257] on li "Quảng Trị - Sài Gòn" at bounding box center [255, 266] width 256 height 18
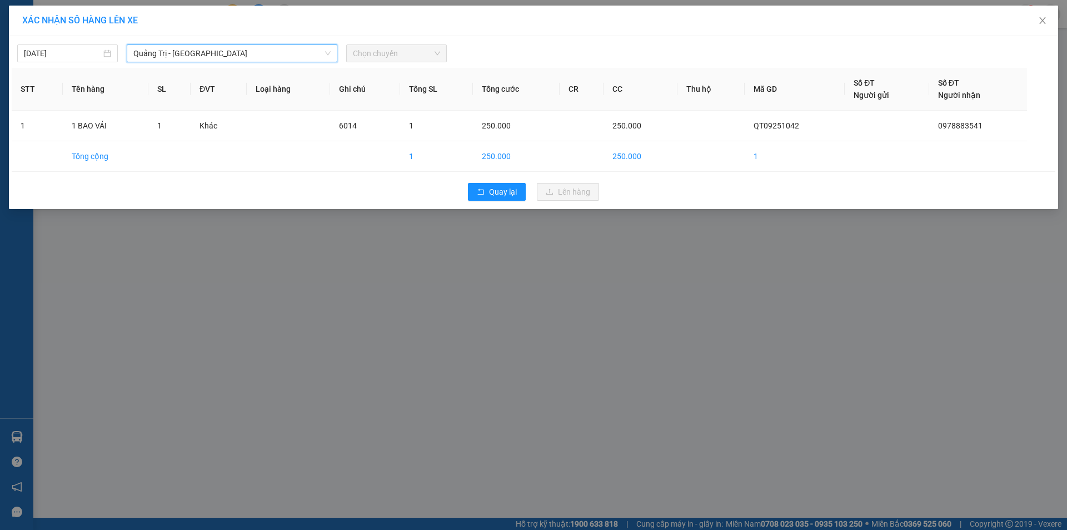
click at [405, 50] on span "Chọn chuyến" at bounding box center [396, 53] width 87 height 17
click at [426, 54] on span "Chọn chuyến" at bounding box center [396, 53] width 87 height 17
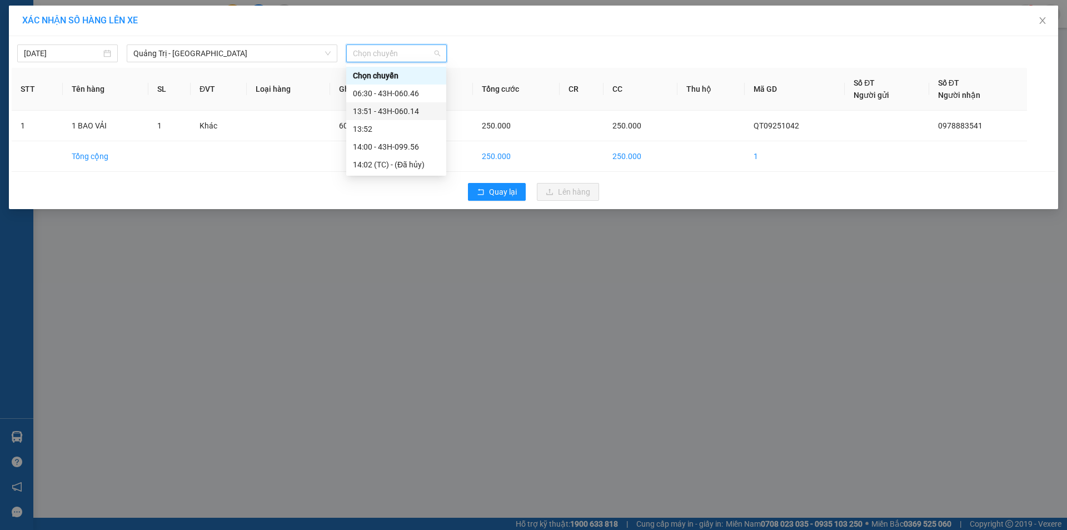
click at [400, 108] on div "13:51 - 43H-060.14" at bounding box center [396, 111] width 87 height 12
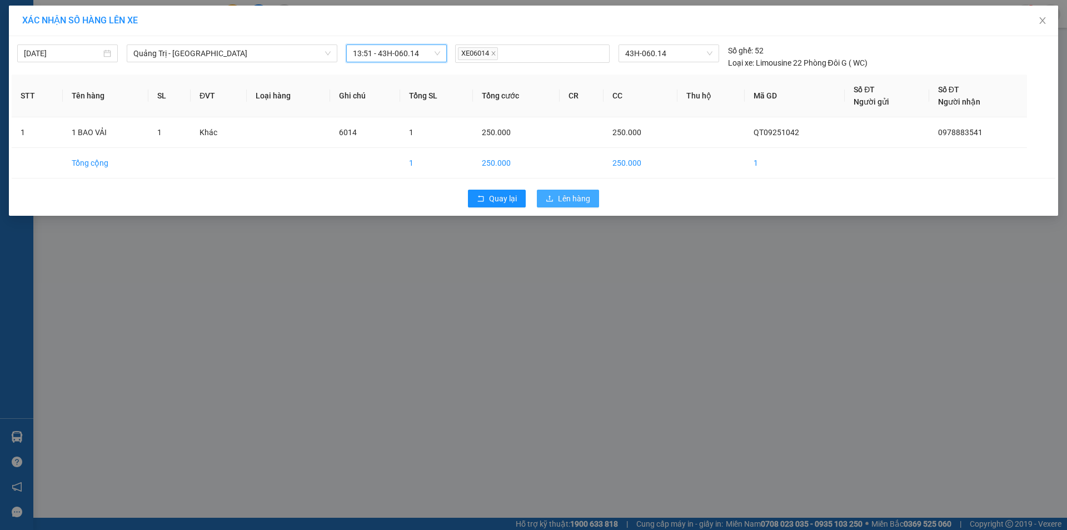
click at [556, 201] on button "Lên hàng" at bounding box center [568, 198] width 62 height 18
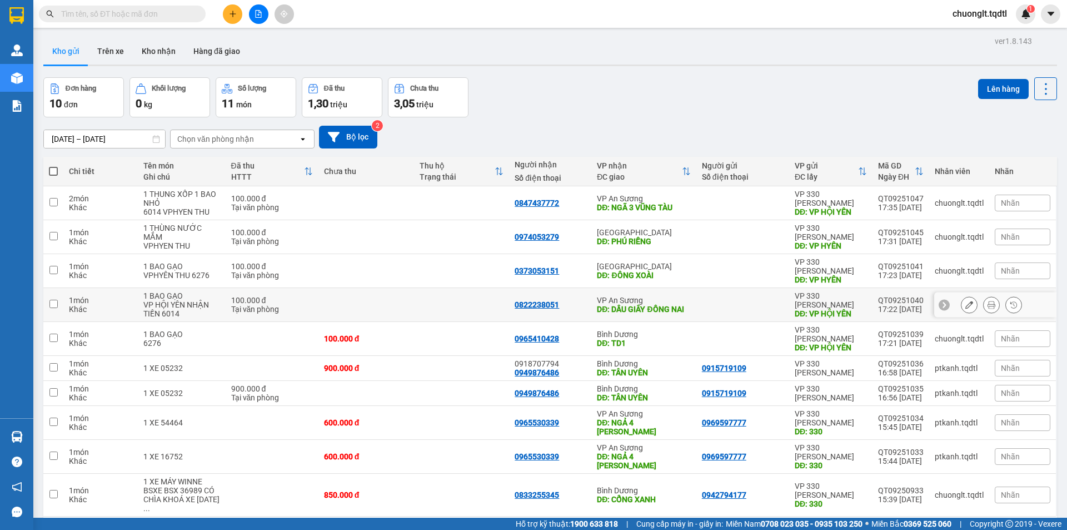
click at [60, 296] on td at bounding box center [53, 305] width 20 height 34
checkbox input "true"
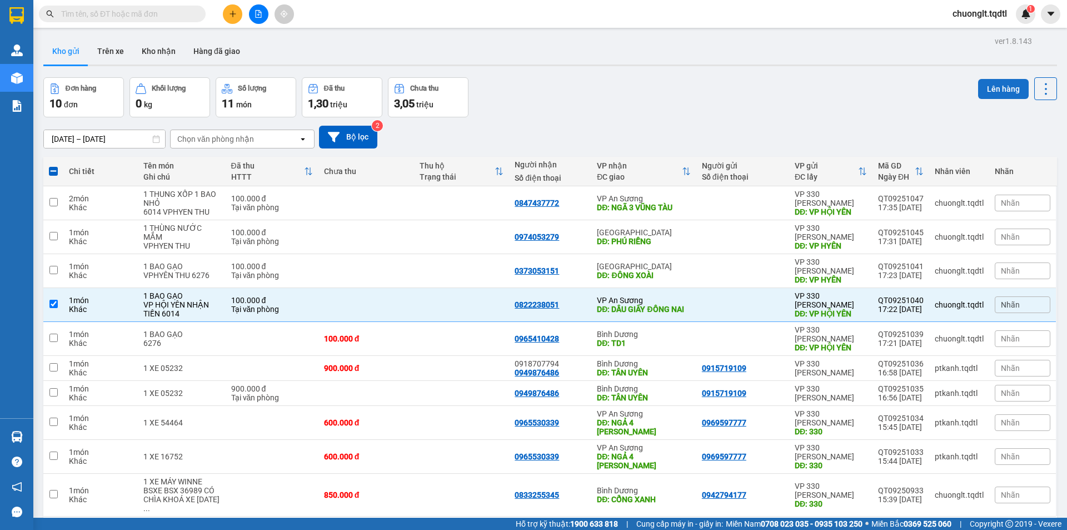
click at [989, 86] on button "Lên hàng" at bounding box center [1003, 89] width 51 height 20
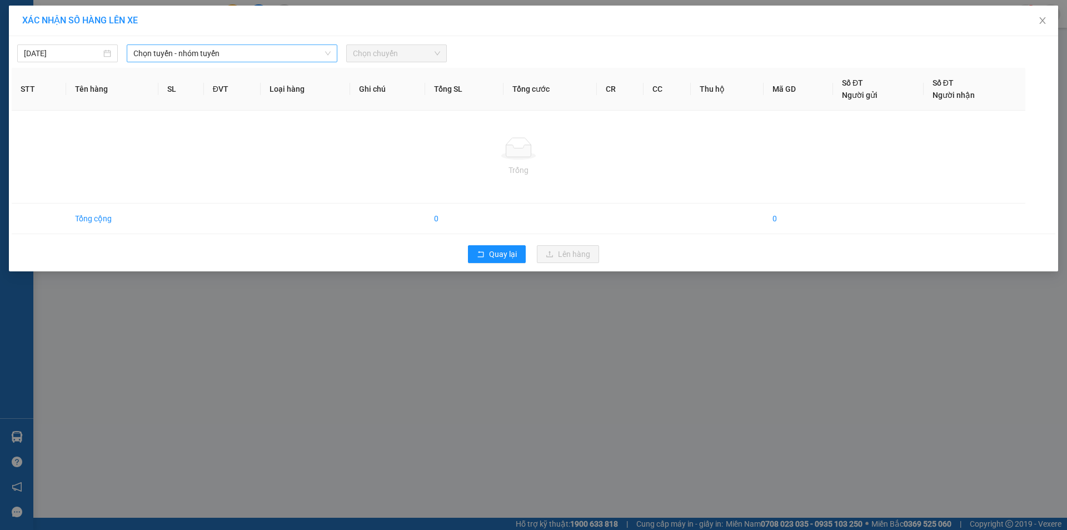
click at [265, 47] on span "Chọn tuyến - nhóm tuyến" at bounding box center [231, 53] width 197 height 17
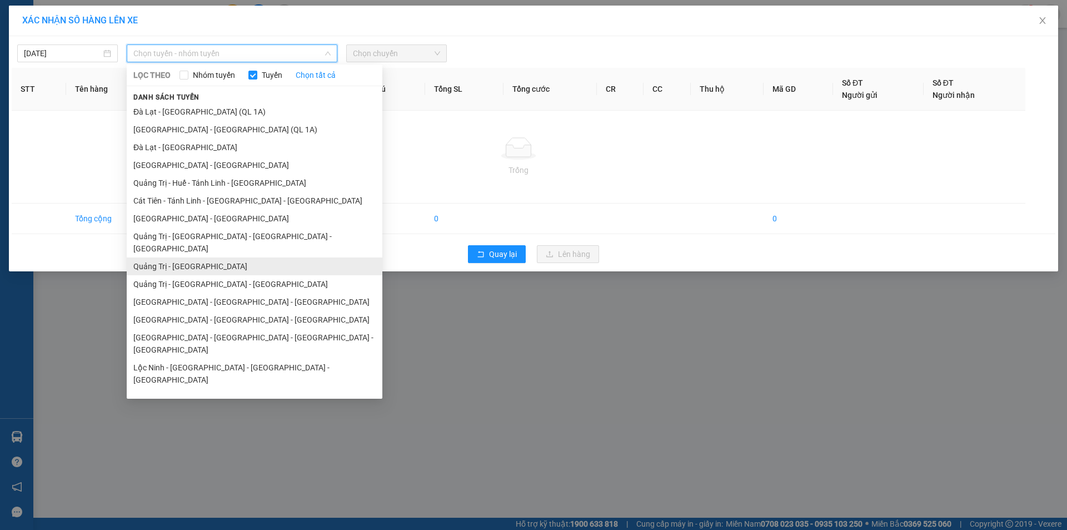
click at [192, 257] on li "Quảng Trị - Sài Gòn" at bounding box center [255, 266] width 256 height 18
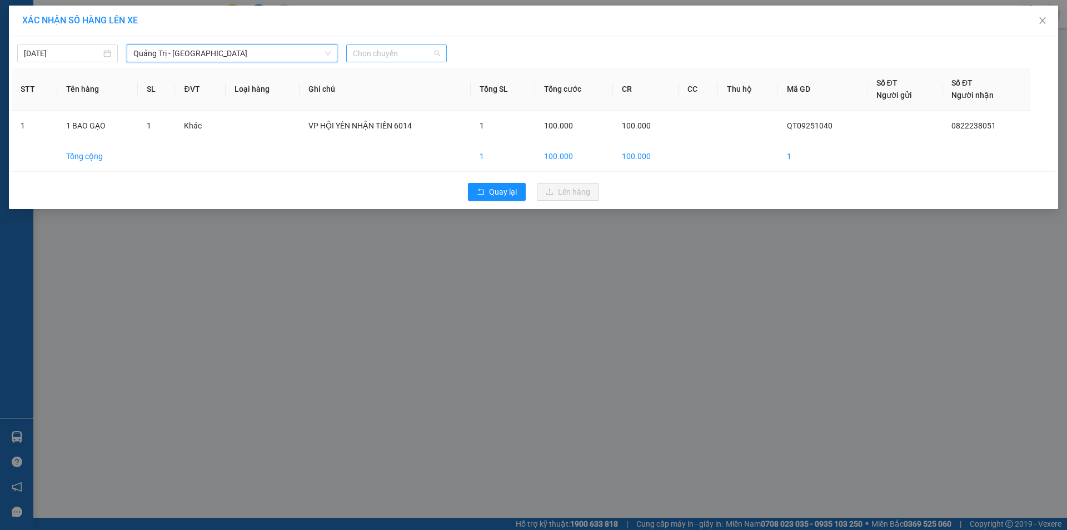
click at [426, 51] on span "Chọn chuyến" at bounding box center [396, 53] width 87 height 17
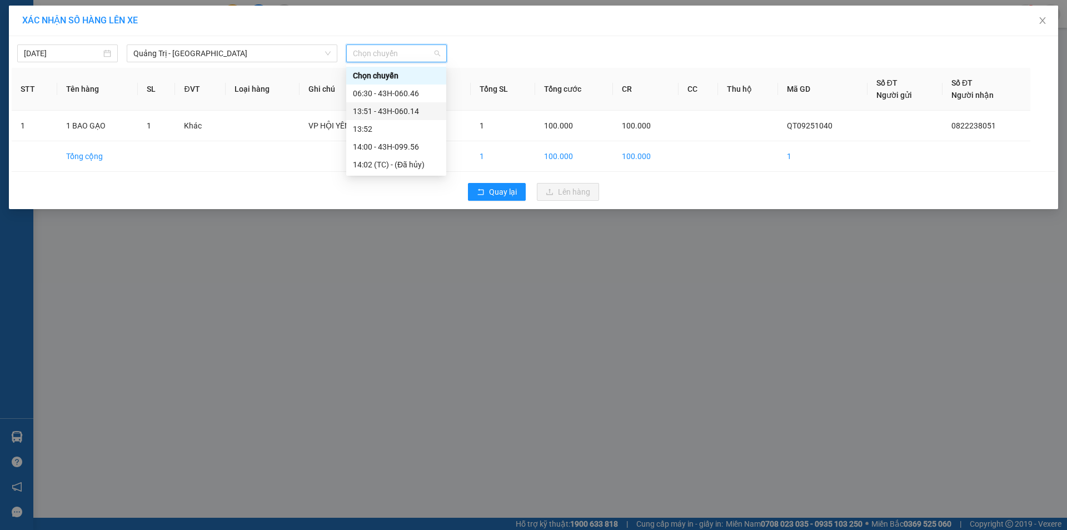
click at [415, 108] on div "13:51 - 43H-060.14" at bounding box center [396, 111] width 87 height 12
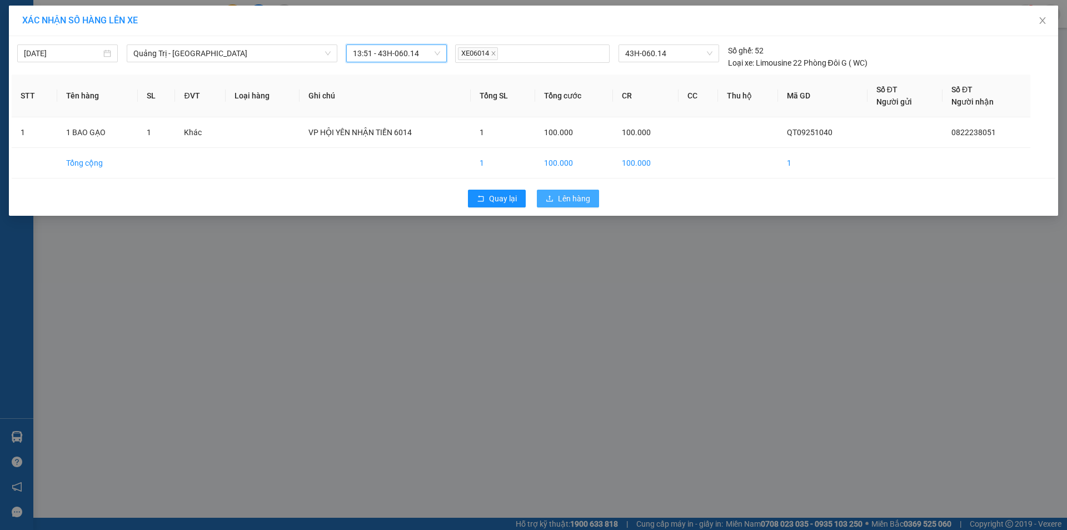
click at [569, 194] on span "Lên hàng" at bounding box center [574, 198] width 32 height 12
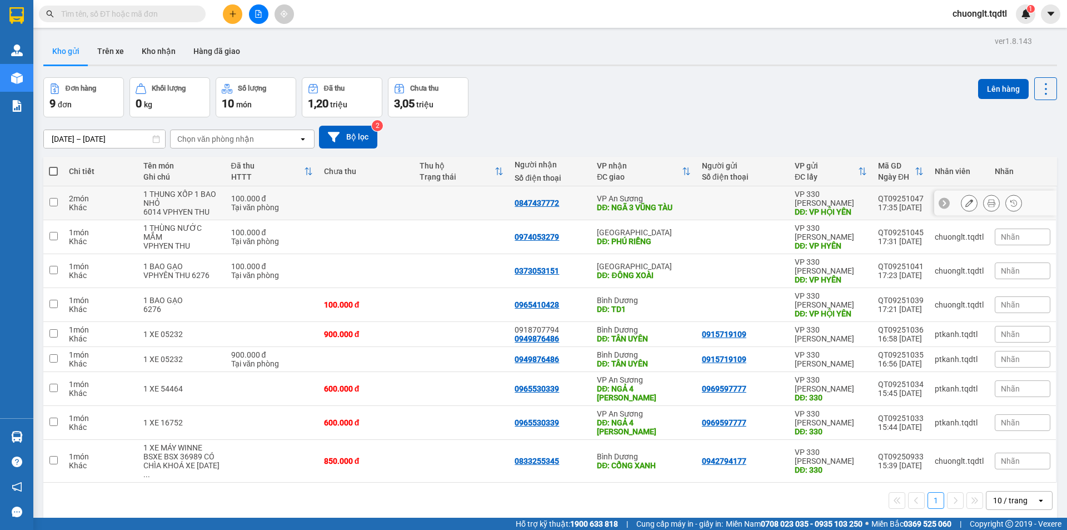
click at [54, 202] on input "checkbox" at bounding box center [53, 202] width 8 height 8
checkbox input "true"
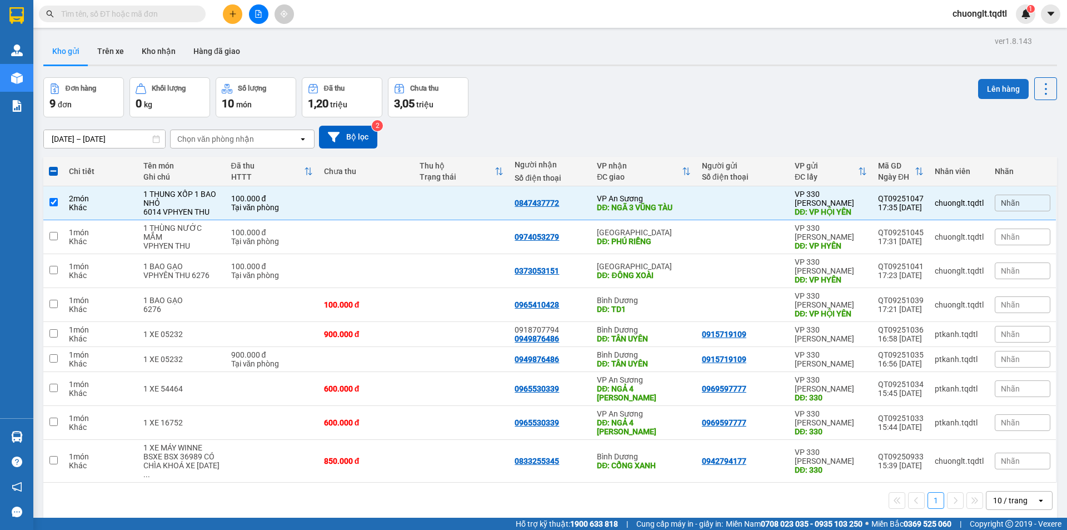
click at [988, 88] on button "Lên hàng" at bounding box center [1003, 89] width 51 height 20
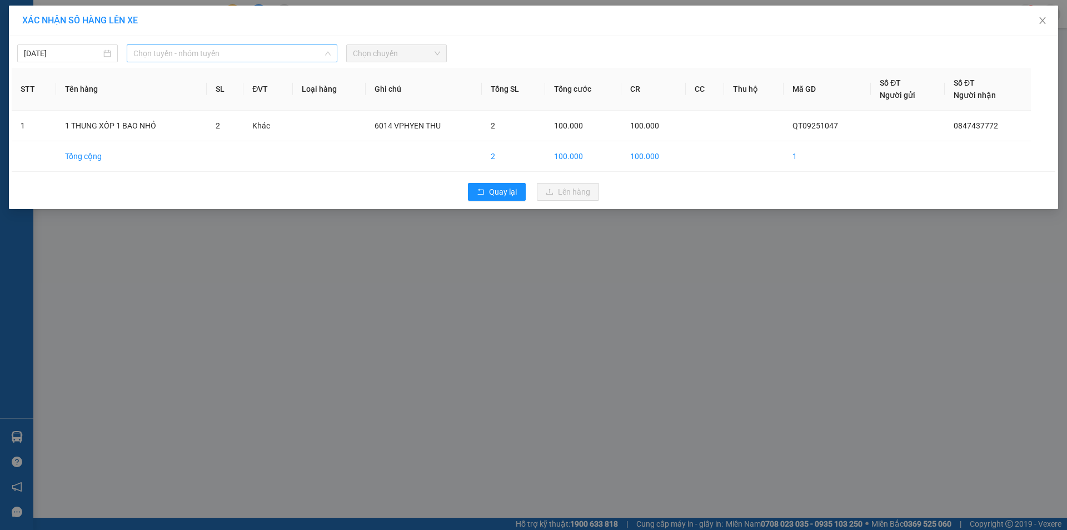
click at [296, 52] on span "Chọn tuyến - nhóm tuyến" at bounding box center [231, 53] width 197 height 17
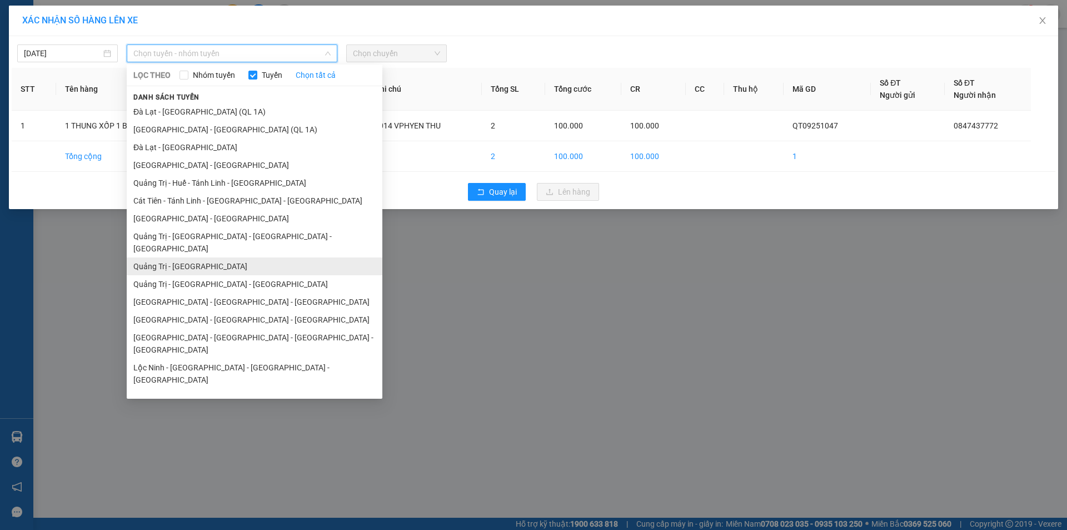
click at [183, 257] on li "Quảng Trị - Sài Gòn" at bounding box center [255, 266] width 256 height 18
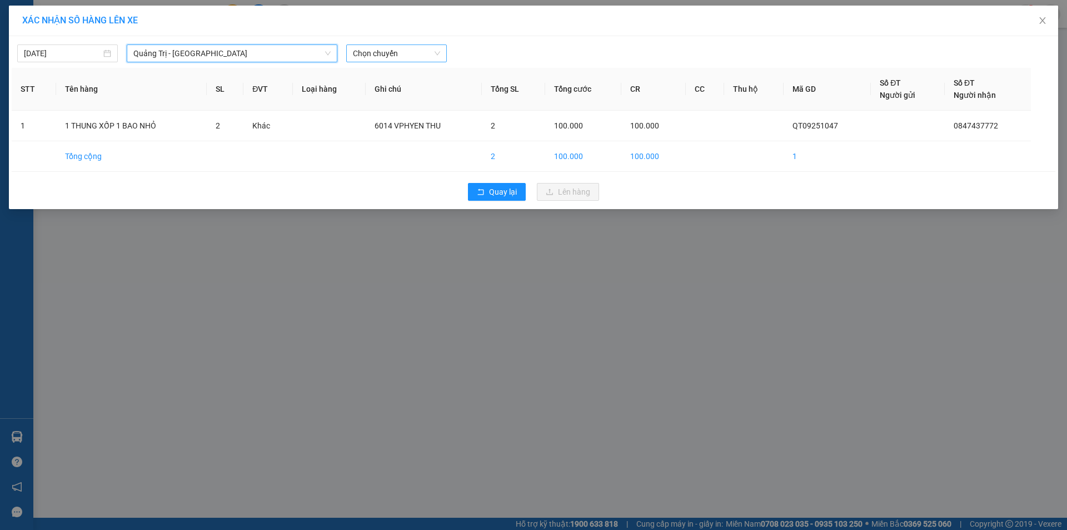
click at [415, 44] on div "Chọn chuyến" at bounding box center [396, 53] width 101 height 18
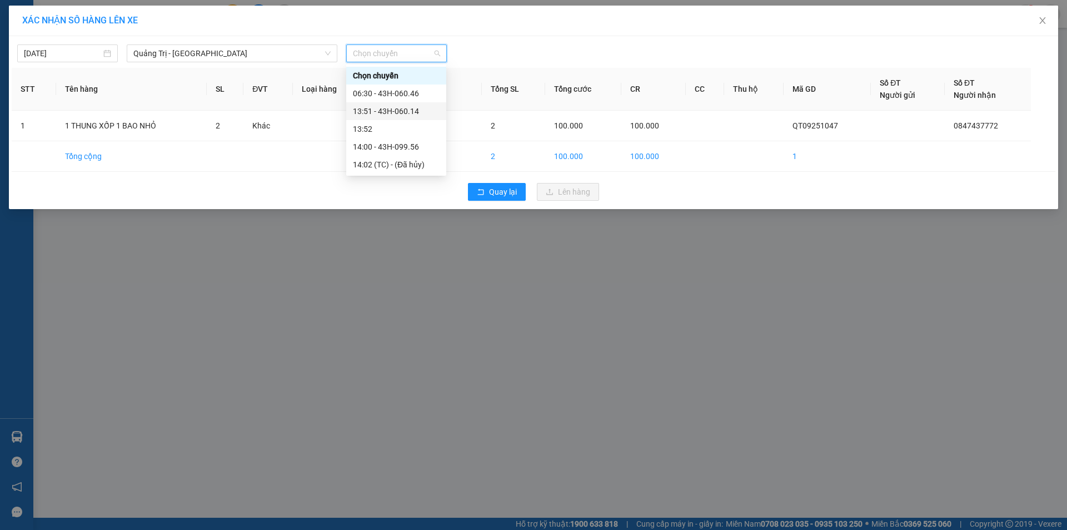
click at [391, 110] on div "13:51 - 43H-060.14" at bounding box center [396, 111] width 87 height 12
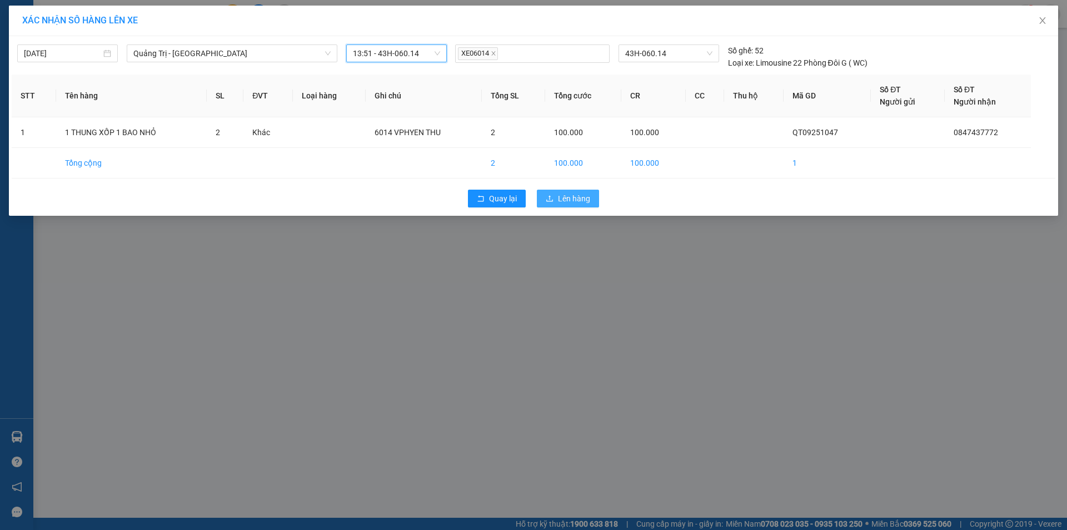
click at [570, 192] on span "Lên hàng" at bounding box center [574, 198] width 32 height 12
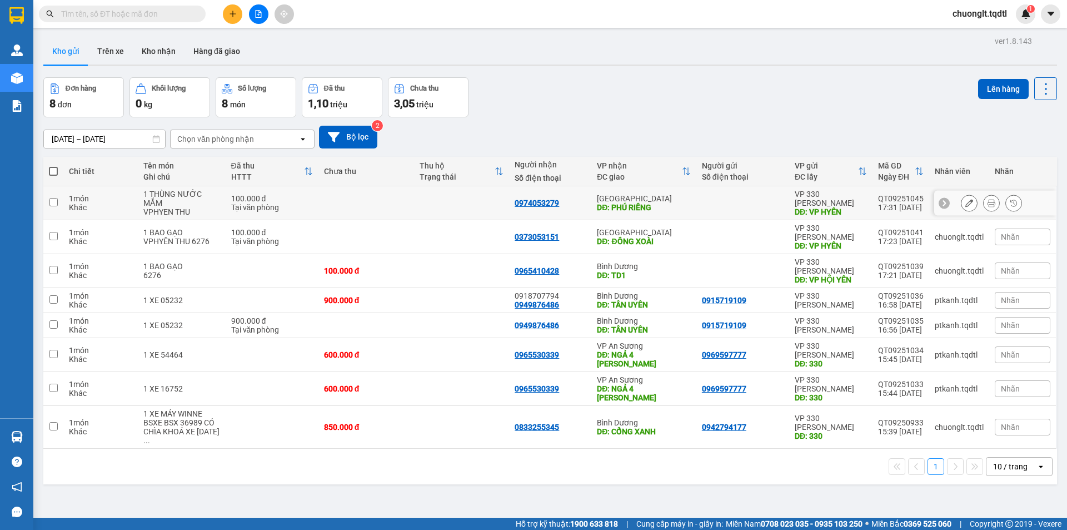
click at [58, 202] on td at bounding box center [53, 203] width 20 height 34
checkbox input "true"
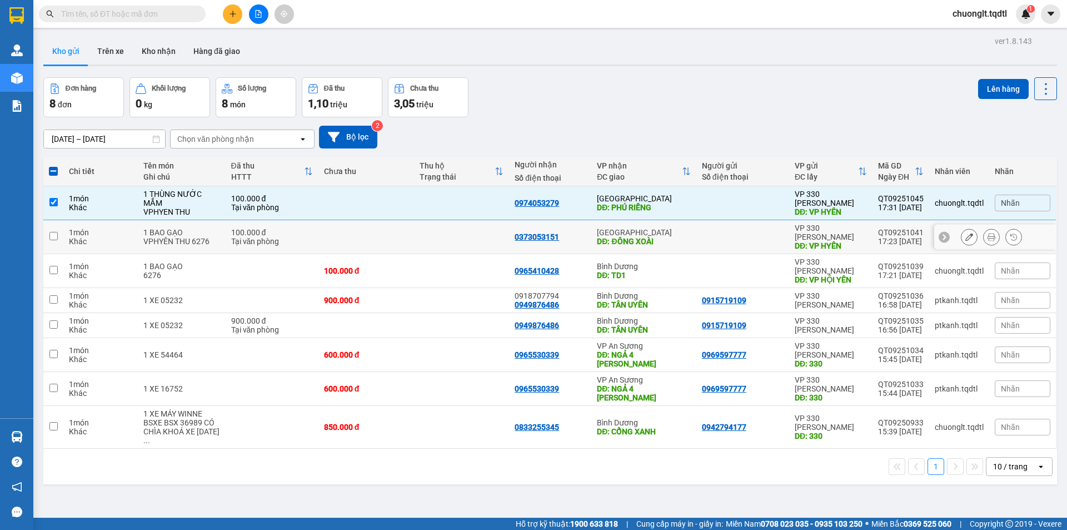
click at [51, 235] on input "checkbox" at bounding box center [53, 236] width 8 height 8
checkbox input "true"
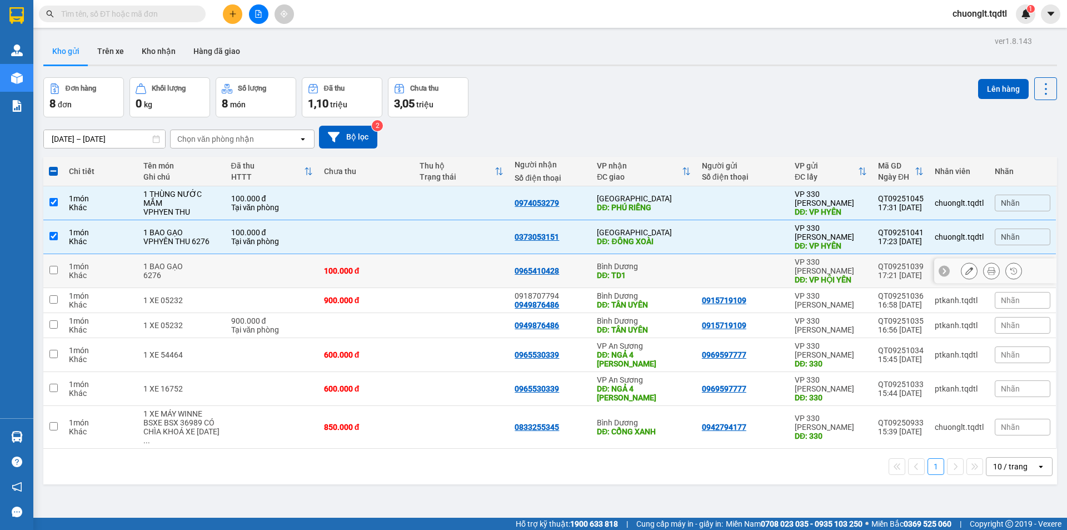
click at [54, 266] on input "checkbox" at bounding box center [53, 270] width 8 height 8
checkbox input "true"
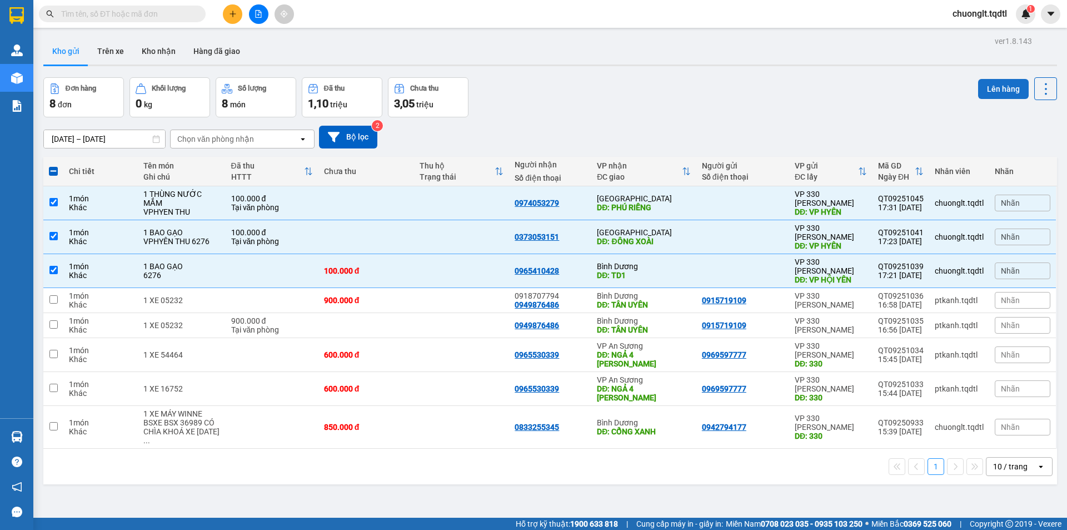
click at [992, 88] on button "Lên hàng" at bounding box center [1003, 89] width 51 height 20
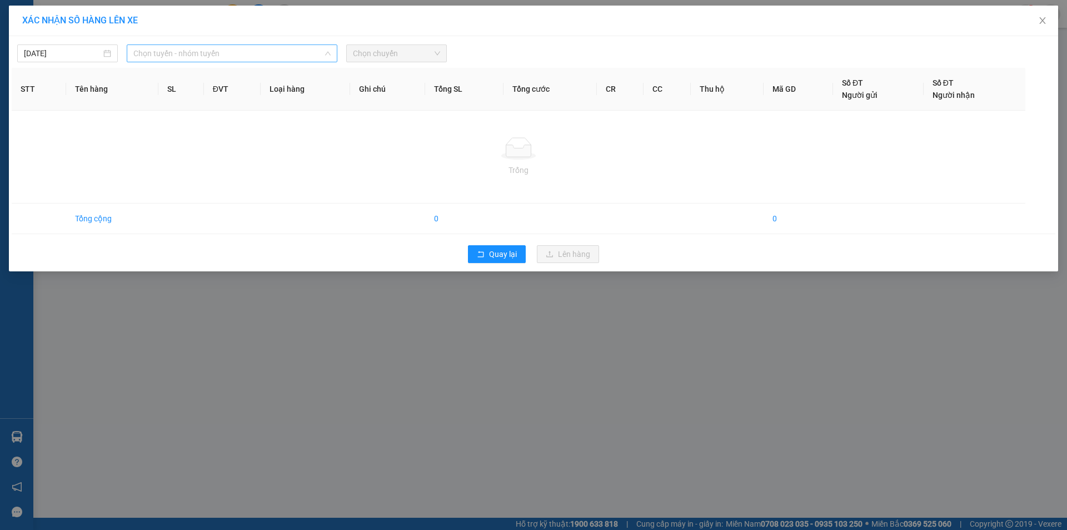
click at [298, 53] on span "Chọn tuyến - nhóm tuyến" at bounding box center [231, 53] width 197 height 17
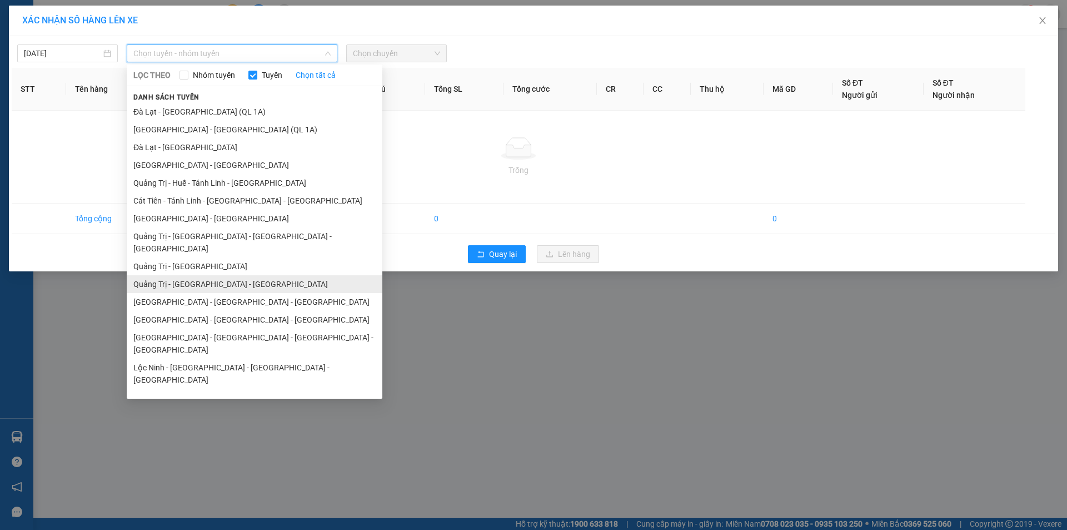
click at [212, 275] on li "Quảng Trị - Bình Dương - Bình Phước" at bounding box center [255, 284] width 256 height 18
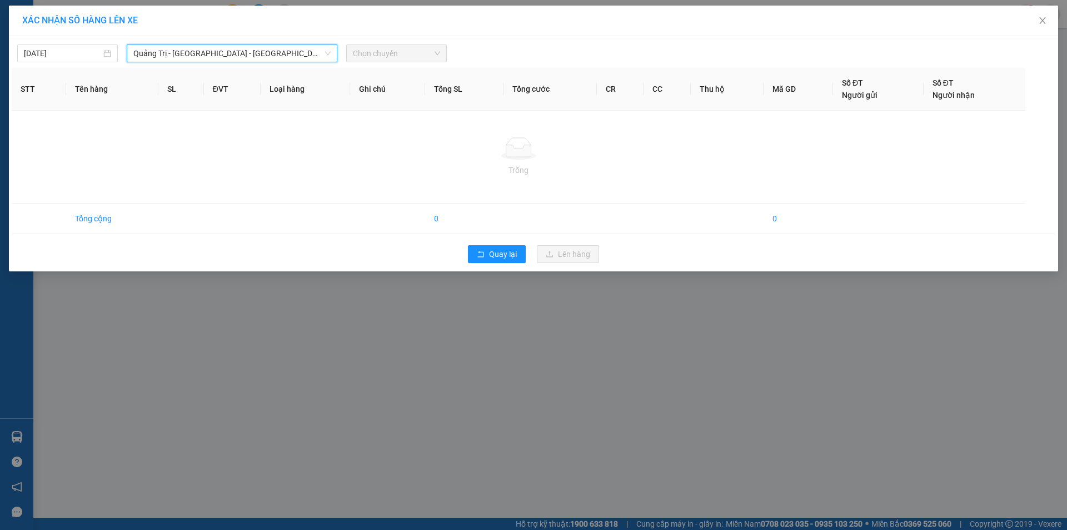
click at [403, 55] on span "Chọn chuyến" at bounding box center [396, 53] width 87 height 17
click at [324, 49] on span "Quảng Trị - Bình Dương - Bình Phước" at bounding box center [231, 53] width 197 height 17
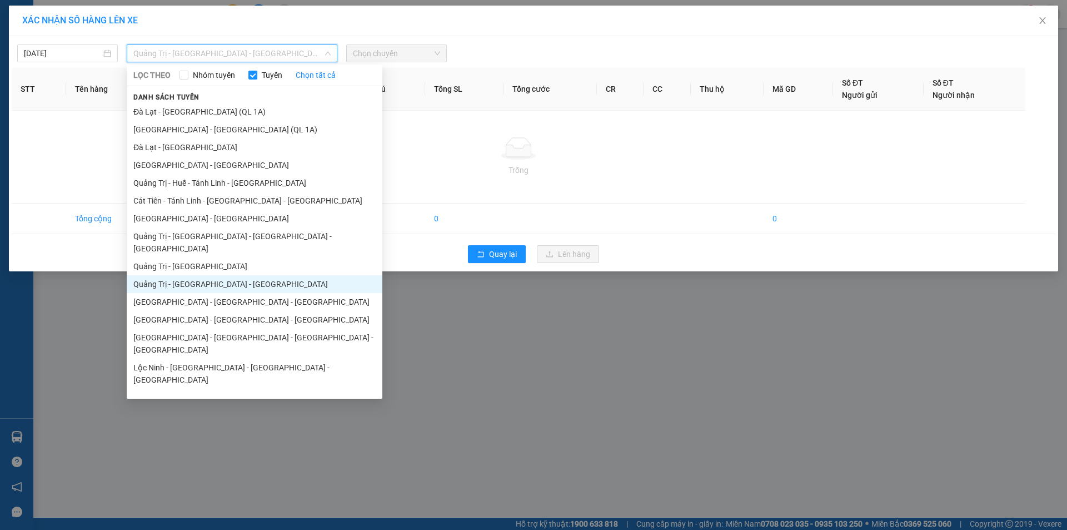
click at [212, 275] on li "Quảng Trị - Bình Dương - Bình Phước" at bounding box center [255, 284] width 256 height 18
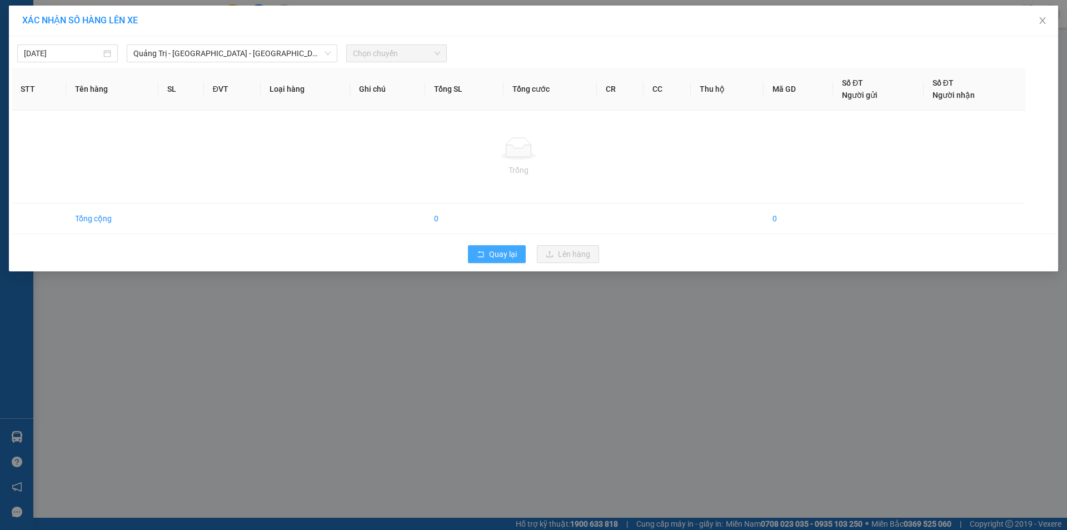
click at [502, 254] on span "Quay lại" at bounding box center [503, 254] width 28 height 12
